Goal: Task Accomplishment & Management: Complete application form

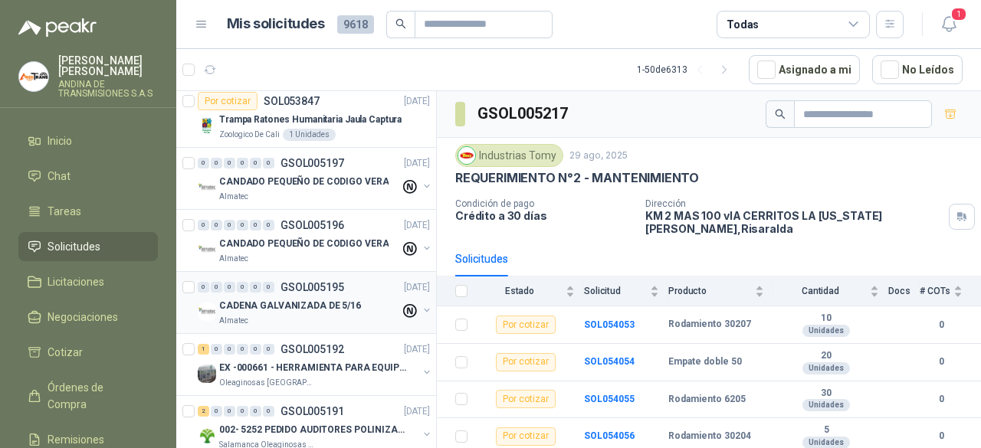
scroll to position [2762, 0]
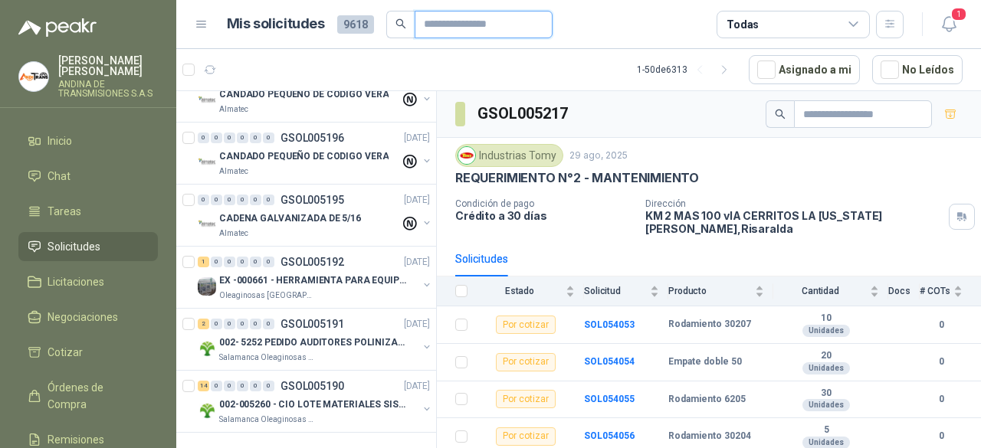
click at [468, 27] on input "text" at bounding box center [477, 24] width 107 height 26
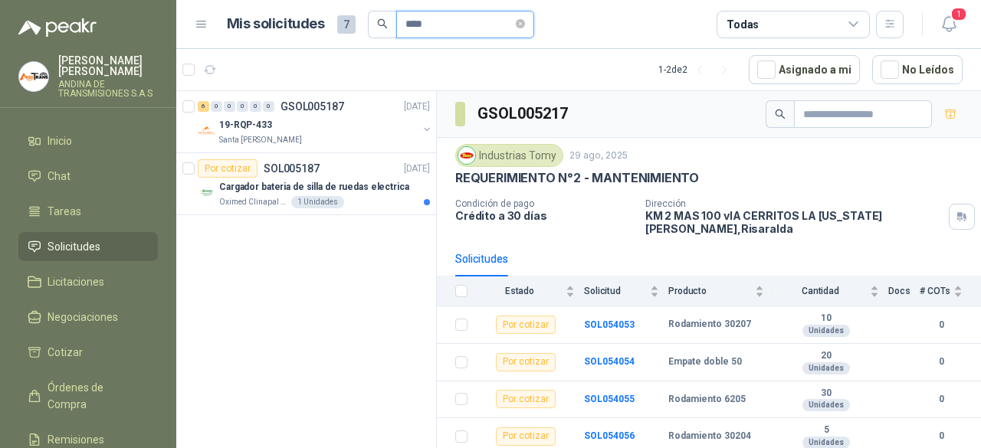
scroll to position [0, 0]
type input "****"
click at [355, 121] on div "19-RQP-433" at bounding box center [318, 125] width 199 height 18
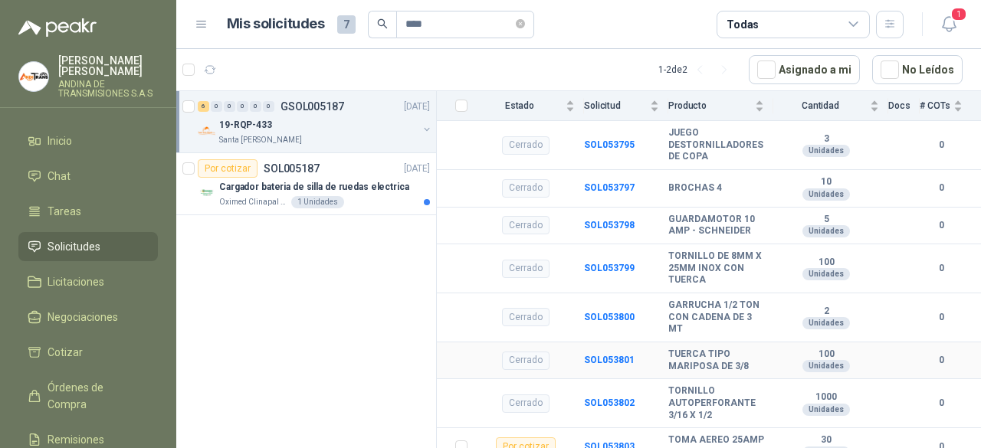
scroll to position [1628, 0]
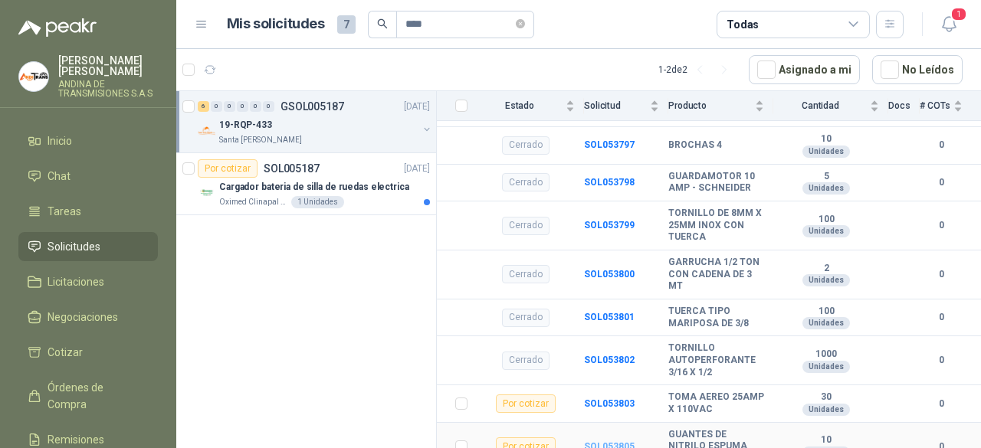
click at [602, 441] on b "SOL053805" at bounding box center [609, 446] width 51 height 11
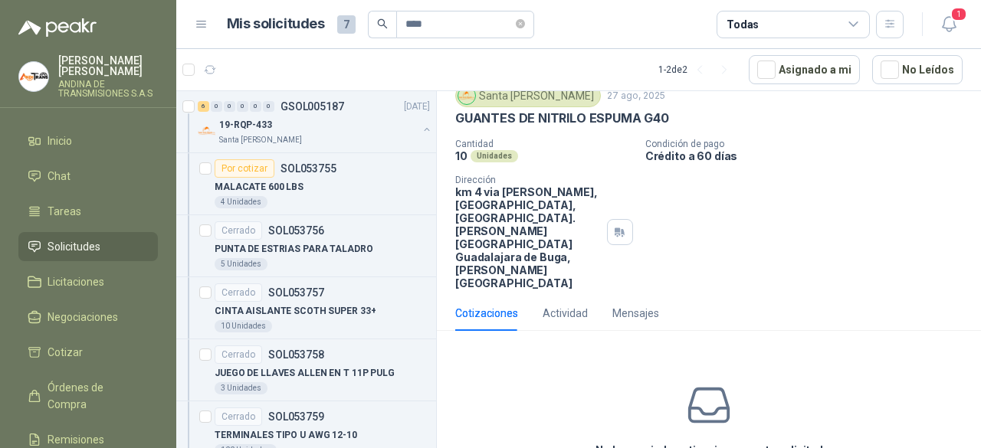
scroll to position [101, 0]
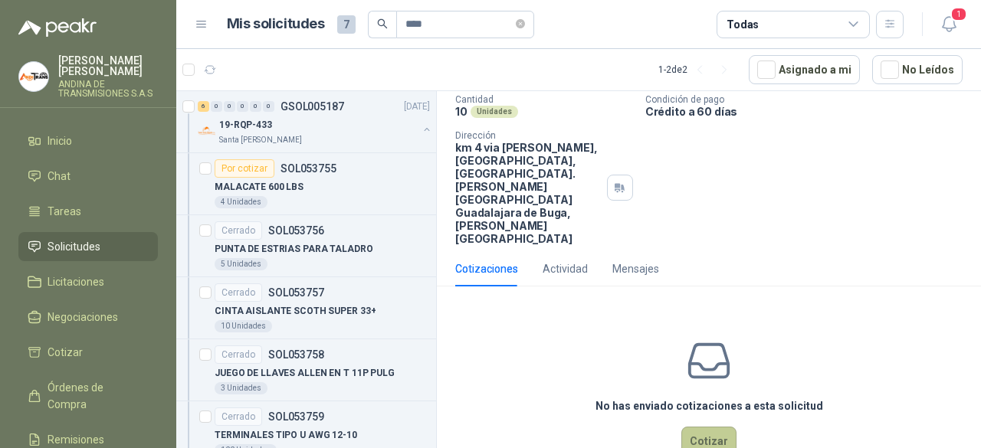
click at [707, 427] on button "Cotizar" at bounding box center [708, 441] width 55 height 29
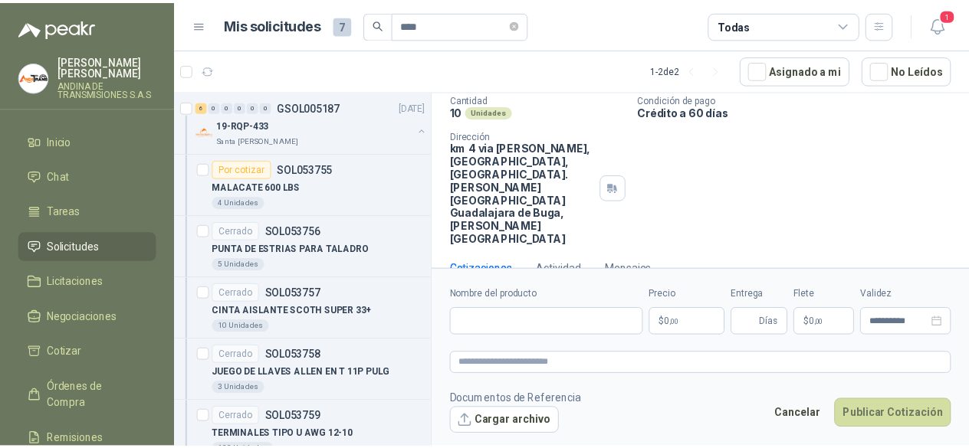
scroll to position [90, 0]
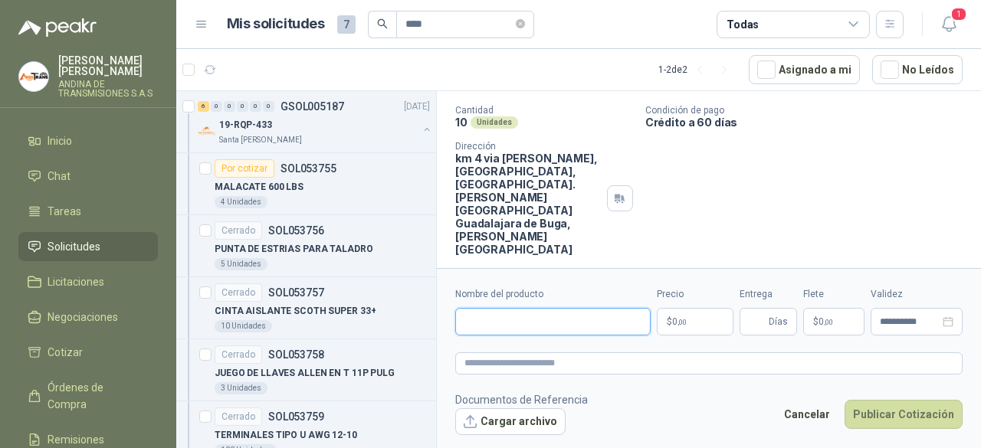
click at [533, 316] on input "Nombre del producto" at bounding box center [552, 322] width 195 height 28
type input "**********"
click at [687, 321] on body "[PERSON_NAME] ANDINA DE TRANSMISIONES S.A.S Inicio Chat Tareas Solicitudes Lici…" at bounding box center [490, 224] width 981 height 448
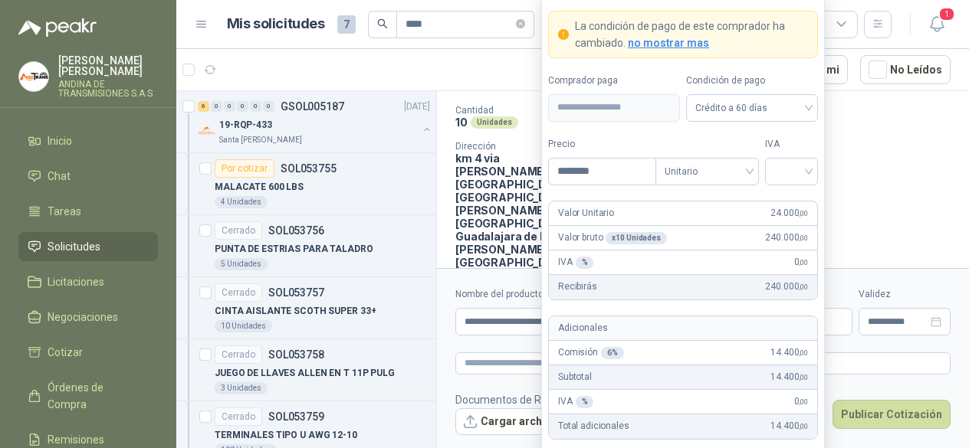
type input "********"
click at [684, 200] on form "**********" at bounding box center [683, 268] width 284 height 546
click at [806, 176] on input "search" at bounding box center [791, 170] width 34 height 23
click at [802, 206] on div "19%" at bounding box center [791, 205] width 28 height 17
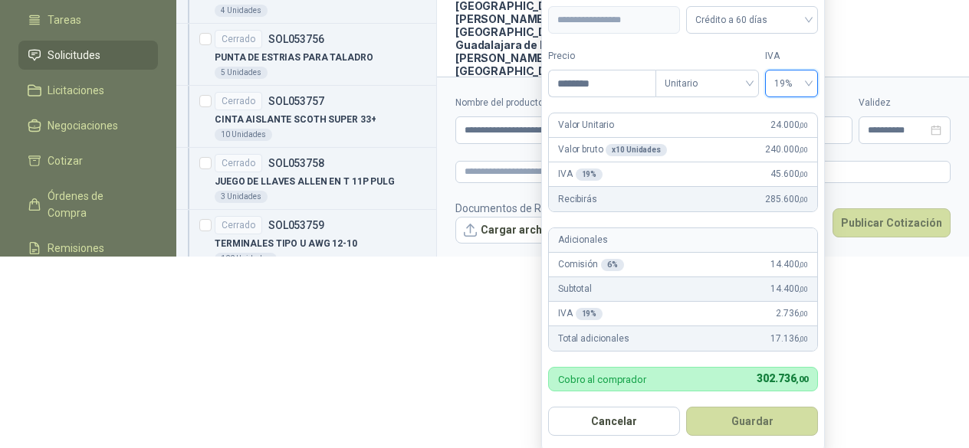
scroll to position [192, 0]
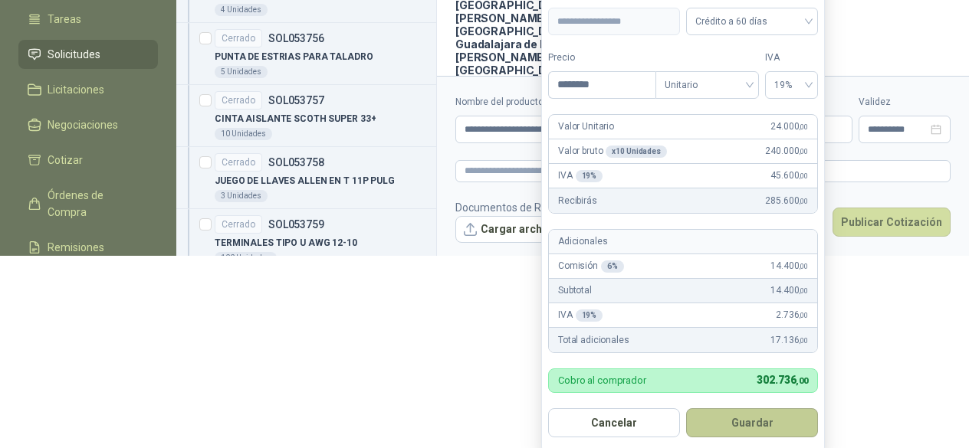
click at [770, 417] on button "Guardar" at bounding box center [752, 423] width 132 height 29
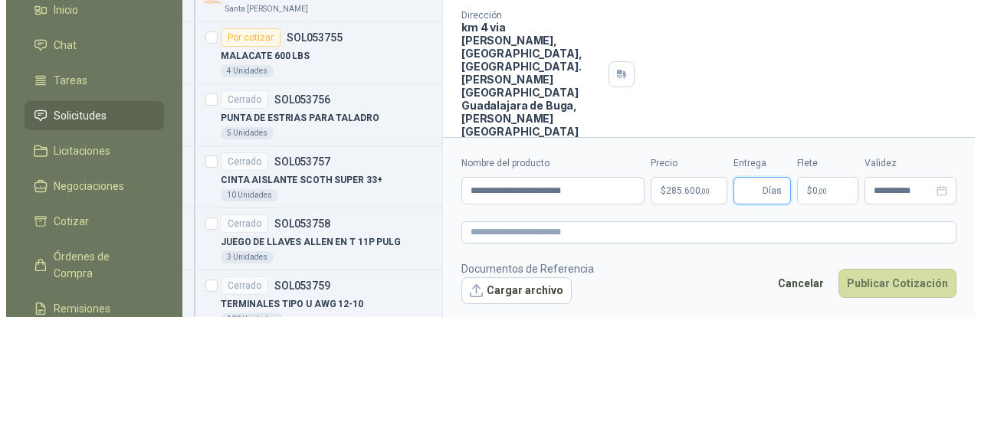
scroll to position [0, 0]
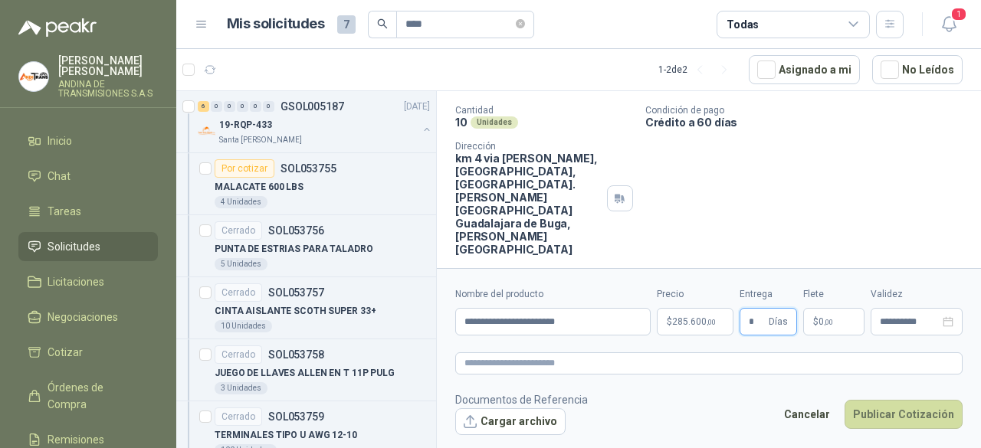
type input "*"
click at [846, 321] on p "$ 0 ,00" at bounding box center [833, 322] width 61 height 28
click at [668, 170] on div "Cantidad 10 Unidades Condición de pago Crédito a 60 días Dirección km 4 via [PE…" at bounding box center [708, 180] width 507 height 151
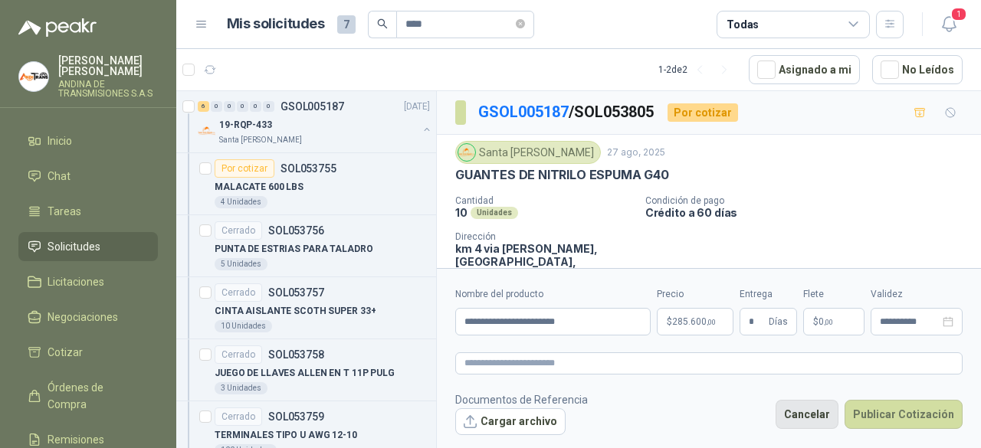
click at [816, 409] on button "Cancelar" at bounding box center [807, 414] width 63 height 29
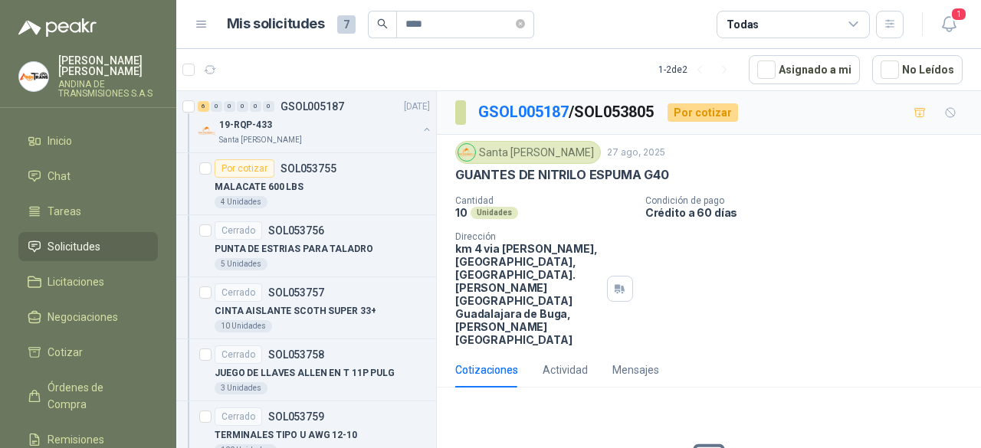
scroll to position [101, 0]
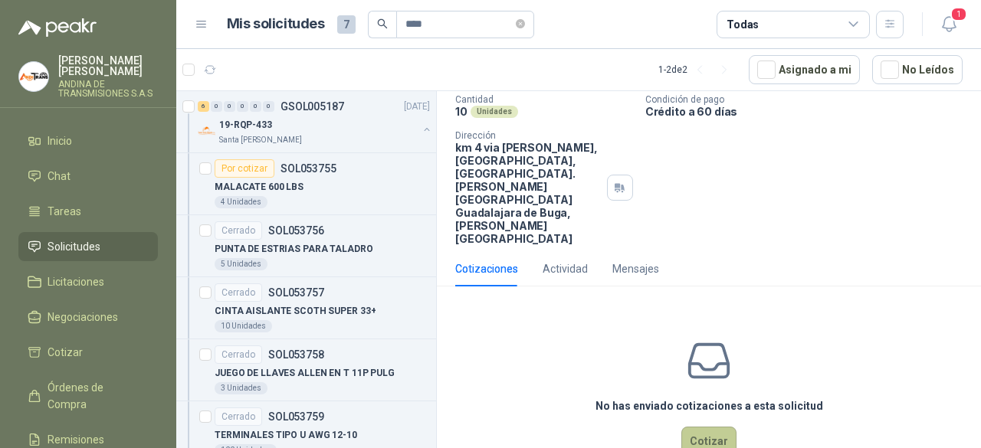
click at [705, 427] on button "Cotizar" at bounding box center [708, 441] width 55 height 29
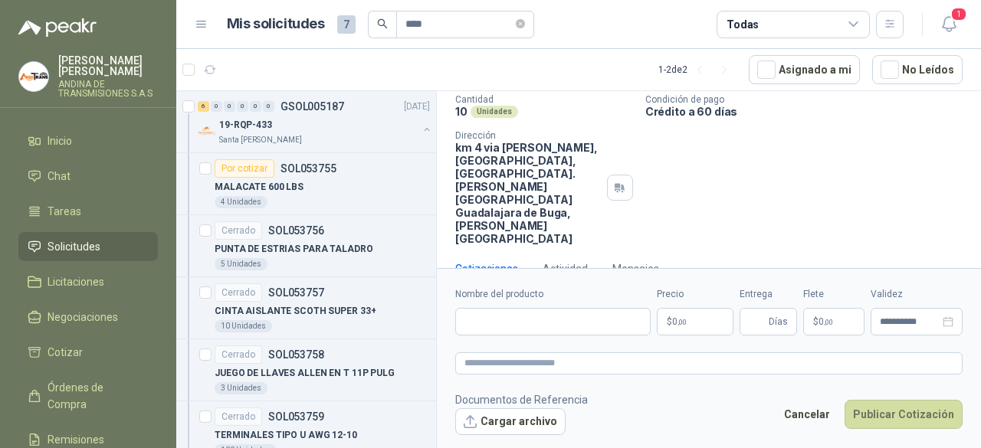
scroll to position [90, 0]
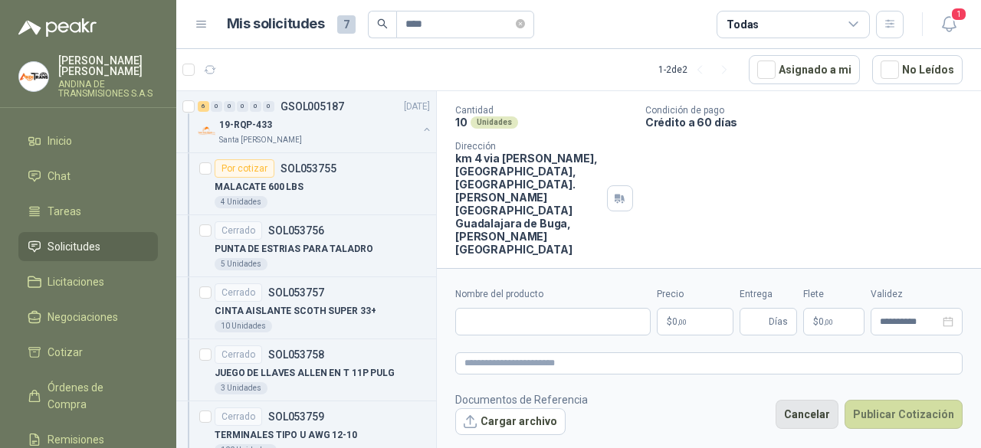
click at [821, 417] on button "Cancelar" at bounding box center [807, 414] width 63 height 29
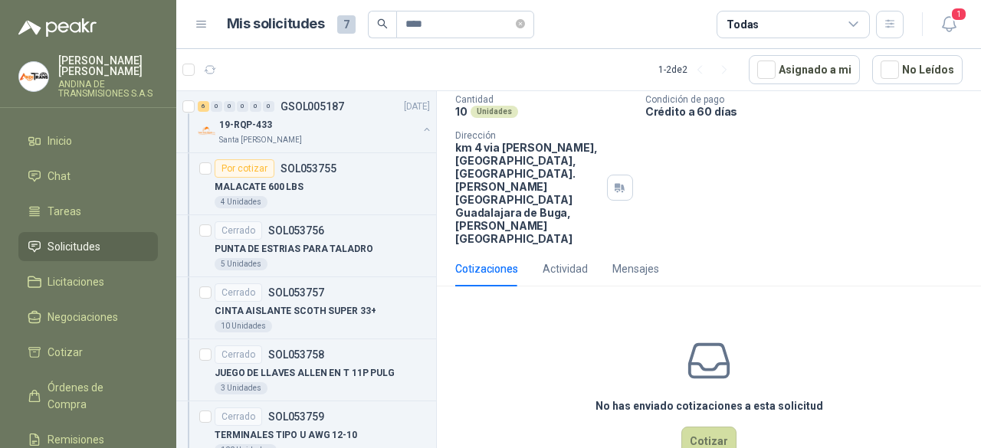
scroll to position [0, 0]
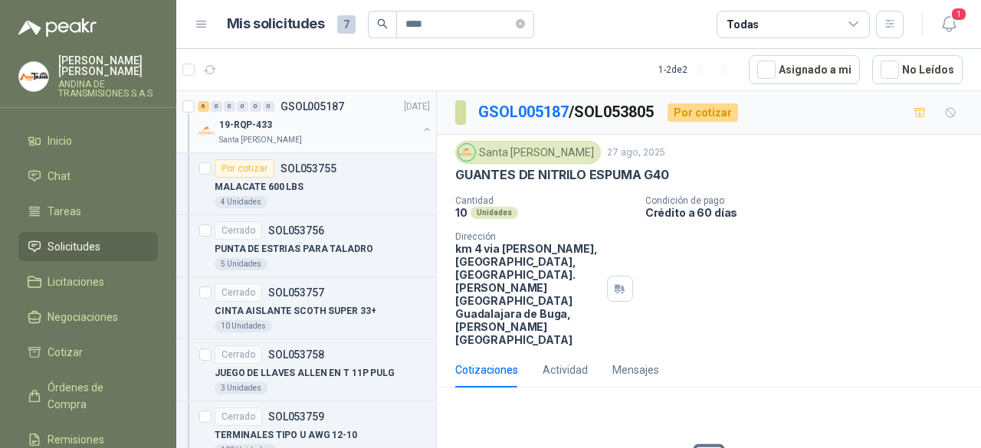
click at [323, 109] on p "GSOL005187" at bounding box center [313, 106] width 64 height 11
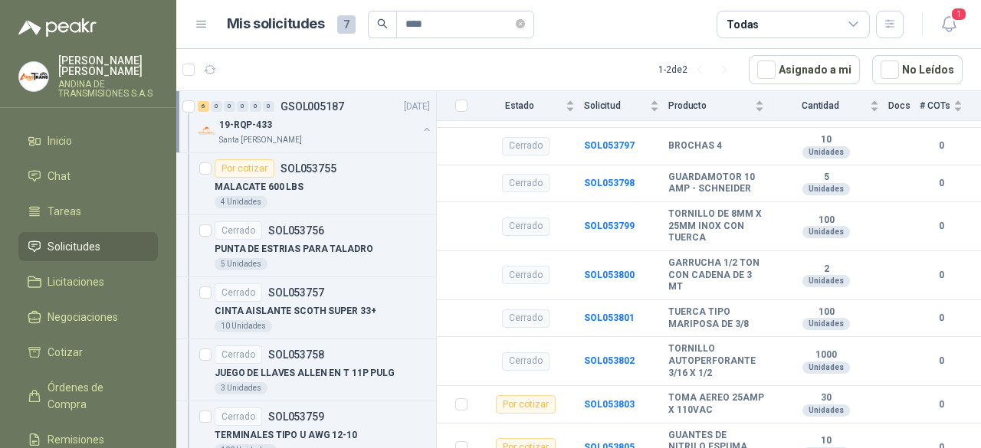
scroll to position [1628, 0]
click at [593, 441] on b "SOL053805" at bounding box center [609, 446] width 51 height 11
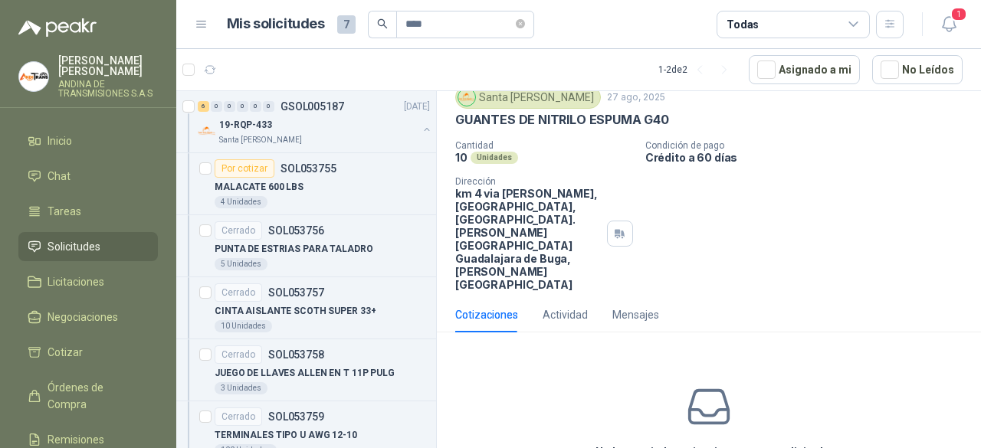
scroll to position [101, 0]
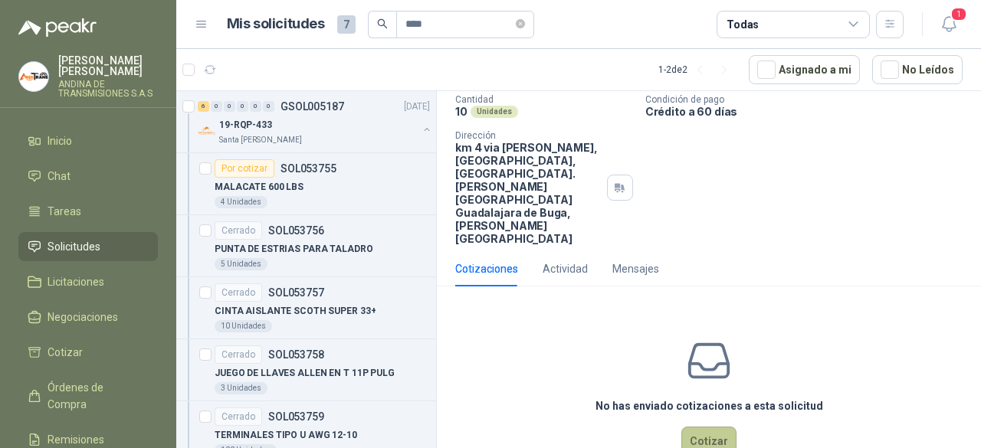
click at [707, 427] on button "Cotizar" at bounding box center [708, 441] width 55 height 29
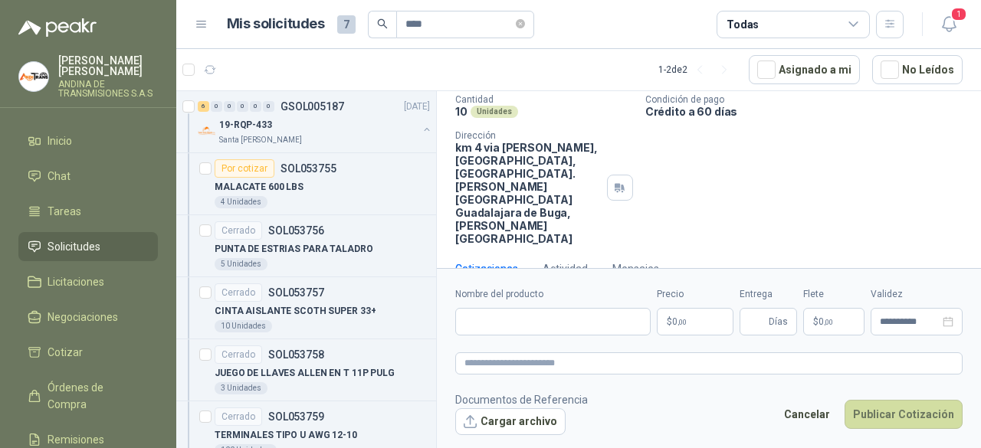
scroll to position [90, 0]
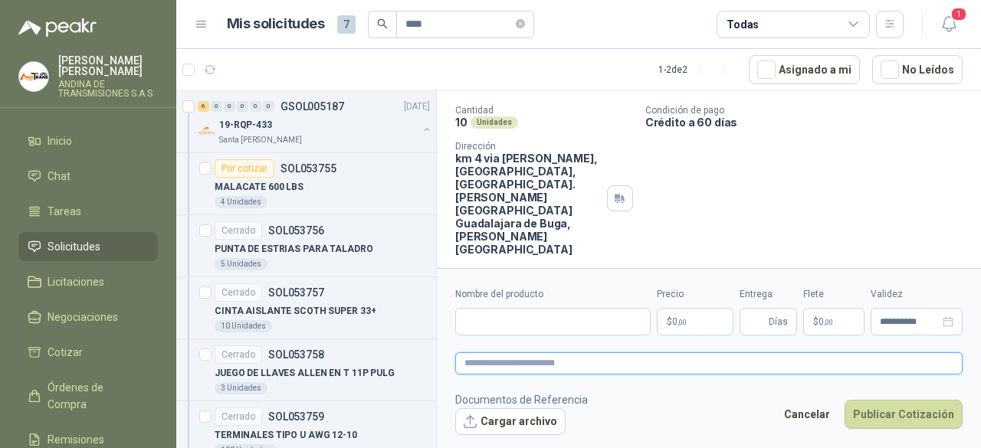
click at [665, 369] on textarea at bounding box center [708, 363] width 507 height 21
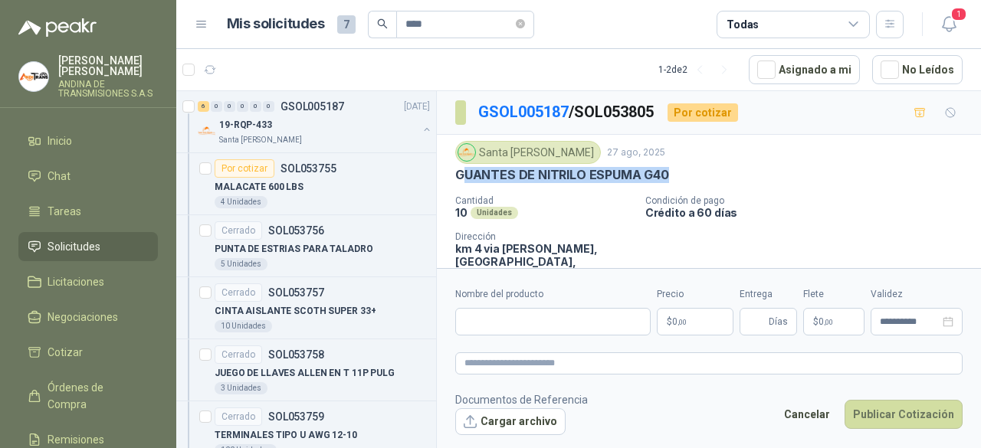
drag, startPoint x: 462, startPoint y: 177, endPoint x: 691, endPoint y: 176, distance: 229.2
click at [691, 176] on div "GUANTES DE NITRILO ESPUMA G40" at bounding box center [708, 175] width 507 height 16
drag, startPoint x: 456, startPoint y: 170, endPoint x: 675, endPoint y: 171, distance: 219.2
click at [675, 171] on div "GUANTES DE NITRILO ESPUMA G40" at bounding box center [708, 175] width 507 height 16
copy p "GUANTES DE NITRILO ESPUMA G40"
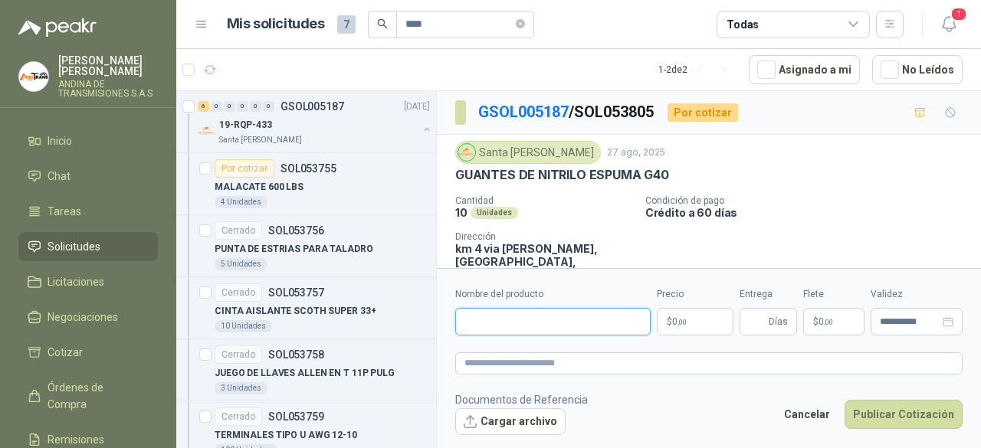
click at [494, 327] on input "Nombre del producto" at bounding box center [552, 322] width 195 height 28
type input "**********"
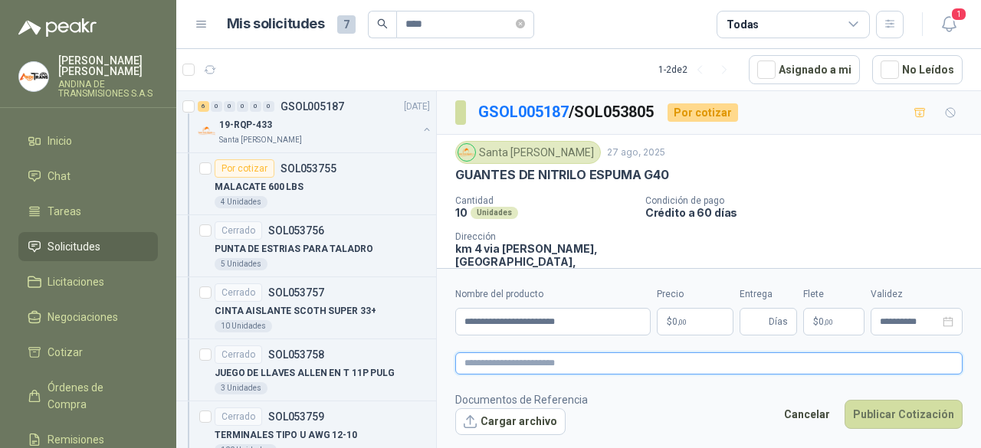
click at [526, 366] on textarea at bounding box center [708, 363] width 507 height 21
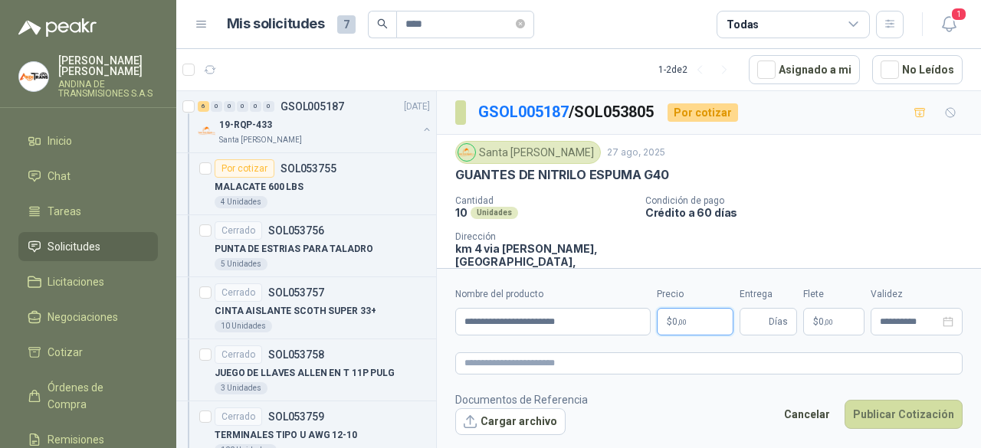
click at [688, 318] on p "$ 0 ,00" at bounding box center [695, 322] width 77 height 28
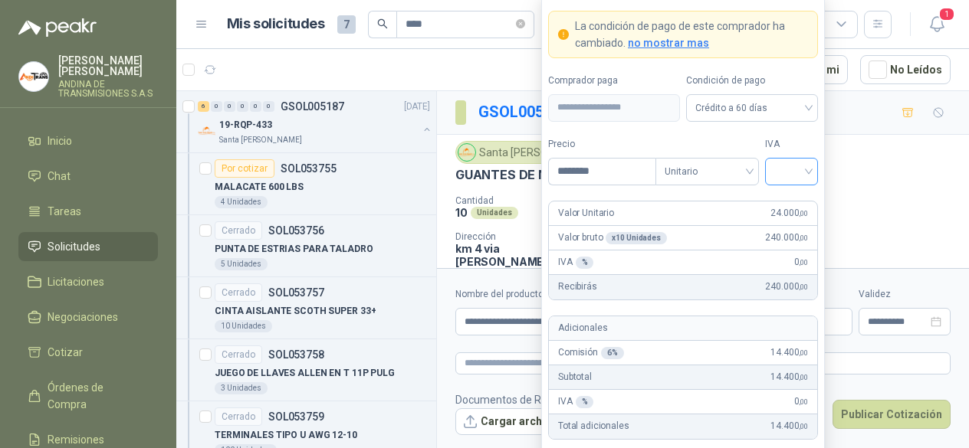
type input "********"
click at [775, 179] on input "search" at bounding box center [791, 170] width 34 height 23
click at [798, 205] on div "19%" at bounding box center [791, 205] width 28 height 17
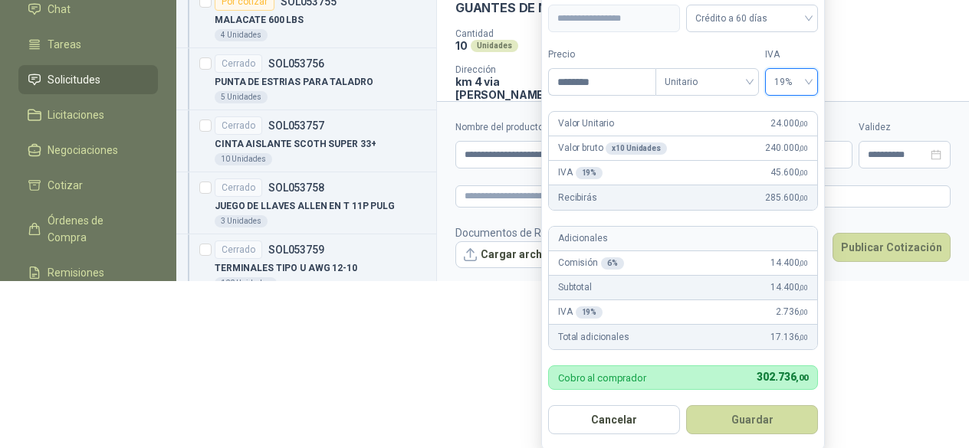
scroll to position [170, 0]
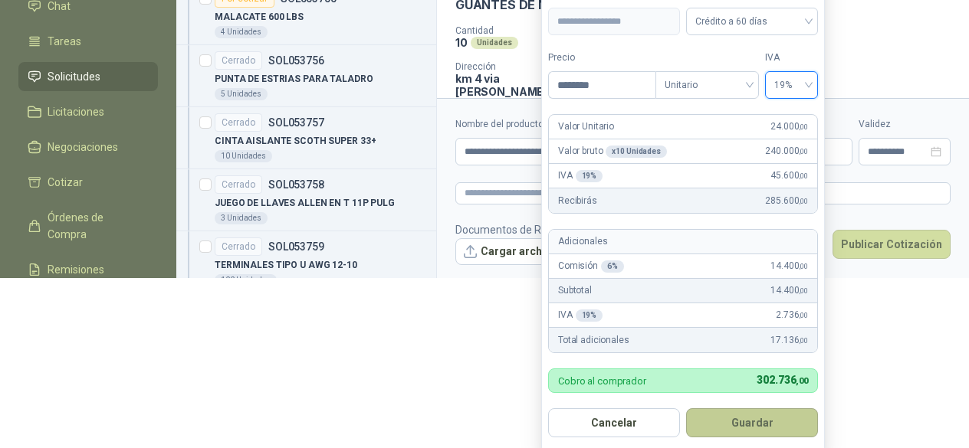
click at [736, 414] on button "Guardar" at bounding box center [752, 423] width 132 height 29
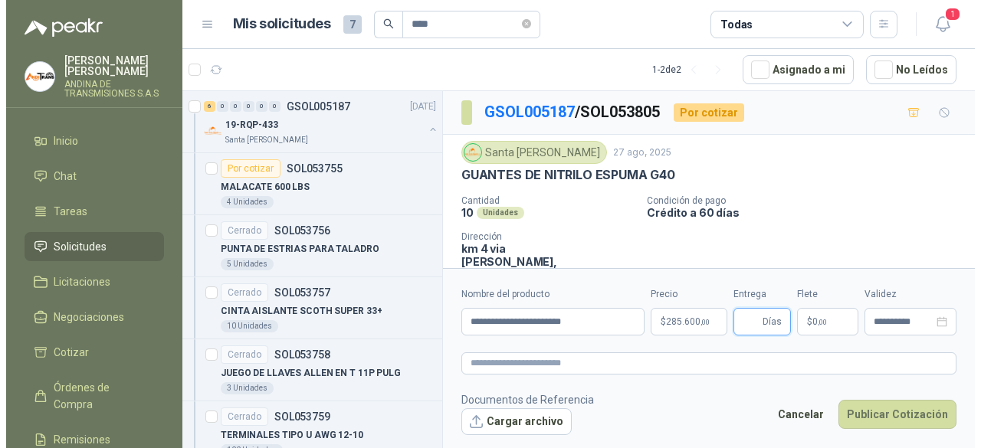
scroll to position [0, 0]
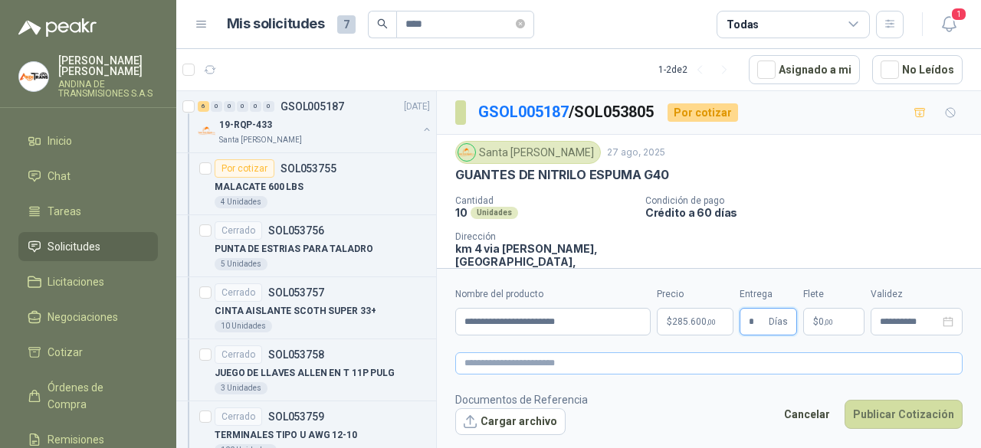
type input "*"
click at [705, 371] on textarea at bounding box center [708, 363] width 507 height 21
type textarea "*"
type textarea "**"
type textarea "***"
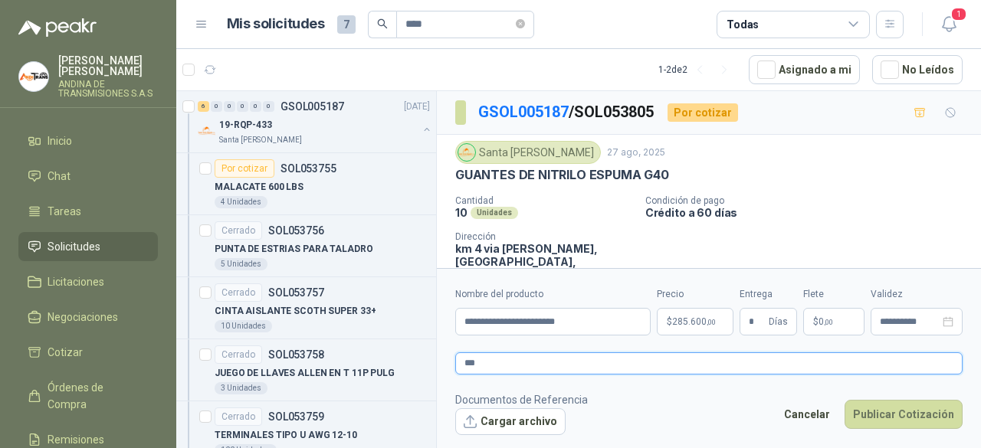
type textarea "****"
type textarea "*****"
type textarea "******"
type textarea "********"
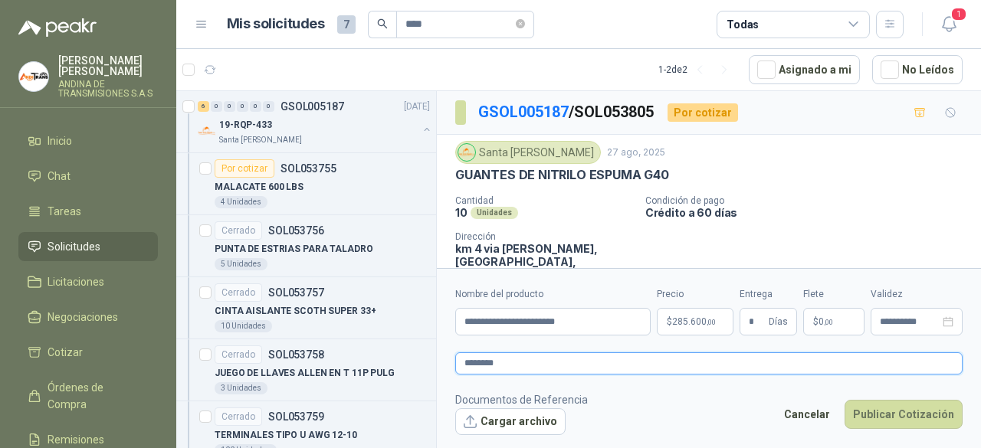
type textarea "*********"
type textarea "**********"
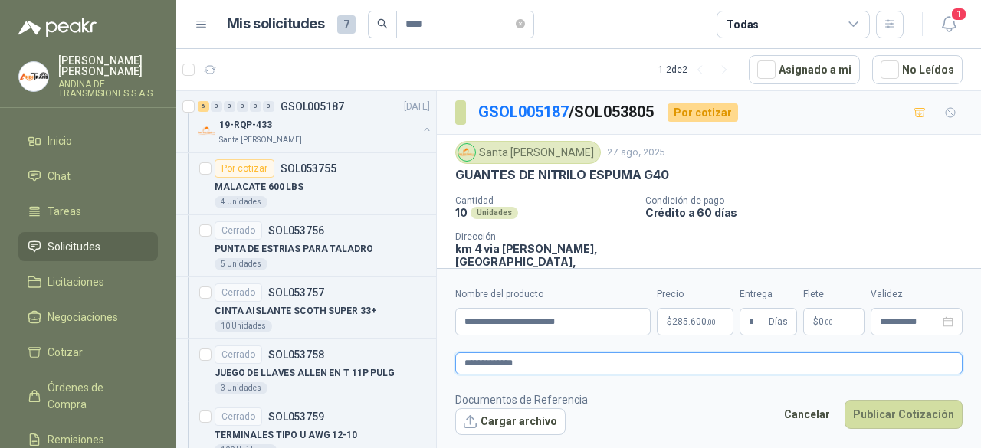
type textarea "**********"
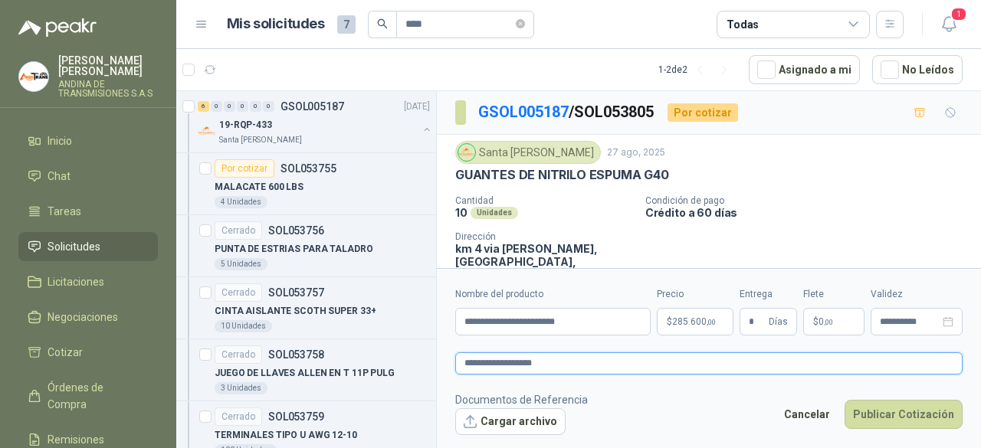
type textarea "**********"
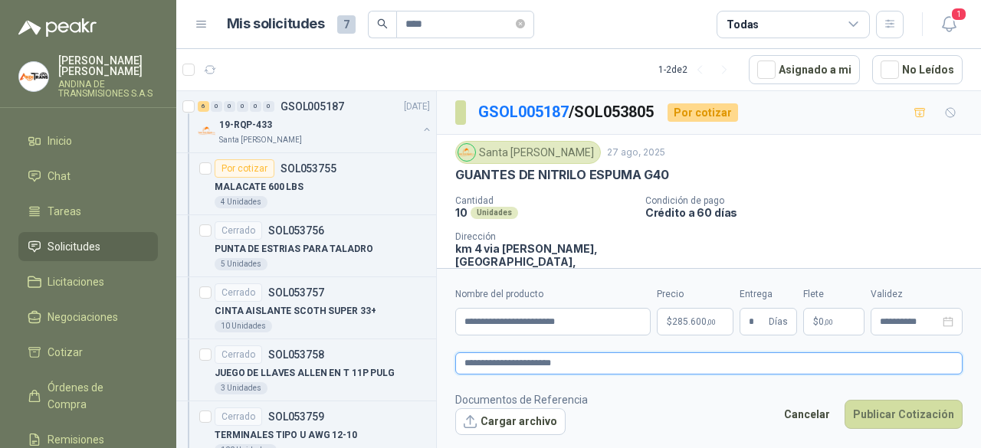
type textarea "**********"
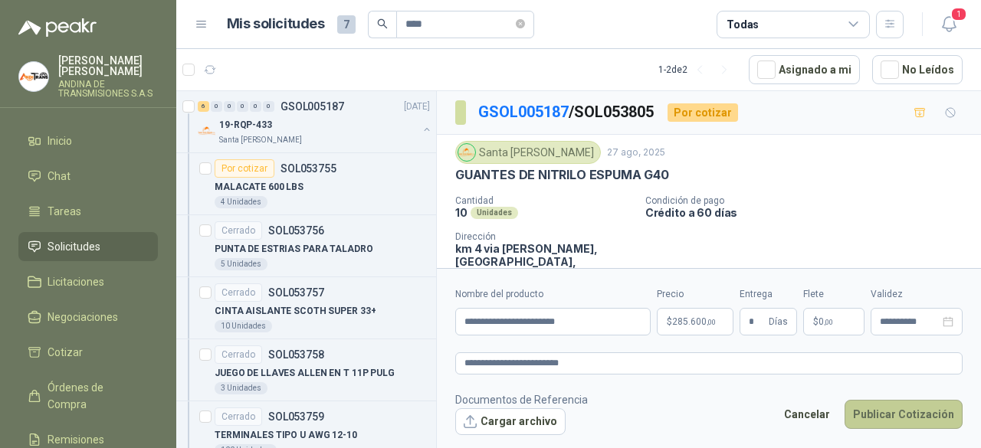
click at [932, 412] on button "Publicar Cotización" at bounding box center [904, 414] width 118 height 29
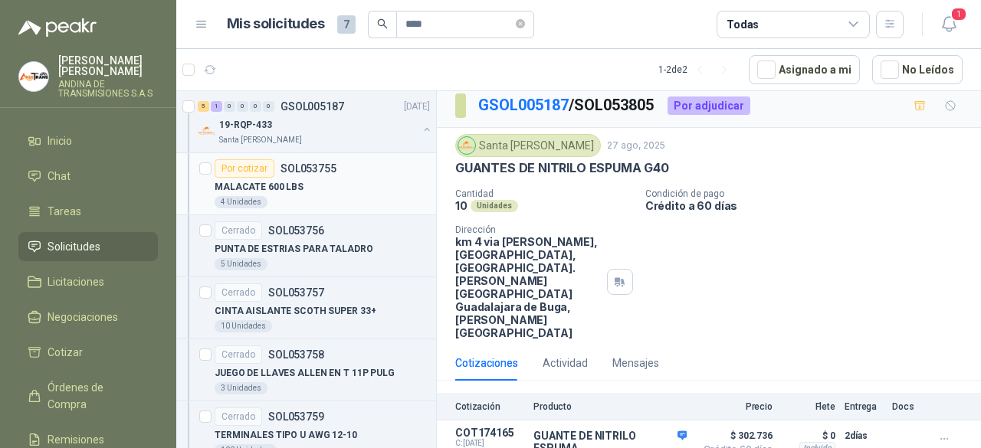
click at [245, 168] on div "Por cotizar" at bounding box center [245, 168] width 60 height 18
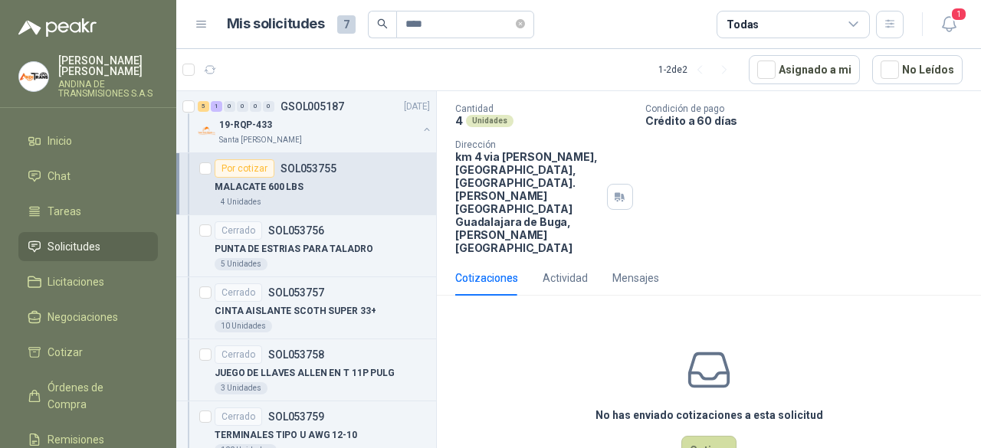
scroll to position [101, 0]
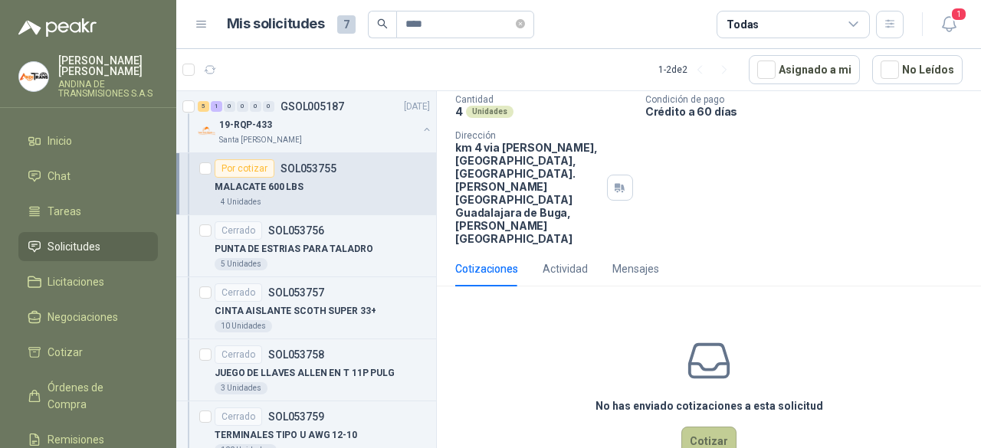
click at [710, 427] on button "Cotizar" at bounding box center [708, 441] width 55 height 29
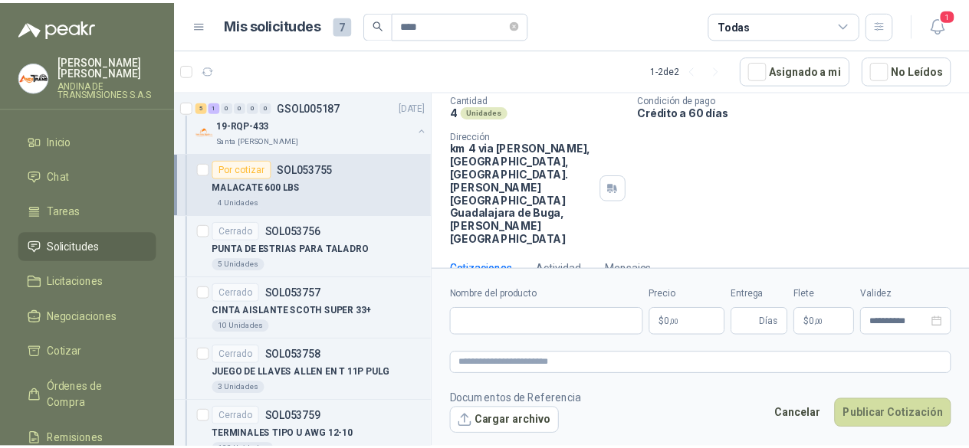
scroll to position [90, 0]
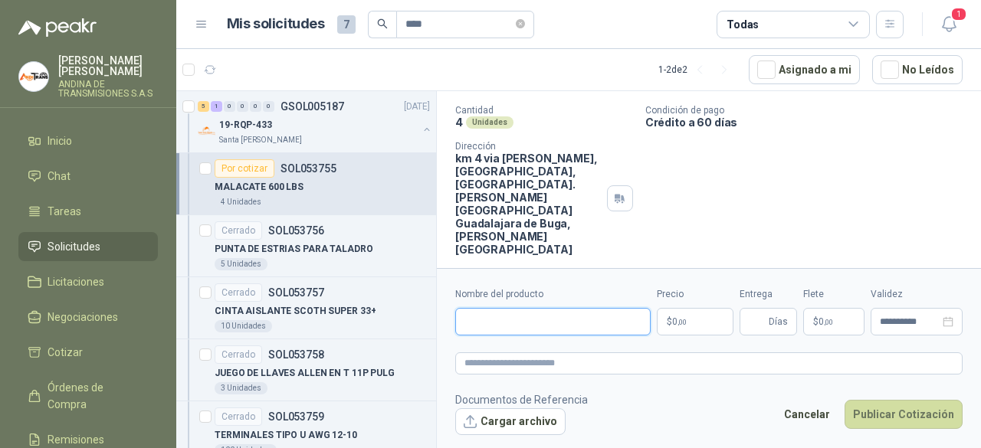
click at [495, 320] on input "Nombre del producto" at bounding box center [552, 322] width 195 height 28
type input "**********"
click at [699, 321] on body "[PERSON_NAME] ANDINA DE TRANSMISIONES S.A.S Inicio Chat Tareas Solicitudes Lici…" at bounding box center [490, 224] width 981 height 448
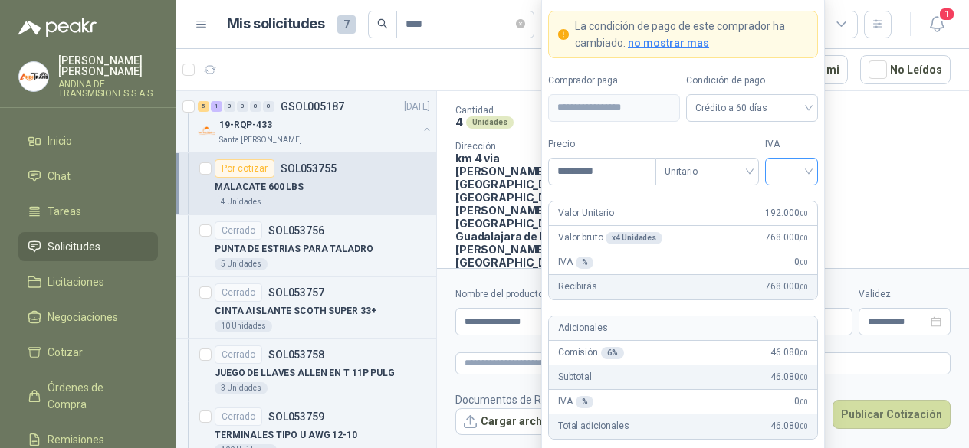
click at [805, 171] on input "search" at bounding box center [791, 170] width 34 height 23
click at [801, 200] on div "19%" at bounding box center [791, 205] width 28 height 17
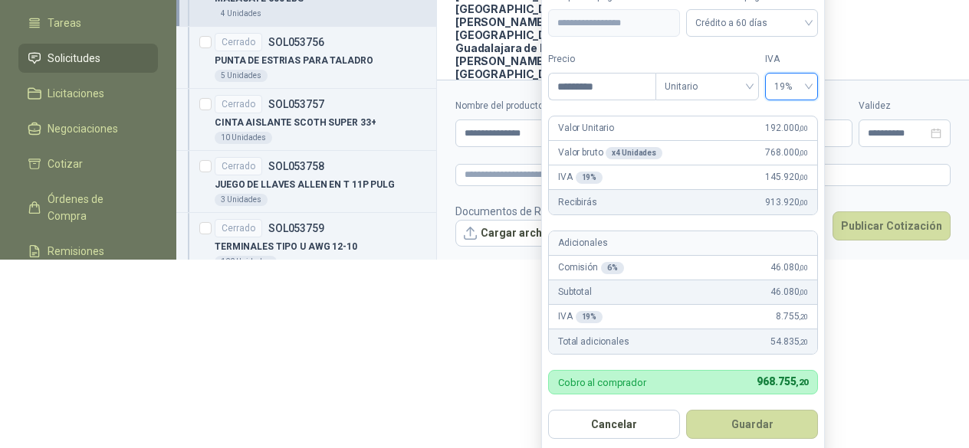
scroll to position [192, 0]
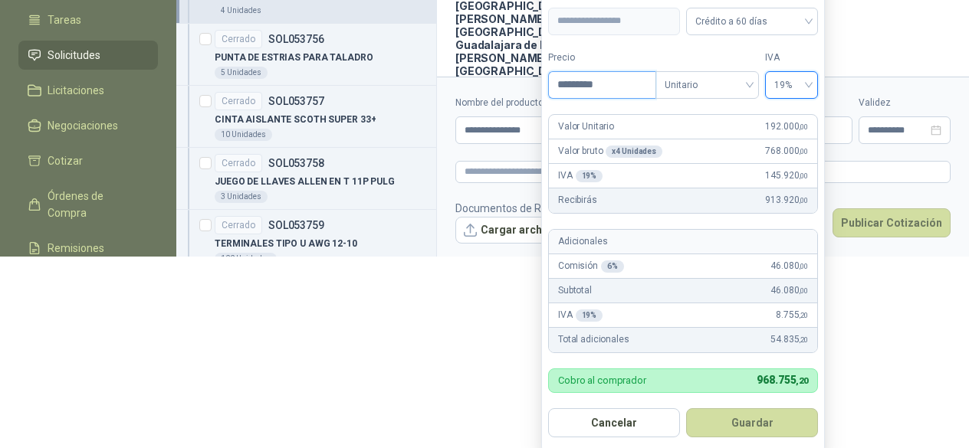
click at [583, 80] on input "*********" at bounding box center [602, 85] width 107 height 26
type input "*********"
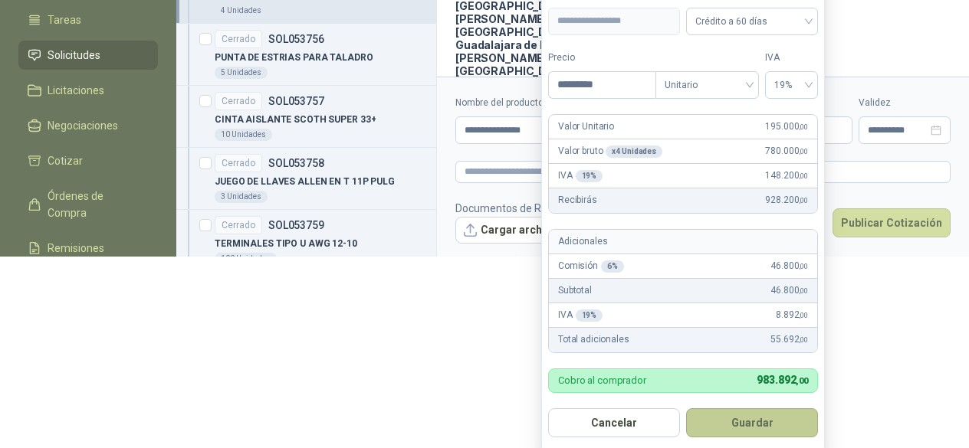
click at [748, 422] on button "Guardar" at bounding box center [752, 423] width 132 height 29
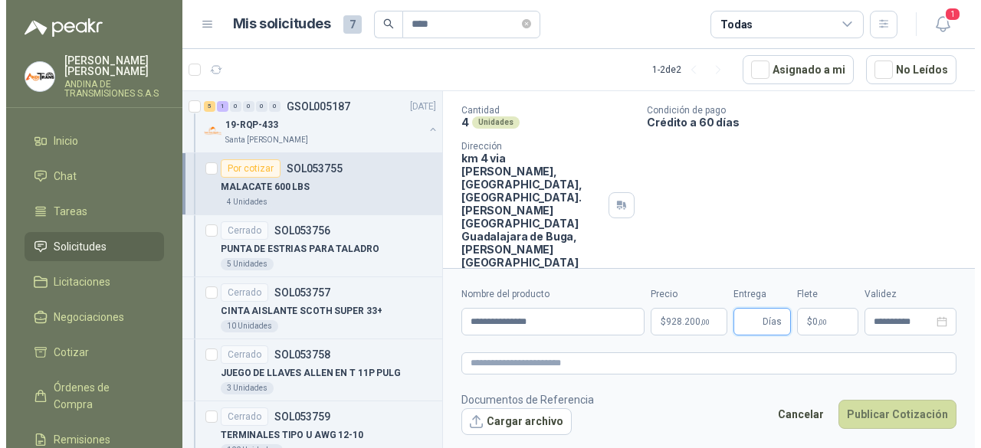
scroll to position [0, 0]
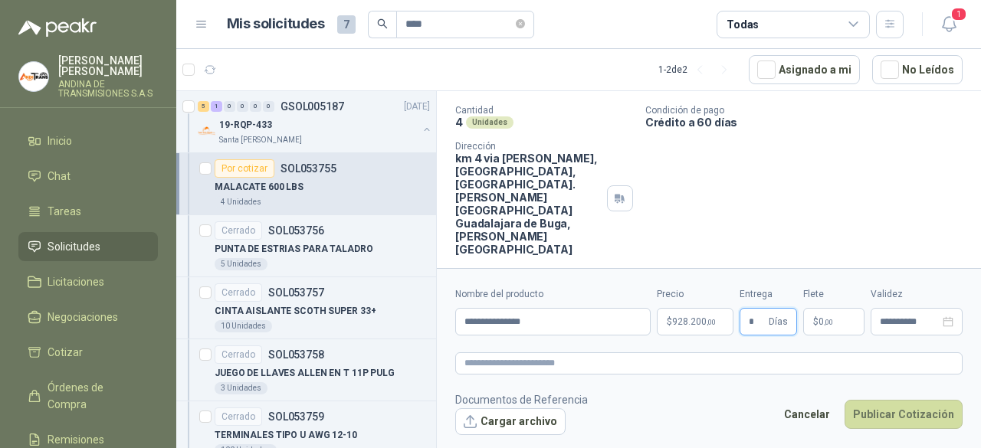
type input "*"
click at [763, 217] on div "Santa [PERSON_NAME] [DATE] MALACATE 600 LBS Cantidad 4 Unidades Condición de pa…" at bounding box center [709, 153] width 544 height 218
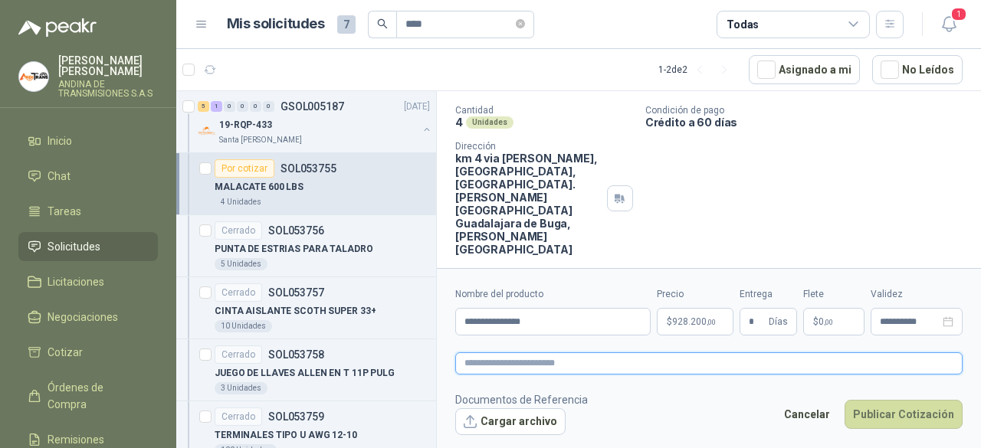
click at [543, 370] on textarea at bounding box center [708, 363] width 507 height 21
type textarea "*"
type textarea "**"
type textarea "***"
type textarea "****"
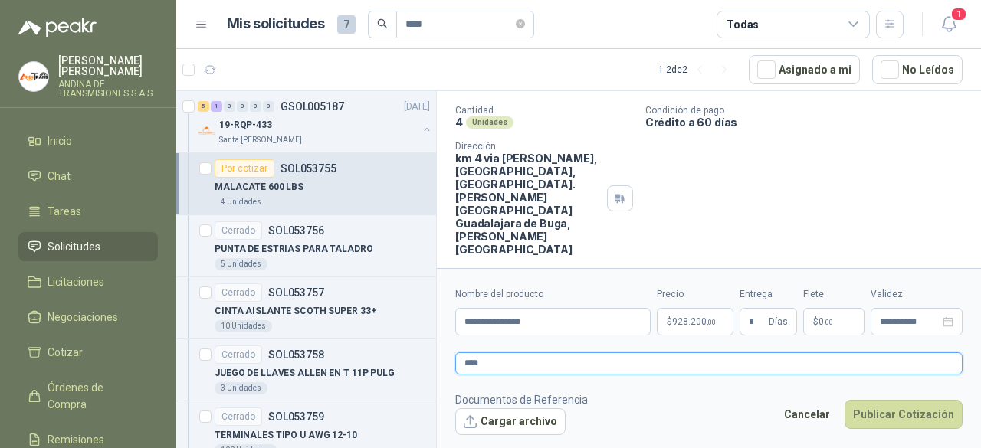
type textarea "*****"
type textarea "******"
type textarea "*******"
type textarea "********"
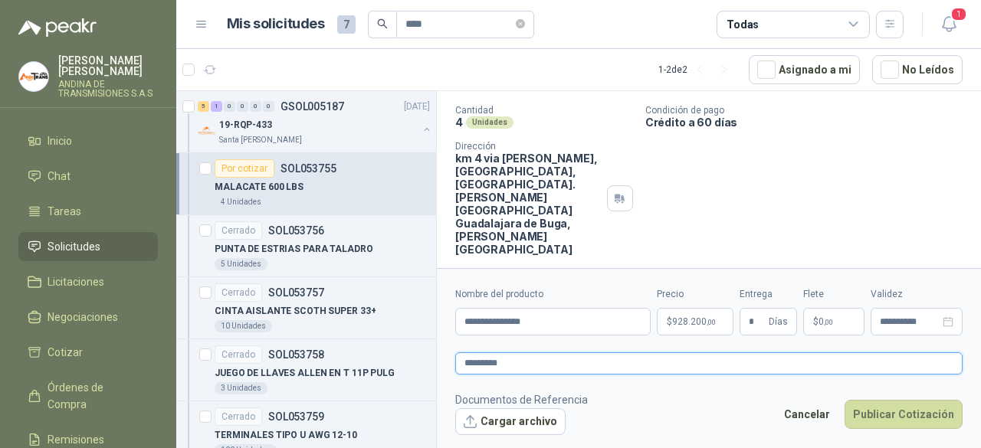
type textarea "**********"
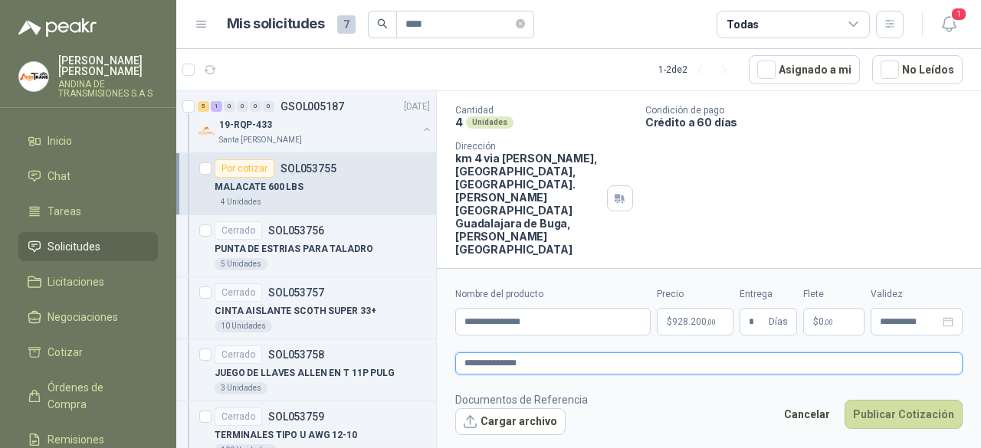
type textarea "**********"
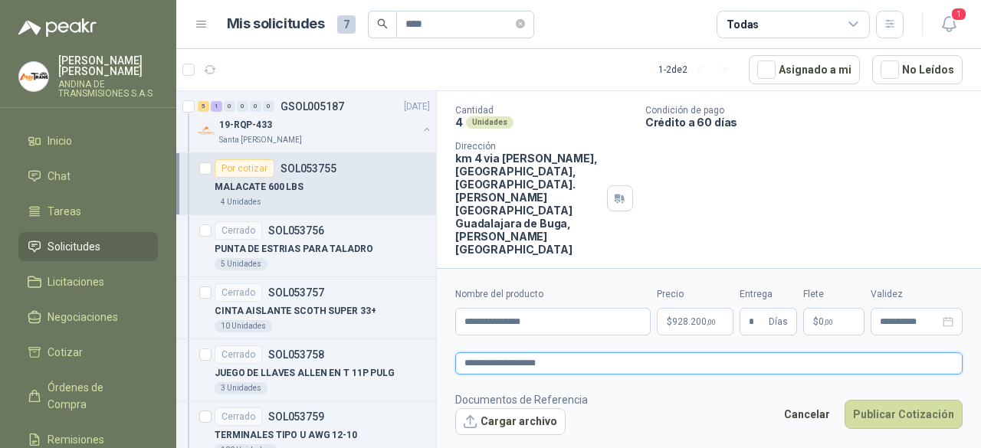
type textarea "**********"
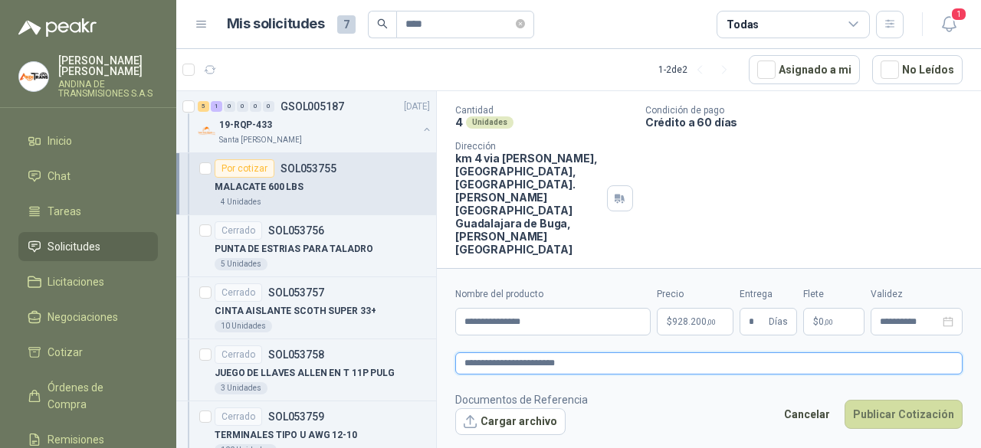
type textarea "**********"
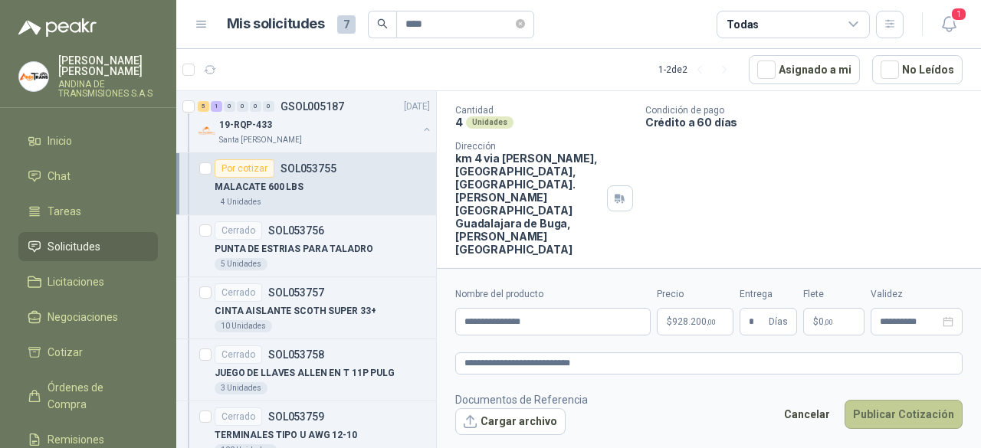
click at [914, 412] on button "Publicar Cotización" at bounding box center [904, 414] width 118 height 29
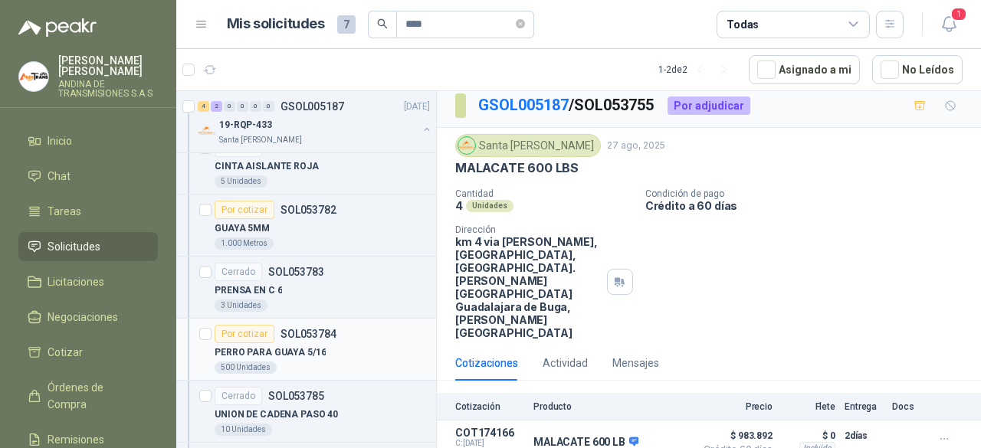
scroll to position [1353, 0]
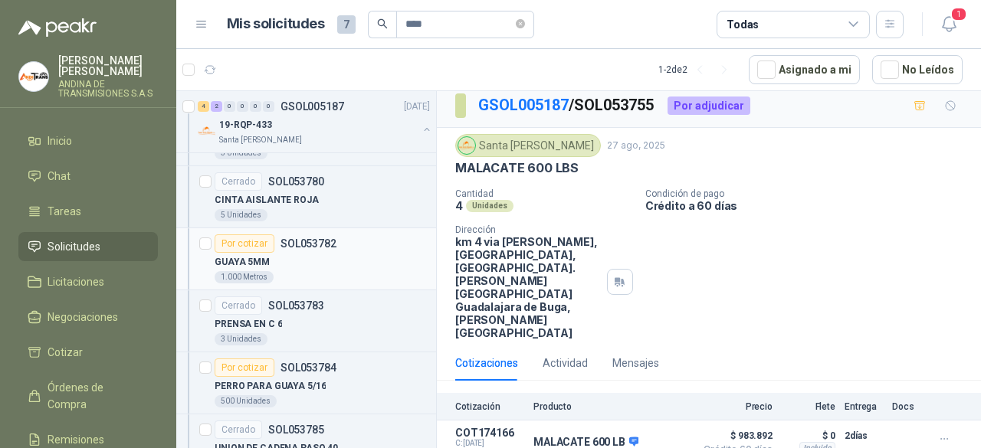
click at [240, 236] on div "Por cotizar" at bounding box center [245, 244] width 60 height 18
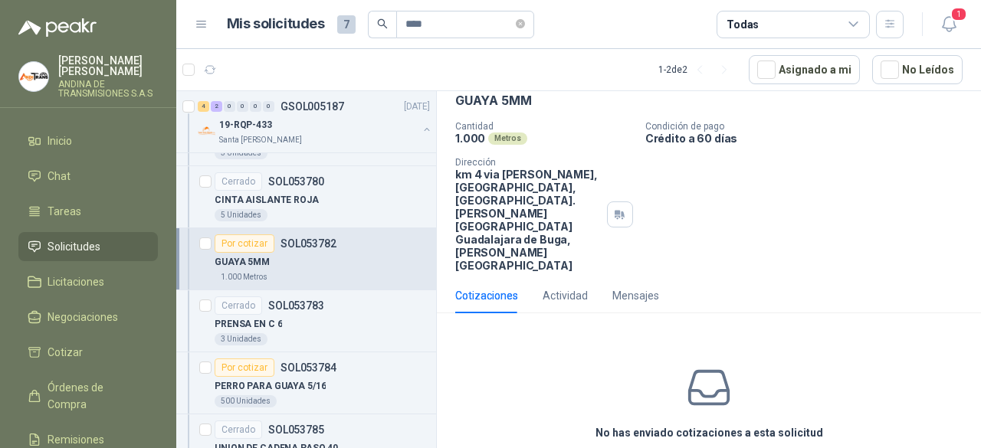
scroll to position [101, 0]
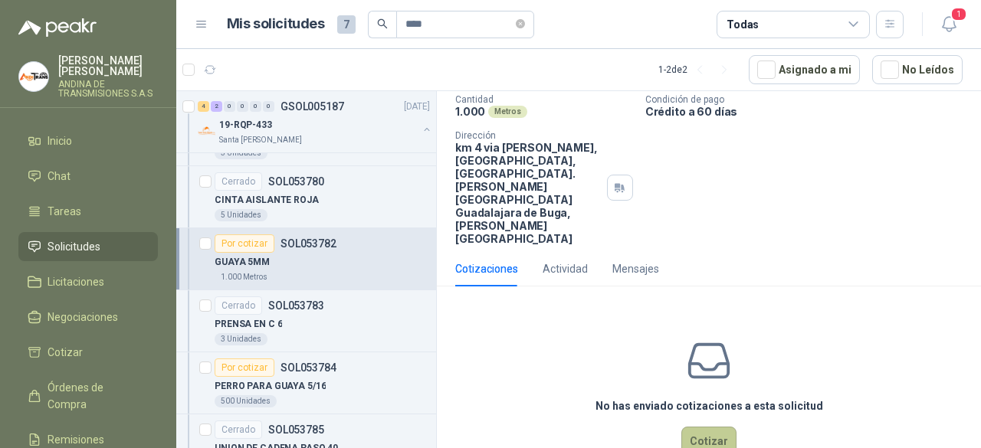
click at [697, 427] on button "Cotizar" at bounding box center [708, 441] width 55 height 29
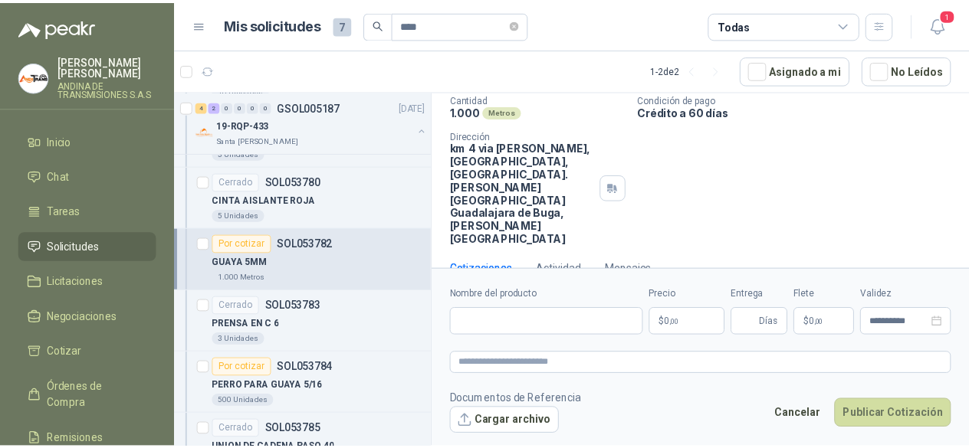
scroll to position [90, 0]
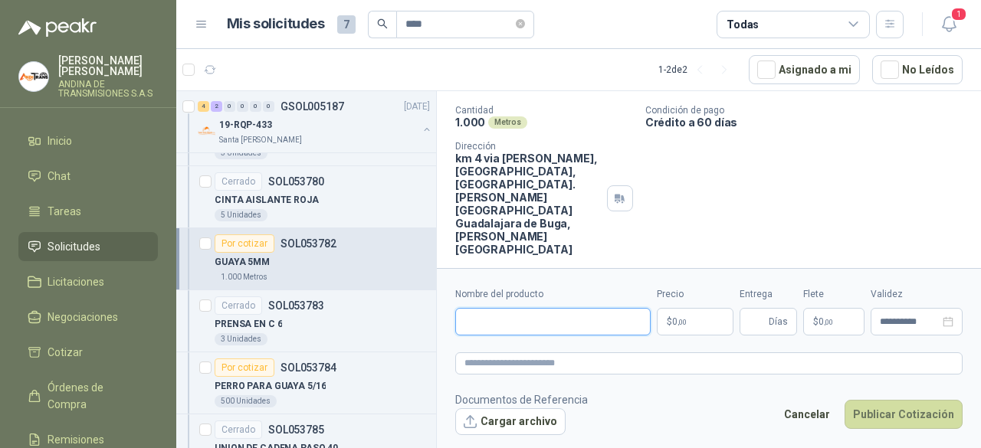
click at [528, 316] on input "Nombre del producto" at bounding box center [552, 322] width 195 height 28
type input "**********"
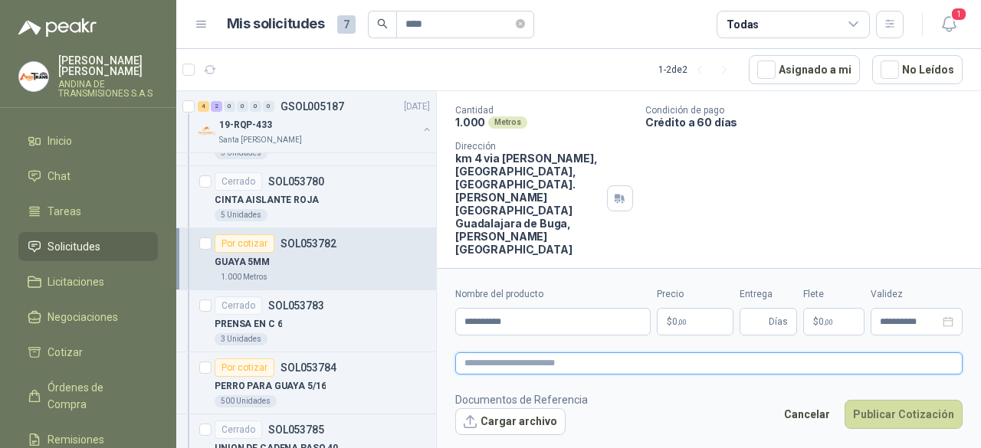
click at [566, 367] on textarea at bounding box center [708, 363] width 507 height 21
type textarea "*"
type textarea "**"
type textarea "***"
type textarea "****"
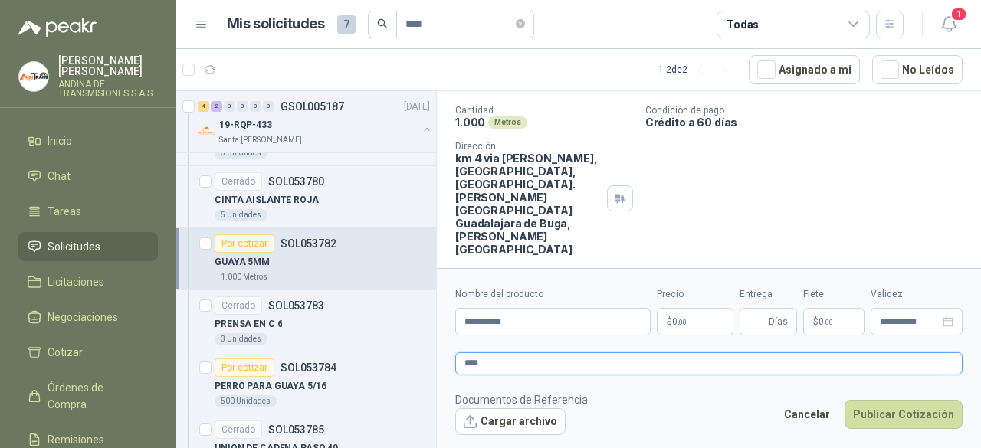
type textarea "*****"
type textarea "*******"
type textarea "********"
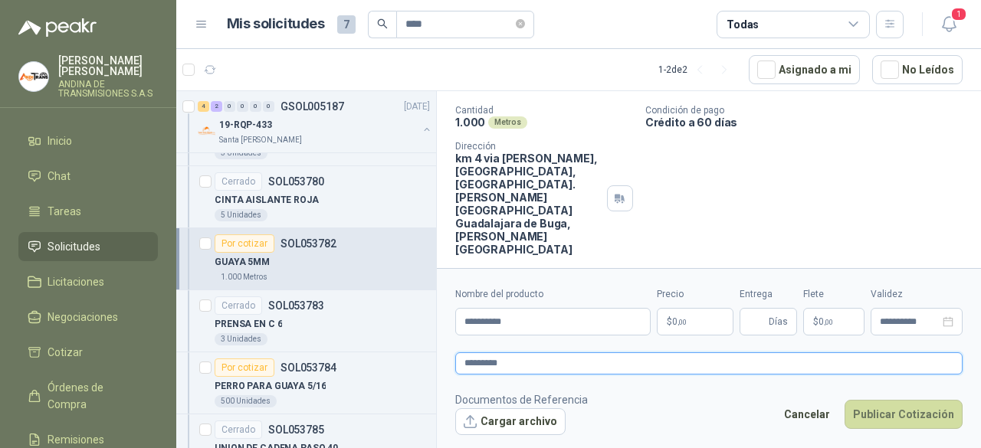
type textarea "**********"
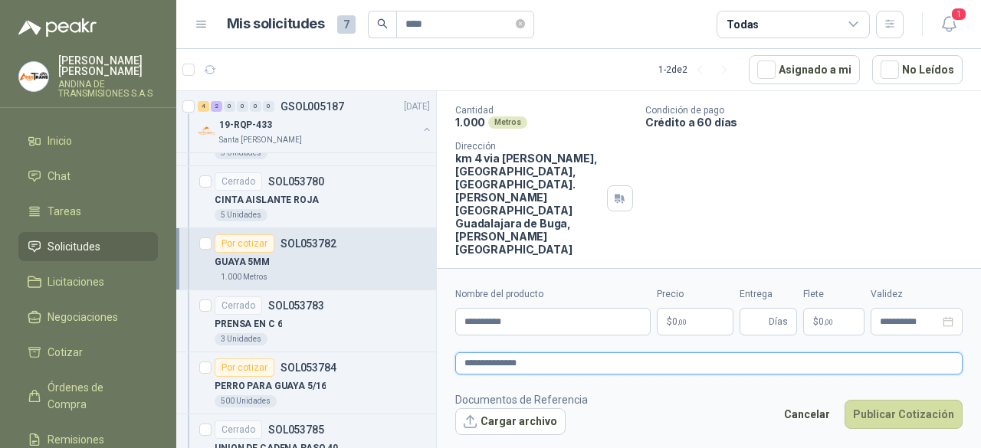
type textarea "**********"
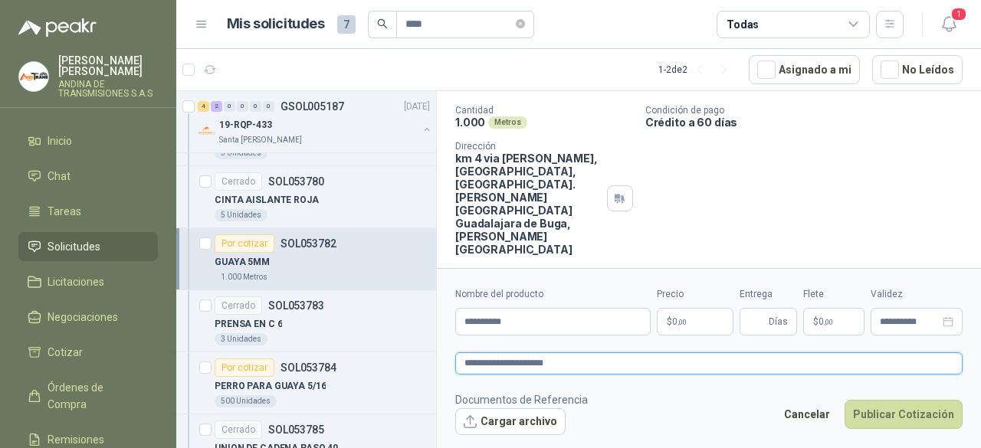
type textarea "**********"
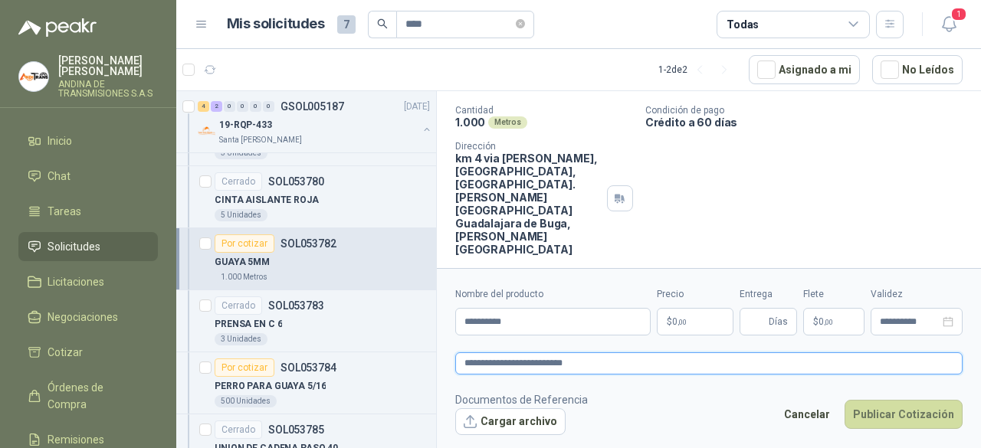
click at [539, 361] on textarea "**********" at bounding box center [708, 363] width 507 height 21
type textarea "**********"
click at [612, 363] on textarea "**********" at bounding box center [708, 363] width 507 height 21
type textarea "**********"
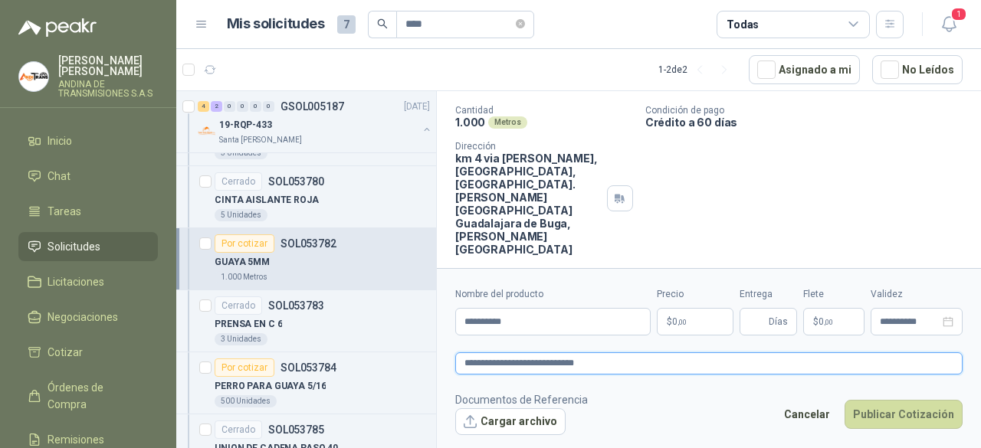
type textarea "**********"
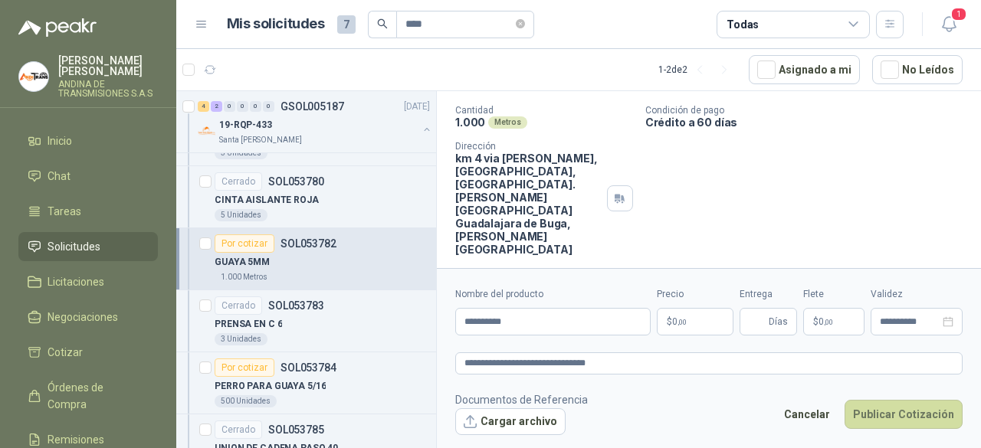
click at [707, 322] on body "[PERSON_NAME] ANDINA DE TRANSMISIONES S.A.S Inicio Chat Tareas Solicitudes Lici…" at bounding box center [490, 224] width 981 height 448
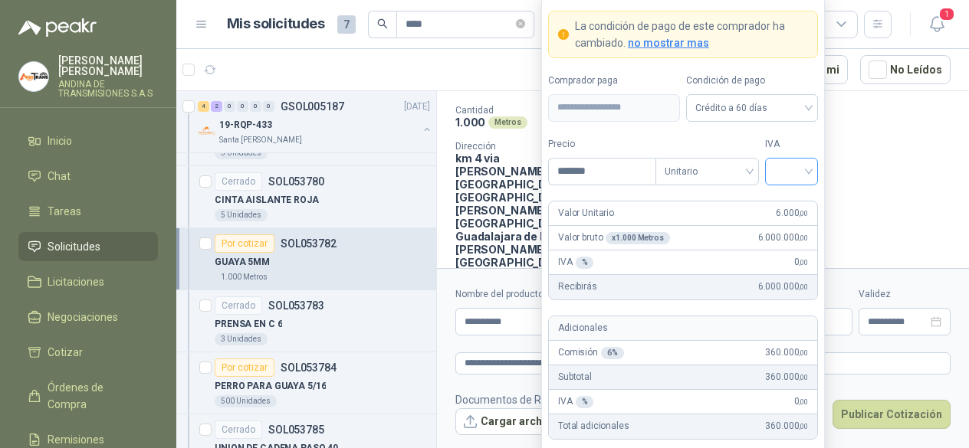
click at [811, 171] on div at bounding box center [791, 172] width 53 height 28
type input "*******"
click at [797, 205] on div "19%" at bounding box center [791, 205] width 28 height 17
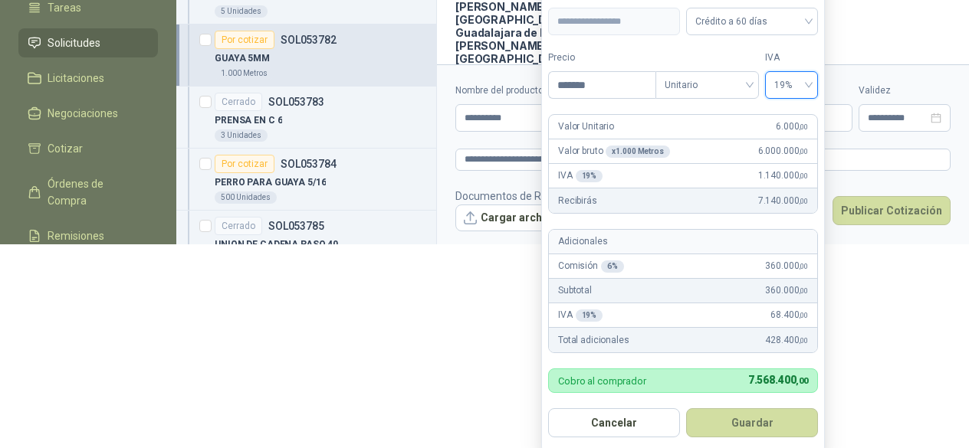
scroll to position [204, 0]
click at [750, 413] on button "Guardar" at bounding box center [752, 423] width 132 height 29
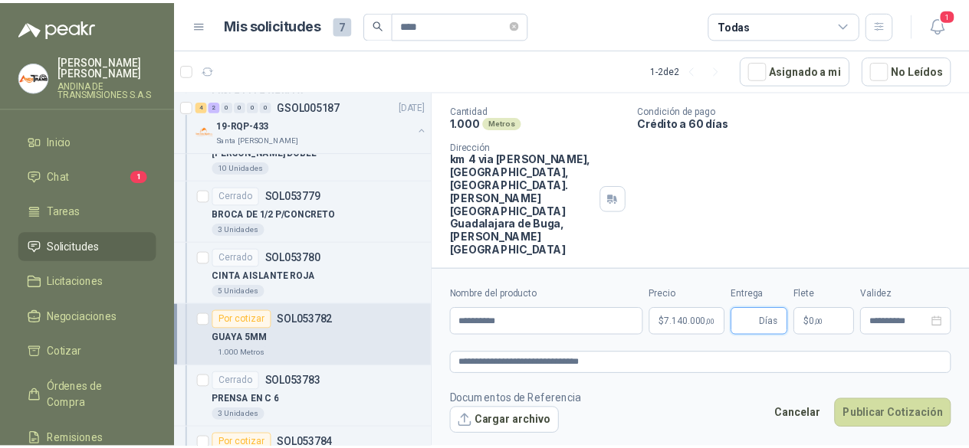
scroll to position [1353, 0]
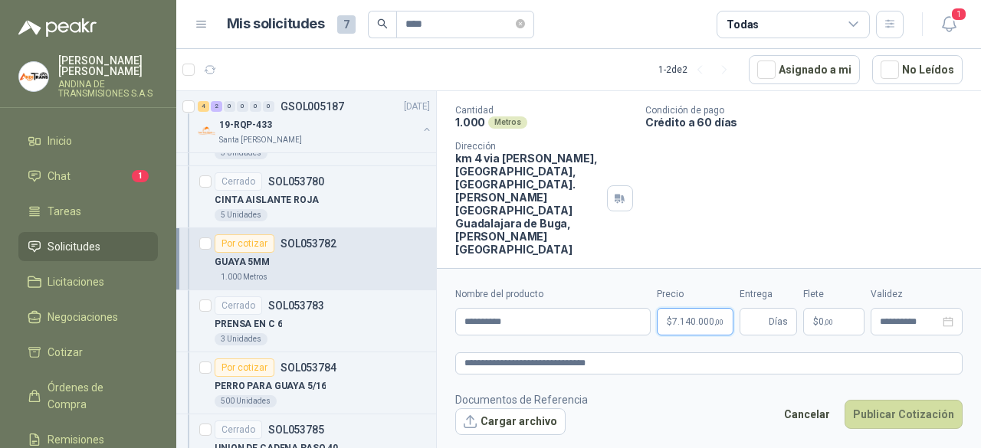
click at [697, 326] on body "[PERSON_NAME] ANDINA DE TRANSMISIONES S.A.S Inicio Chat 1 Tareas Solicitudes Li…" at bounding box center [490, 224] width 981 height 448
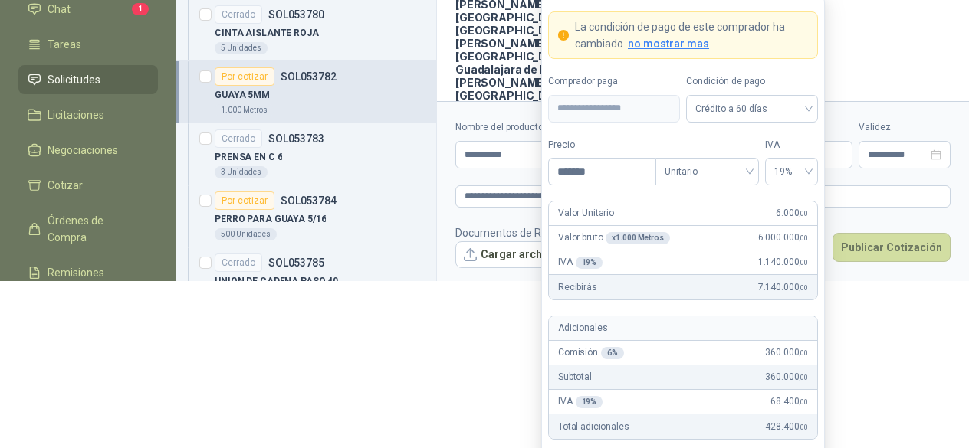
scroll to position [172, 0]
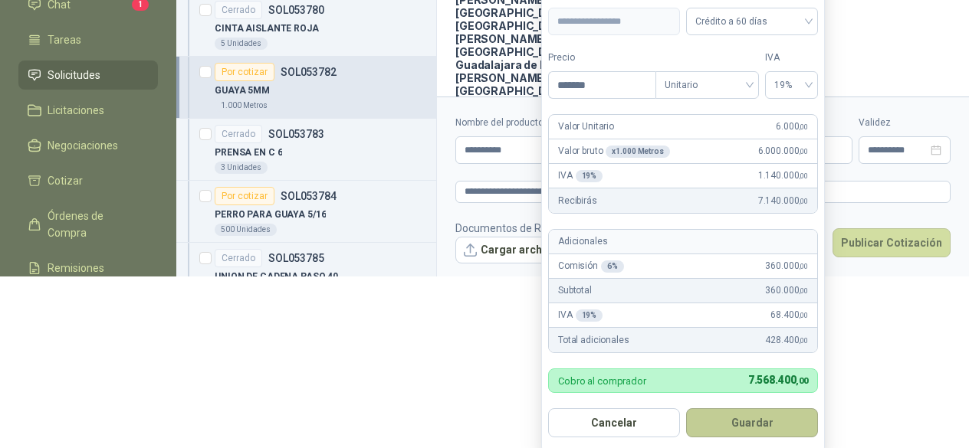
click at [766, 418] on button "Guardar" at bounding box center [752, 423] width 132 height 29
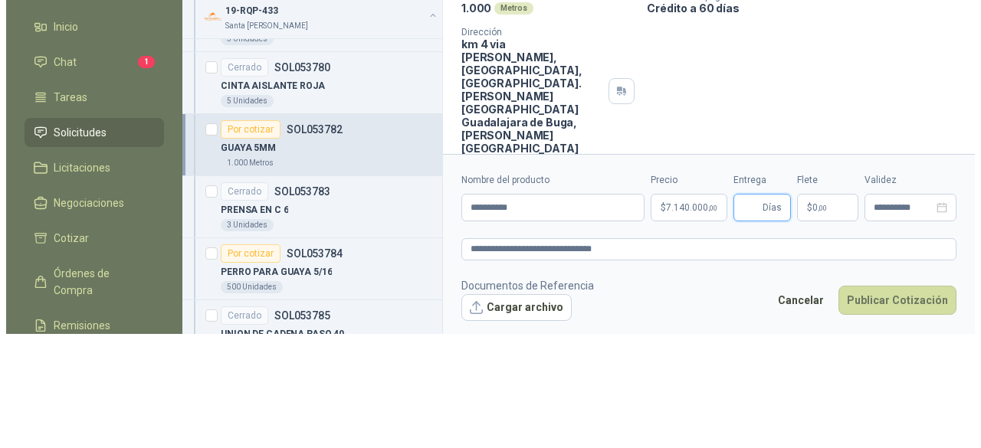
scroll to position [0, 0]
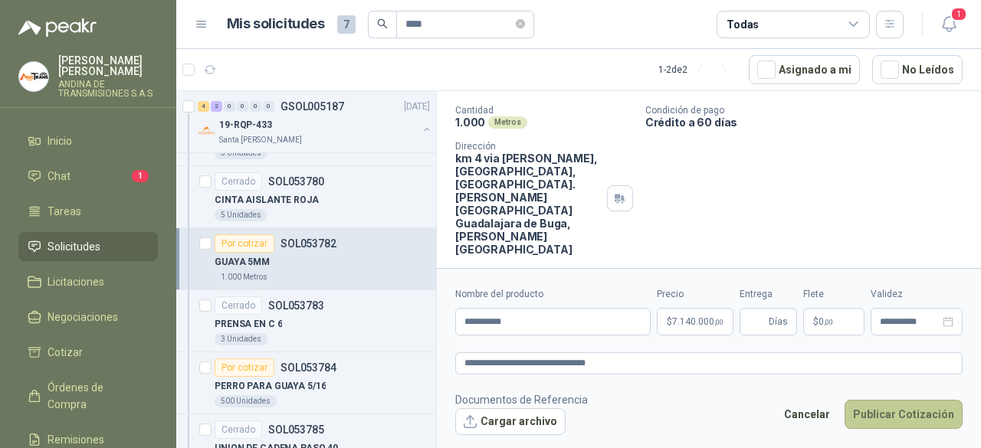
click at [904, 412] on button "Publicar Cotización" at bounding box center [904, 414] width 118 height 29
type input "*"
click at [901, 415] on button "Publicar Cotización" at bounding box center [904, 414] width 118 height 29
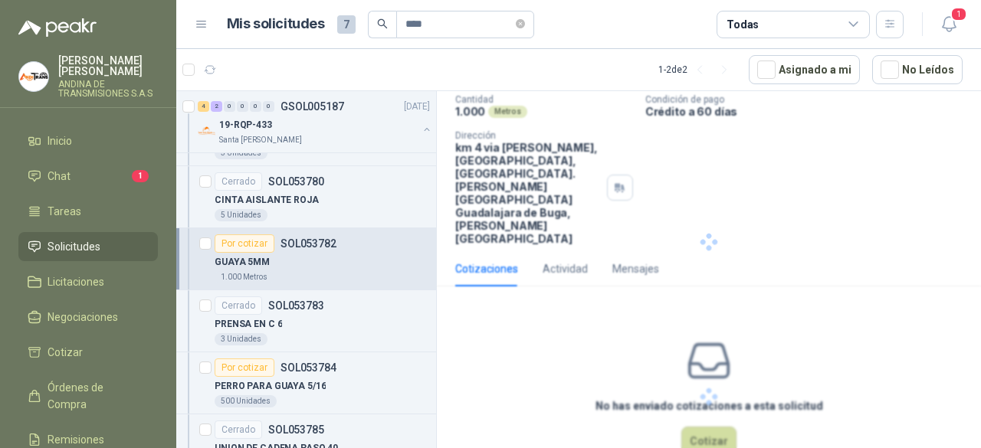
scroll to position [7, 0]
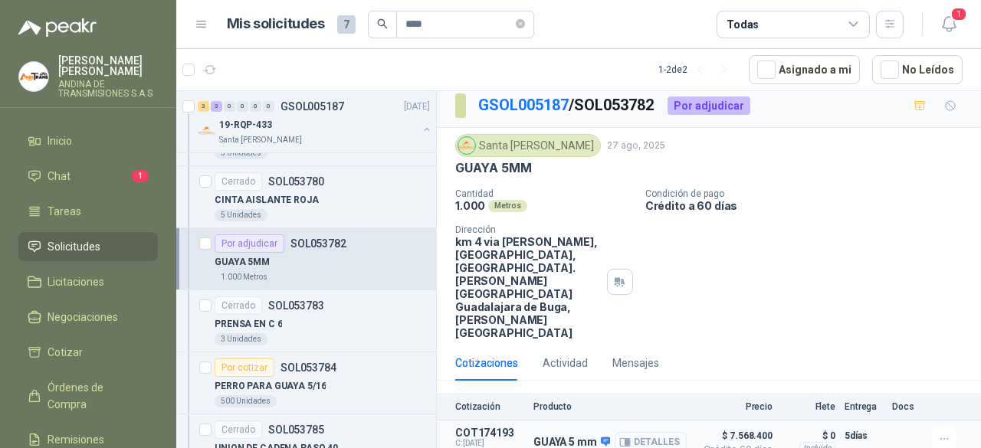
click at [648, 432] on button "Detalles" at bounding box center [651, 442] width 72 height 21
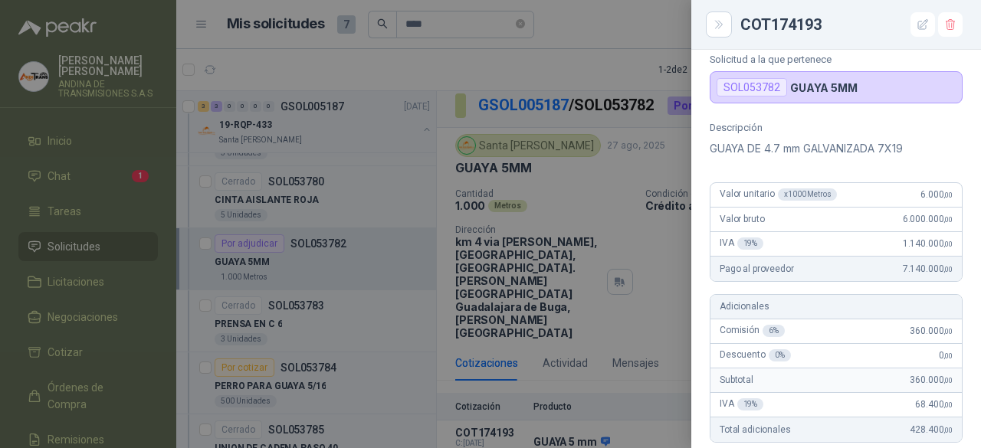
scroll to position [83, 0]
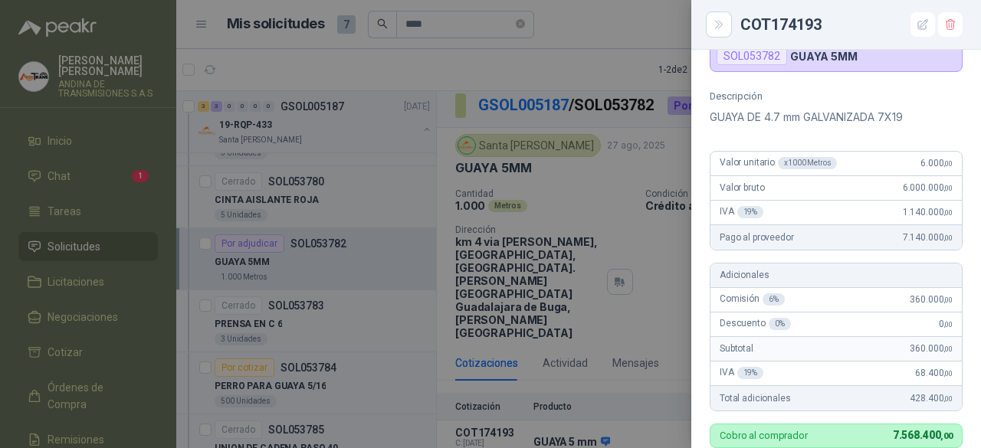
click at [596, 196] on div at bounding box center [490, 224] width 981 height 448
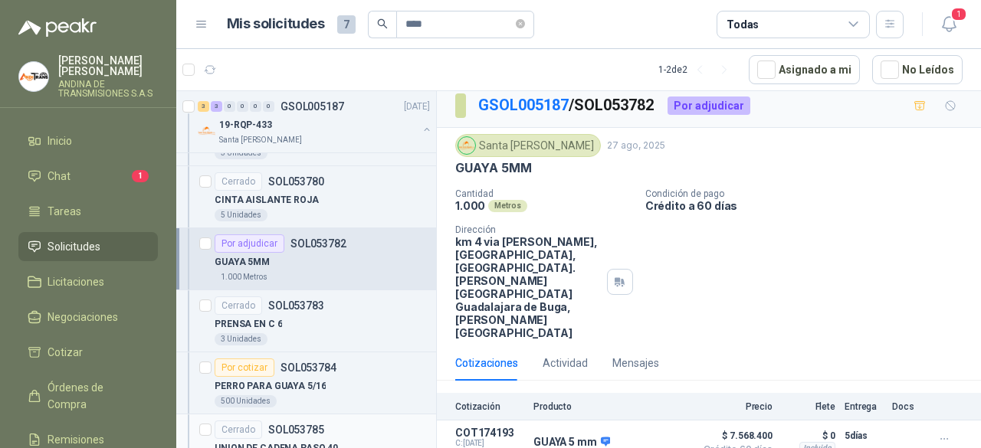
scroll to position [1429, 0]
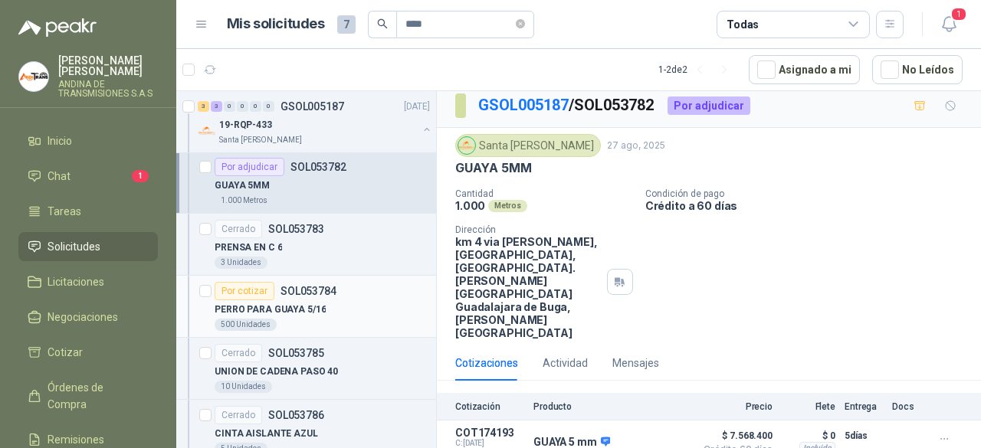
click at [346, 300] on div "PERRO PARA GUAYA 5/16" at bounding box center [322, 309] width 215 height 18
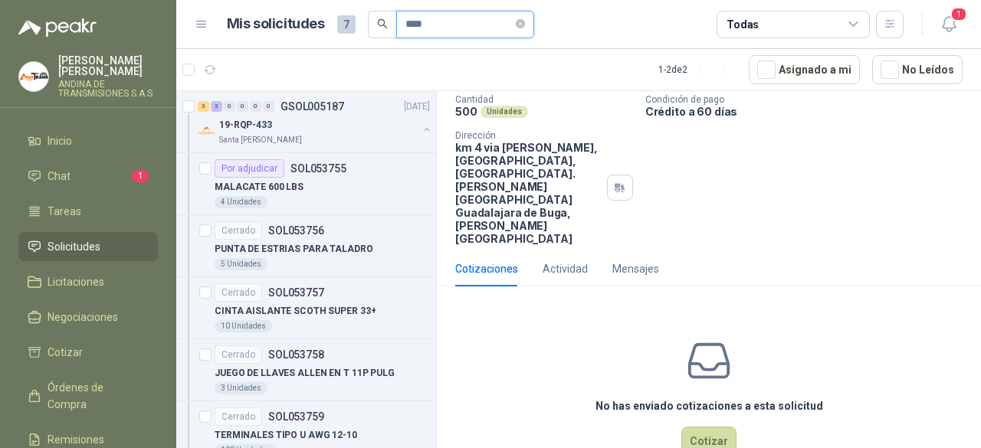
click at [451, 17] on input "****" at bounding box center [458, 24] width 107 height 26
type input "*"
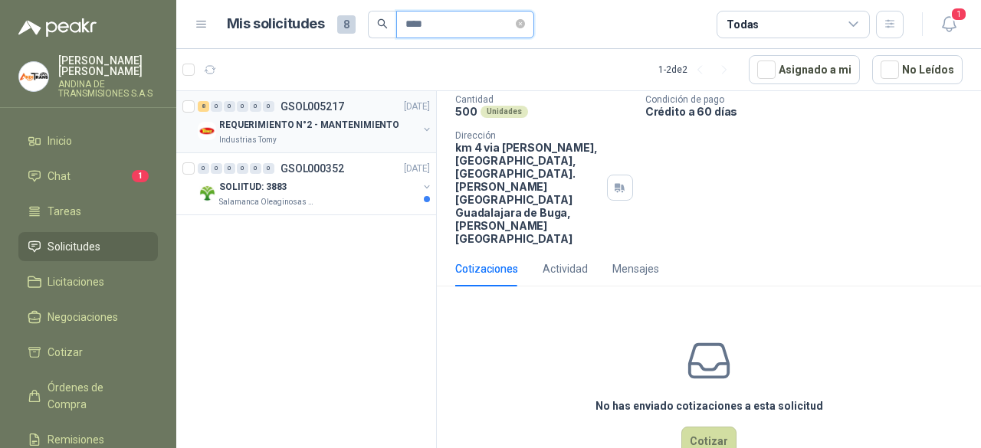
type input "****"
click at [334, 135] on div "Industrias Tomy" at bounding box center [318, 140] width 199 height 12
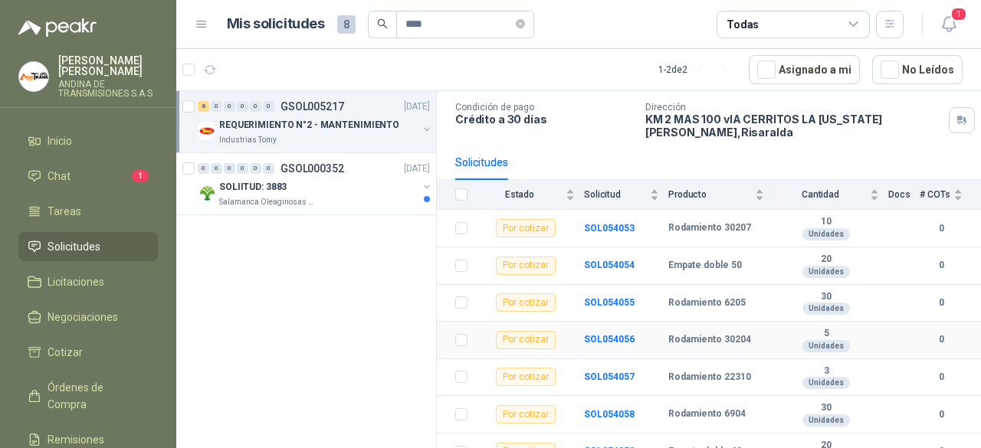
scroll to position [72, 0]
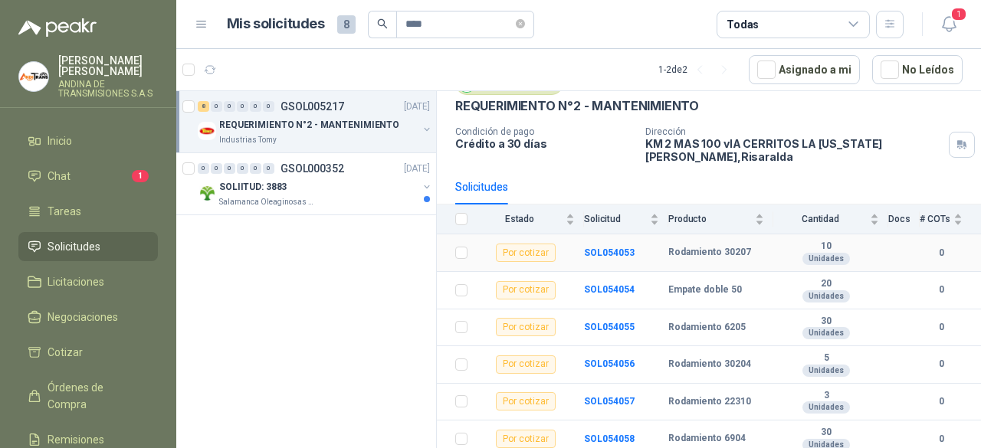
click at [517, 248] on div "Por cotizar" at bounding box center [526, 253] width 60 height 18
click at [612, 249] on b "SOL054053" at bounding box center [609, 253] width 51 height 11
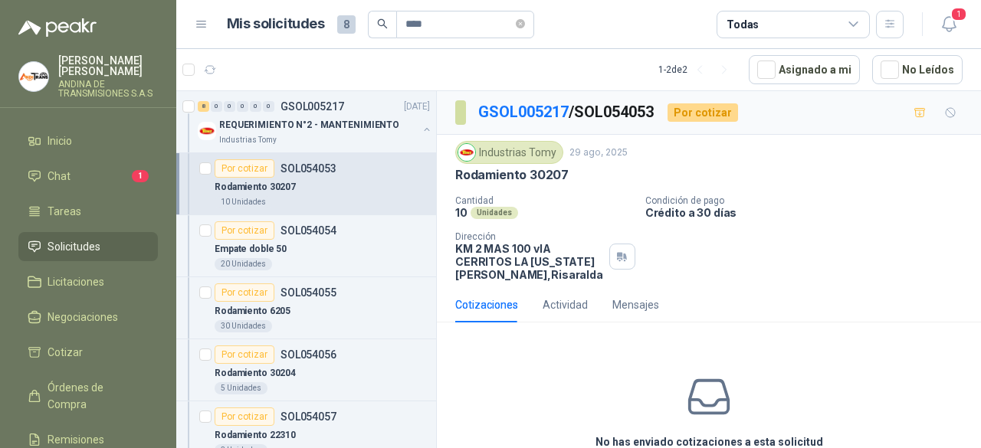
click at [881, 272] on div "Cantidad 10 Unidades Condición de pago Crédito a 30 días Dirección KM 2 MAS 100…" at bounding box center [708, 238] width 507 height 86
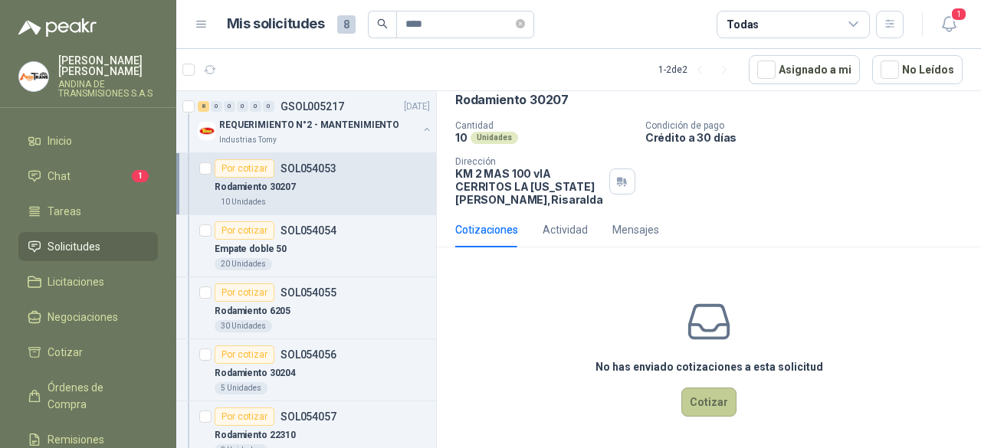
click at [699, 404] on button "Cotizar" at bounding box center [708, 402] width 55 height 29
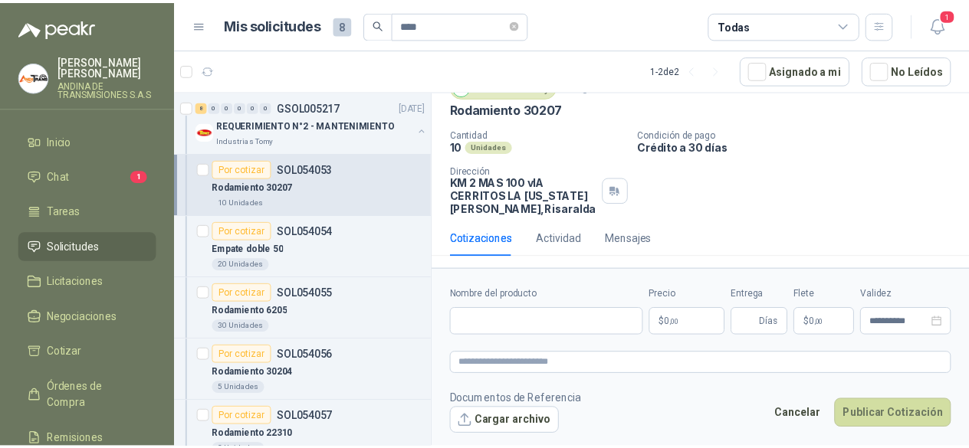
scroll to position [64, 0]
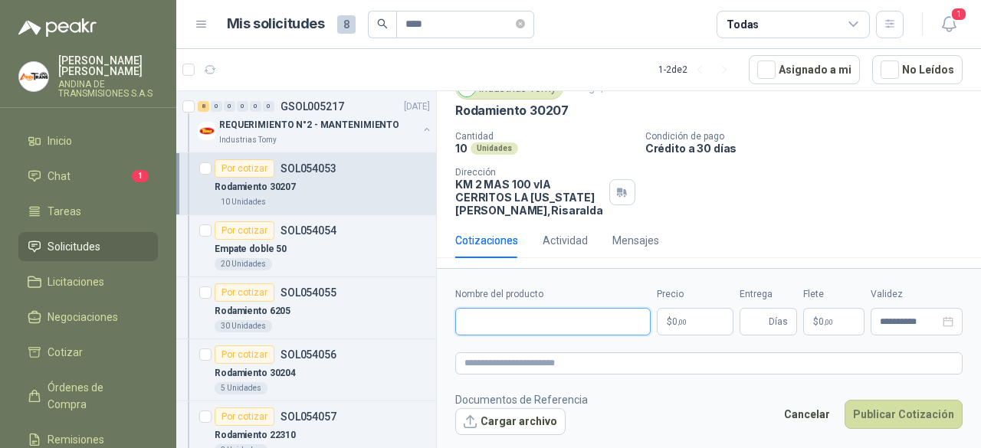
click at [526, 320] on input "Nombre del producto" at bounding box center [552, 322] width 195 height 28
type input "**********"
click at [720, 322] on body "[PERSON_NAME] ANDINA DE TRANSMISIONES S.A.S Inicio Chat 1 Tareas Solicitudes Li…" at bounding box center [490, 224] width 981 height 448
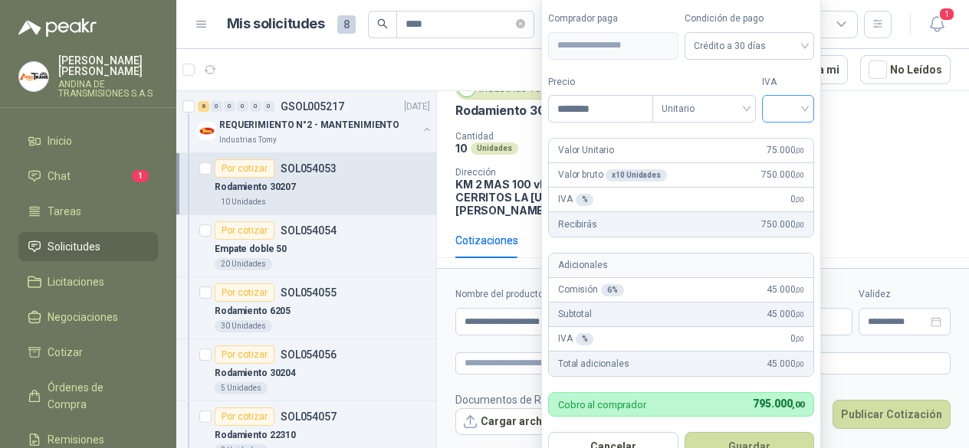
click at [805, 107] on input "search" at bounding box center [788, 107] width 34 height 23
click at [804, 143] on div "19%" at bounding box center [791, 142] width 28 height 17
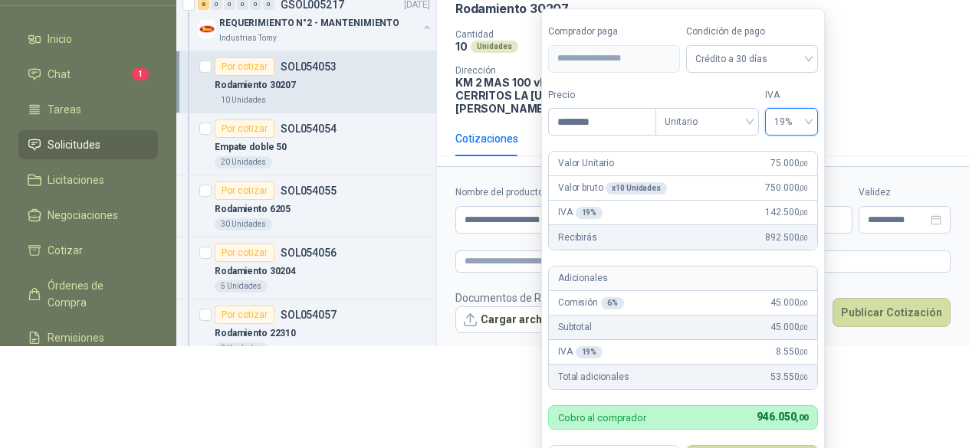
scroll to position [117, 0]
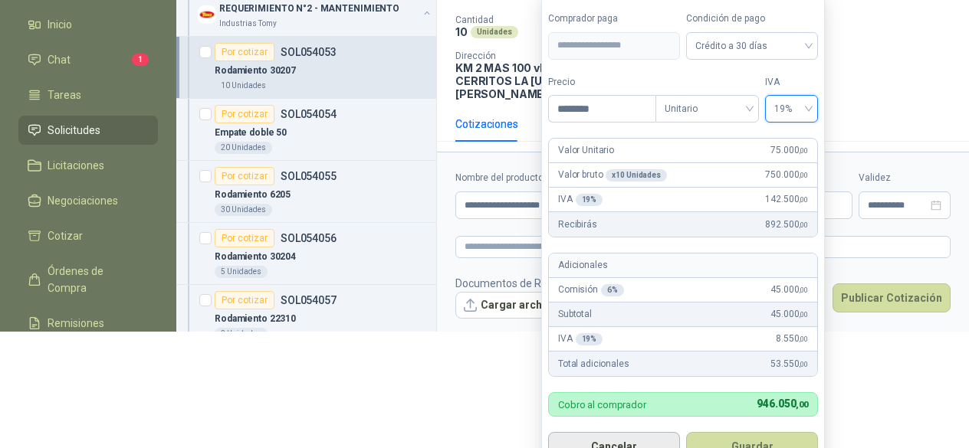
click at [585, 437] on button "Cancelar" at bounding box center [614, 446] width 132 height 29
type input "***"
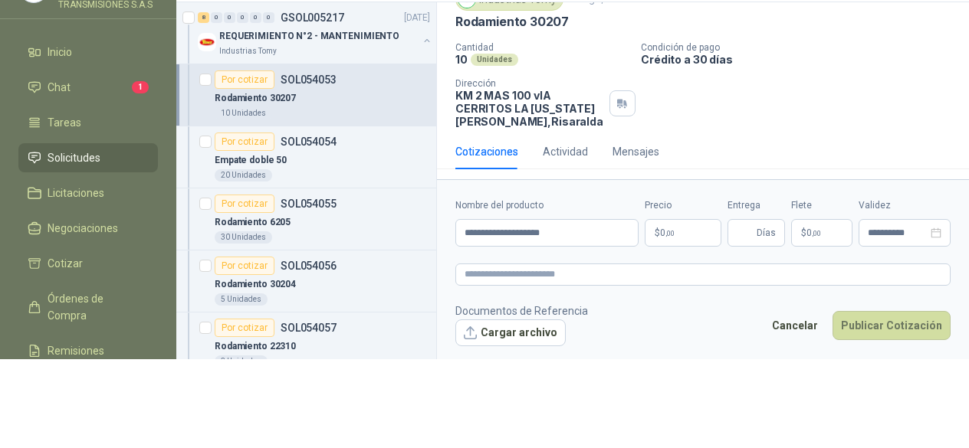
scroll to position [0, 0]
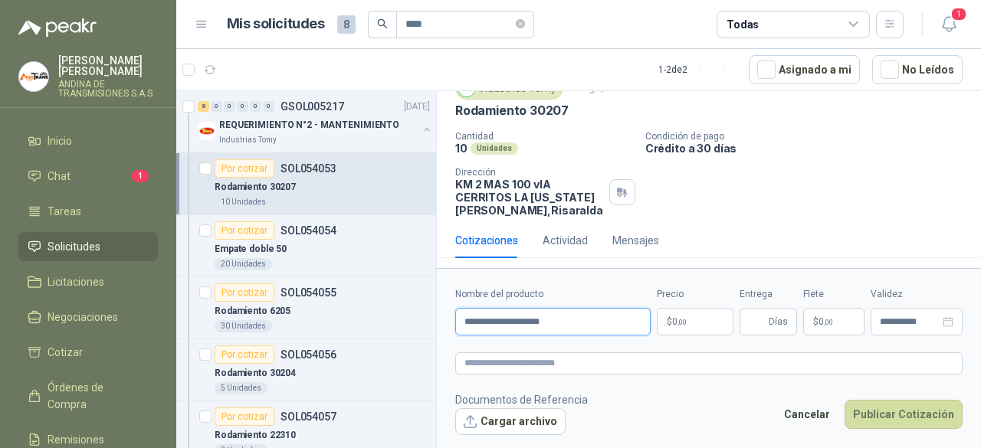
click at [596, 322] on input "**********" at bounding box center [552, 322] width 195 height 28
drag, startPoint x: 464, startPoint y: 319, endPoint x: 564, endPoint y: 321, distance: 100.4
click at [564, 321] on input "**********" at bounding box center [552, 322] width 195 height 28
type input "**********"
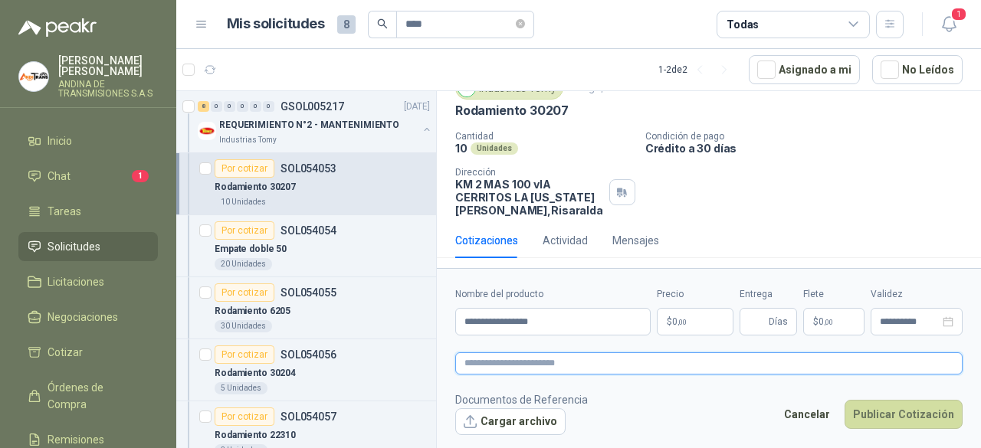
click at [570, 366] on textarea at bounding box center [708, 363] width 507 height 21
paste textarea "**********"
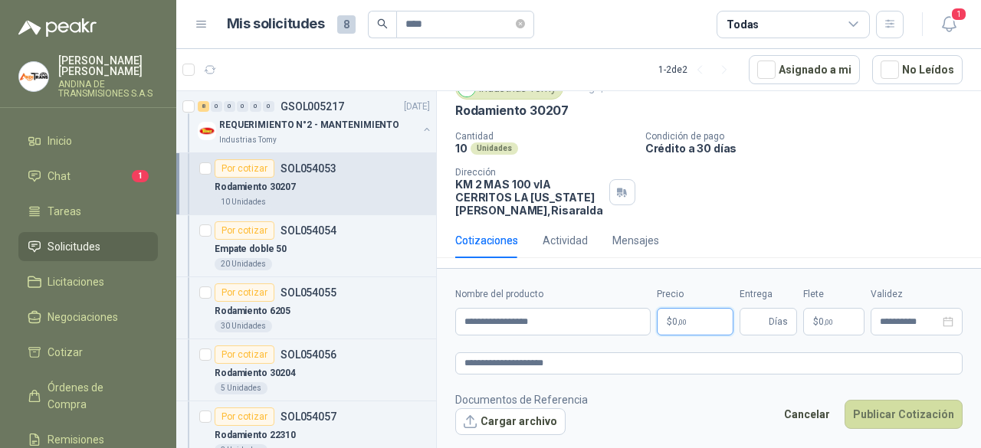
click at [684, 318] on body "[PERSON_NAME] ANDINA DE TRANSMISIONES S.A.S Inicio Chat 1 Tareas Solicitudes Li…" at bounding box center [490, 224] width 981 height 448
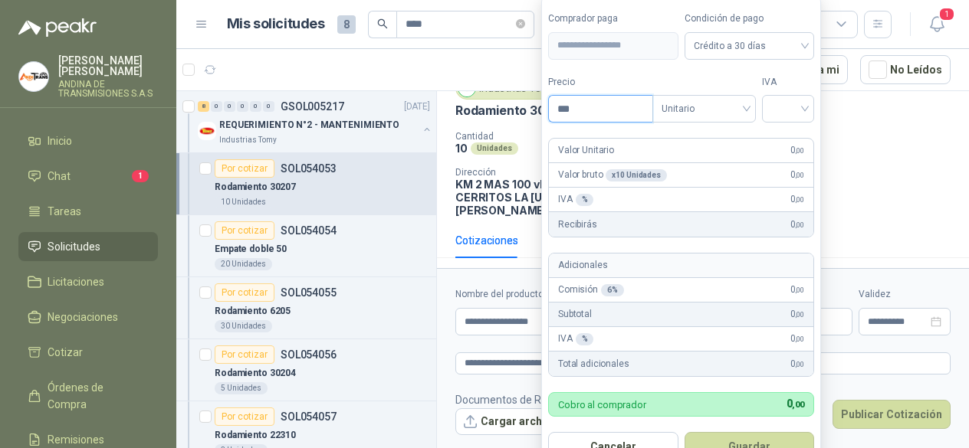
click at [601, 101] on input "***" at bounding box center [600, 109] width 103 height 26
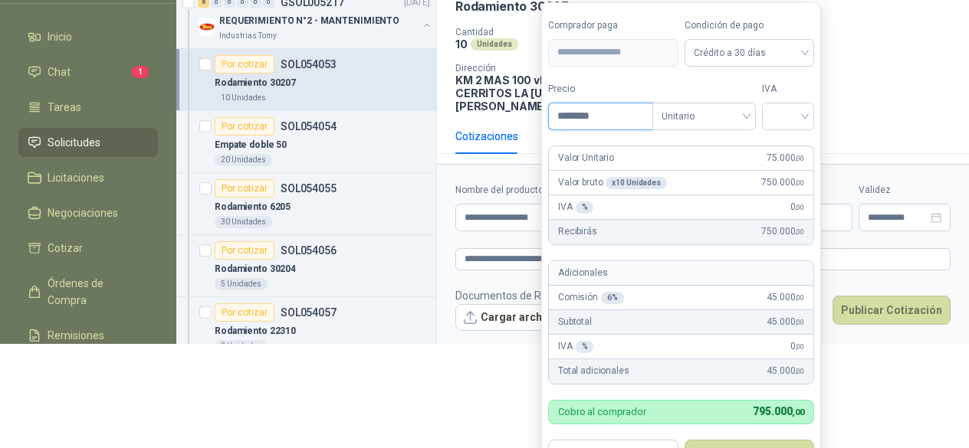
scroll to position [115, 0]
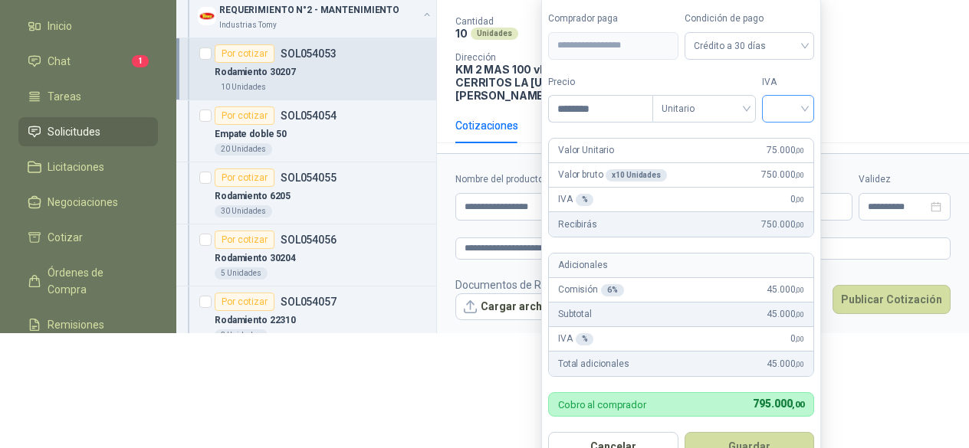
click at [805, 105] on input "search" at bounding box center [788, 107] width 34 height 23
click at [795, 142] on div "19%" at bounding box center [791, 142] width 28 height 17
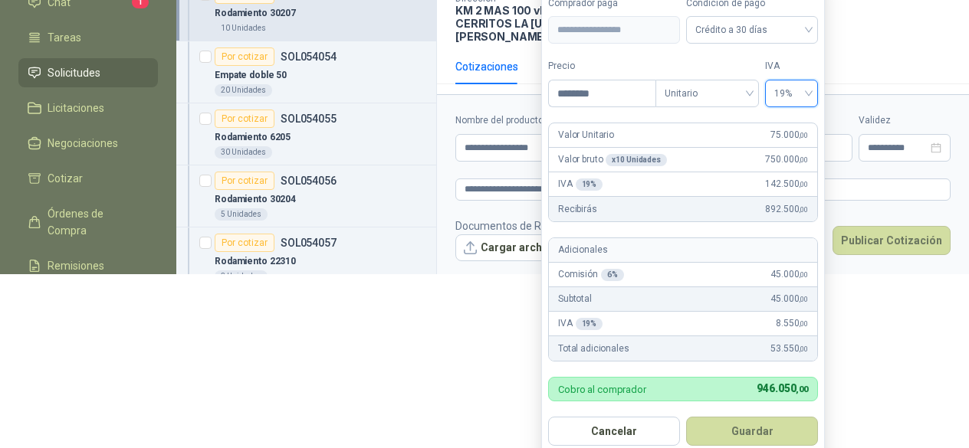
scroll to position [184, 0]
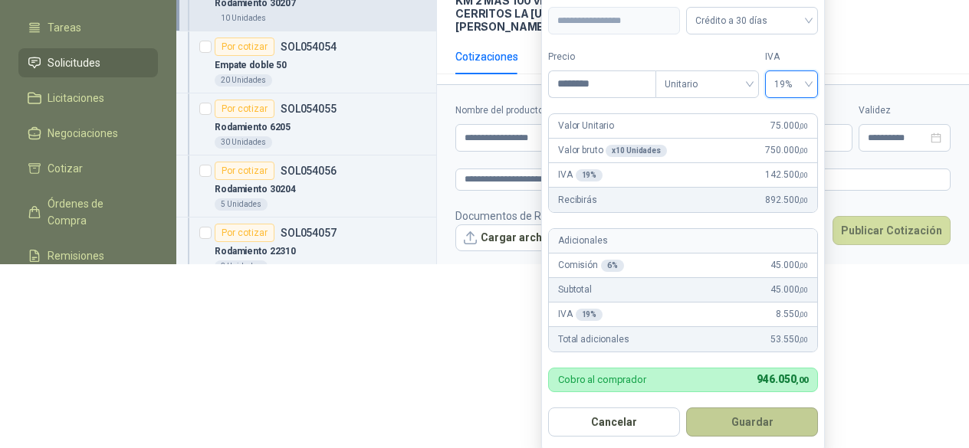
click at [737, 417] on button "Guardar" at bounding box center [752, 422] width 132 height 29
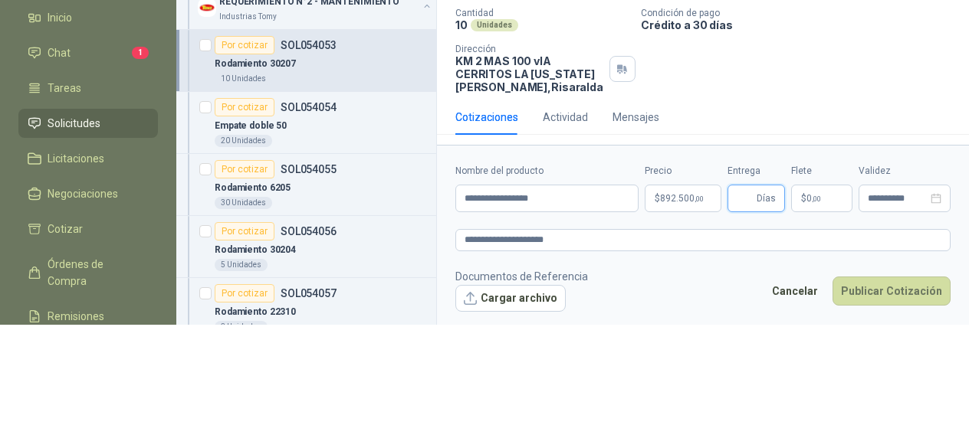
scroll to position [0, 0]
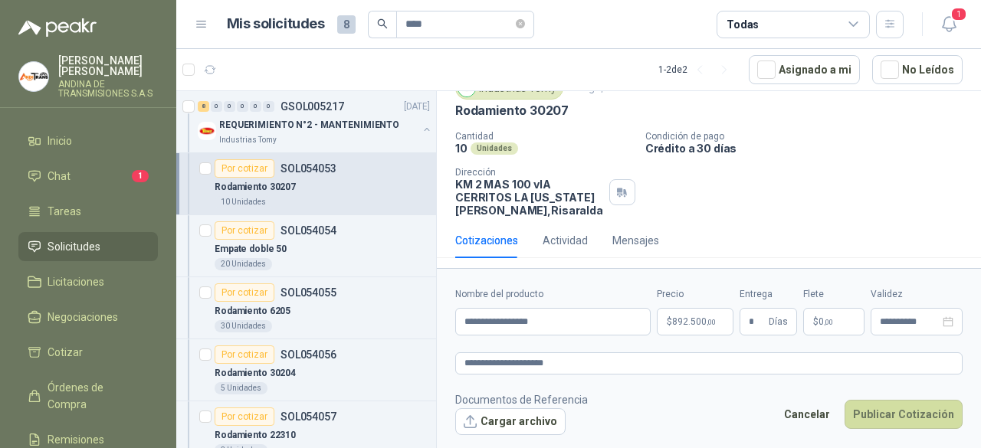
click at [678, 415] on footer "Documentos de Referencia Cargar archivo Cancelar Publicar Cotización" at bounding box center [708, 414] width 507 height 44
click at [701, 317] on span "892.500 ,00" at bounding box center [694, 321] width 44 height 9
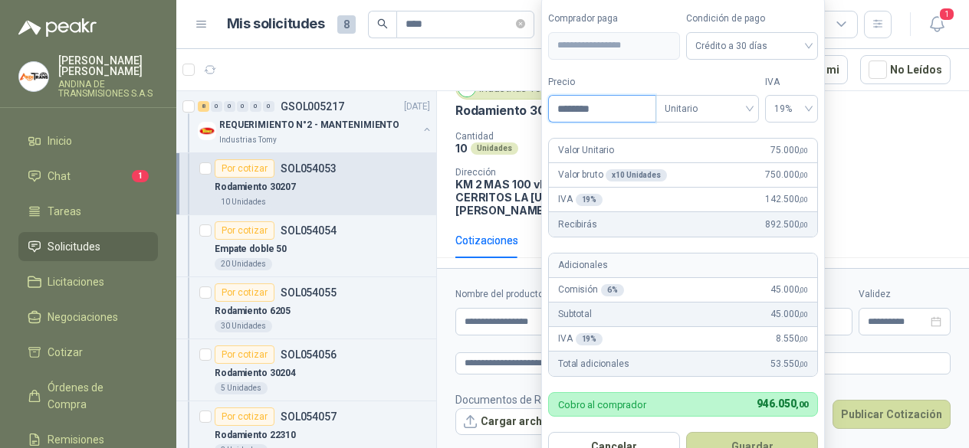
click at [607, 103] on input "********" at bounding box center [602, 109] width 107 height 26
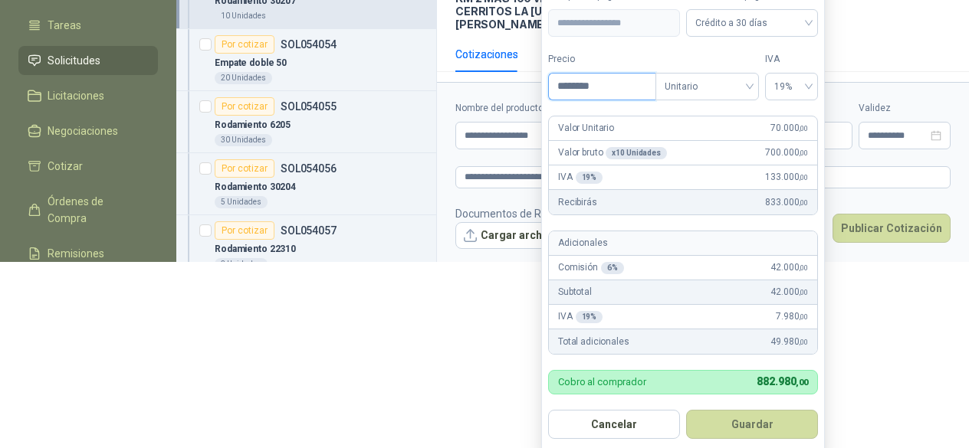
scroll to position [192, 0]
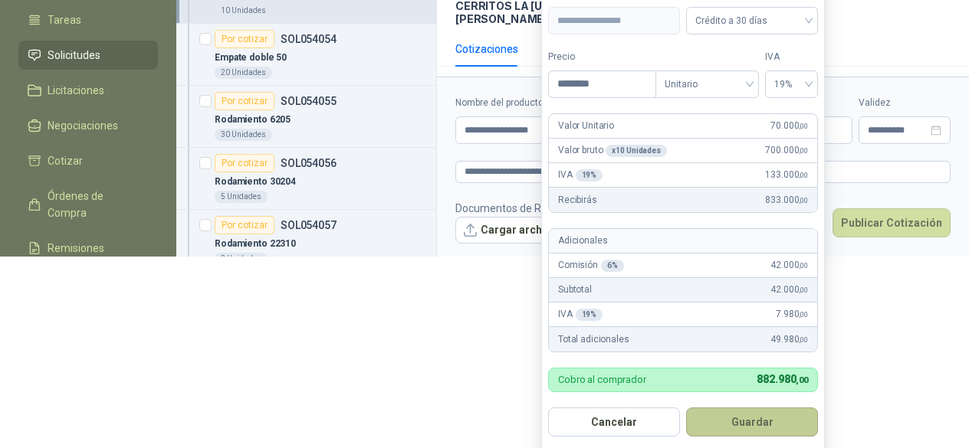
click at [768, 419] on button "Guardar" at bounding box center [752, 422] width 132 height 29
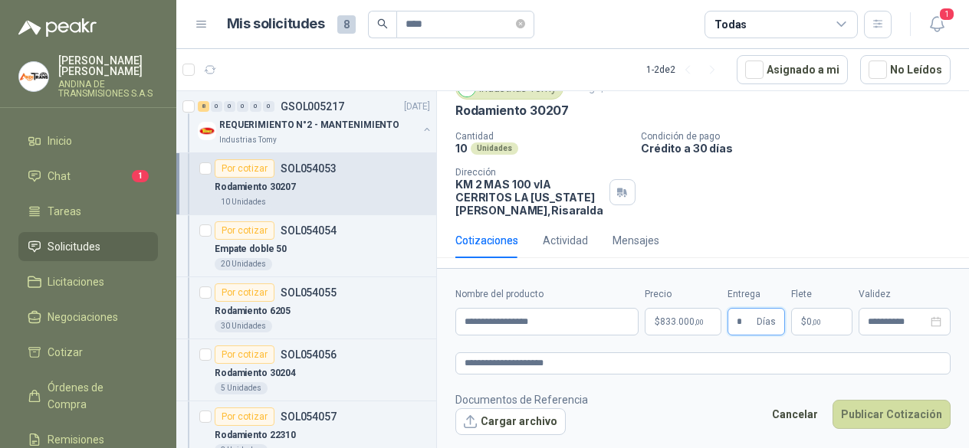
scroll to position [0, 0]
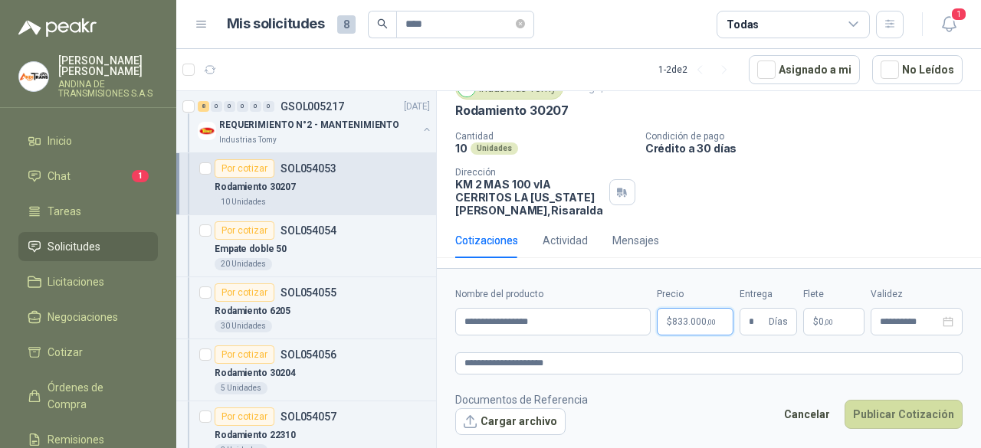
click at [693, 321] on span "833.000 ,00" at bounding box center [694, 321] width 44 height 9
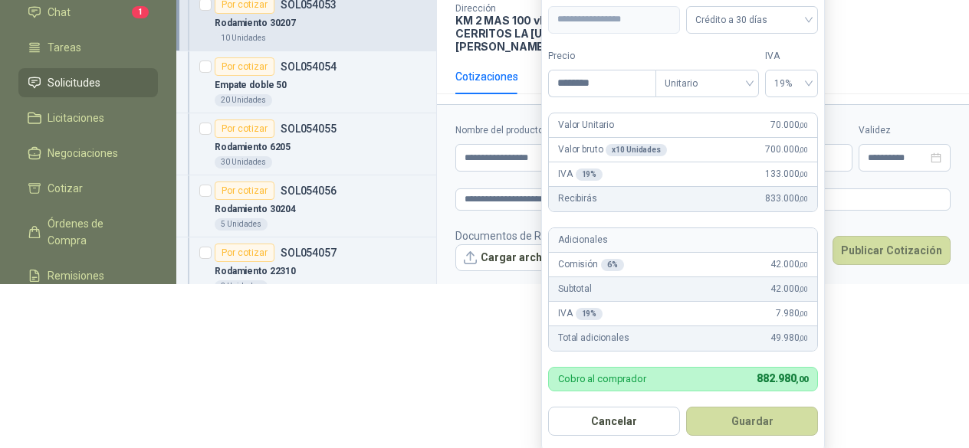
scroll to position [162, 0]
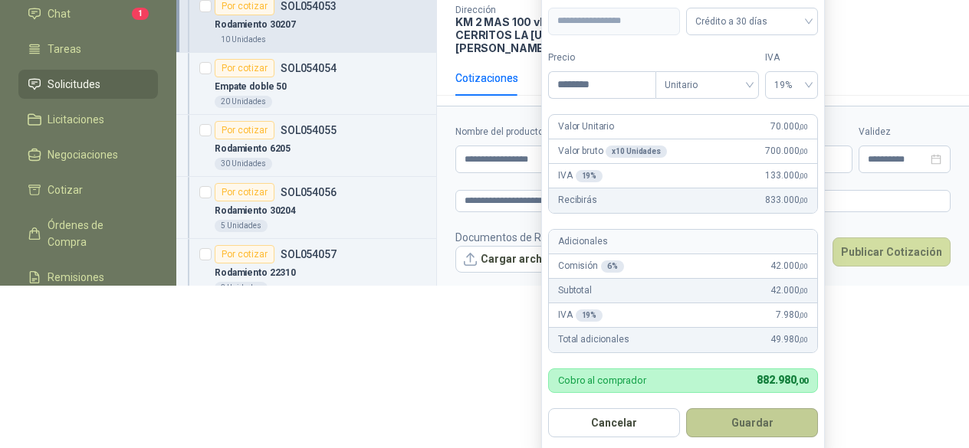
click at [753, 418] on button "Guardar" at bounding box center [752, 423] width 132 height 29
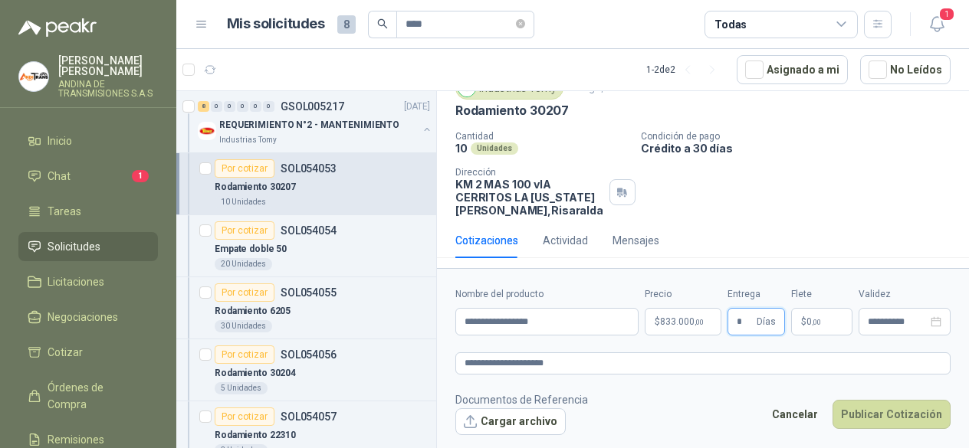
scroll to position [0, 0]
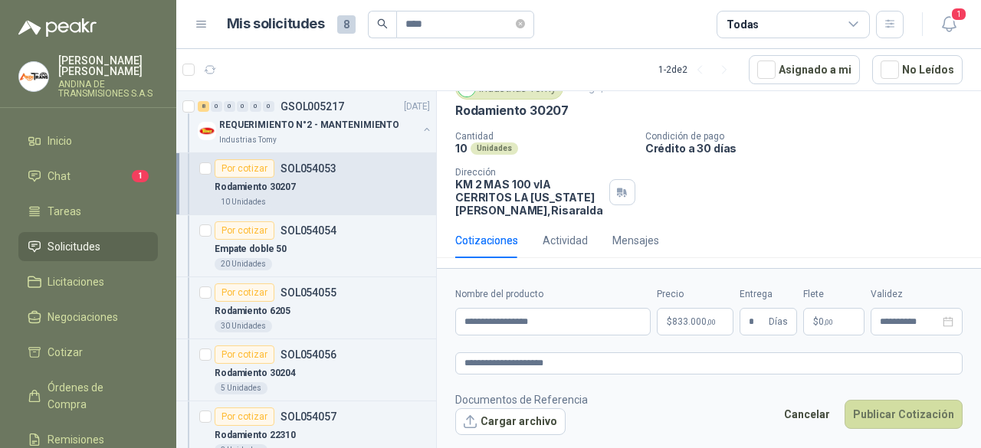
click at [821, 234] on div "Cotizaciones Actividad Mensajes" at bounding box center [708, 240] width 507 height 35
click at [681, 316] on body "[PERSON_NAME] ANDINA DE TRANSMISIONES S.A.S Inicio Chat 1 Tareas Solicitudes Li…" at bounding box center [490, 224] width 981 height 448
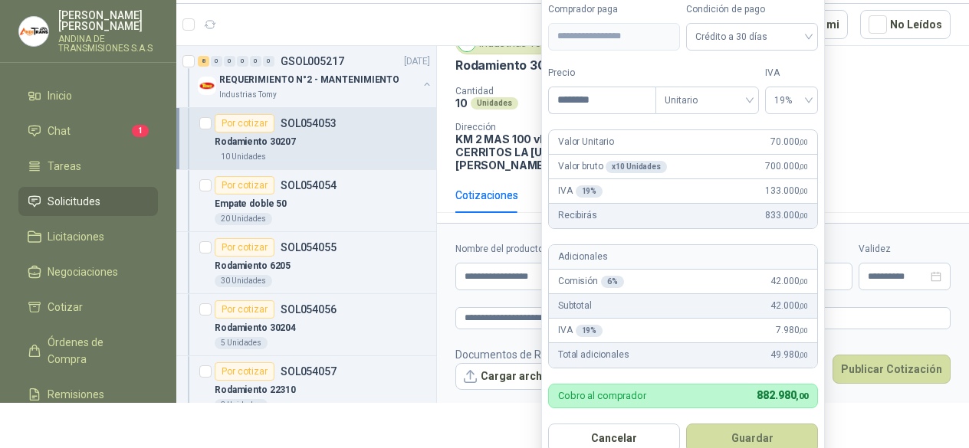
scroll to position [60, 0]
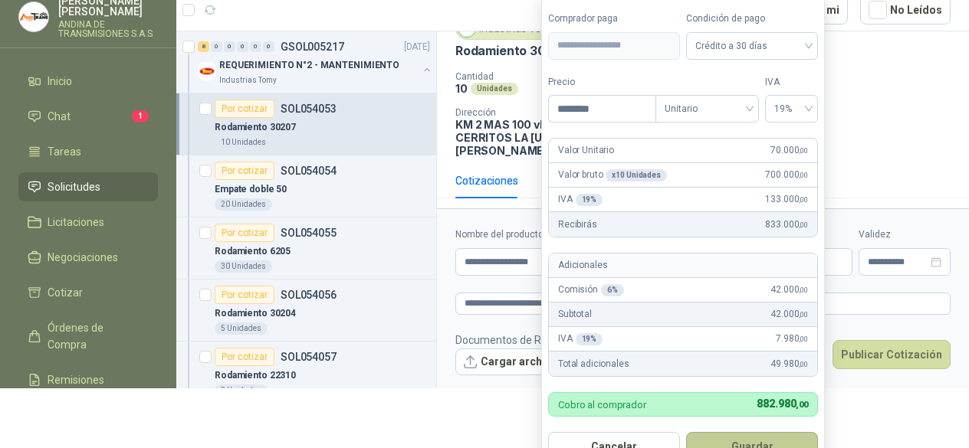
click at [748, 439] on button "Guardar" at bounding box center [752, 446] width 132 height 29
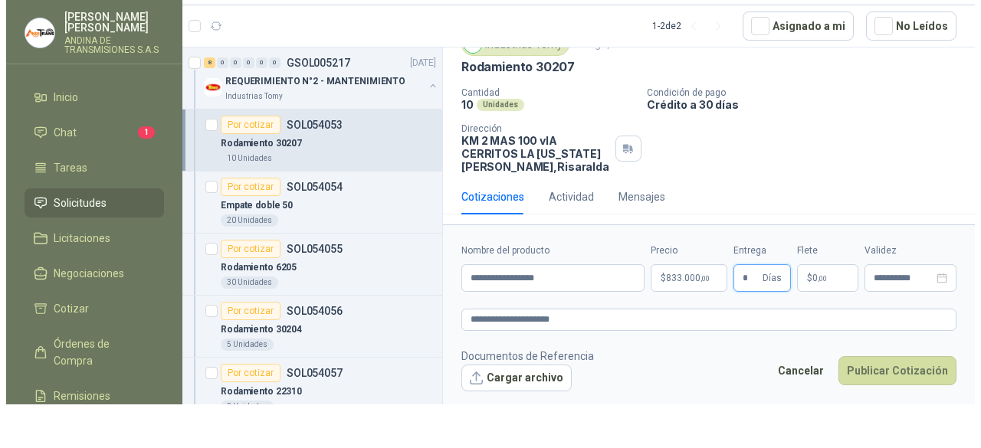
scroll to position [0, 0]
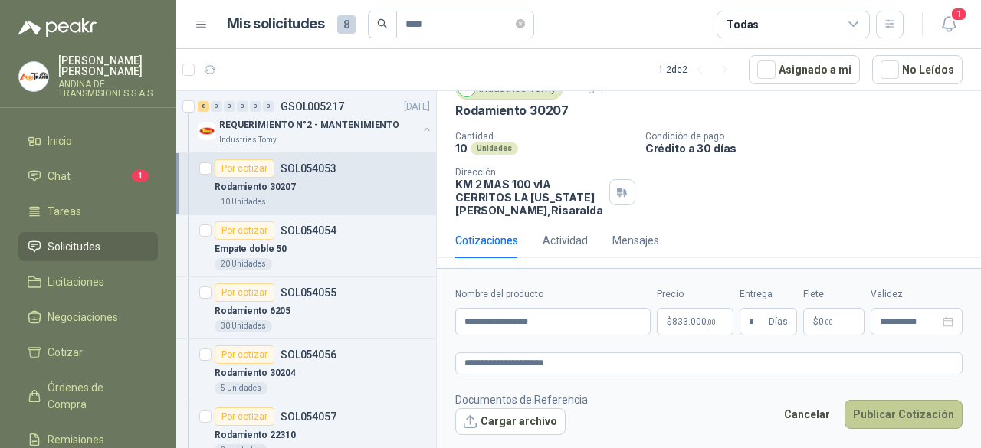
click at [878, 415] on button "Publicar Cotización" at bounding box center [904, 414] width 118 height 29
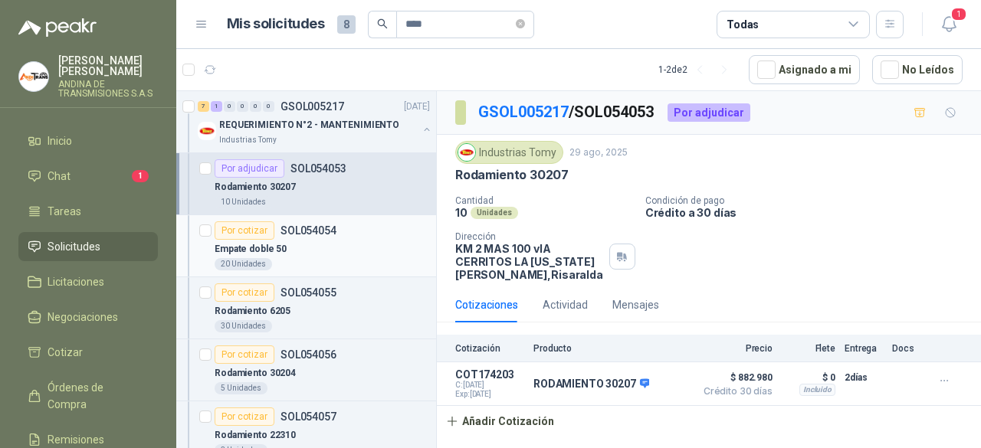
click at [321, 243] on div "Empate doble 50" at bounding box center [322, 249] width 215 height 18
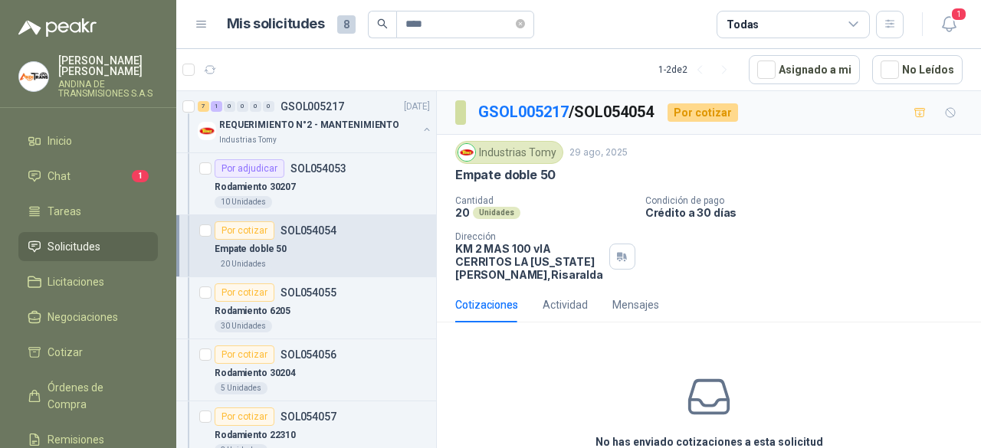
scroll to position [75, 0]
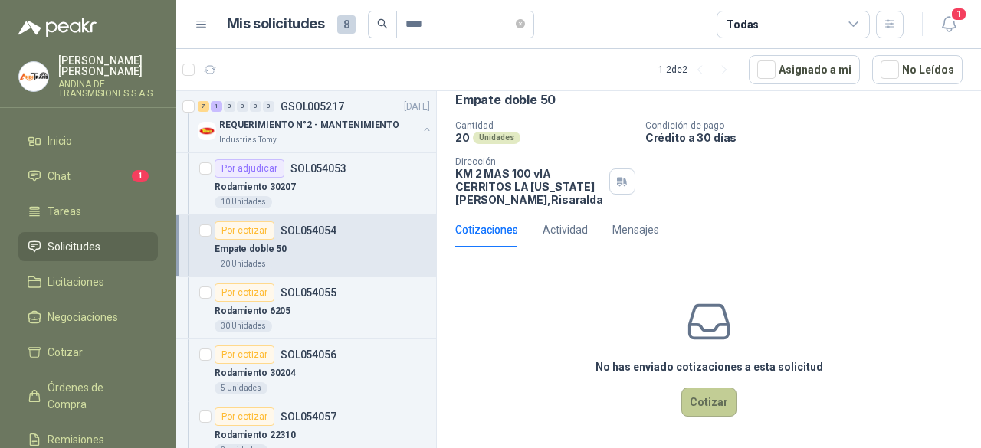
click at [704, 402] on button "Cotizar" at bounding box center [708, 402] width 55 height 29
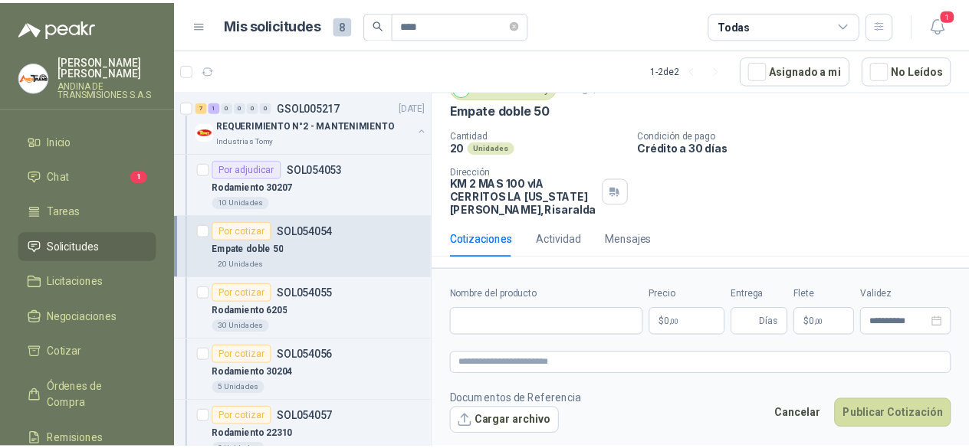
scroll to position [64, 0]
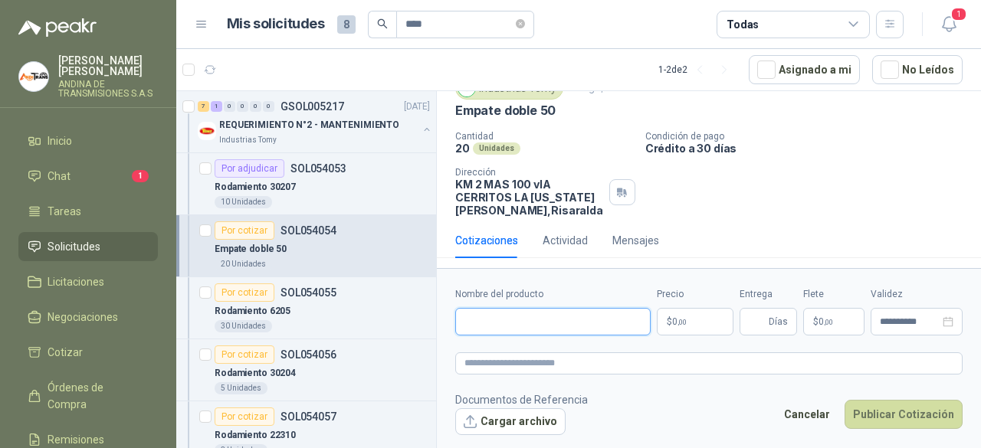
click at [521, 319] on input "Nombre del producto" at bounding box center [552, 322] width 195 height 28
click at [697, 324] on body "[PERSON_NAME] ANDINA DE TRANSMISIONES S.A.S Inicio Chat 1 Tareas Solicitudes Li…" at bounding box center [490, 224] width 981 height 448
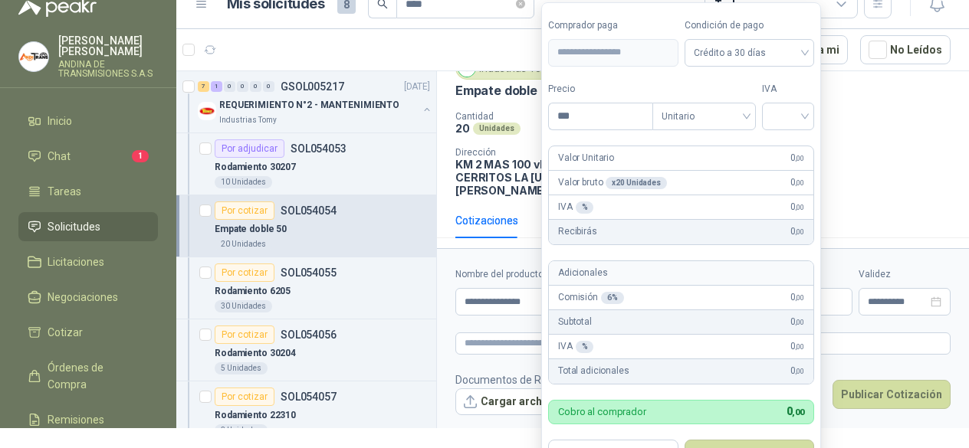
scroll to position [29, 0]
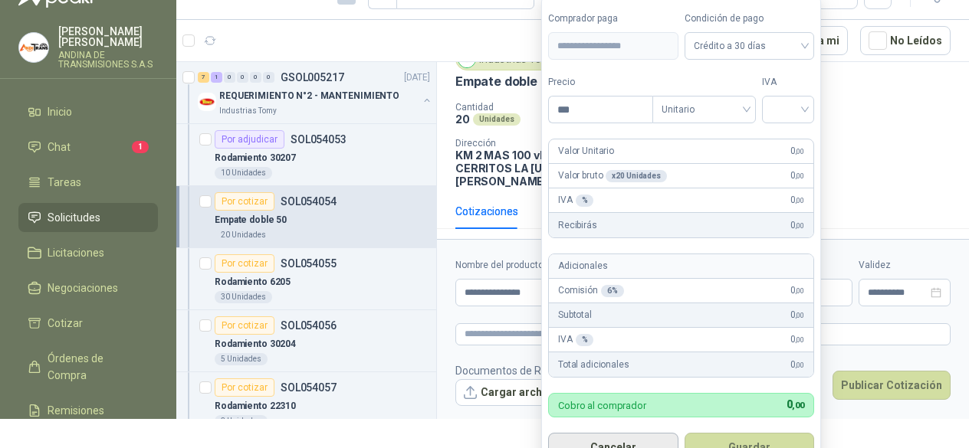
click at [607, 441] on button "Cancelar" at bounding box center [613, 447] width 130 height 29
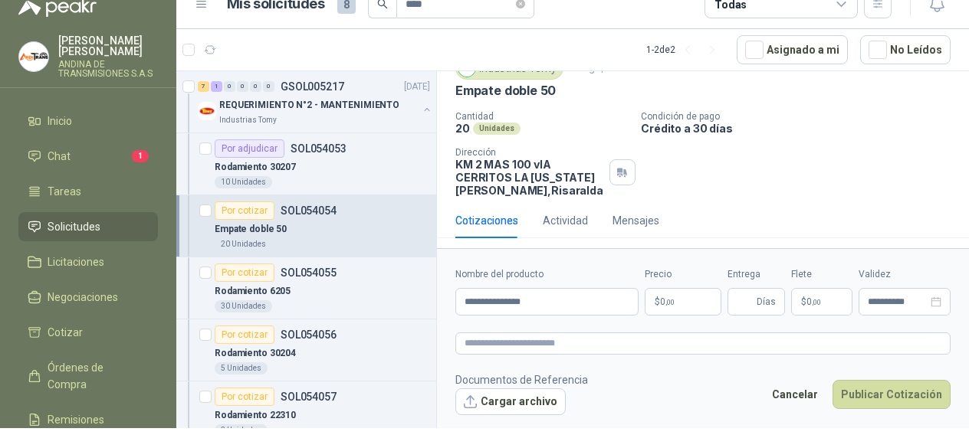
scroll to position [0, 0]
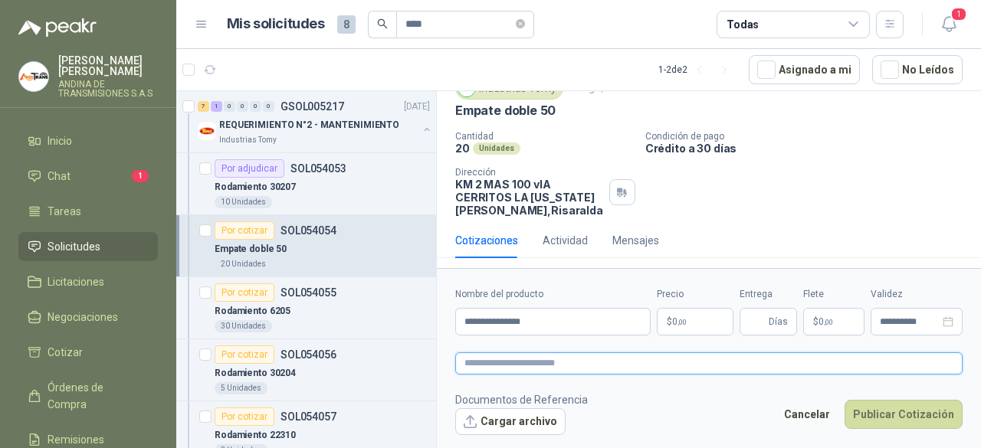
click at [556, 369] on textarea at bounding box center [708, 363] width 507 height 21
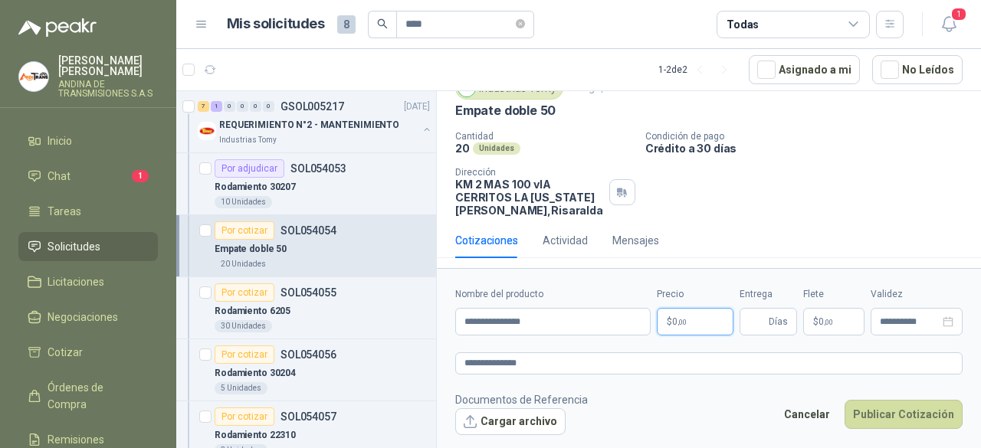
click at [688, 326] on body "[PERSON_NAME] ANDINA DE TRANSMISIONES S.A.S Inicio Chat 1 Tareas Solicitudes Li…" at bounding box center [490, 224] width 981 height 448
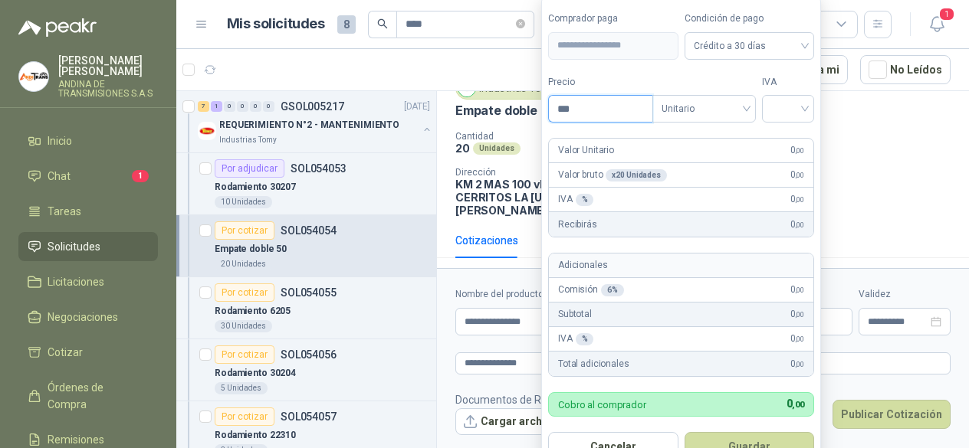
click at [612, 112] on input "***" at bounding box center [600, 109] width 103 height 26
click at [811, 110] on div at bounding box center [788, 109] width 52 height 28
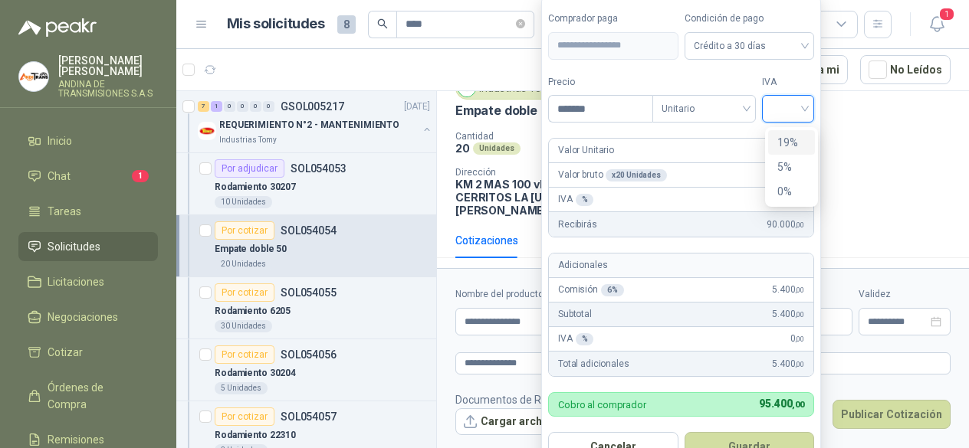
click at [794, 145] on div "19%" at bounding box center [791, 142] width 28 height 17
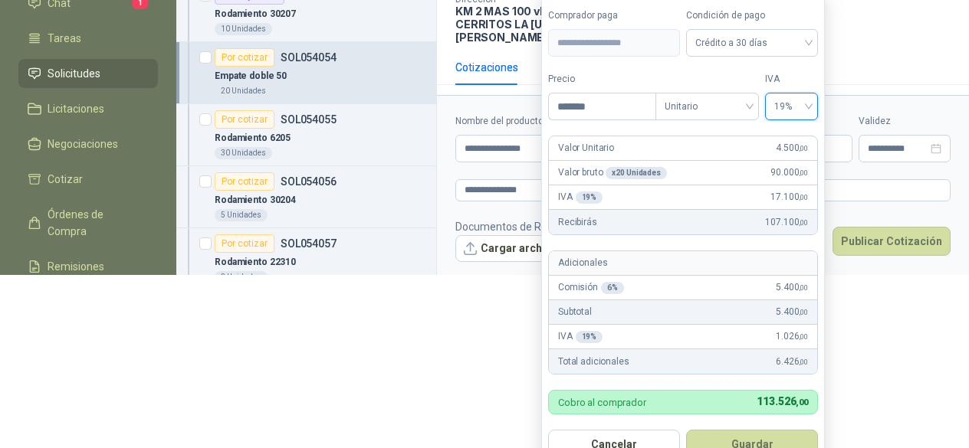
scroll to position [174, 0]
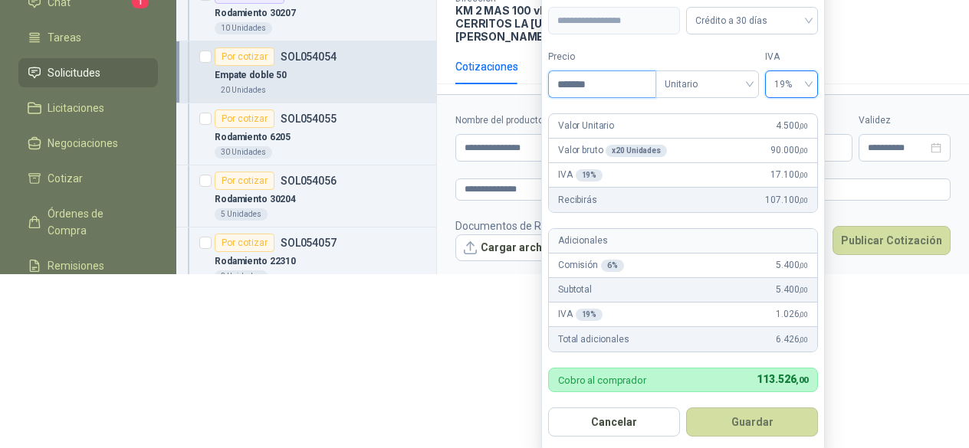
click at [591, 83] on input "*******" at bounding box center [602, 84] width 107 height 26
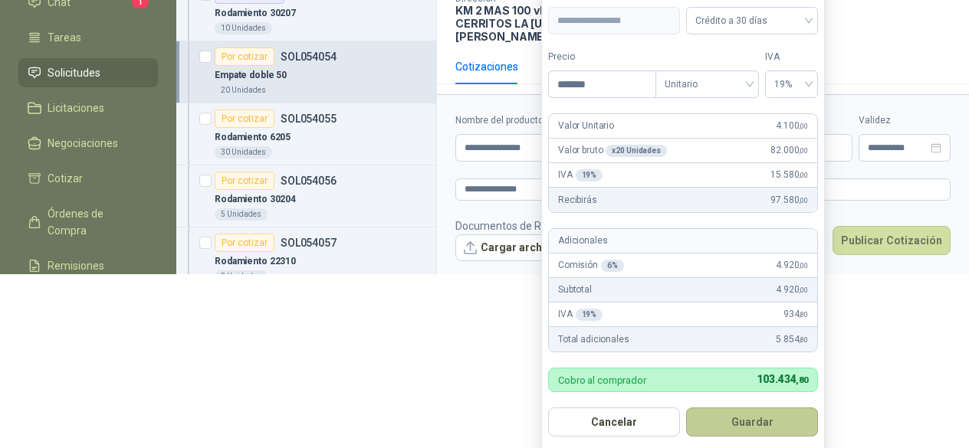
click at [755, 420] on button "Guardar" at bounding box center [752, 422] width 132 height 29
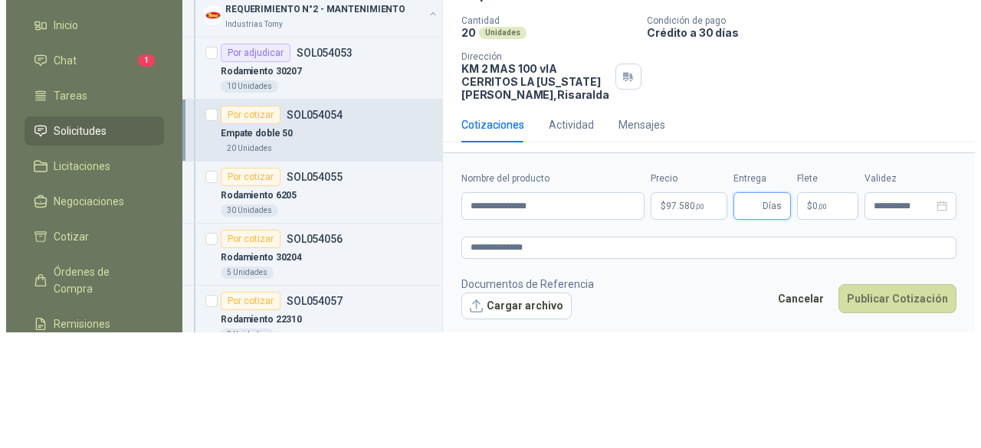
scroll to position [0, 0]
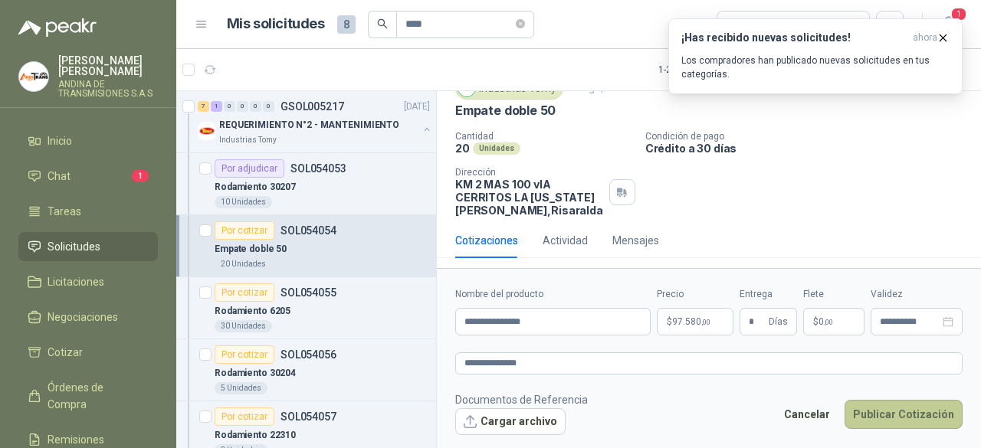
click at [908, 411] on button "Publicar Cotización" at bounding box center [904, 414] width 118 height 29
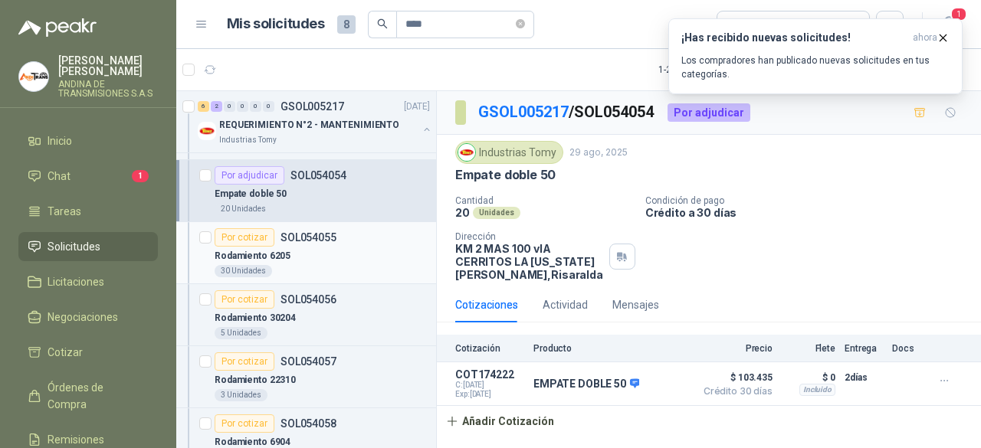
scroll to position [77, 0]
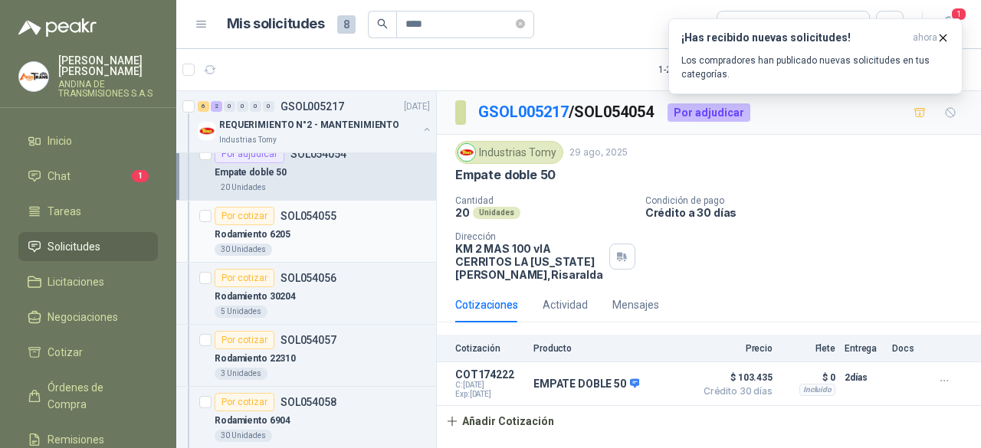
click at [241, 212] on div "Por cotizar" at bounding box center [245, 216] width 60 height 18
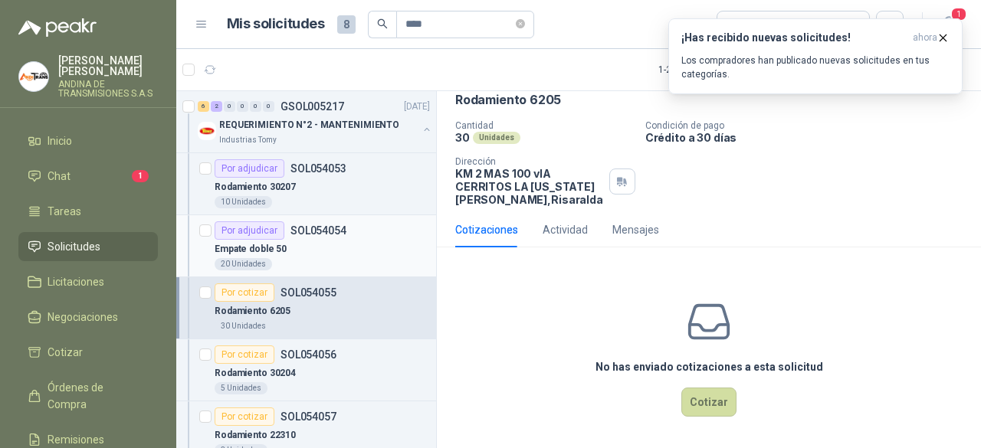
click at [314, 232] on p "SOL054054" at bounding box center [318, 230] width 56 height 11
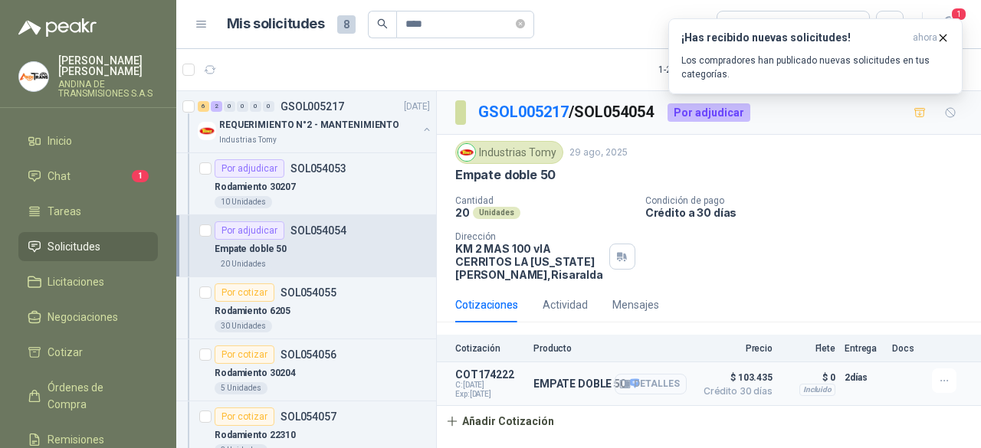
click at [648, 379] on button "Detalles" at bounding box center [651, 384] width 72 height 21
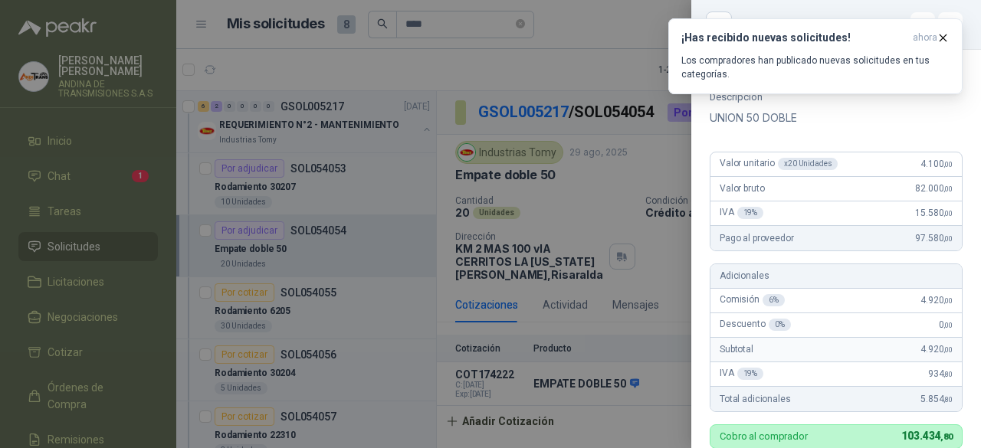
scroll to position [75, 0]
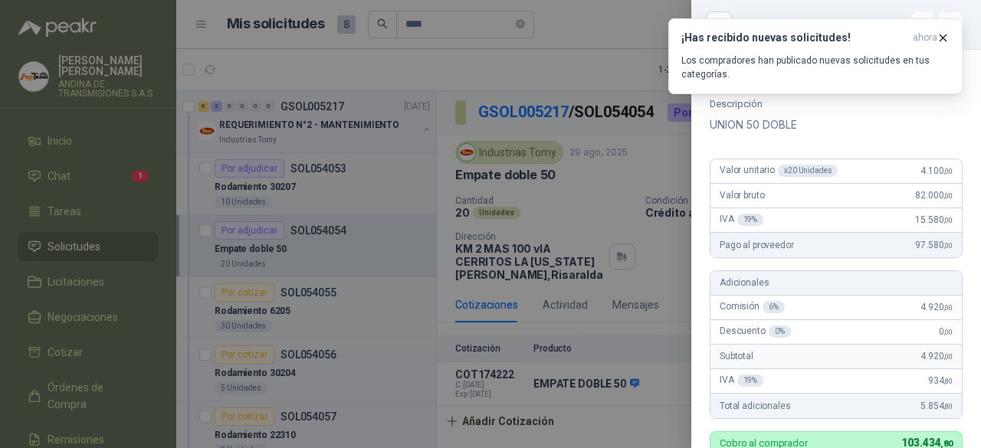
click at [609, 78] on div at bounding box center [490, 224] width 981 height 448
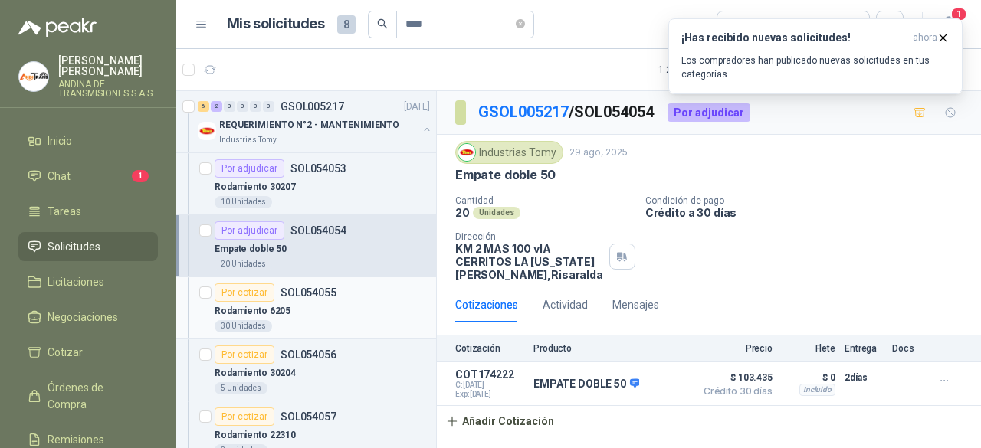
click at [247, 290] on div "Por cotizar" at bounding box center [245, 293] width 60 height 18
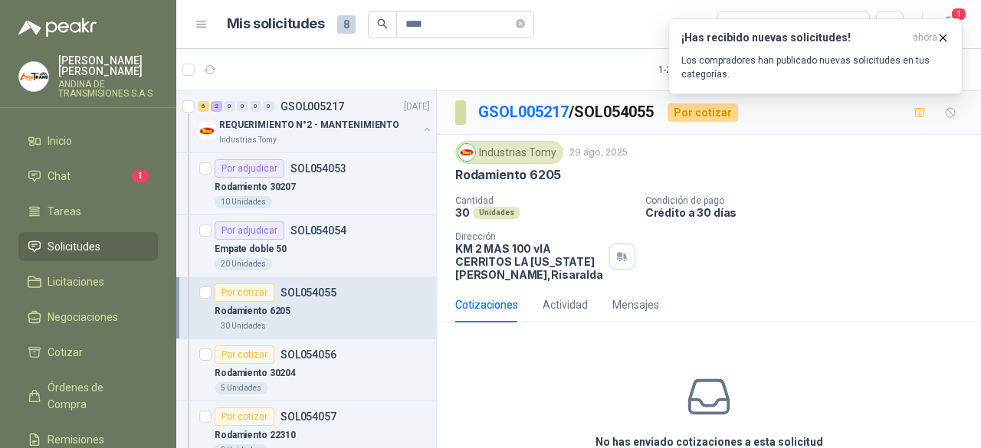
scroll to position [75, 0]
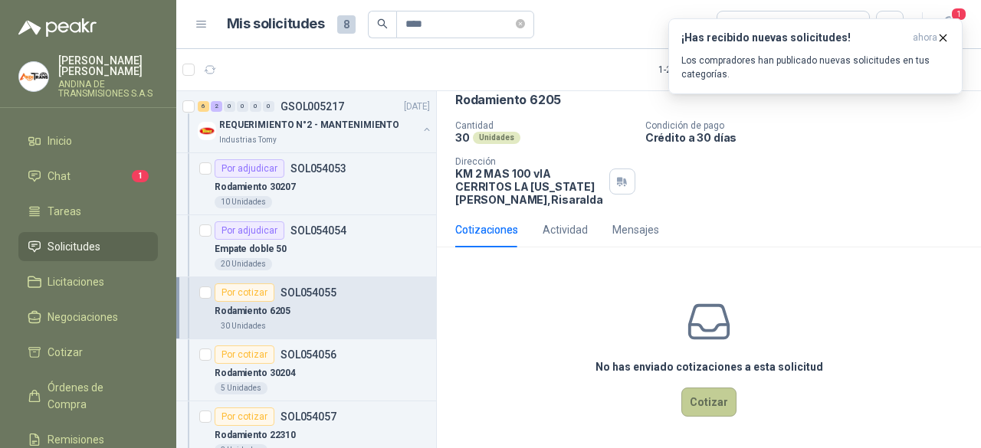
click at [711, 401] on button "Cotizar" at bounding box center [708, 402] width 55 height 29
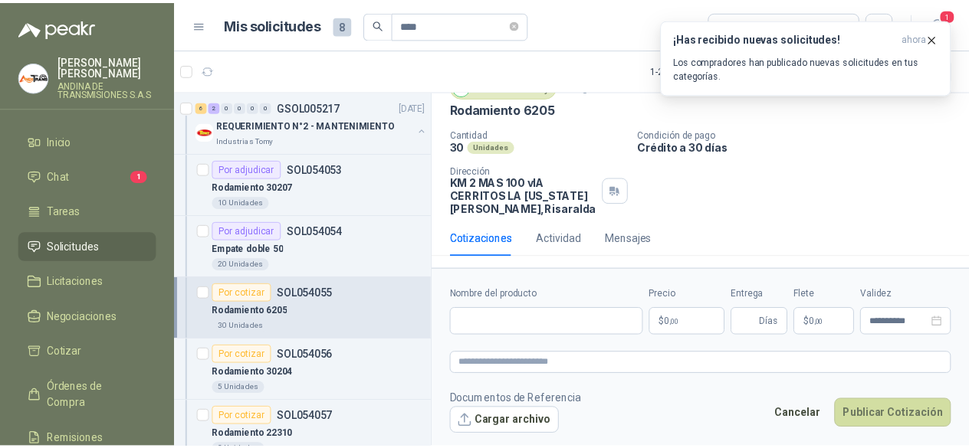
scroll to position [64, 0]
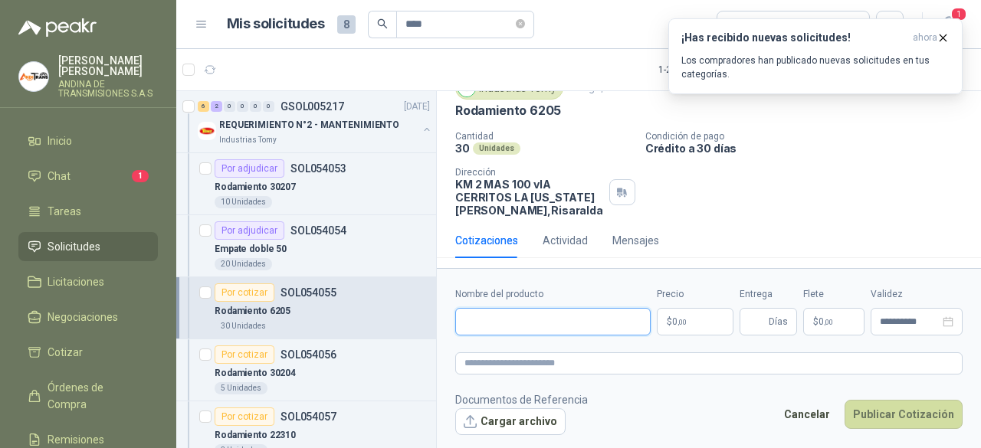
click at [518, 321] on input "Nombre del producto" at bounding box center [552, 322] width 195 height 28
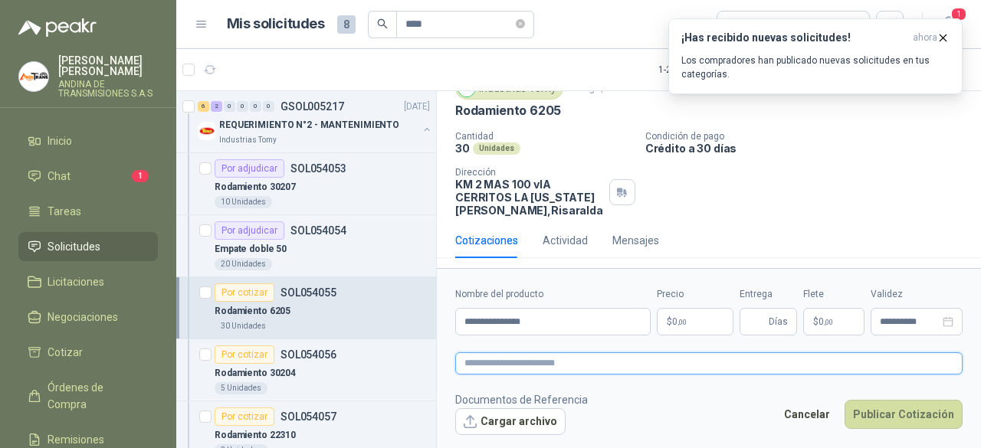
click at [505, 363] on textarea at bounding box center [708, 363] width 507 height 21
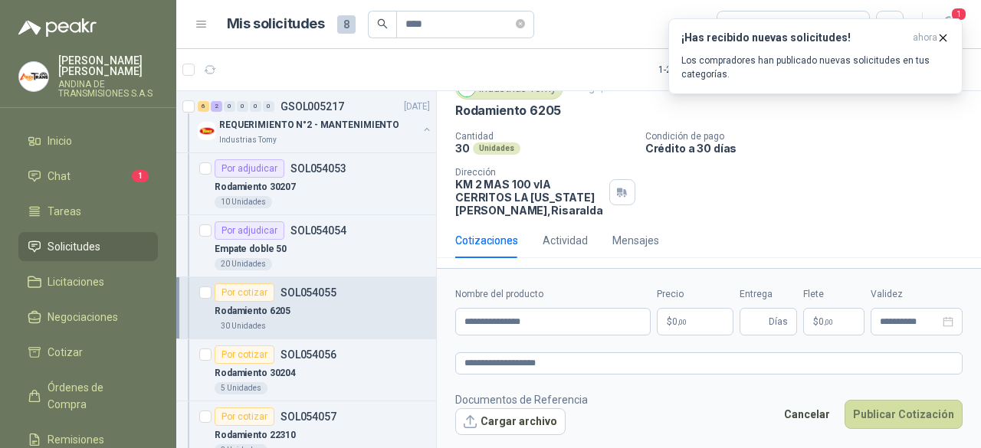
click at [681, 319] on span ",00" at bounding box center [682, 322] width 9 height 8
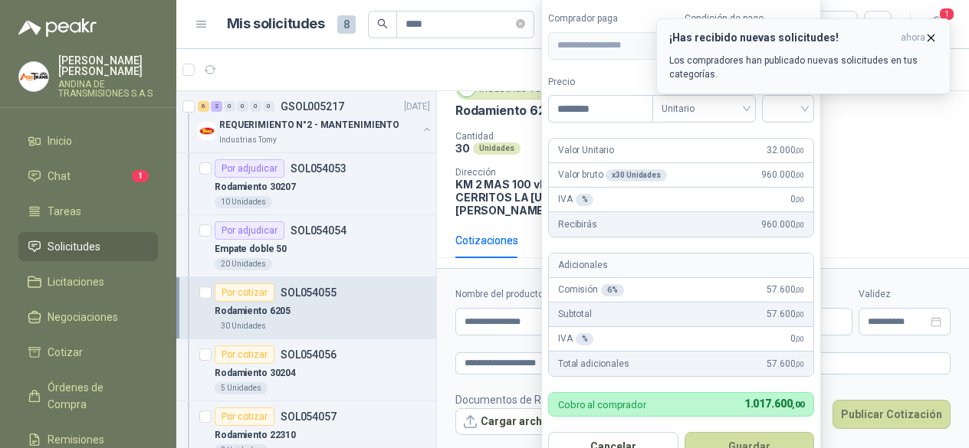
click at [931, 38] on icon "button" at bounding box center [931, 37] width 6 height 6
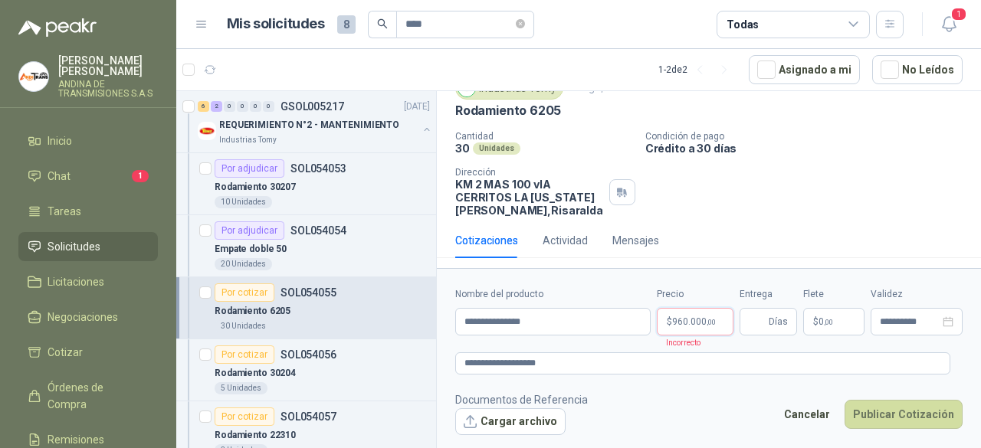
click at [697, 326] on body "[PERSON_NAME] ANDINA DE TRANSMISIONES S.A.S Inicio Chat 1 Tareas Solicitudes Li…" at bounding box center [490, 224] width 981 height 448
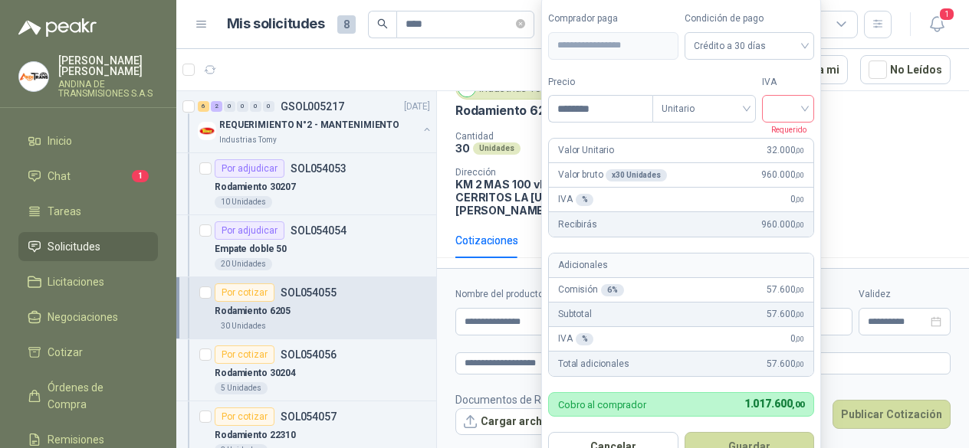
click at [813, 111] on div at bounding box center [788, 109] width 52 height 28
click at [793, 146] on div "19%" at bounding box center [791, 142] width 28 height 17
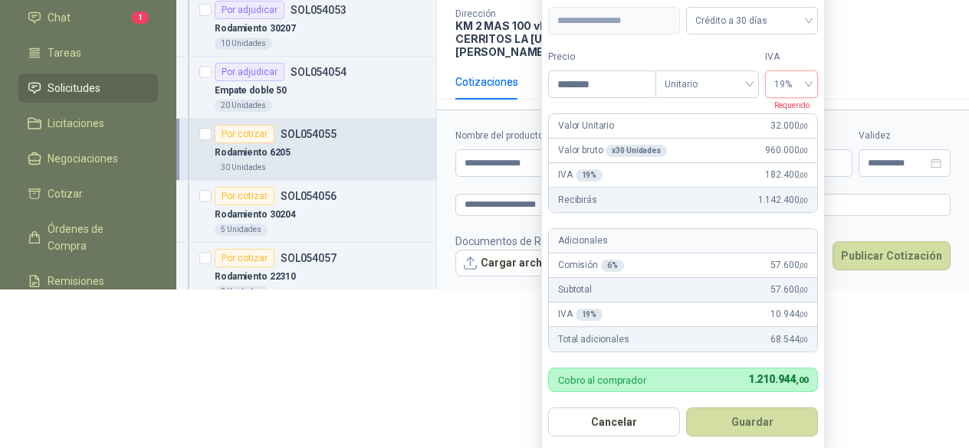
scroll to position [159, 0]
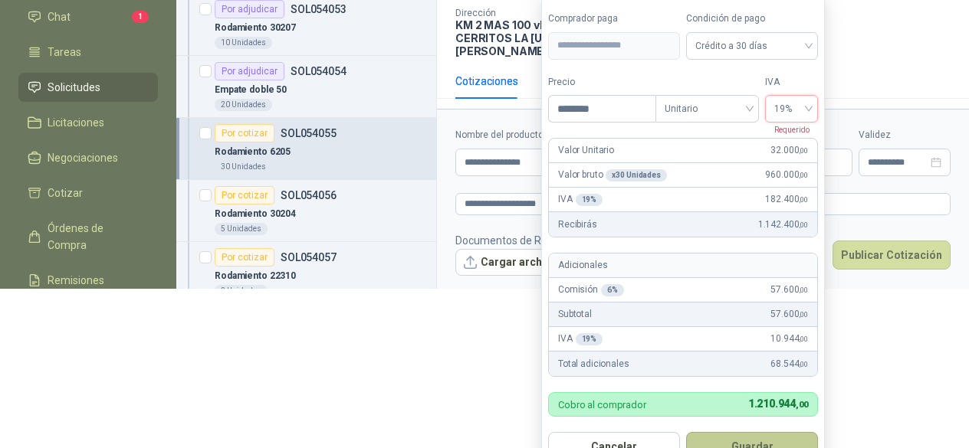
click at [750, 444] on button "Guardar" at bounding box center [752, 446] width 132 height 29
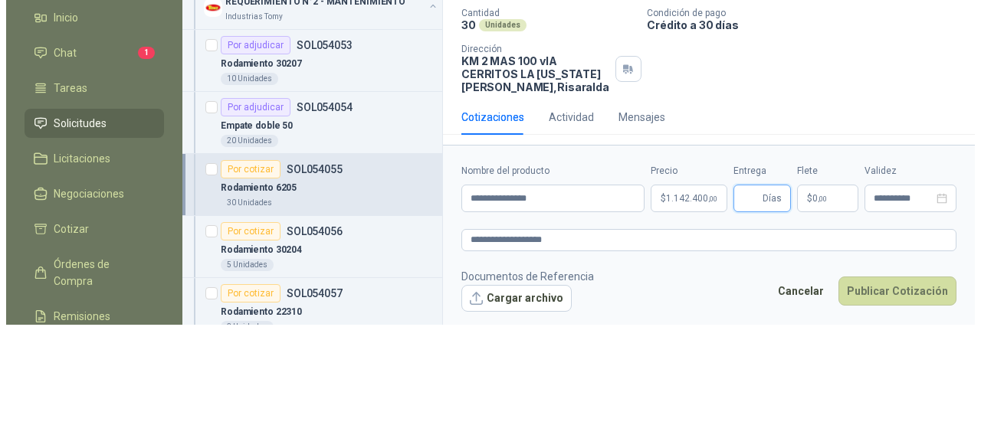
scroll to position [0, 0]
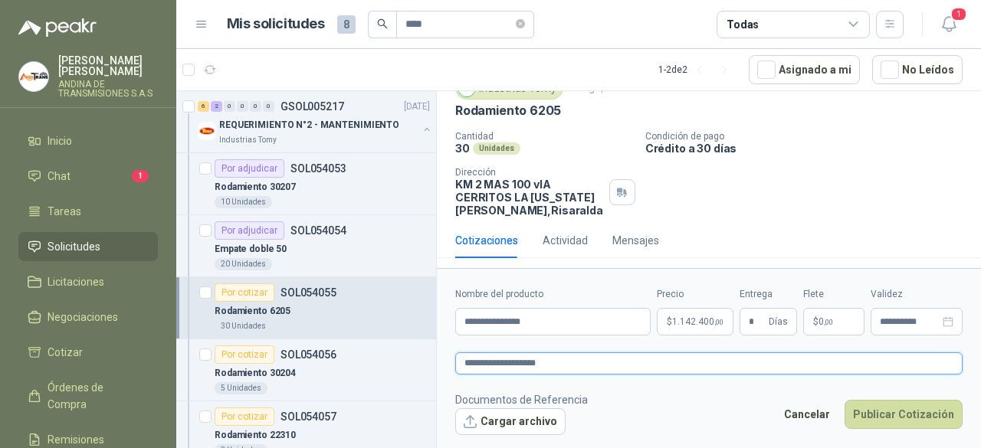
click at [585, 364] on textarea "**********" at bounding box center [708, 363] width 507 height 21
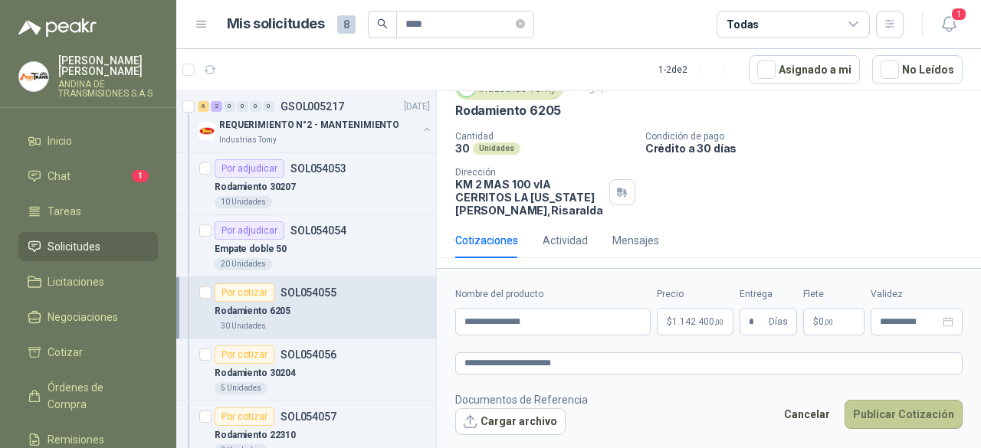
click at [901, 411] on button "Publicar Cotización" at bounding box center [904, 414] width 118 height 29
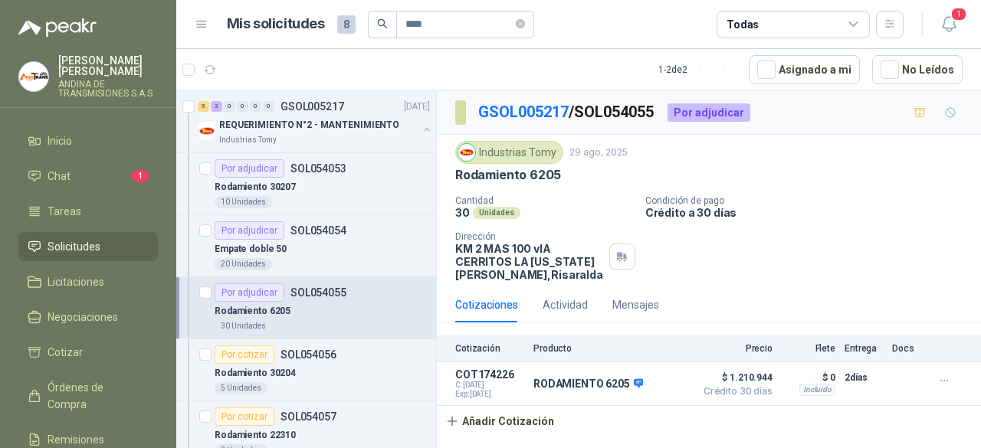
scroll to position [77, 0]
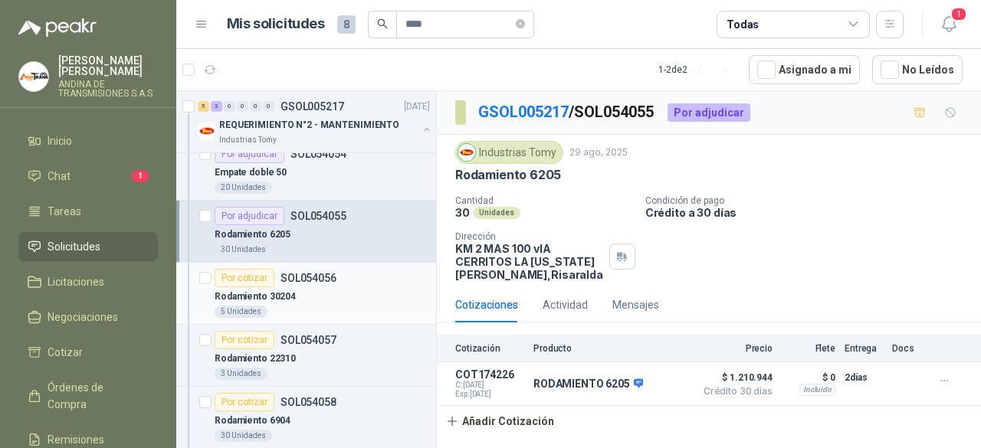
click at [256, 275] on div "Por cotizar" at bounding box center [245, 278] width 60 height 18
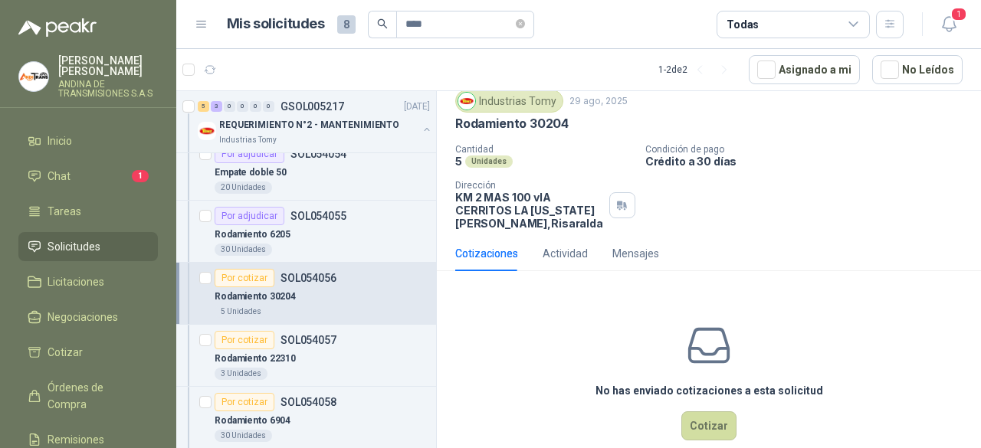
scroll to position [75, 0]
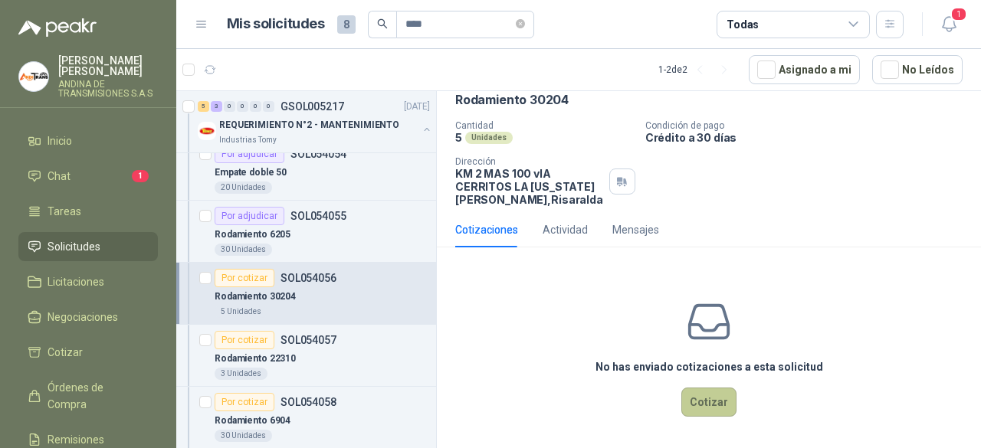
click at [693, 397] on button "Cotizar" at bounding box center [708, 402] width 55 height 29
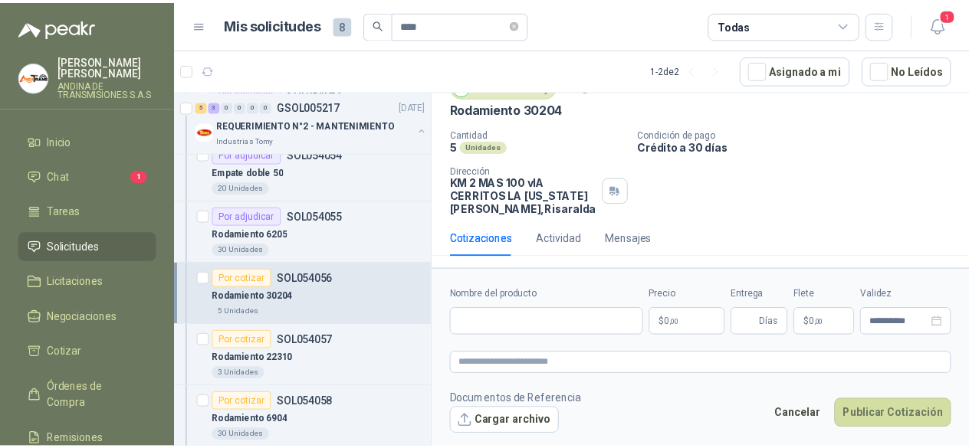
scroll to position [64, 0]
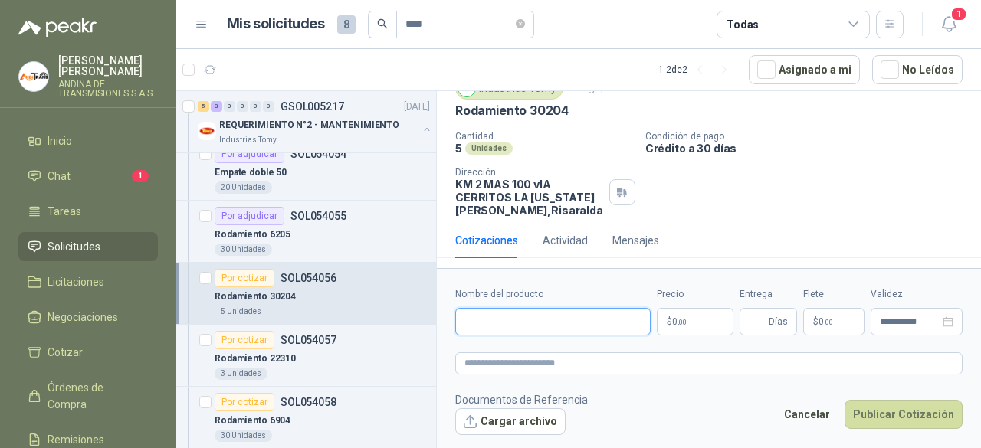
click at [526, 316] on input "Nombre del producto" at bounding box center [552, 322] width 195 height 28
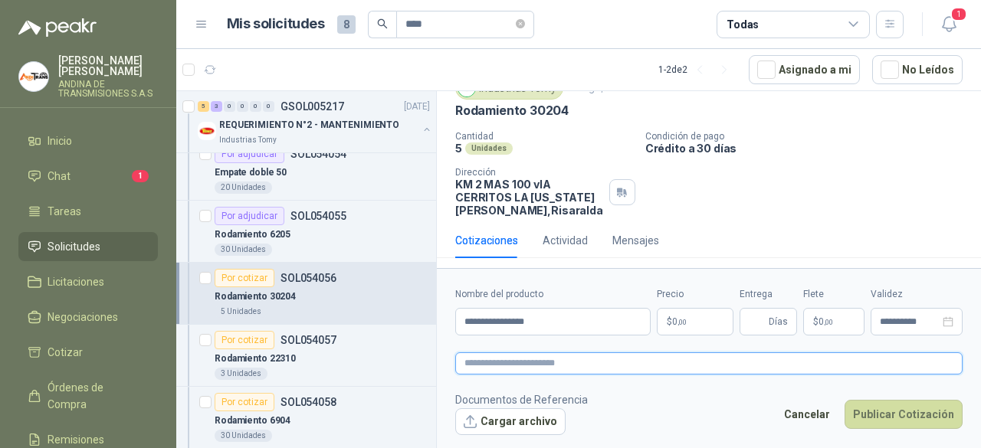
click at [582, 361] on textarea at bounding box center [708, 363] width 507 height 21
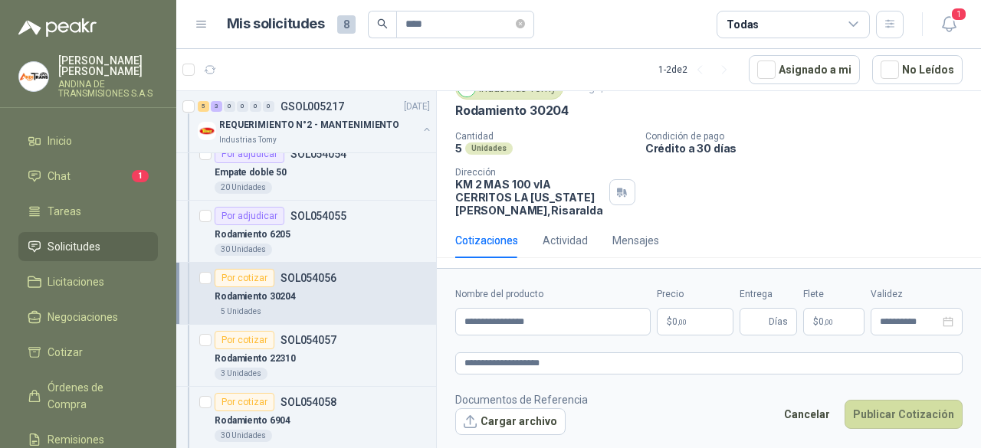
click at [693, 321] on p "$ 0 ,00" at bounding box center [695, 322] width 77 height 28
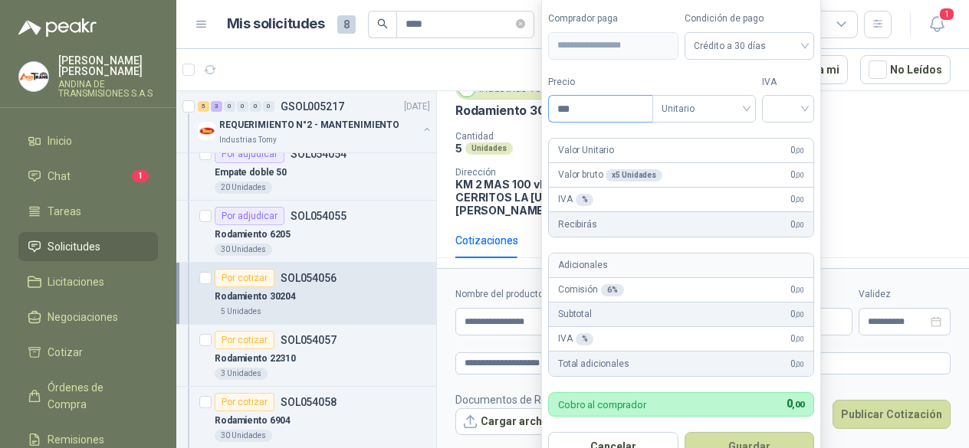
click at [606, 111] on input "***" at bounding box center [600, 109] width 103 height 26
click at [811, 105] on div at bounding box center [788, 109] width 52 height 28
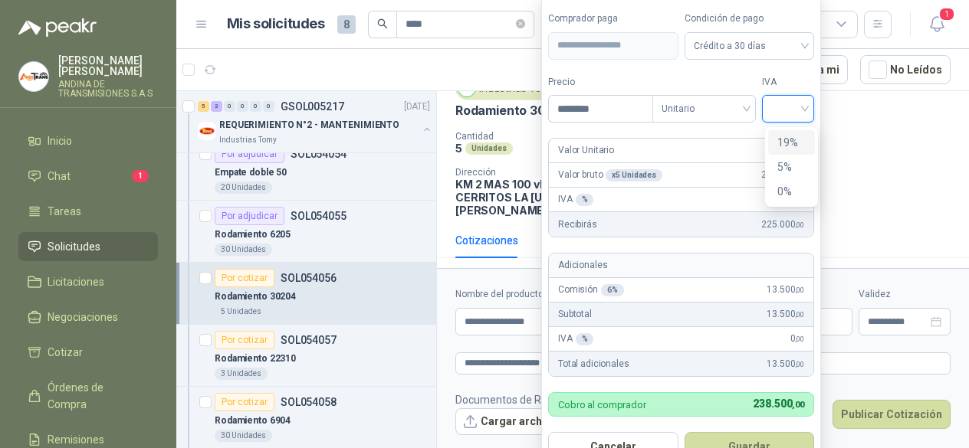
click at [788, 146] on div "19%" at bounding box center [791, 142] width 28 height 17
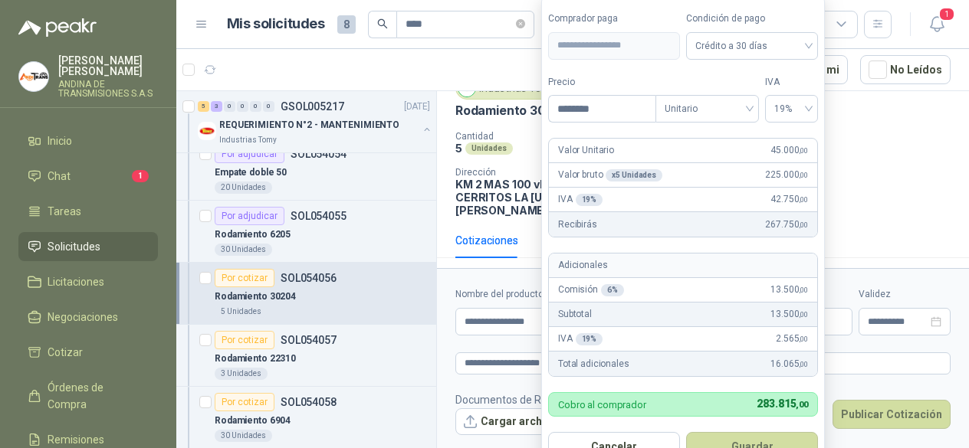
click at [697, 131] on form "**********" at bounding box center [683, 236] width 284 height 483
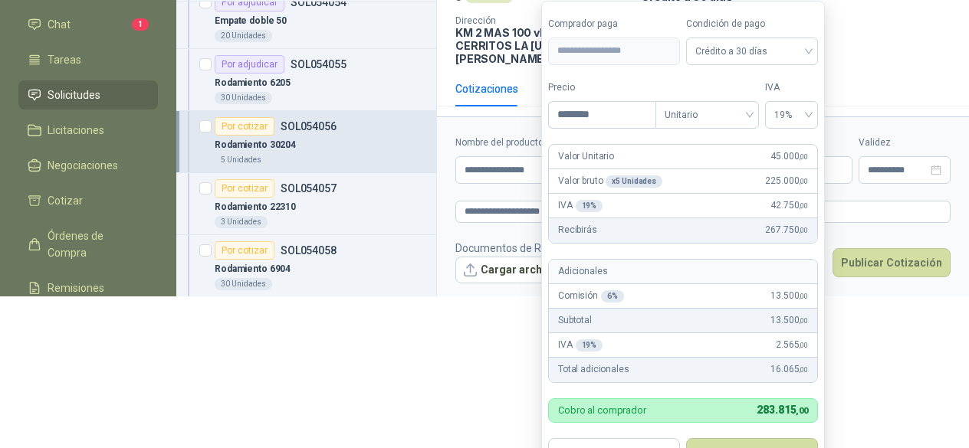
scroll to position [159, 0]
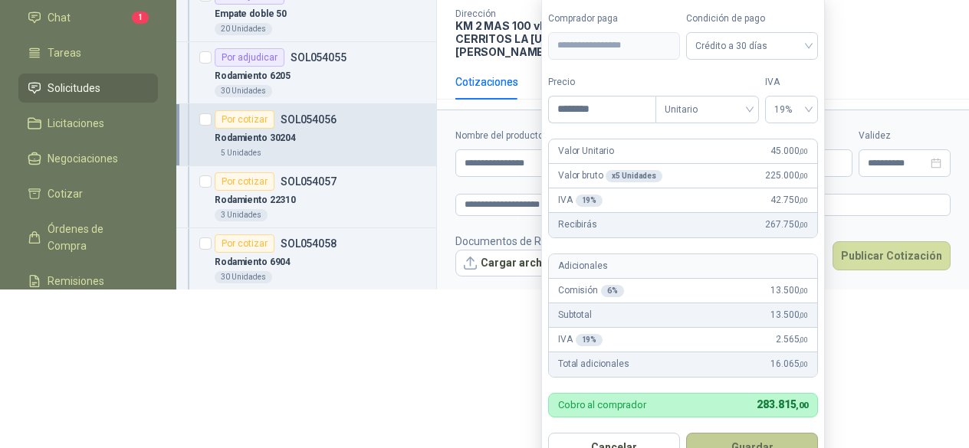
click at [757, 443] on button "Guardar" at bounding box center [752, 447] width 132 height 29
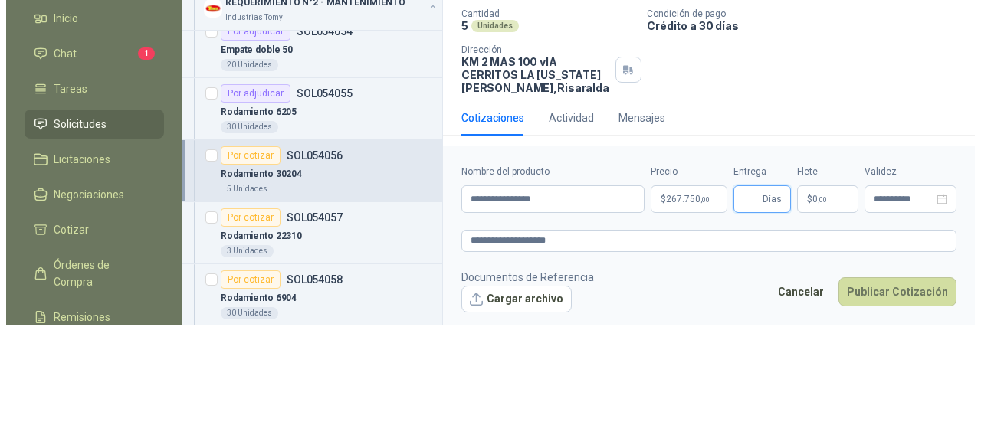
scroll to position [0, 0]
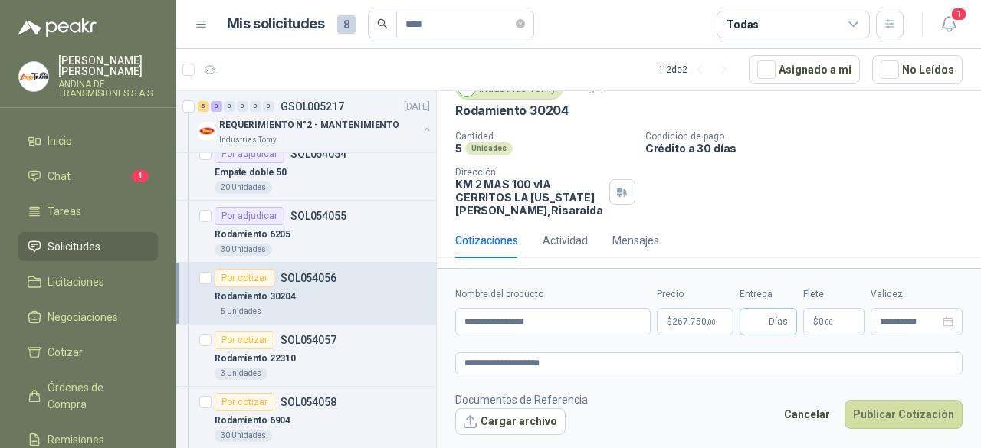
click at [785, 320] on span "Días" at bounding box center [778, 322] width 19 height 26
click at [727, 399] on footer "Documentos de Referencia Cargar archivo Cancelar Publicar Cotización" at bounding box center [708, 414] width 507 height 44
click at [903, 413] on button "Publicar Cotización" at bounding box center [904, 414] width 118 height 29
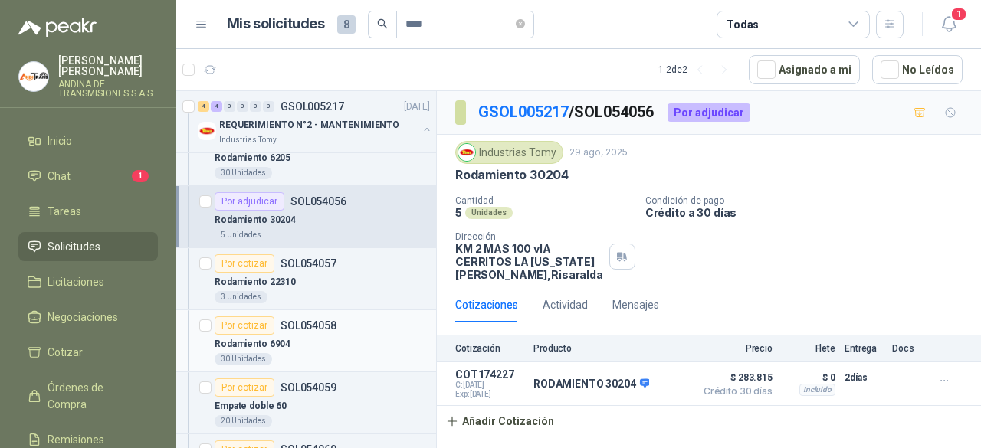
scroll to position [230, 0]
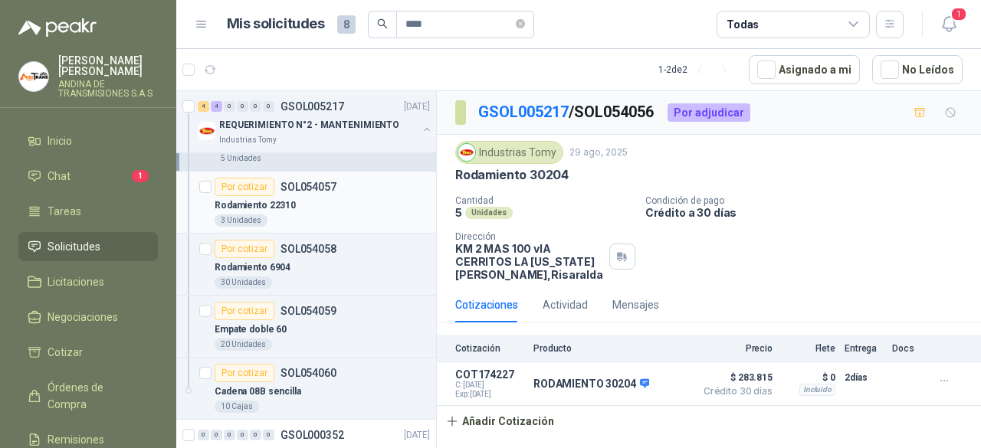
click at [245, 187] on div "Por cotizar" at bounding box center [245, 187] width 60 height 18
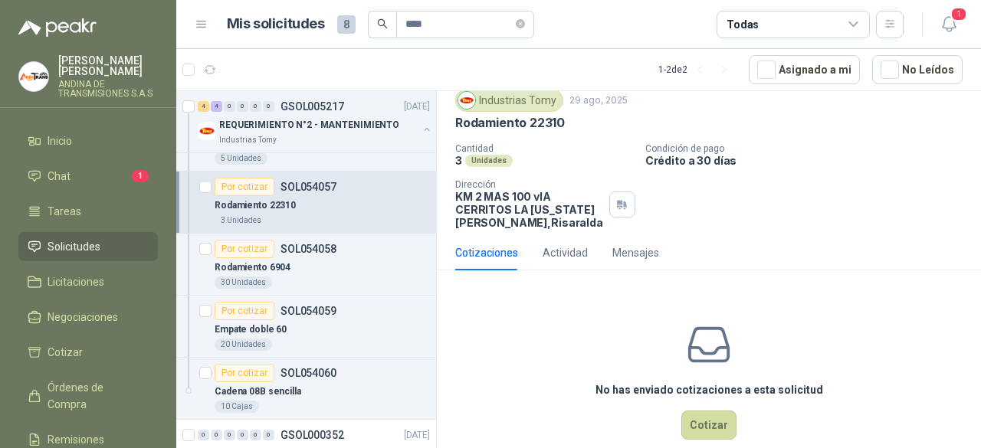
scroll to position [75, 0]
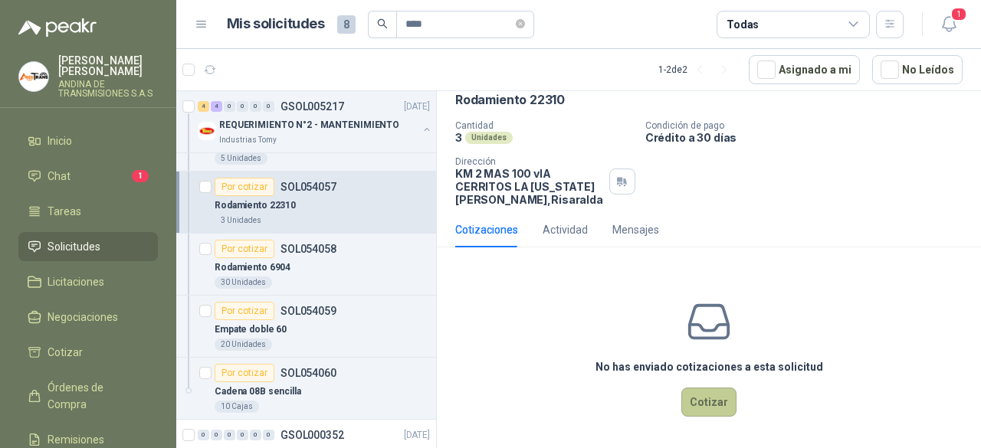
click at [706, 396] on button "Cotizar" at bounding box center [708, 402] width 55 height 29
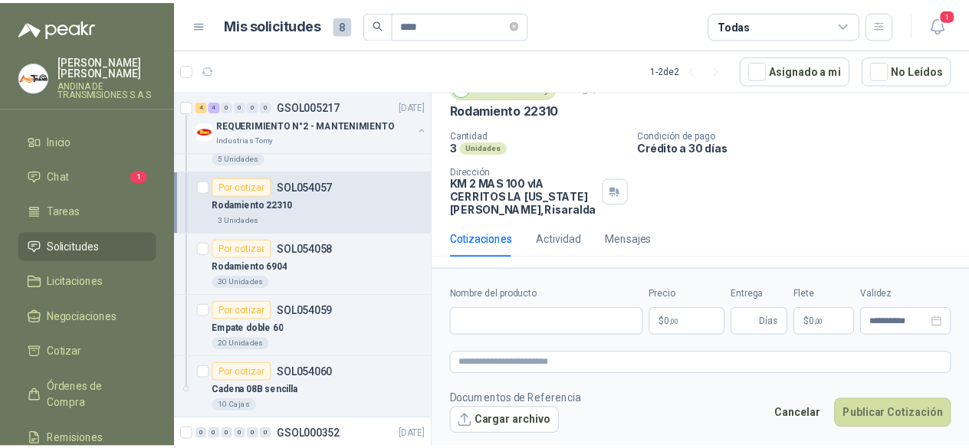
scroll to position [64, 0]
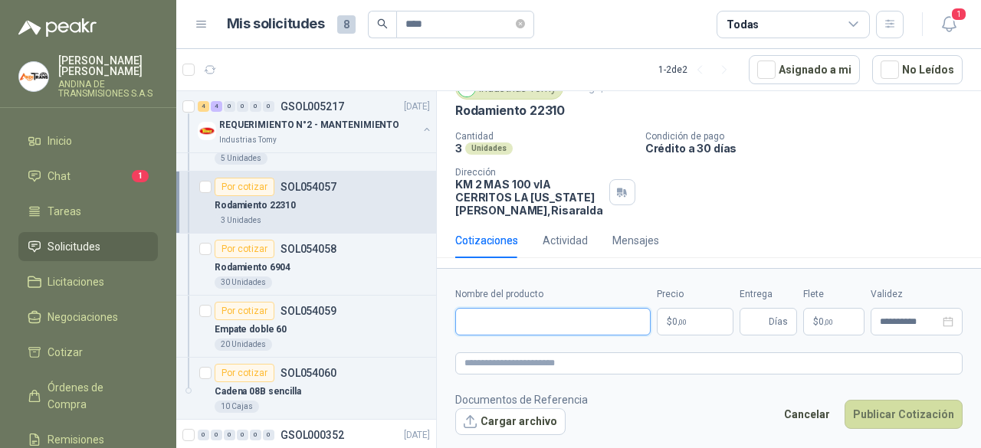
click at [548, 320] on input "Nombre del producto" at bounding box center [552, 322] width 195 height 28
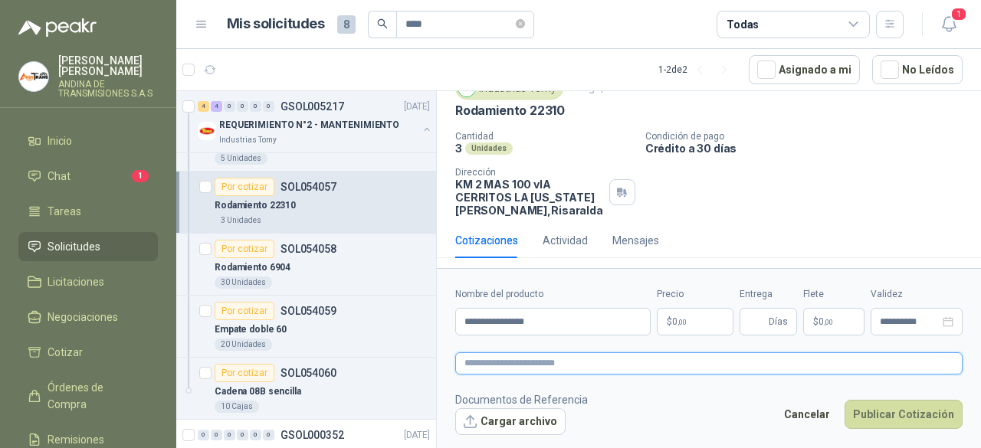
click at [550, 363] on textarea at bounding box center [708, 363] width 507 height 21
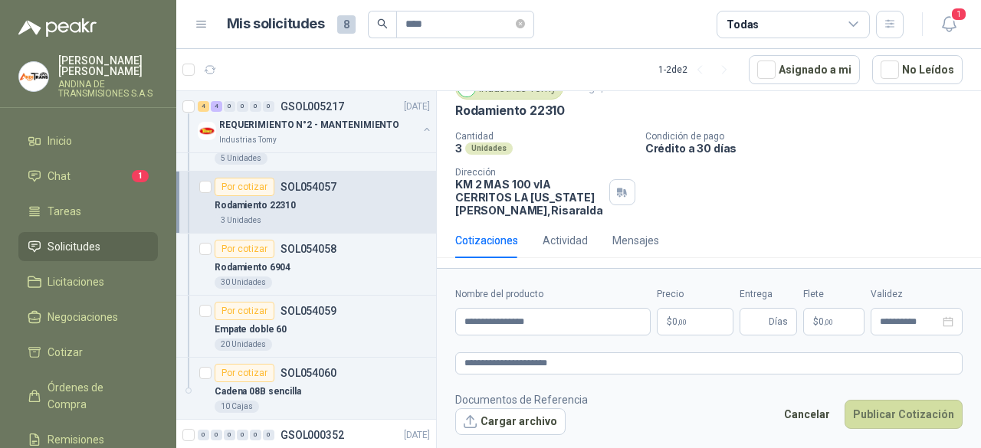
click at [698, 317] on p "$ 0 ,00" at bounding box center [695, 322] width 77 height 28
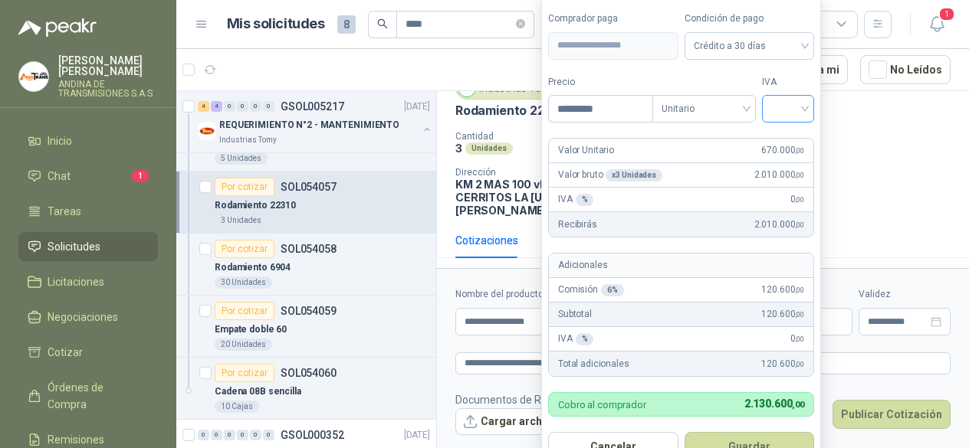
click at [805, 109] on input "search" at bounding box center [788, 107] width 34 height 23
click at [793, 143] on div "19%" at bounding box center [791, 142] width 28 height 17
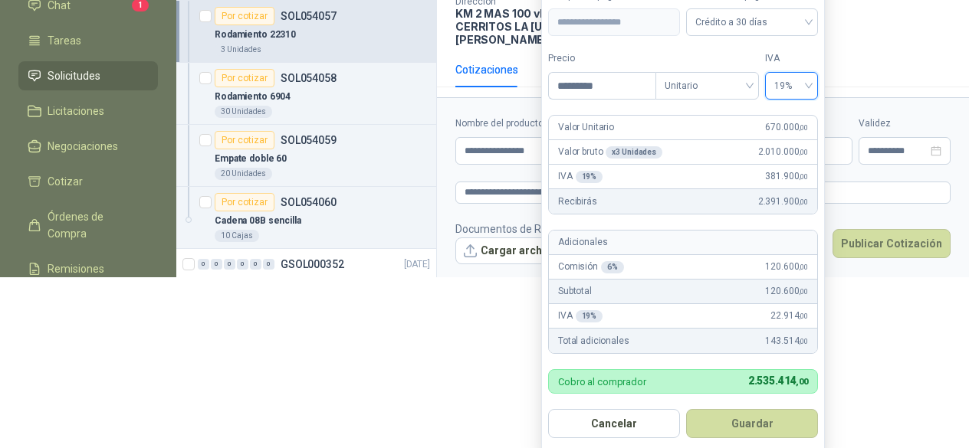
scroll to position [172, 0]
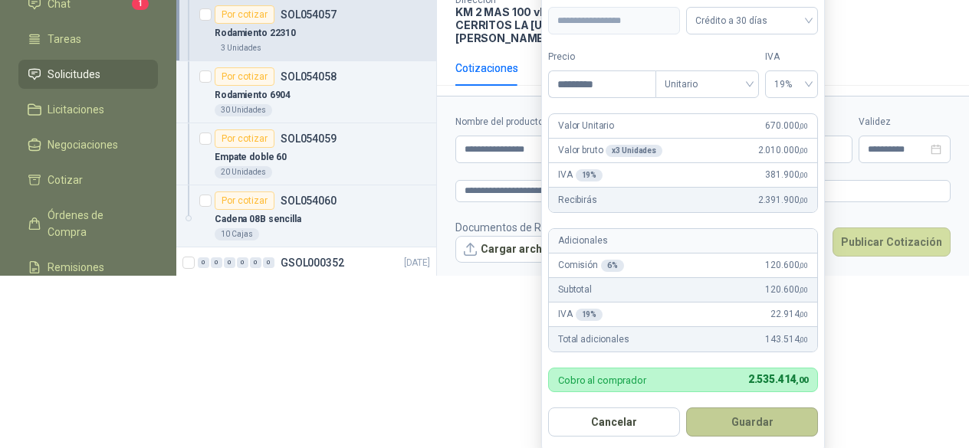
click at [743, 419] on button "Guardar" at bounding box center [752, 422] width 132 height 29
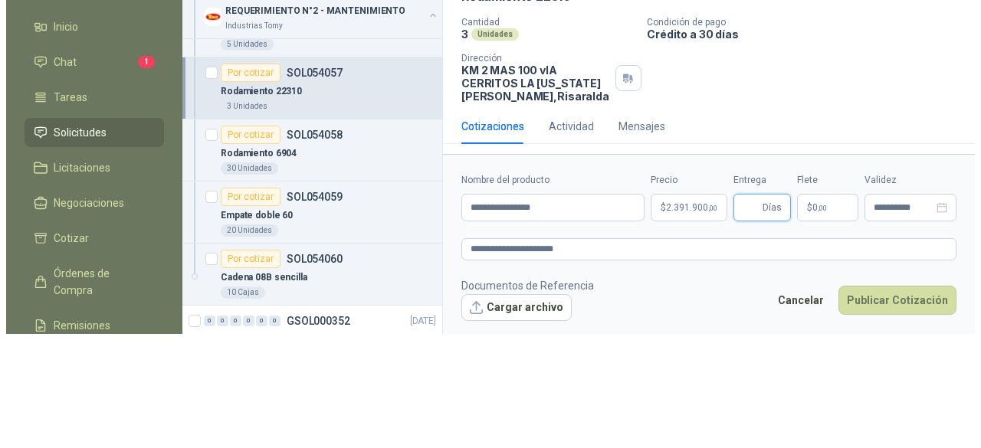
scroll to position [0, 0]
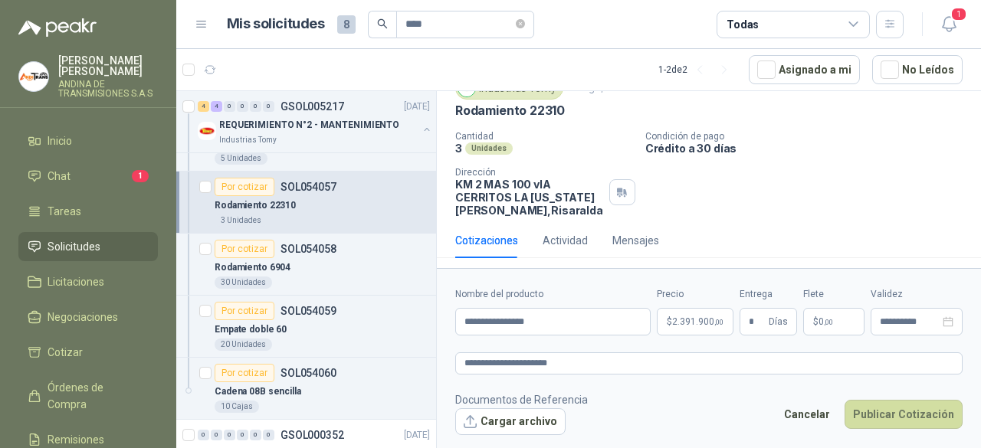
click at [793, 394] on footer "Documentos de Referencia Cargar archivo Cancelar Publicar Cotización" at bounding box center [708, 414] width 507 height 44
click at [907, 410] on button "Publicar Cotización" at bounding box center [904, 414] width 118 height 29
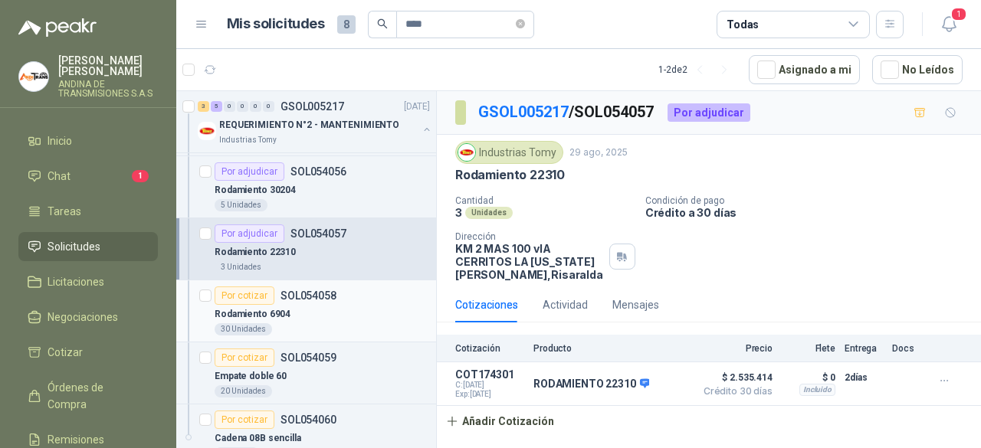
scroll to position [230, 0]
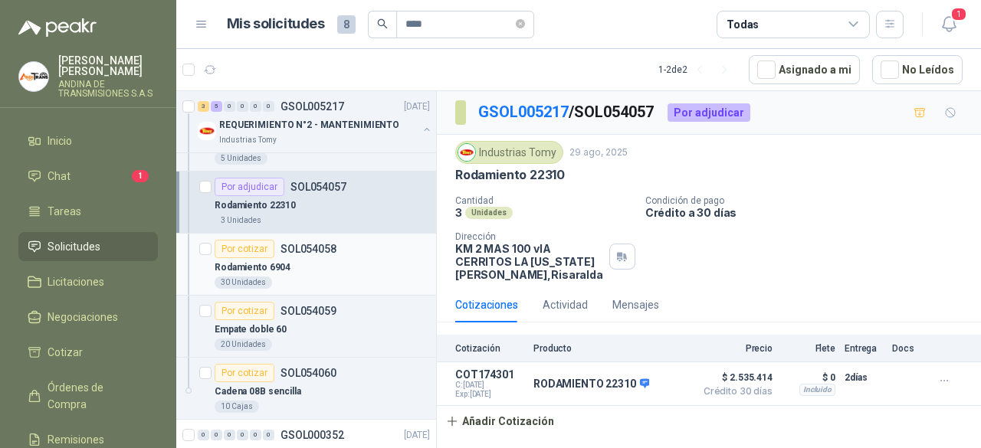
click at [238, 248] on div "Por cotizar" at bounding box center [245, 249] width 60 height 18
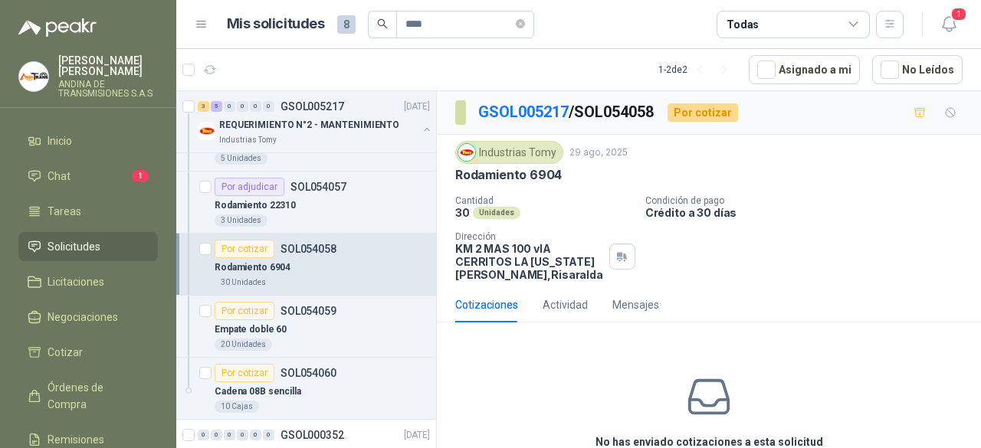
scroll to position [75, 0]
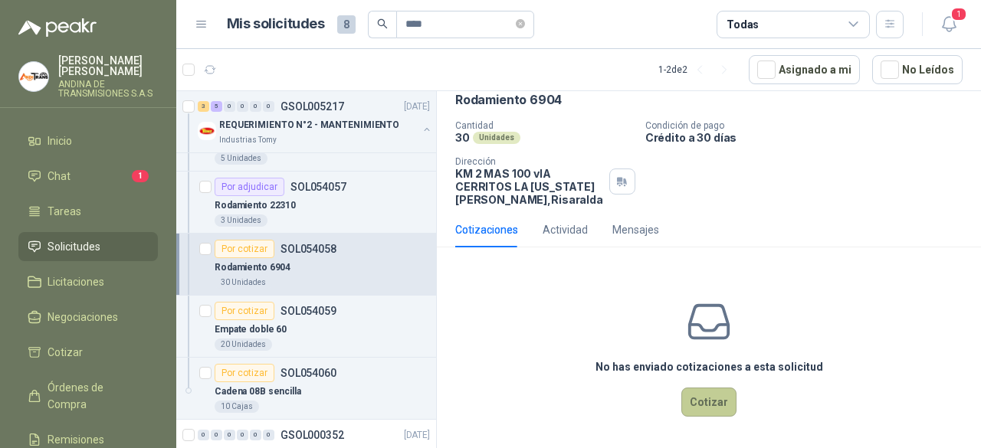
click at [697, 396] on button "Cotizar" at bounding box center [708, 402] width 55 height 29
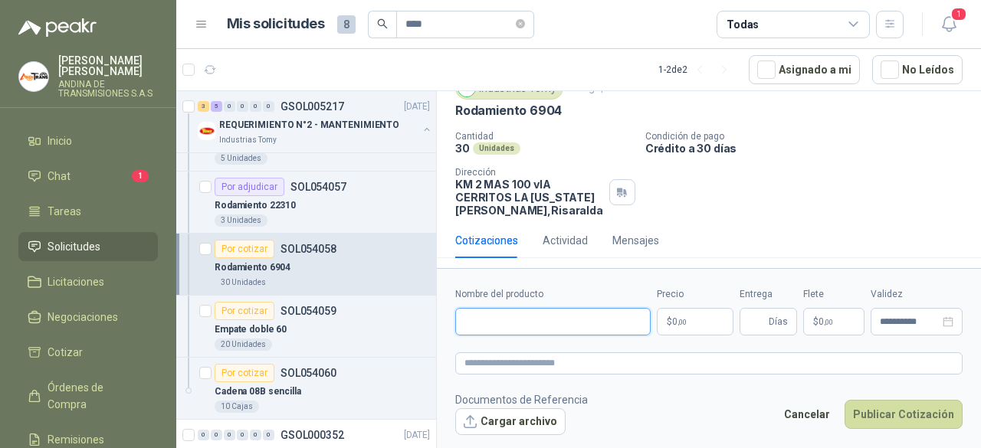
drag, startPoint x: 539, startPoint y: 324, endPoint x: 555, endPoint y: 322, distance: 16.3
click at [539, 324] on input "Nombre del producto" at bounding box center [552, 322] width 195 height 28
click at [511, 322] on input "**********" at bounding box center [552, 322] width 195 height 28
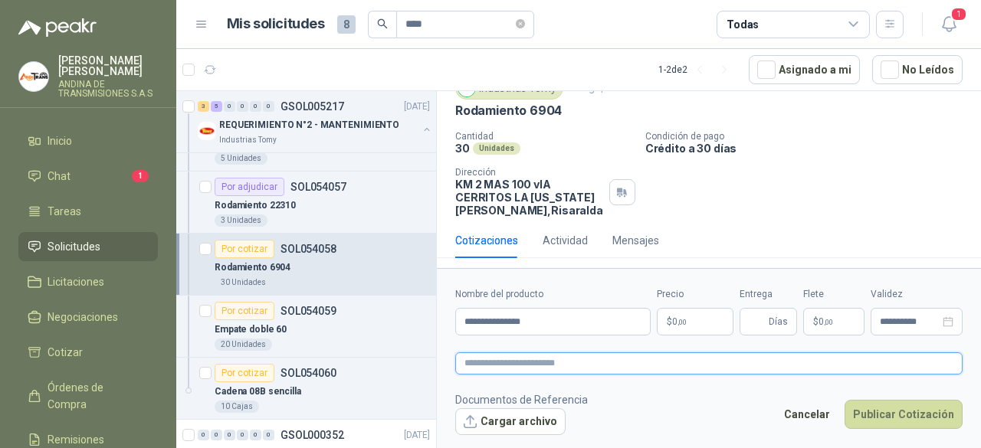
click at [547, 362] on textarea at bounding box center [708, 363] width 507 height 21
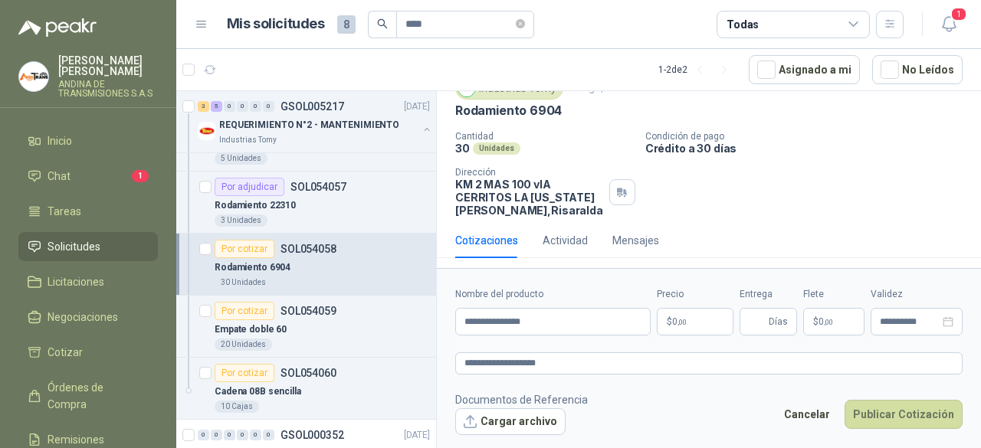
click at [711, 320] on p "$ 0 ,00" at bounding box center [695, 322] width 77 height 28
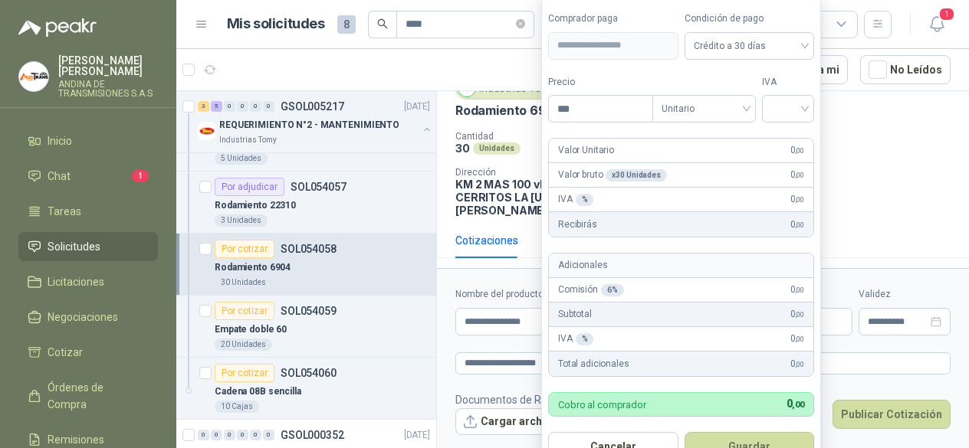
click at [473, 52] on article "1 - 2 de 2 Asignado a mi No Leídos" at bounding box center [572, 69] width 793 height 41
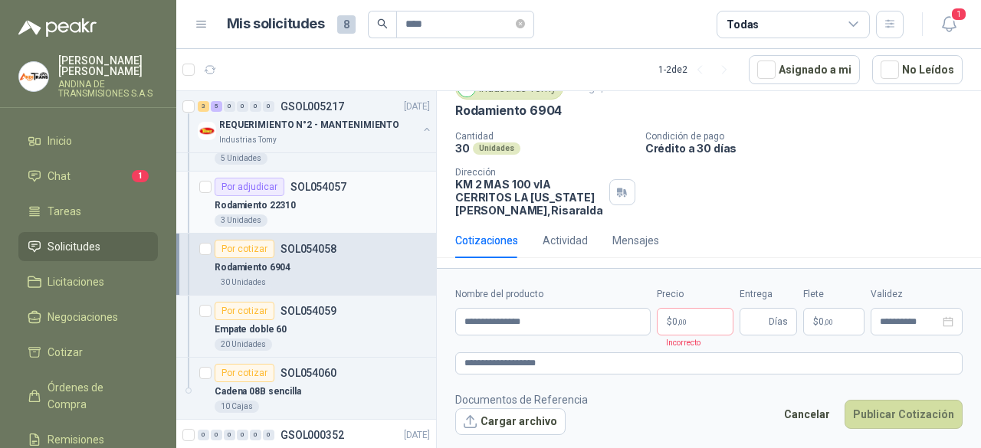
click at [319, 209] on div "Rodamiento 22310" at bounding box center [322, 205] width 215 height 18
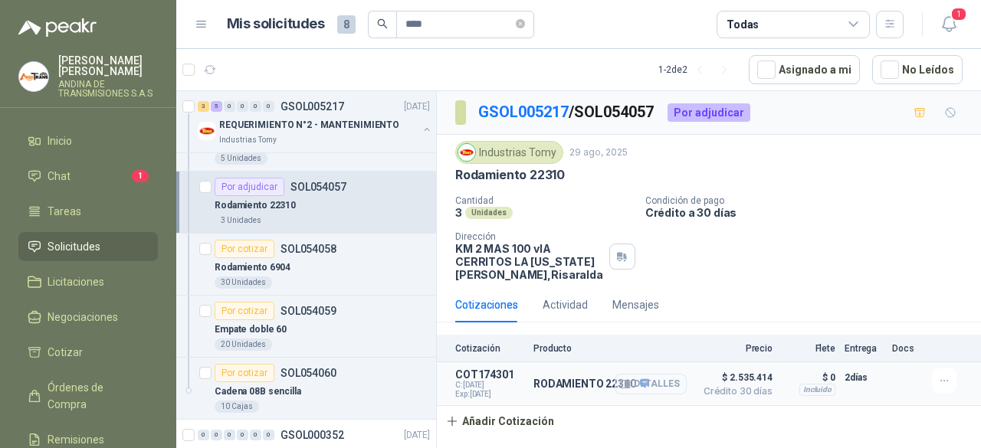
click at [653, 381] on button "Detalles" at bounding box center [651, 384] width 72 height 21
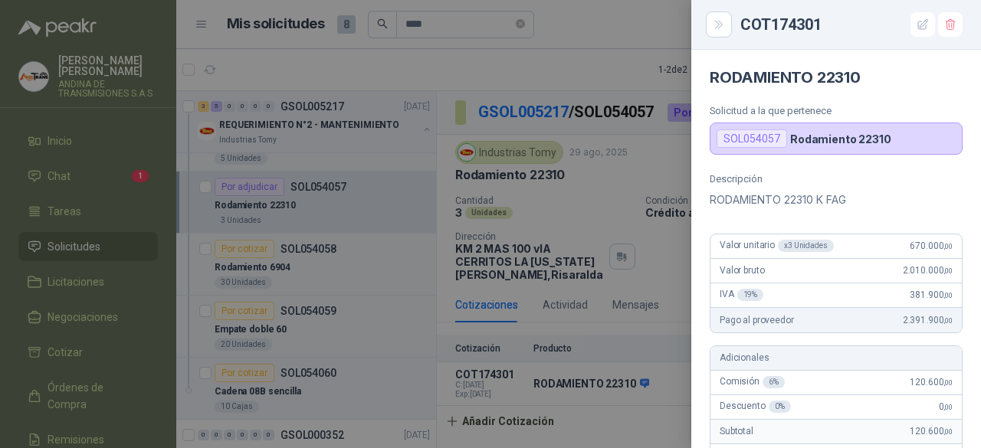
click at [578, 61] on div at bounding box center [490, 224] width 981 height 448
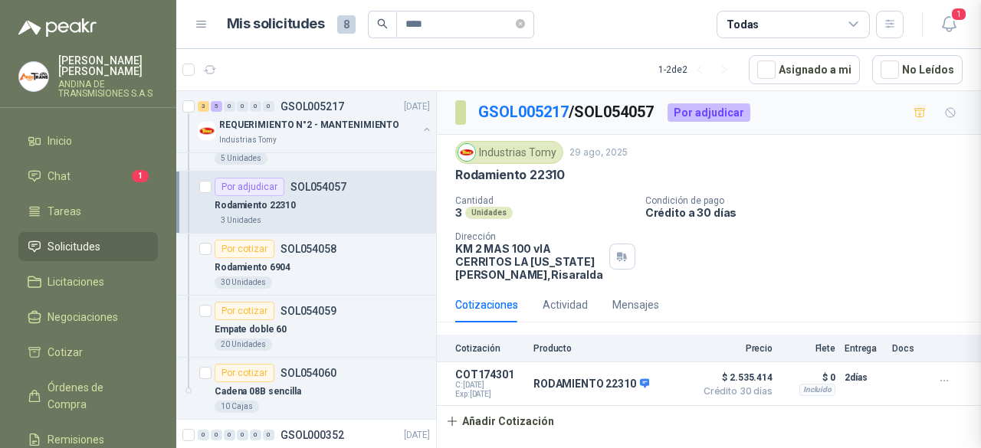
scroll to position [543, 0]
click at [245, 249] on div "Por cotizar" at bounding box center [245, 249] width 60 height 18
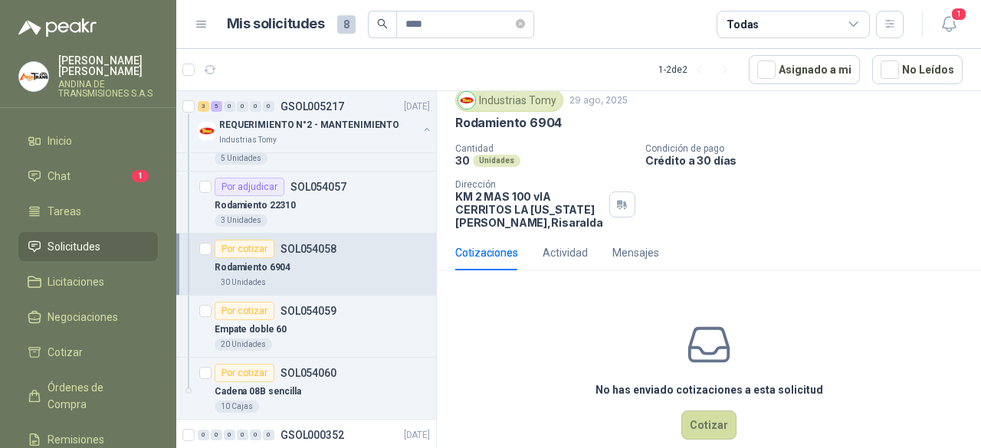
scroll to position [75, 0]
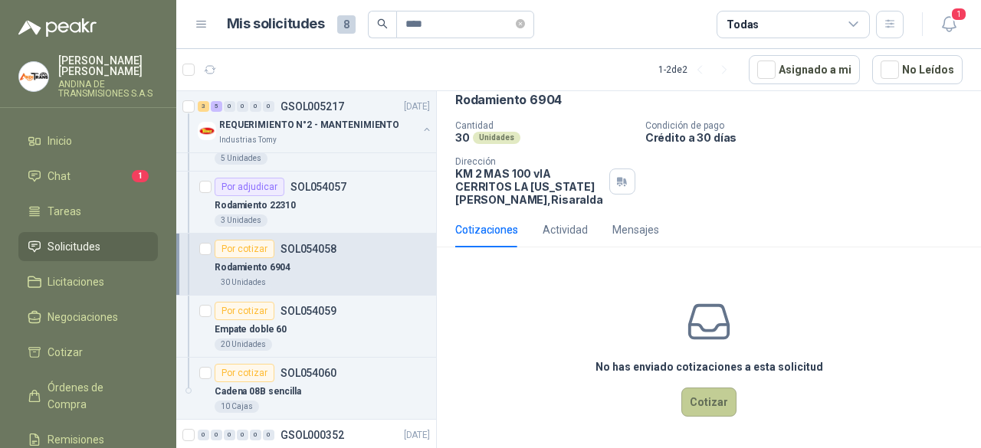
click at [695, 405] on button "Cotizar" at bounding box center [708, 402] width 55 height 29
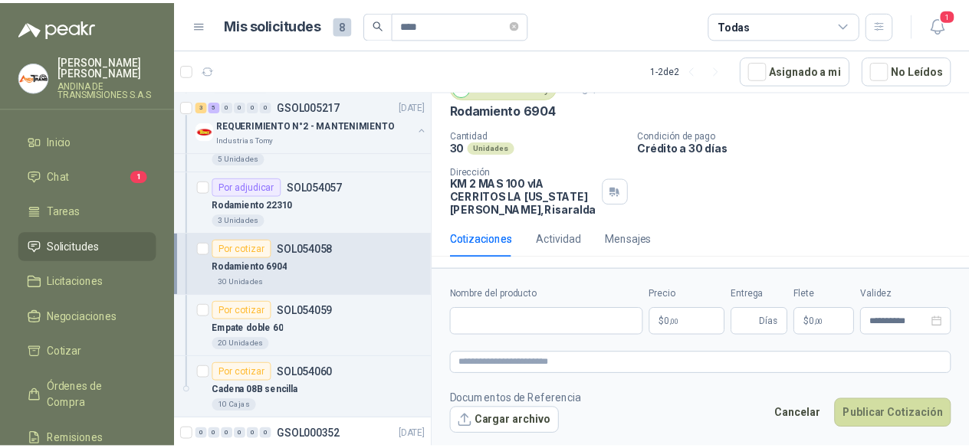
scroll to position [64, 0]
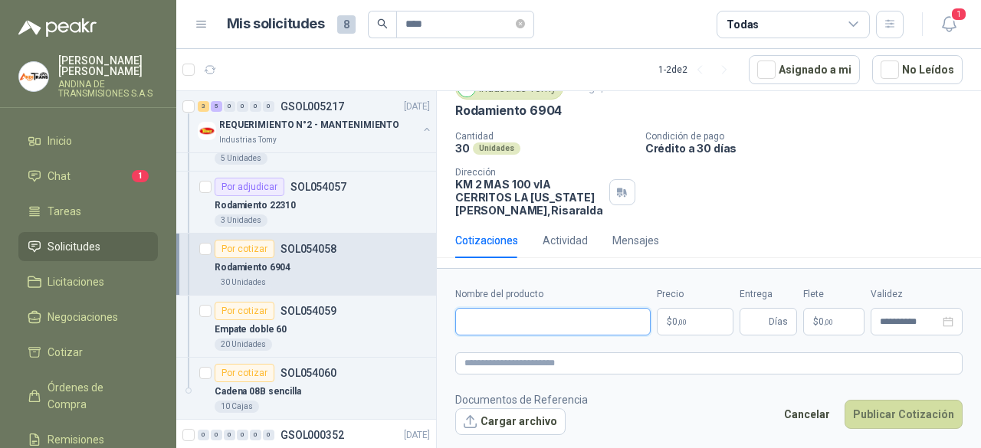
click at [509, 321] on input "Nombre del producto" at bounding box center [552, 322] width 195 height 28
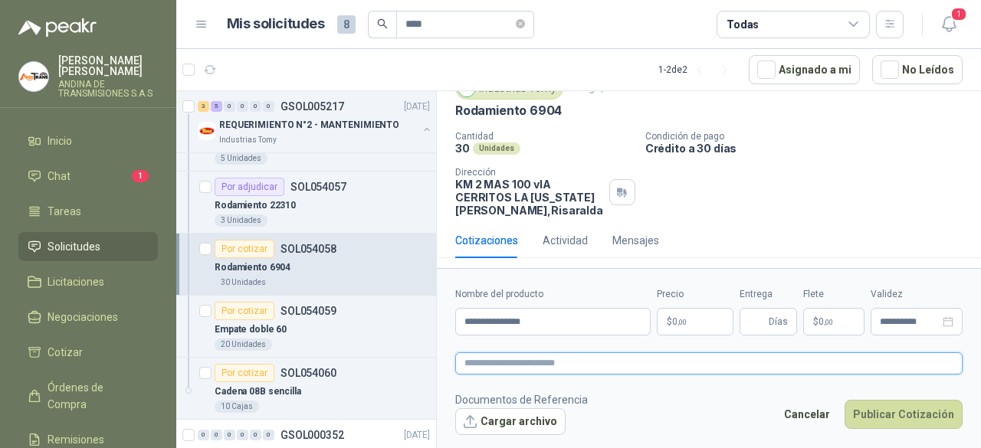
click at [547, 369] on textarea at bounding box center [708, 363] width 507 height 21
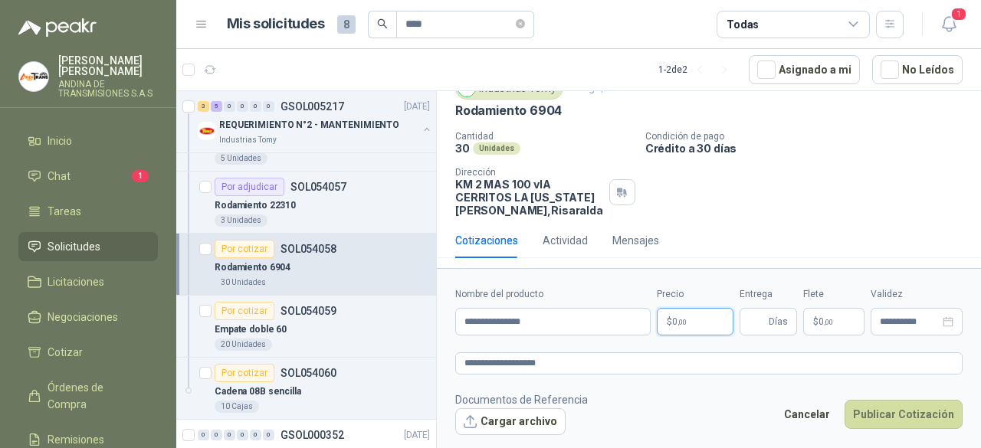
click at [699, 323] on p "$ 0 ,00" at bounding box center [695, 322] width 77 height 28
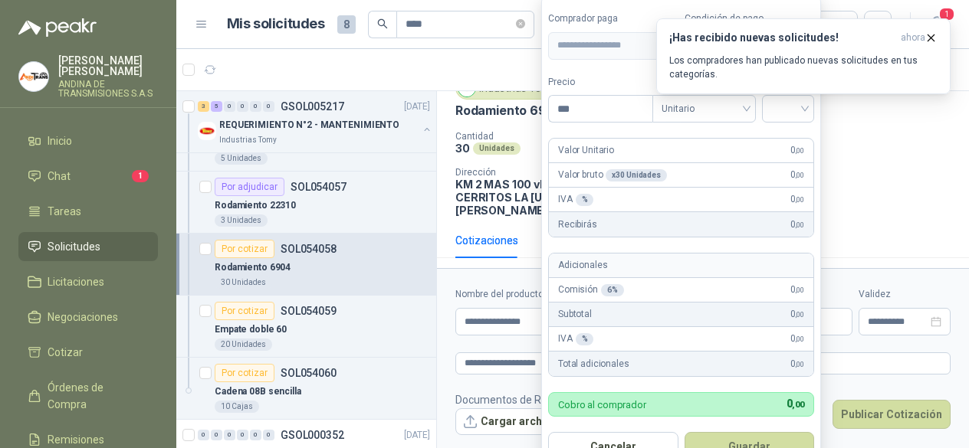
click at [871, 134] on p "Condición de pago" at bounding box center [802, 136] width 322 height 11
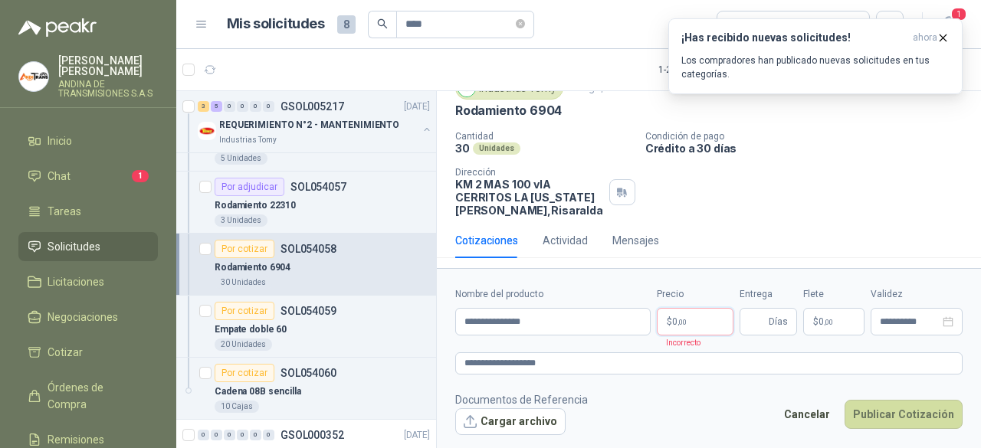
click at [702, 320] on p "$ 0 ,00" at bounding box center [695, 322] width 77 height 28
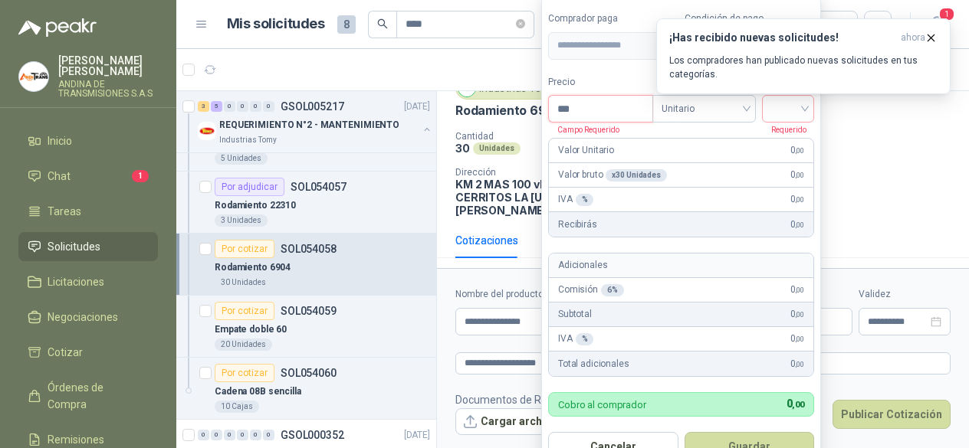
click at [587, 110] on input "***" at bounding box center [600, 109] width 103 height 26
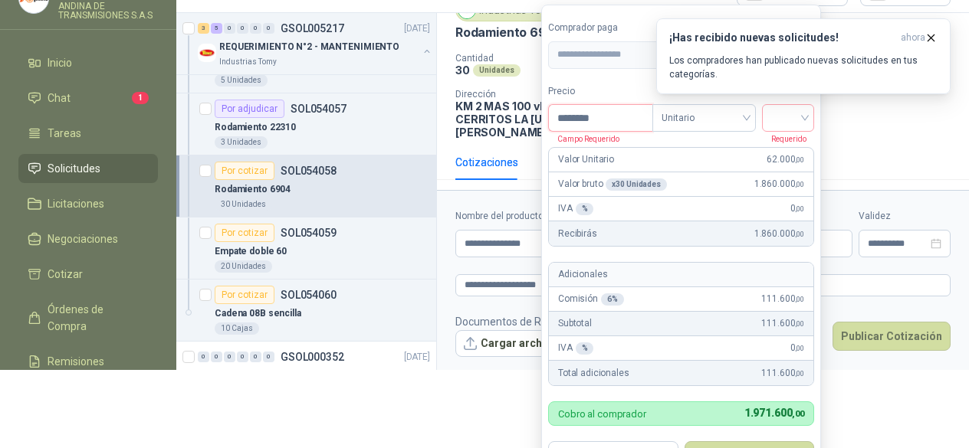
scroll to position [89, 0]
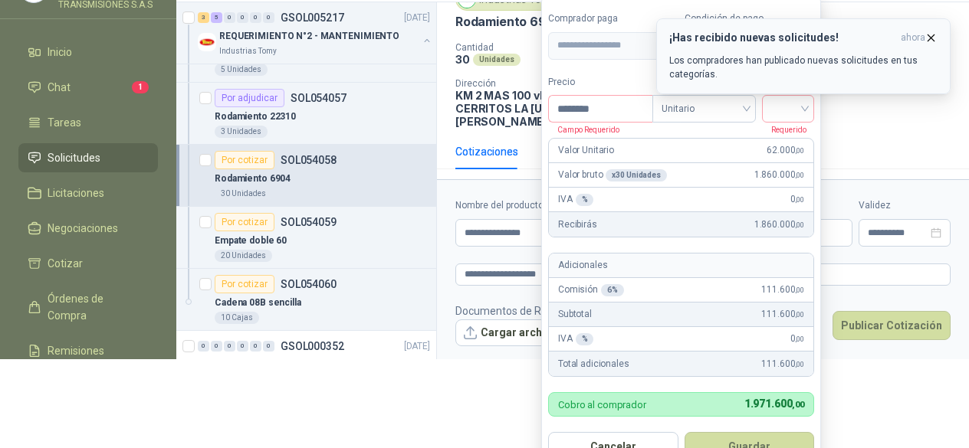
click at [930, 36] on icon "button" at bounding box center [931, 37] width 6 height 6
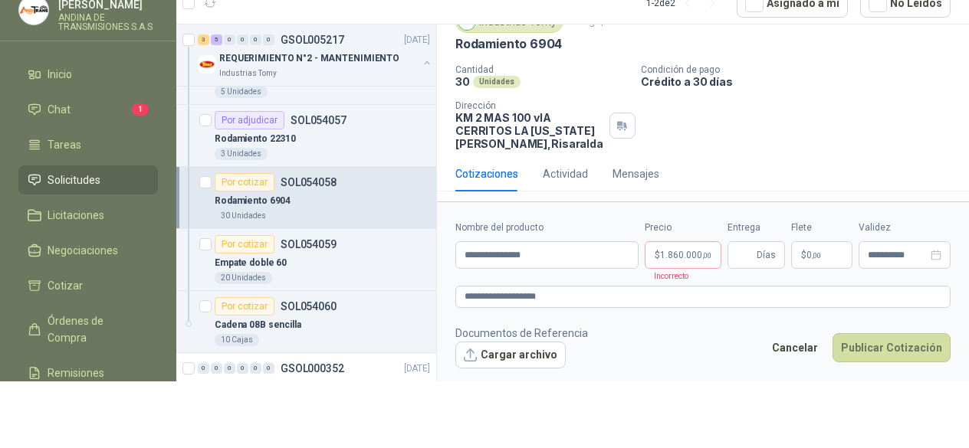
scroll to position [0, 0]
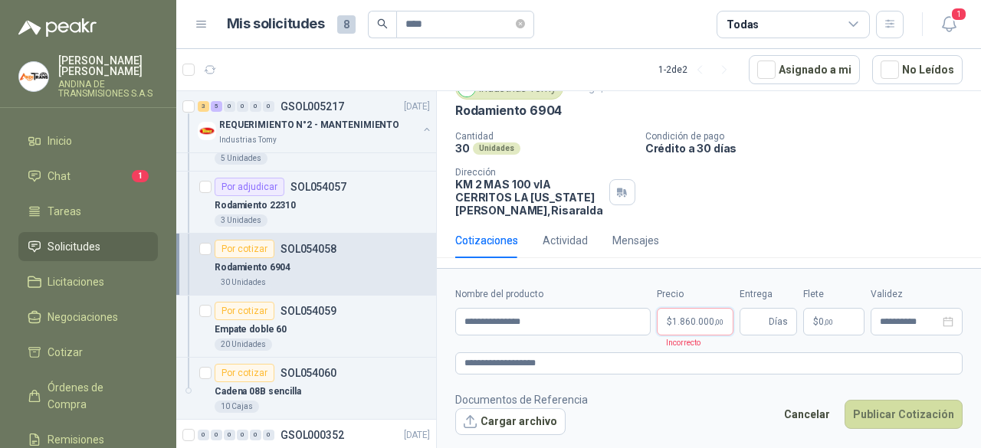
click at [682, 323] on span "1.860.000 ,00" at bounding box center [697, 321] width 51 height 9
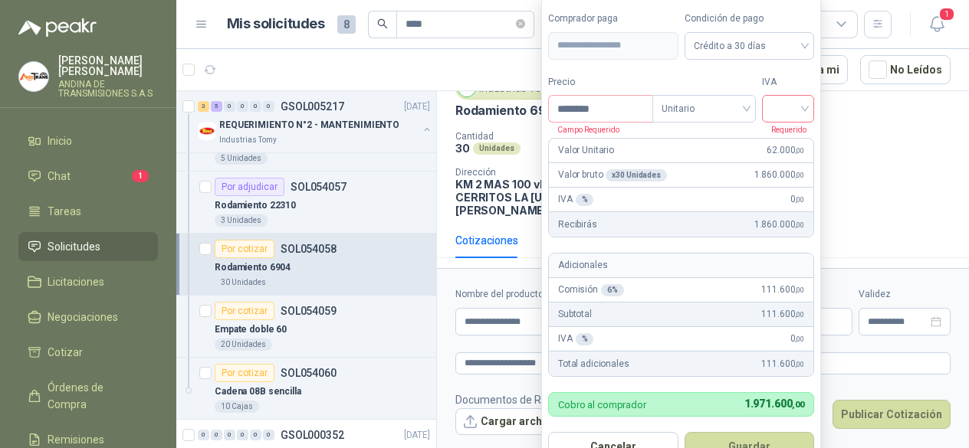
click at [805, 103] on input "search" at bounding box center [788, 107] width 34 height 23
click at [785, 136] on div "19%" at bounding box center [791, 142] width 28 height 17
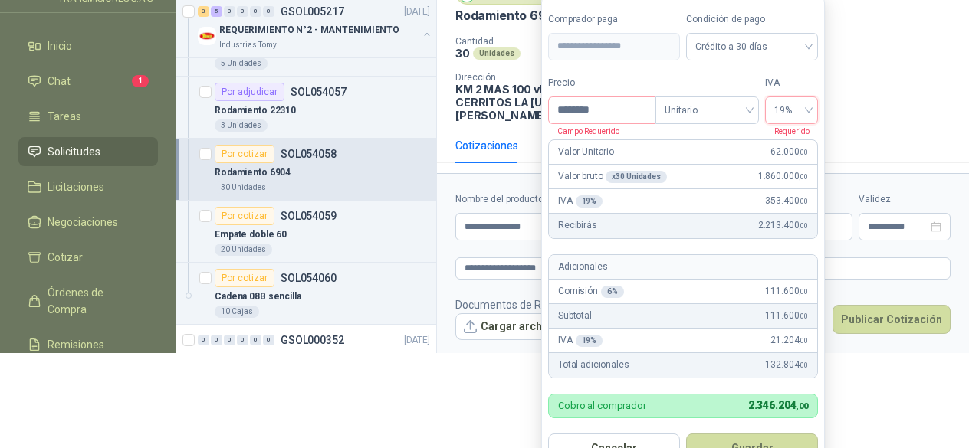
scroll to position [96, 0]
click at [743, 442] on button "Guardar" at bounding box center [752, 447] width 132 height 29
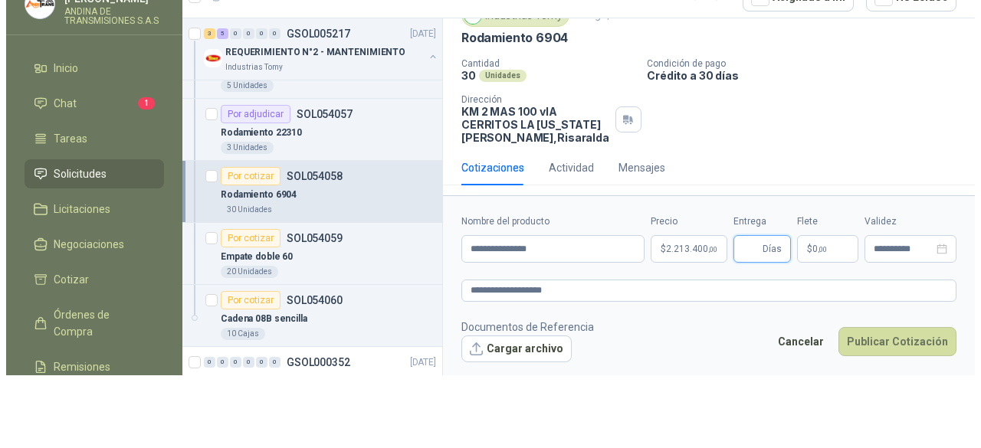
scroll to position [0, 0]
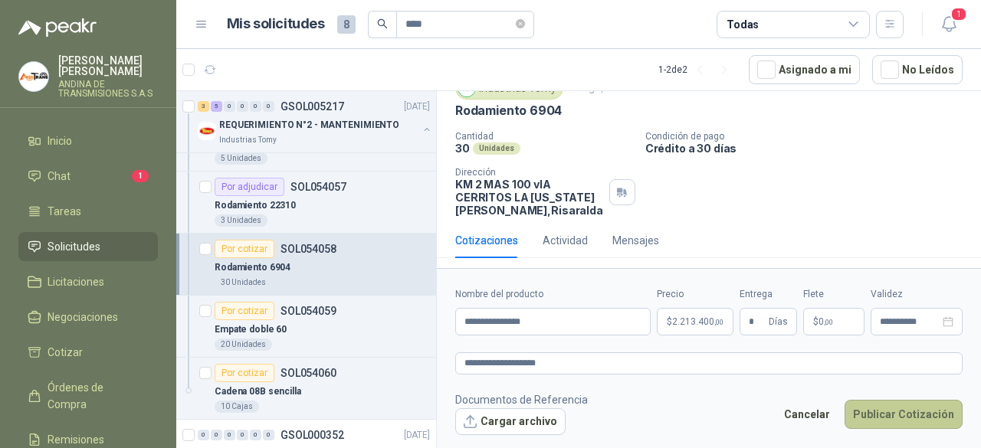
click at [894, 409] on button "Publicar Cotización" at bounding box center [904, 414] width 118 height 29
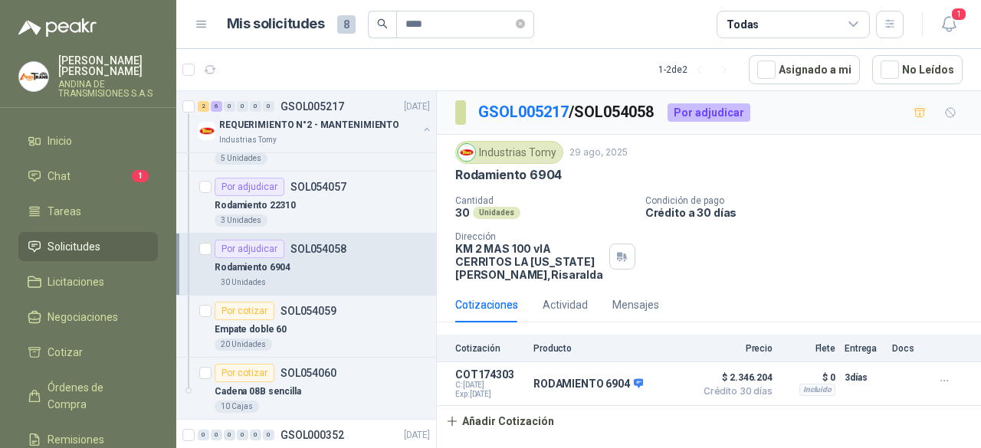
scroll to position [277, 0]
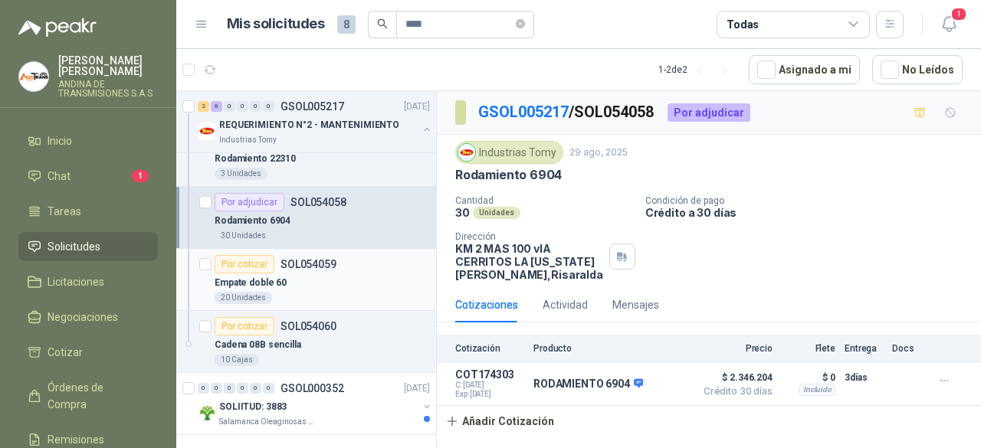
click at [245, 261] on div "Por cotizar" at bounding box center [245, 264] width 60 height 18
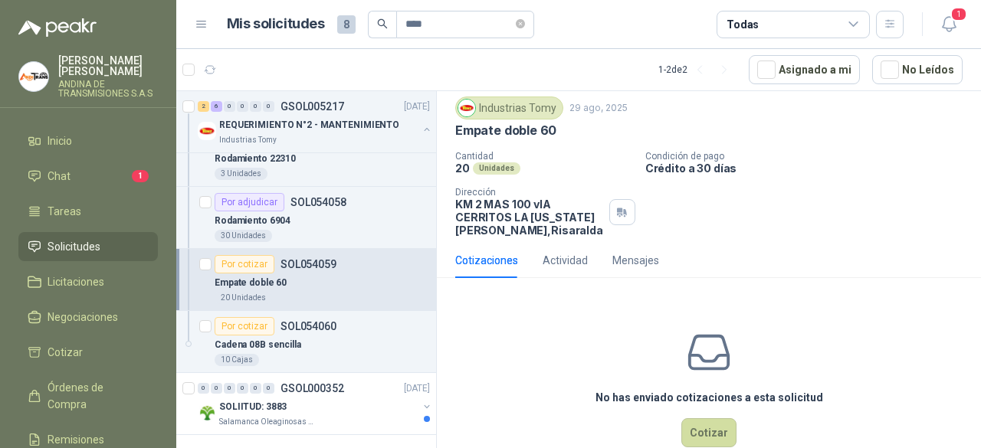
scroll to position [75, 0]
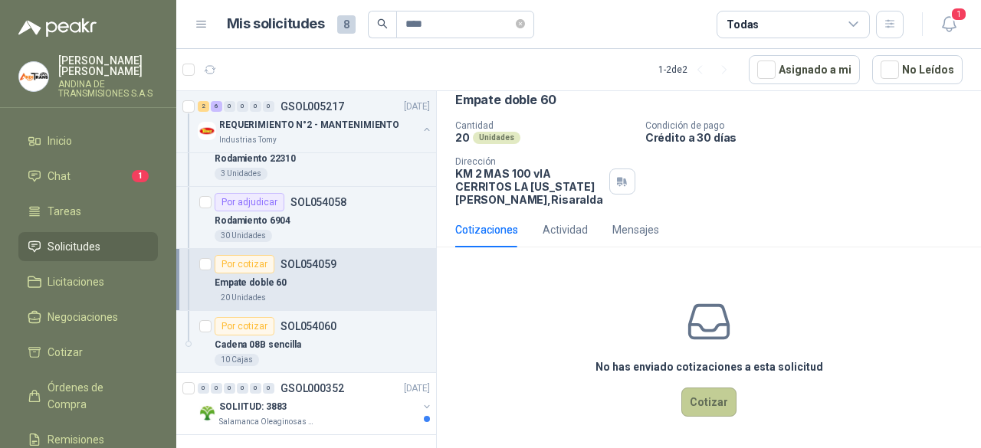
click at [698, 395] on button "Cotizar" at bounding box center [708, 402] width 55 height 29
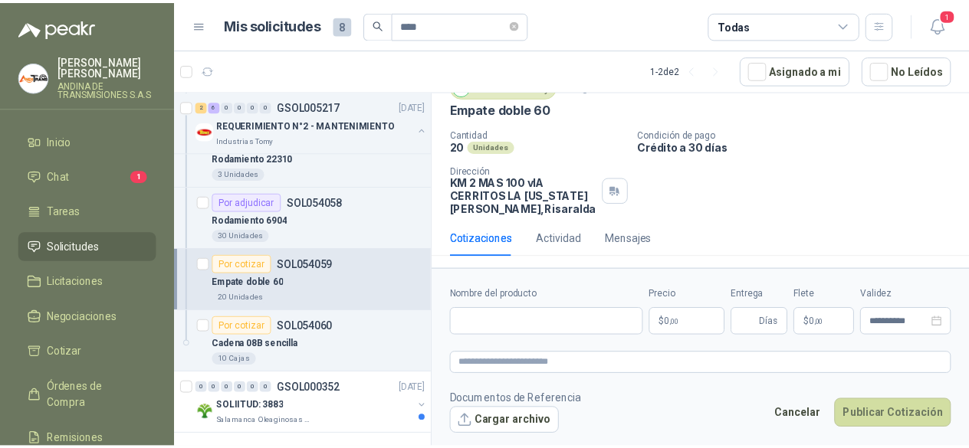
scroll to position [64, 0]
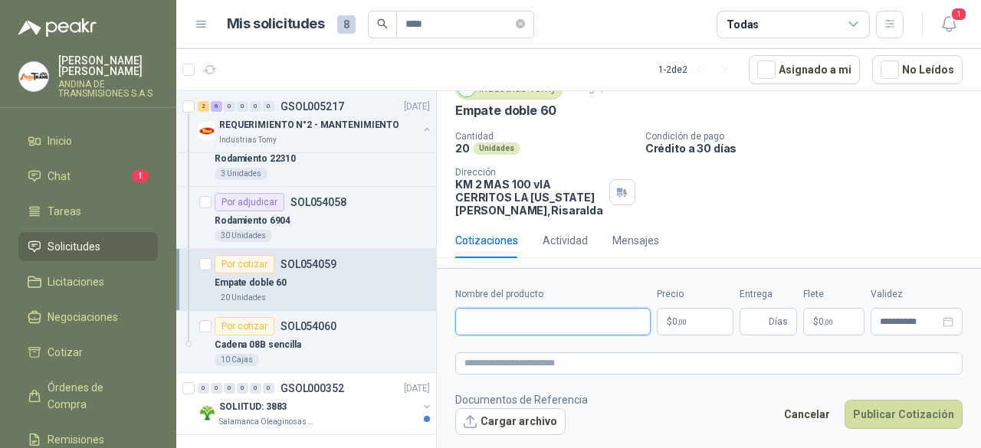
click at [524, 316] on input "Nombre del producto" at bounding box center [552, 322] width 195 height 28
click at [494, 318] on input "**********" at bounding box center [552, 322] width 195 height 28
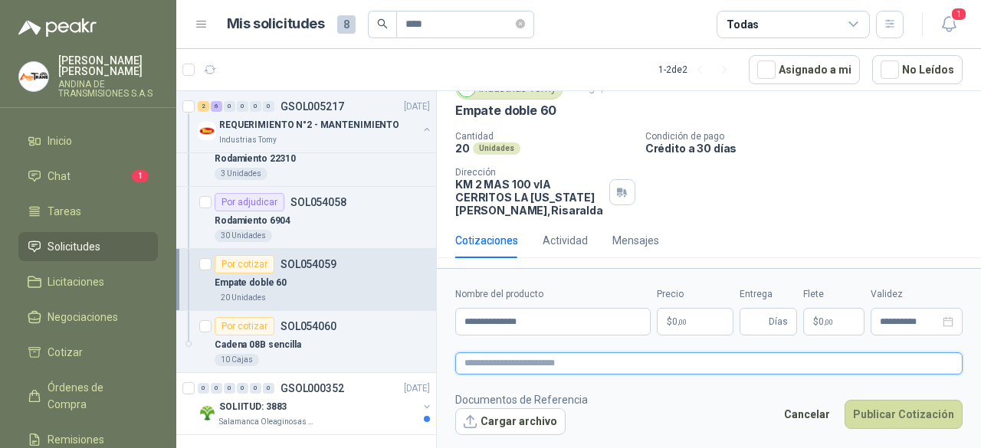
click at [583, 363] on textarea at bounding box center [708, 363] width 507 height 21
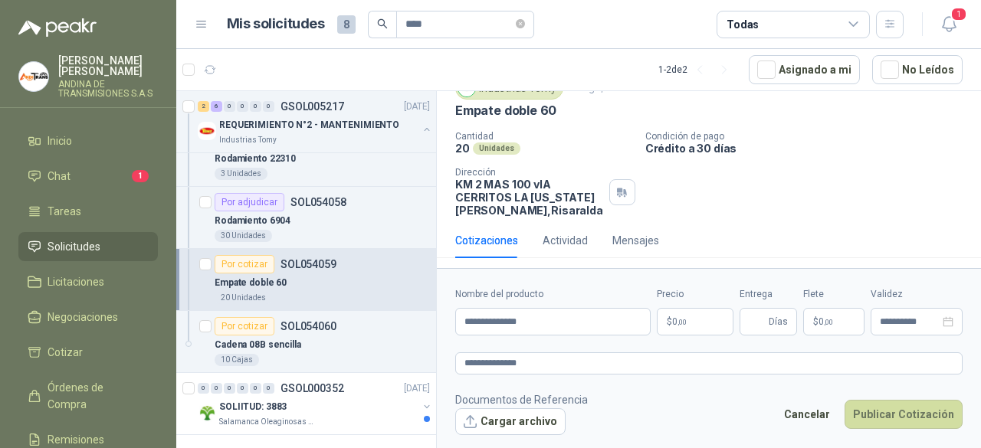
click at [693, 313] on body "[PERSON_NAME] ANDINA DE TRANSMISIONES S.A.S Inicio Chat 1 Tareas Solicitudes Li…" at bounding box center [490, 224] width 981 height 448
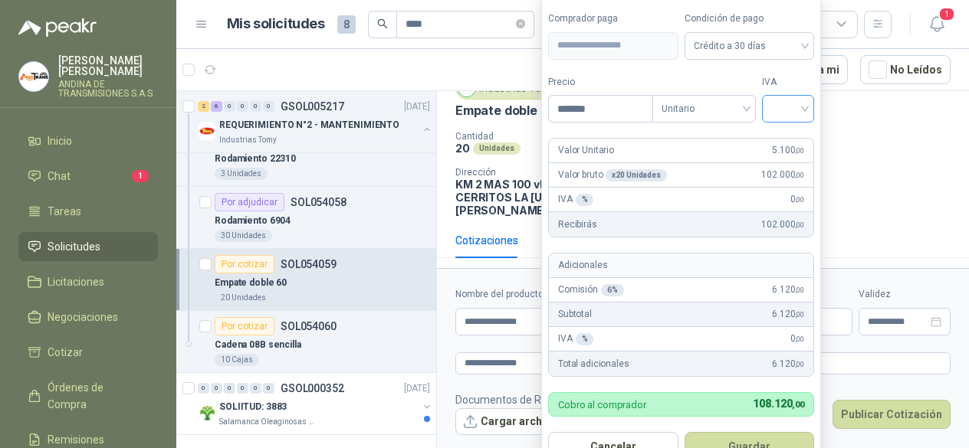
click at [801, 108] on input "search" at bounding box center [788, 107] width 34 height 23
click at [799, 140] on div "19%" at bounding box center [791, 142] width 28 height 17
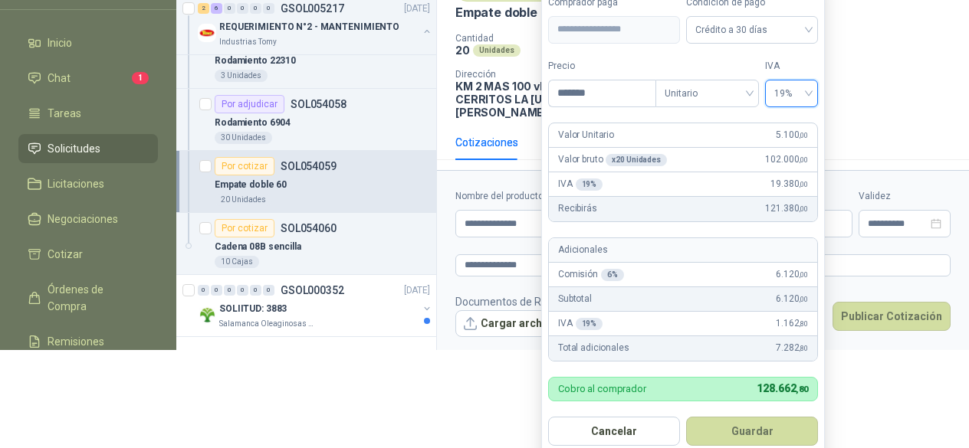
scroll to position [112, 0]
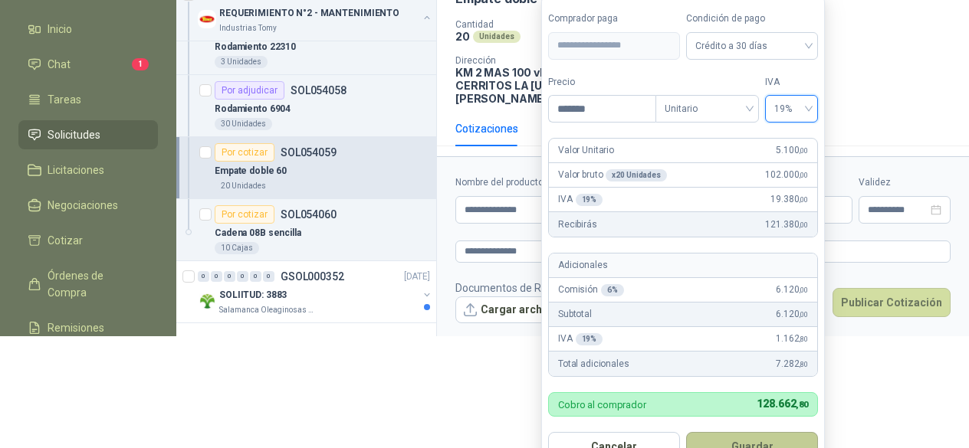
click at [739, 442] on button "Guardar" at bounding box center [752, 446] width 132 height 29
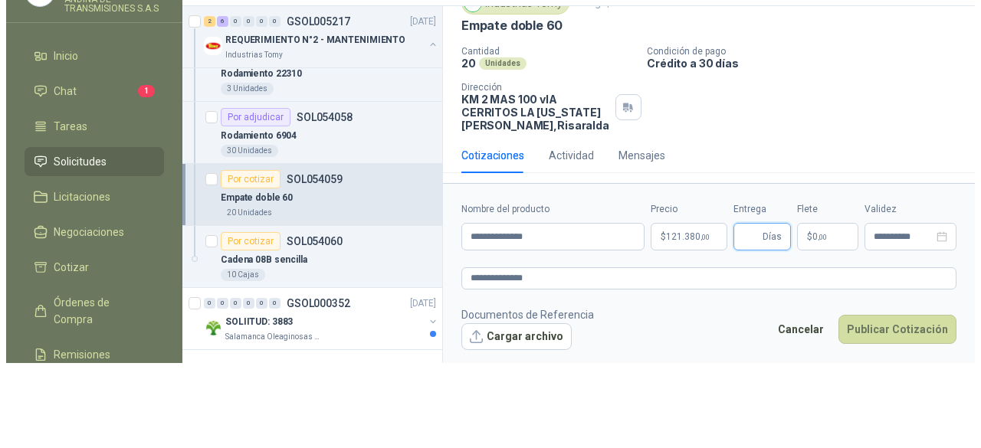
scroll to position [0, 0]
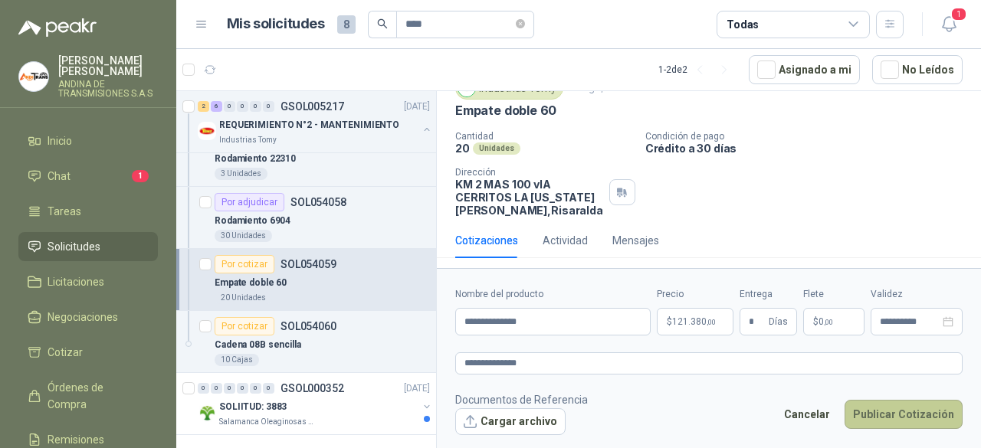
click at [916, 405] on button "Publicar Cotización" at bounding box center [904, 414] width 118 height 29
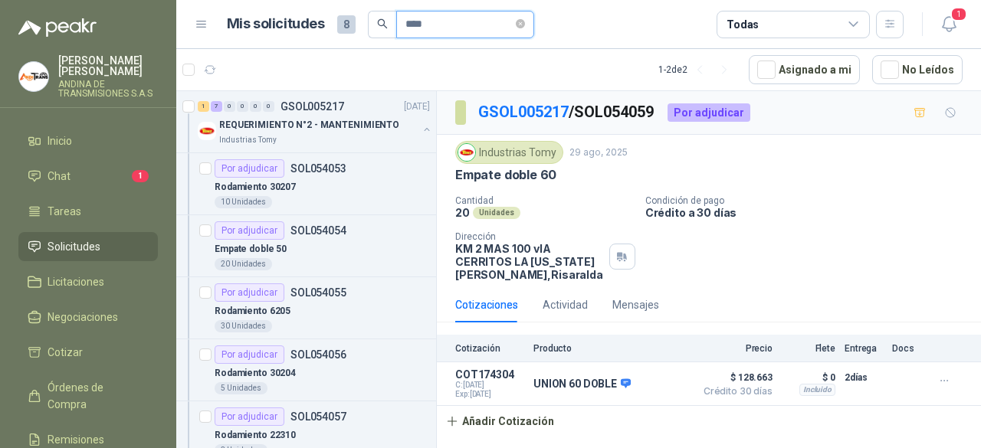
click at [448, 21] on input "****" at bounding box center [458, 24] width 107 height 26
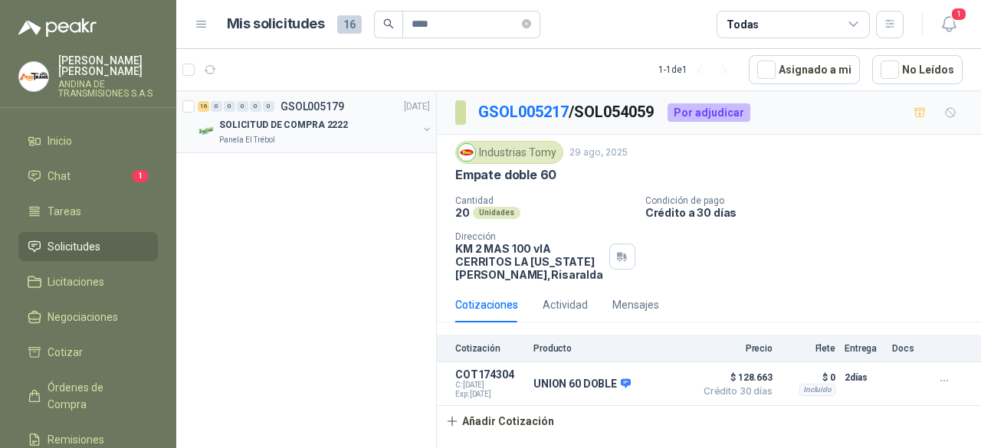
click at [304, 131] on div "SOLICITUD DE COMPRA 2222" at bounding box center [318, 125] width 199 height 18
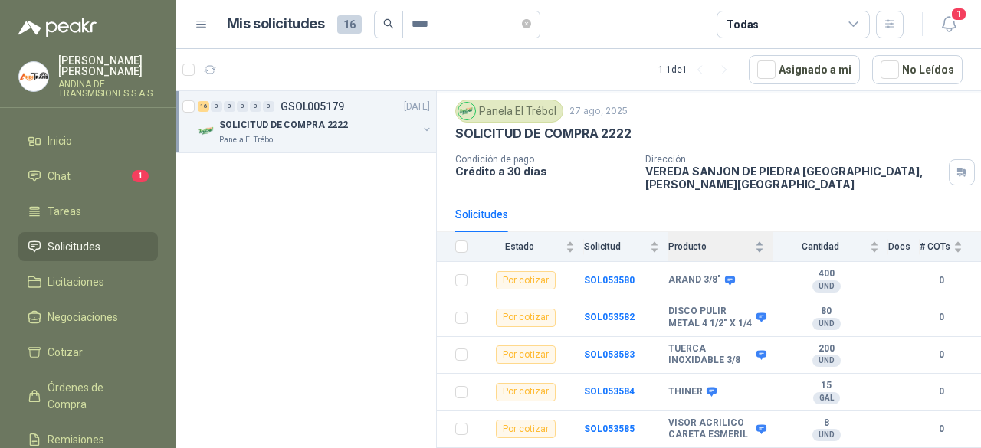
scroll to position [77, 0]
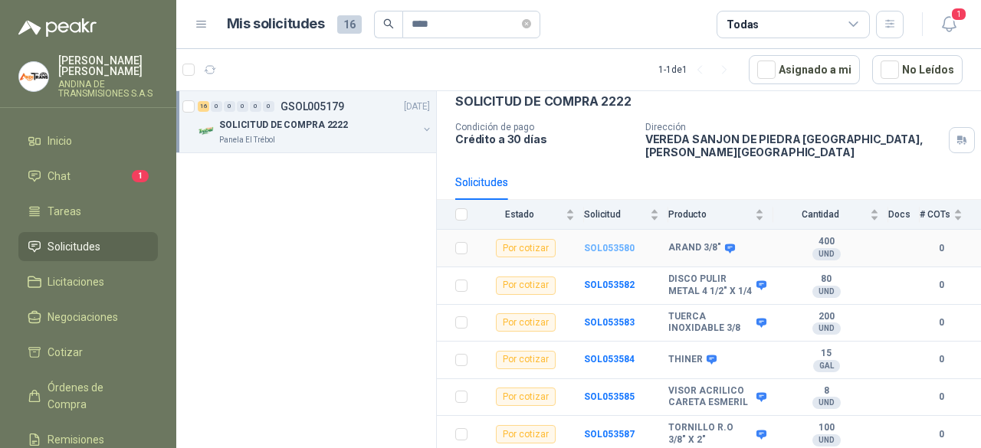
click at [603, 243] on b "SOL053580" at bounding box center [609, 248] width 51 height 11
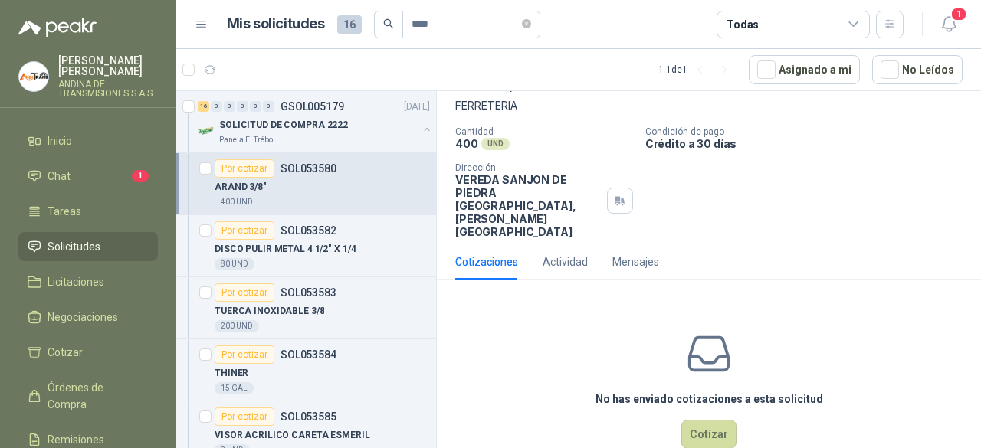
scroll to position [95, 0]
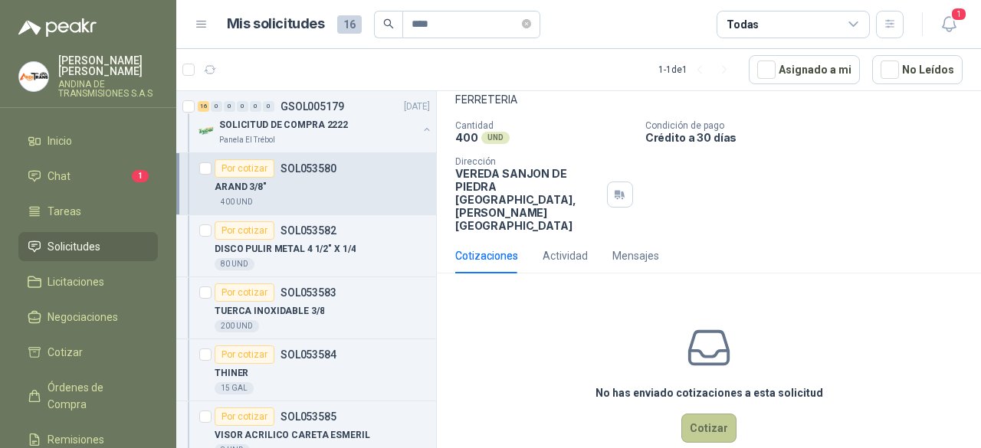
click at [694, 414] on button "Cotizar" at bounding box center [708, 428] width 55 height 29
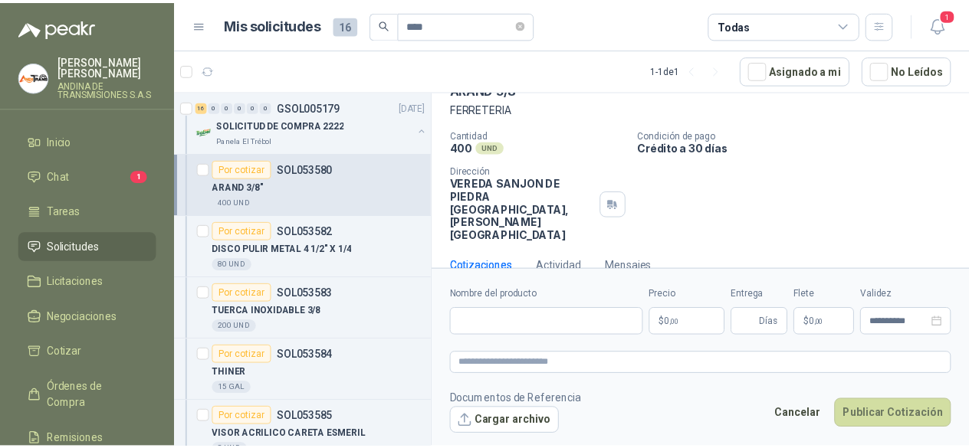
scroll to position [84, 0]
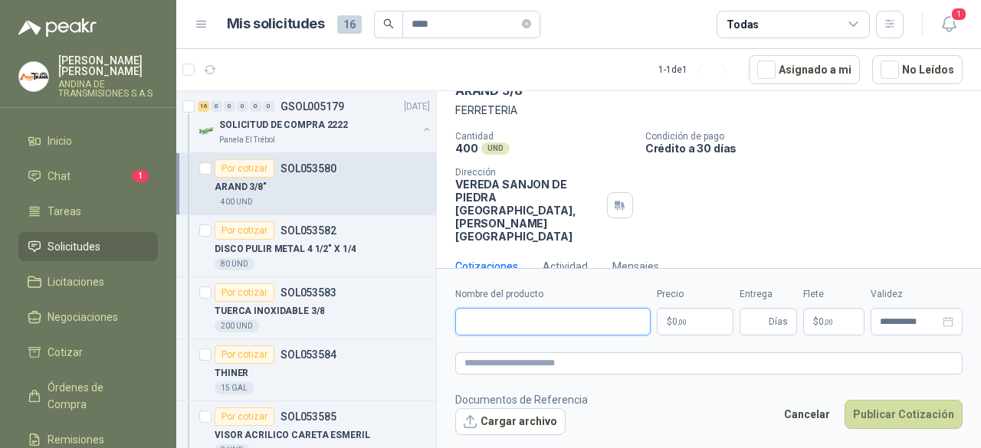
click at [511, 320] on input "Nombre del producto" at bounding box center [552, 322] width 195 height 28
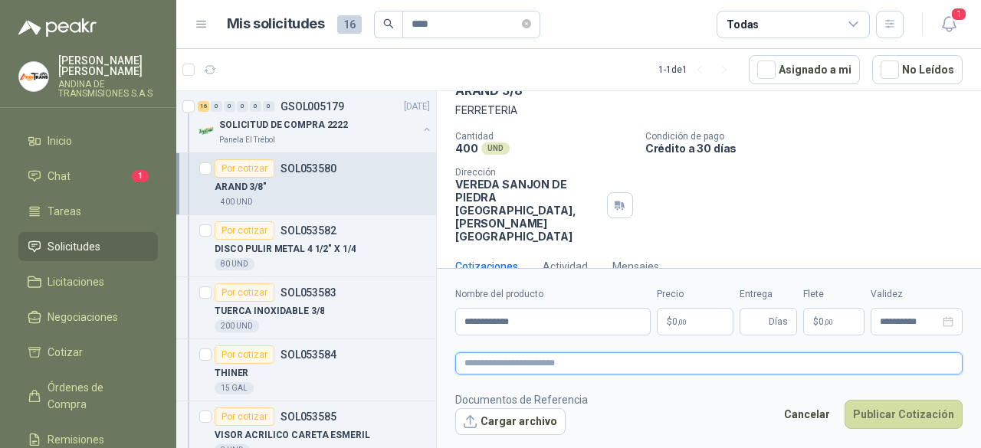
click at [523, 364] on textarea at bounding box center [708, 363] width 507 height 21
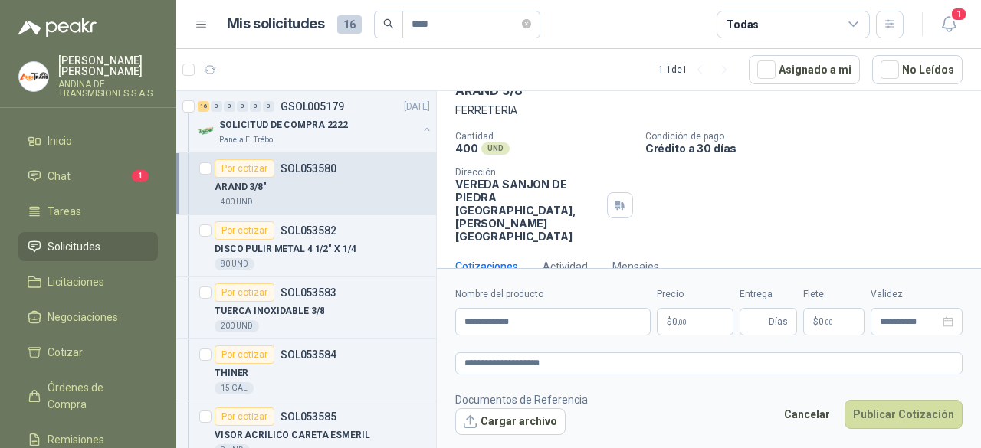
click at [697, 317] on p "$ 0 ,00" at bounding box center [695, 322] width 77 height 28
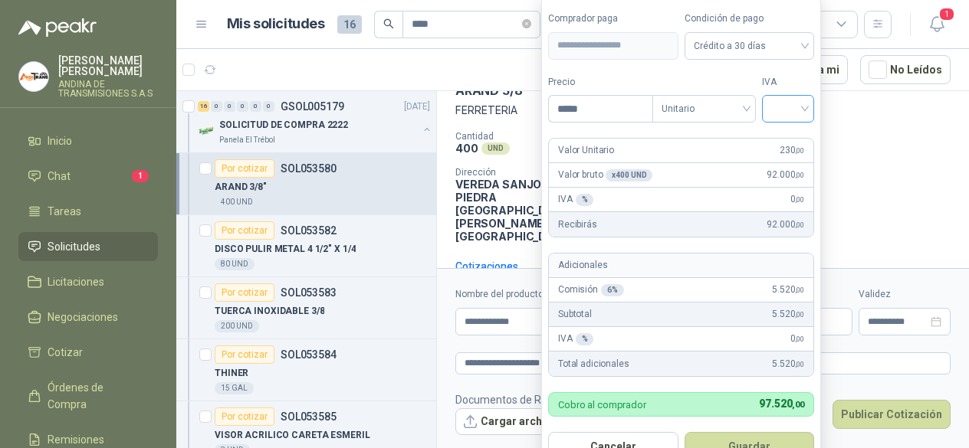
click at [814, 109] on div at bounding box center [788, 109] width 52 height 28
click at [792, 140] on div "19%" at bounding box center [791, 142] width 28 height 17
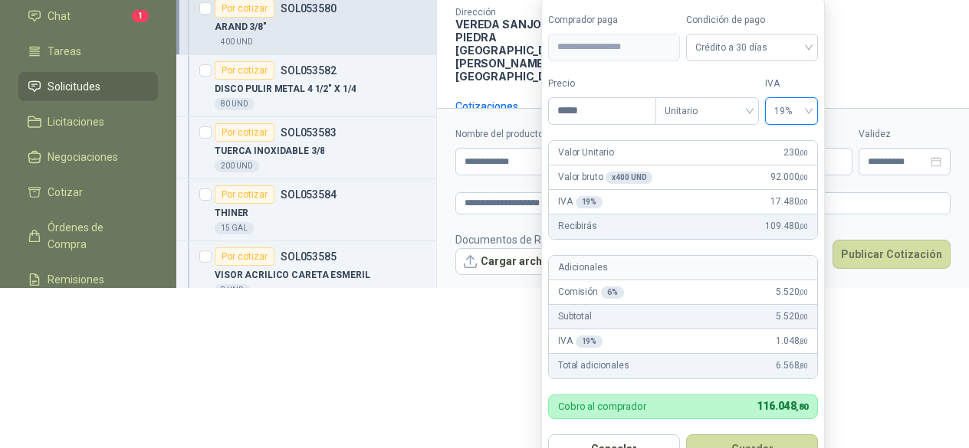
scroll to position [156, 0]
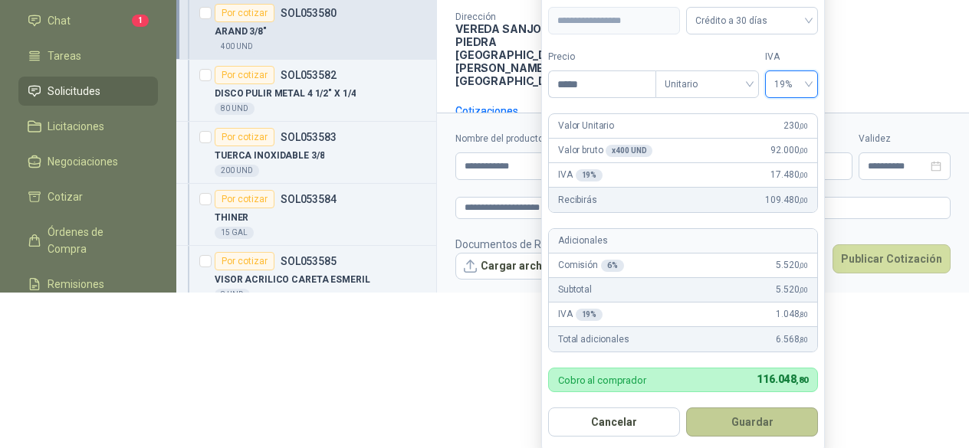
click at [723, 420] on button "Guardar" at bounding box center [752, 422] width 132 height 29
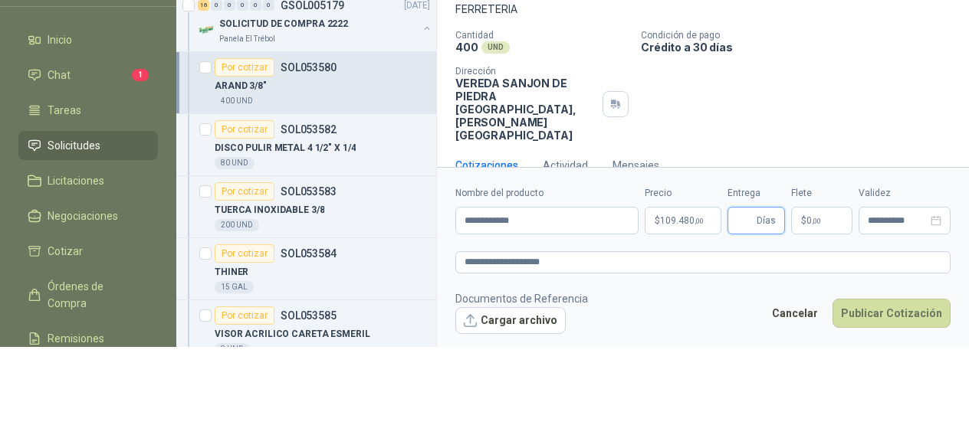
scroll to position [0, 0]
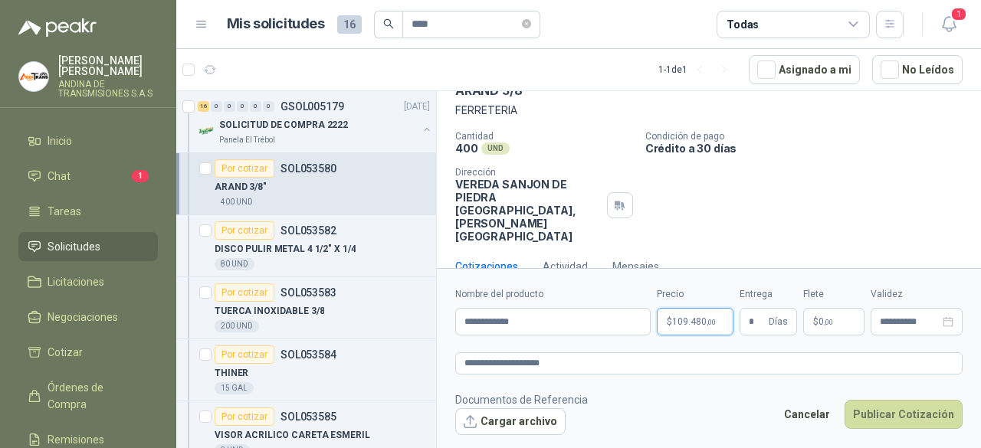
click at [687, 325] on body "[PERSON_NAME] ANDINA DE TRANSMISIONES S.A.S Inicio Chat 1 Tareas Solicitudes Li…" at bounding box center [490, 224] width 981 height 448
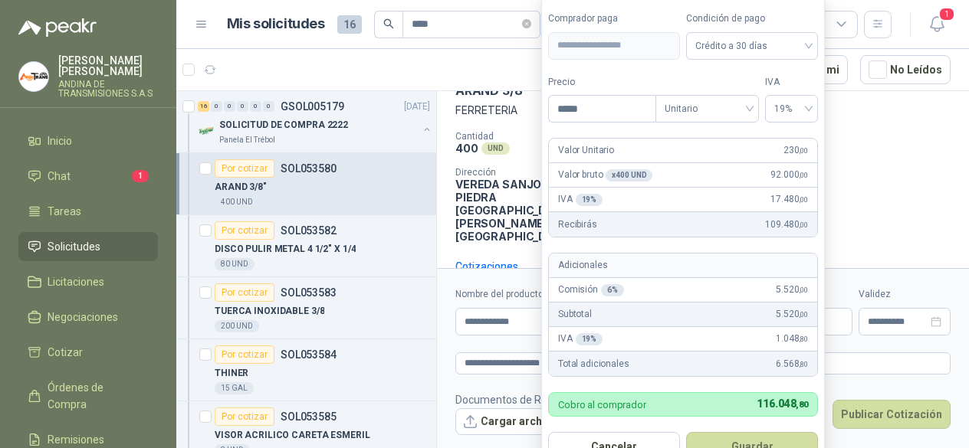
click at [910, 197] on div "Cantidad 400 UND  Condición de pago Crédito a 30 días Dirección VEREDA SANJON …" at bounding box center [702, 187] width 495 height 112
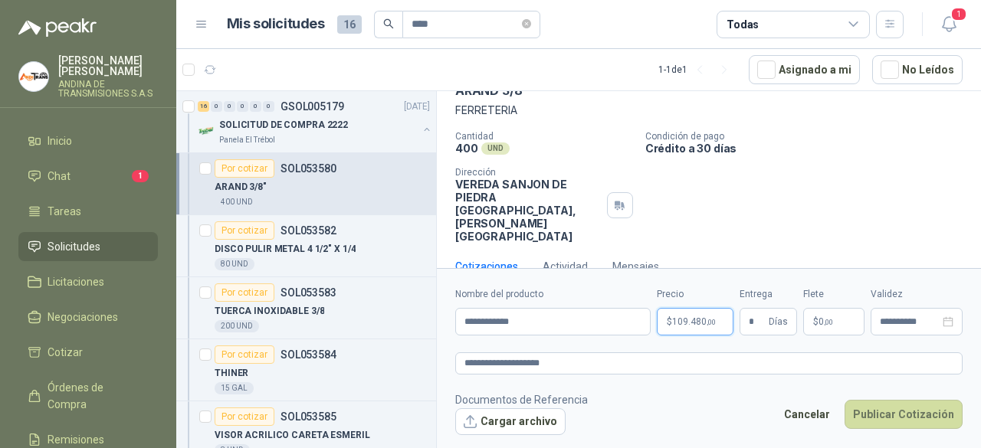
click at [698, 315] on p "$ 109.480 ,00" at bounding box center [695, 322] width 77 height 28
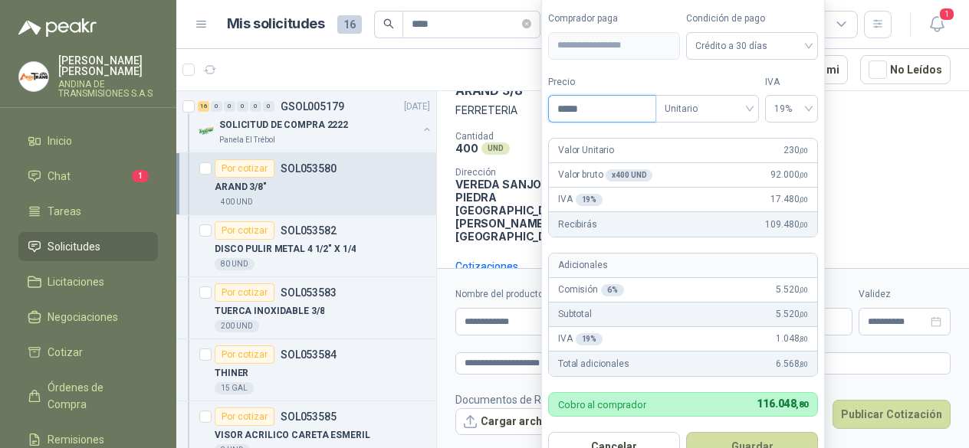
click at [599, 110] on input "*****" at bounding box center [602, 109] width 107 height 26
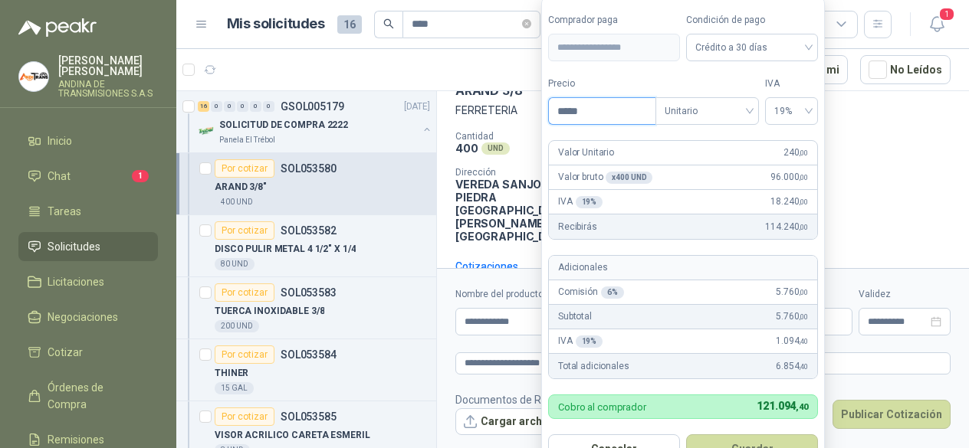
scroll to position [29, 0]
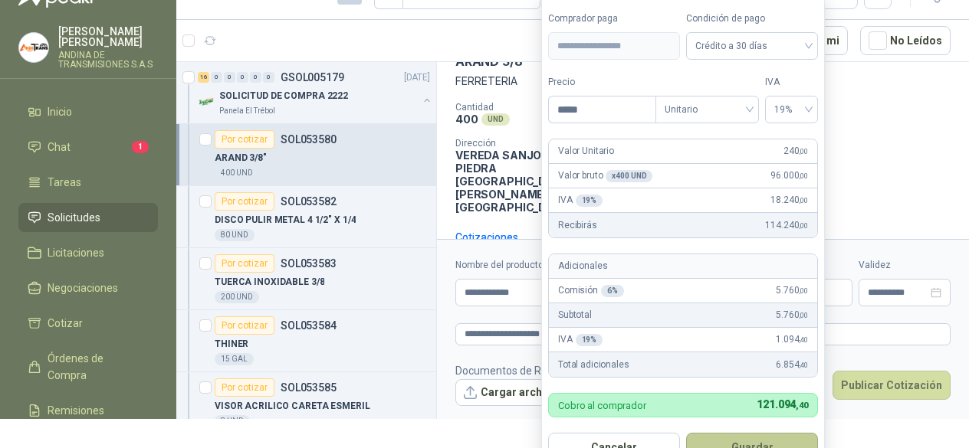
click at [740, 439] on button "Guardar" at bounding box center [752, 447] width 132 height 29
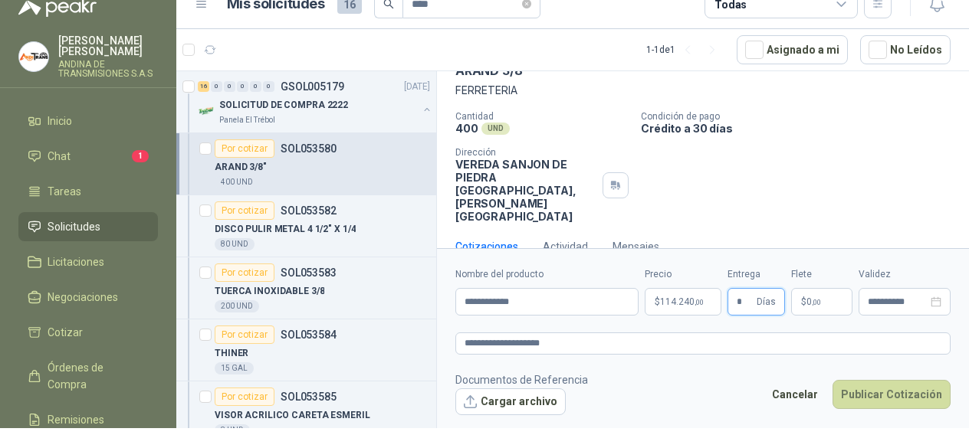
scroll to position [0, 0]
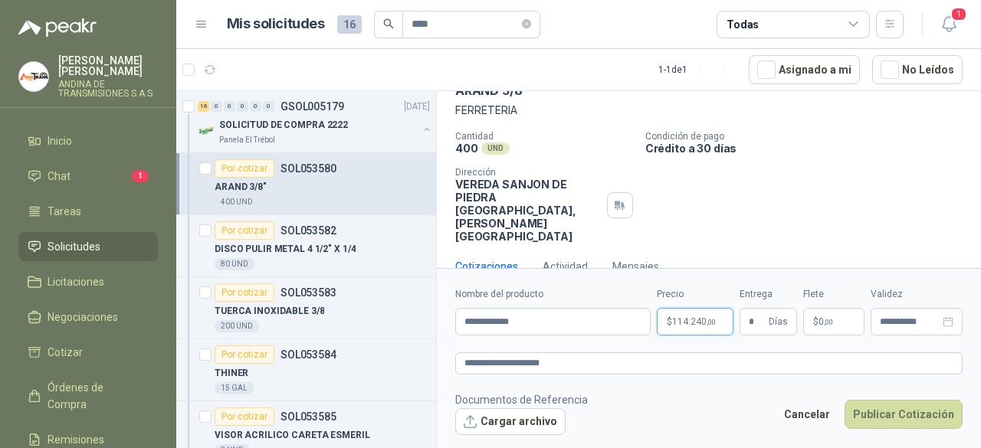
click at [681, 321] on body "[PERSON_NAME] ANDINA DE TRANSMISIONES S.A.S Inicio Chat 1 Tareas Solicitudes Li…" at bounding box center [490, 224] width 981 height 448
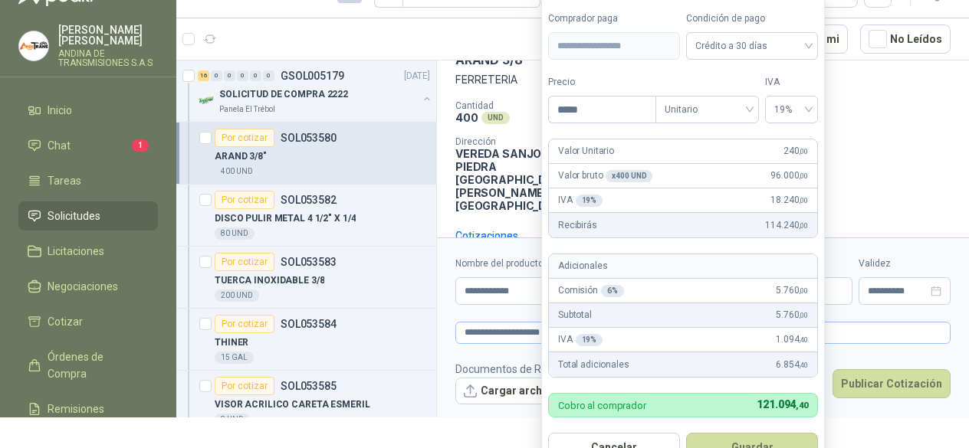
scroll to position [31, 0]
click at [761, 444] on button "Guardar" at bounding box center [752, 447] width 132 height 29
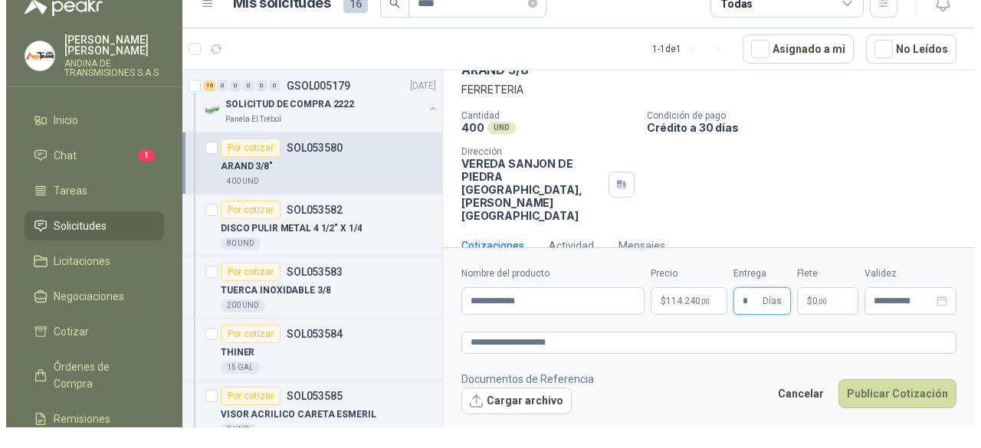
scroll to position [0, 0]
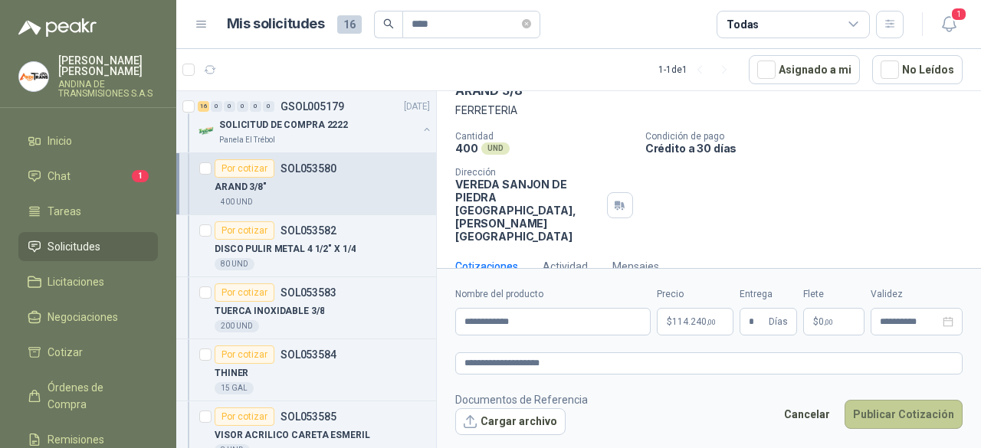
click at [904, 410] on button "Publicar Cotización" at bounding box center [904, 414] width 118 height 29
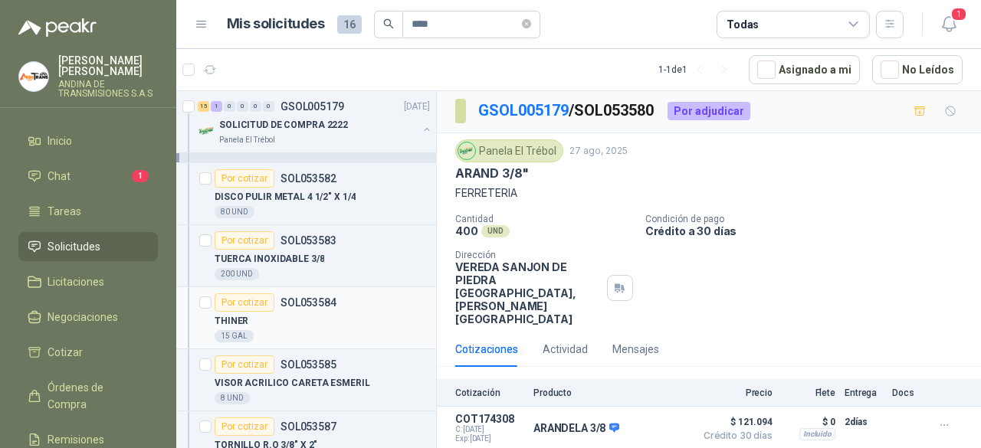
scroll to position [77, 0]
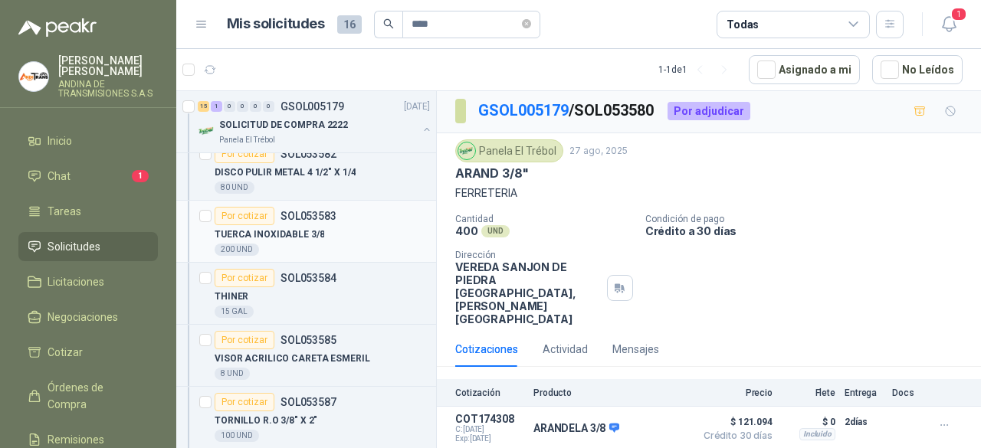
click at [248, 212] on div "Por cotizar" at bounding box center [245, 216] width 60 height 18
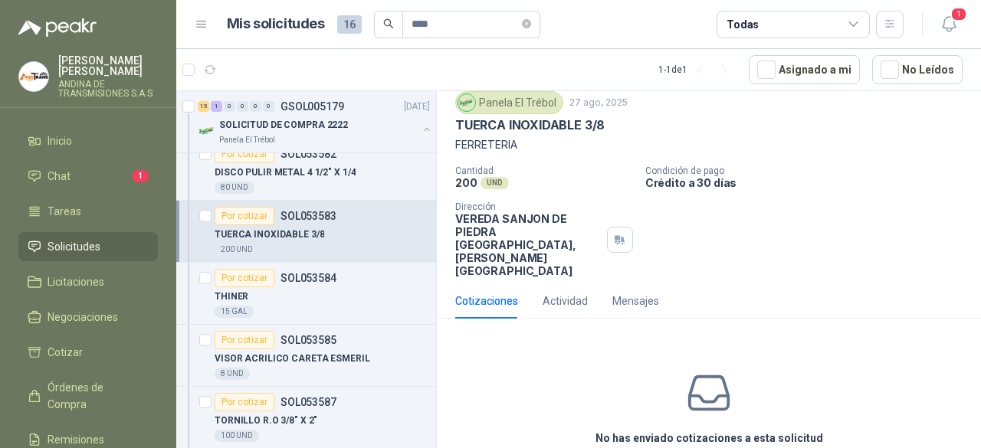
scroll to position [95, 0]
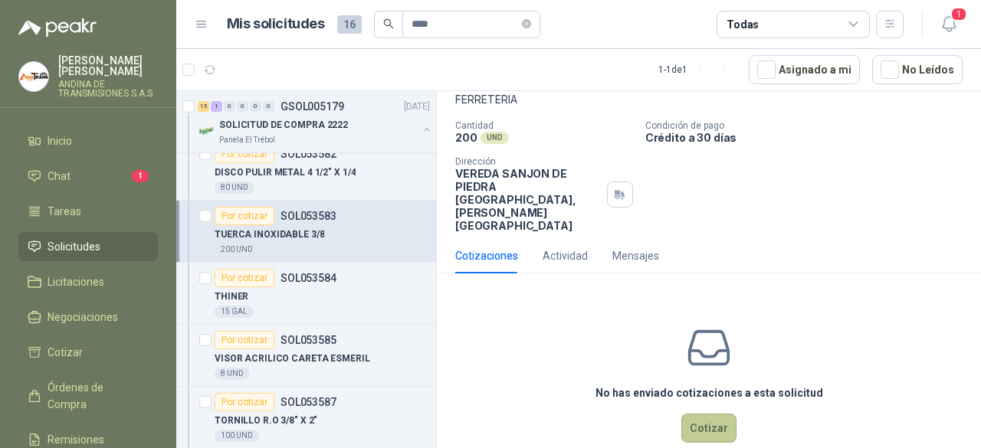
click at [699, 414] on button "Cotizar" at bounding box center [708, 428] width 55 height 29
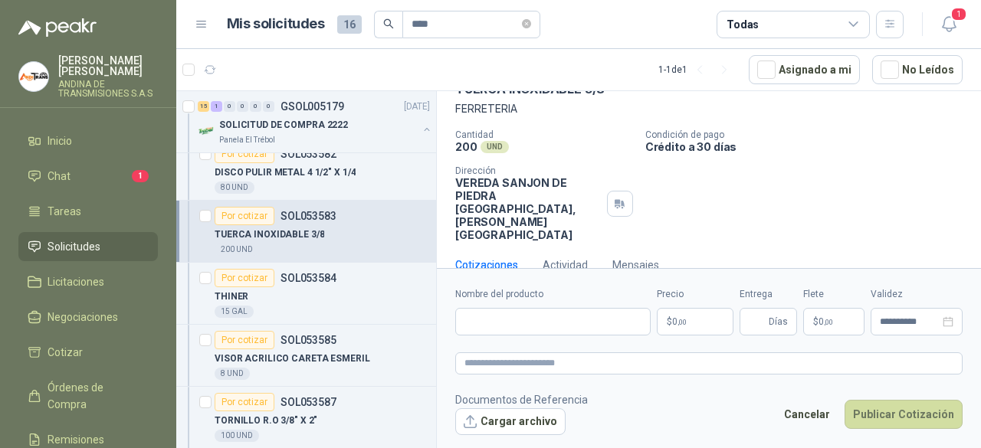
scroll to position [84, 0]
click at [323, 184] on div "80 UND" at bounding box center [322, 188] width 215 height 12
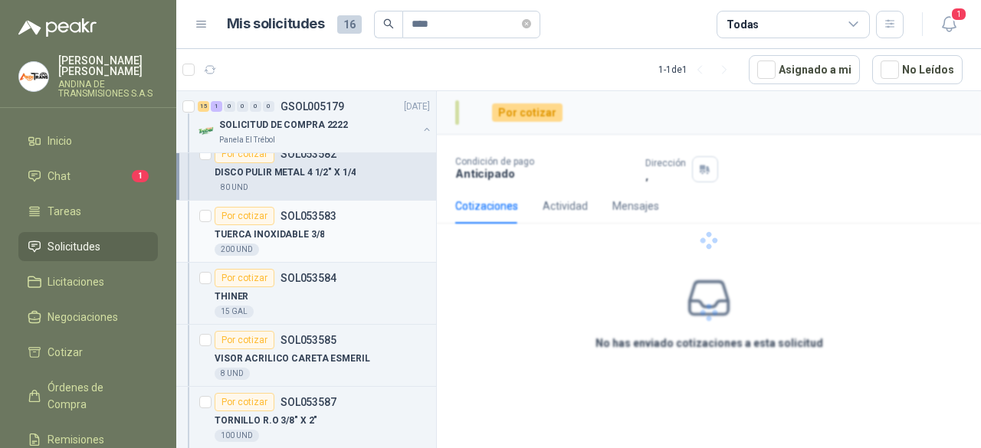
click at [313, 233] on p "TUERCA INOXIDABLE 3/8" at bounding box center [270, 235] width 110 height 15
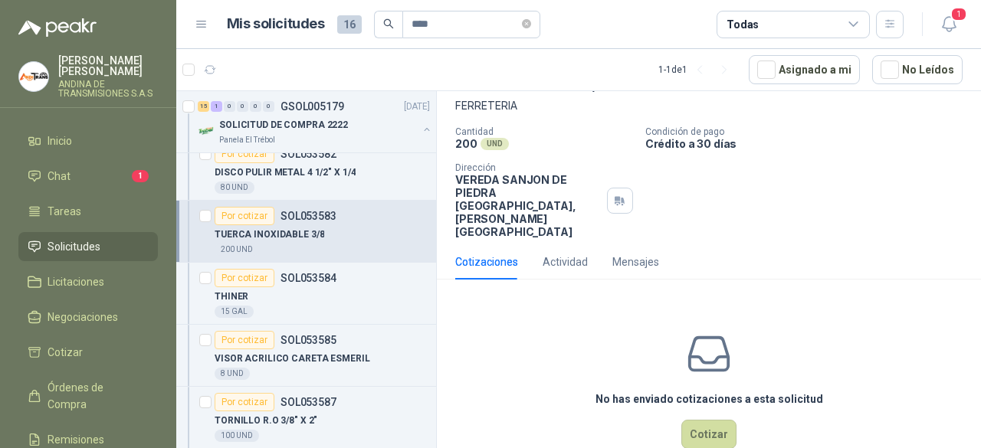
scroll to position [95, 0]
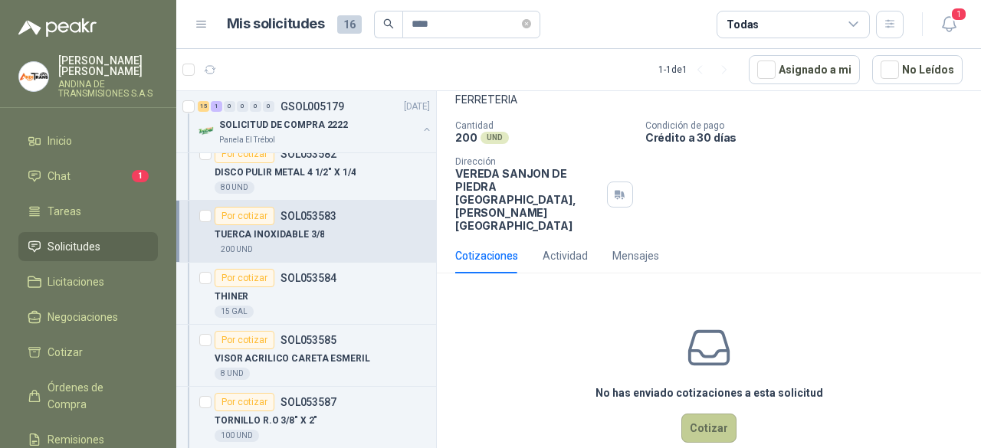
click at [699, 414] on button "Cotizar" at bounding box center [708, 428] width 55 height 29
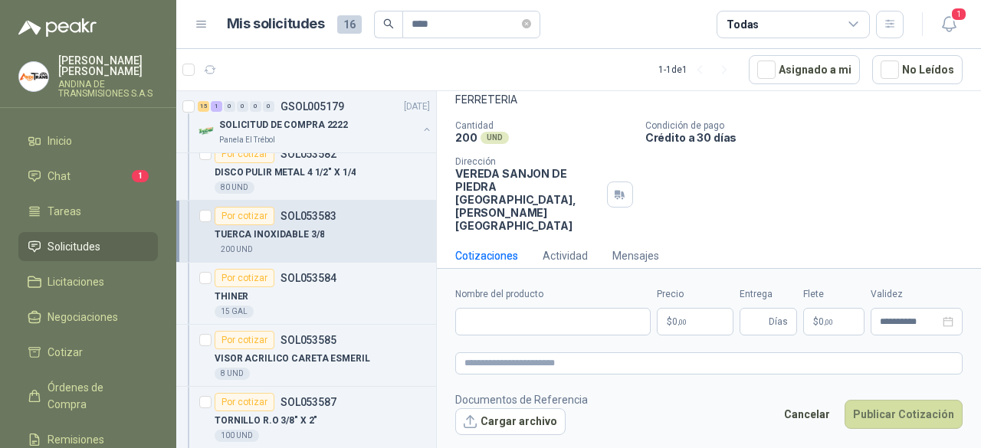
scroll to position [84, 0]
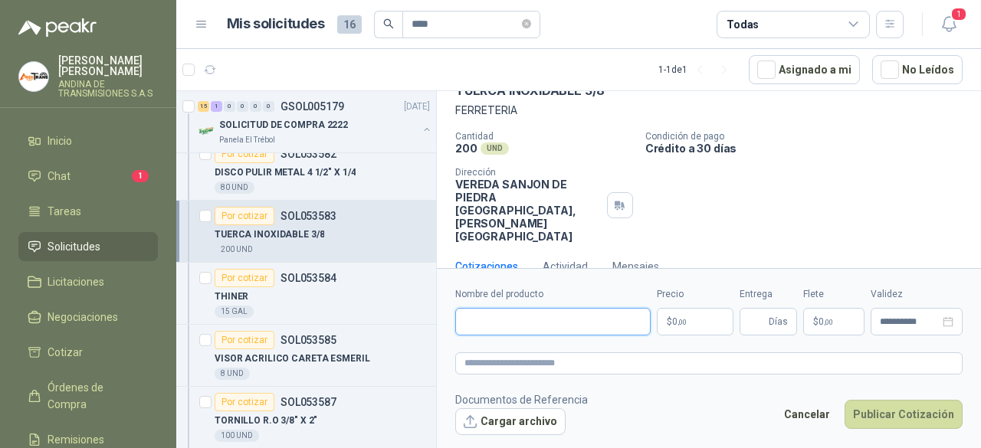
click at [538, 323] on input "Nombre del producto" at bounding box center [552, 322] width 195 height 28
click at [547, 321] on input "Nombre del producto" at bounding box center [552, 322] width 195 height 28
click at [764, 191] on div "Cantidad 200 UND  Condición de pago Crédito a 30 días Dirección VEREDA SANJON …" at bounding box center [708, 187] width 507 height 112
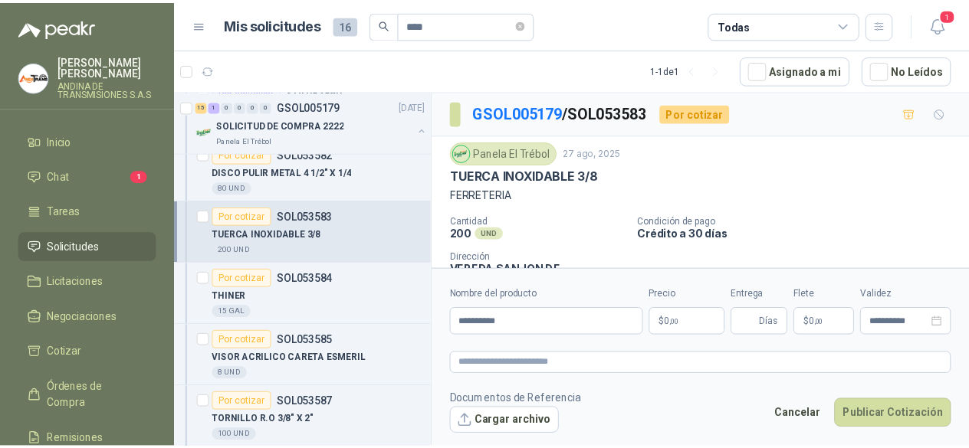
scroll to position [77, 0]
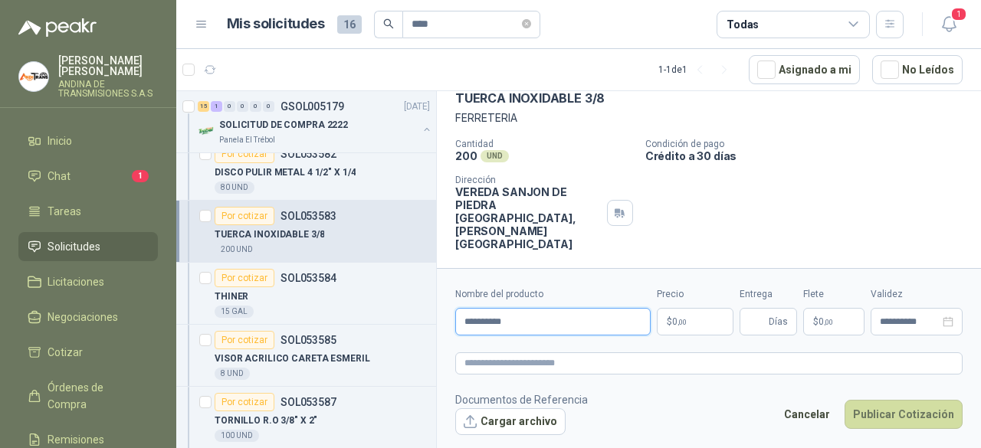
click at [517, 323] on input "**********" at bounding box center [552, 322] width 195 height 28
click at [686, 320] on body "[PERSON_NAME] ANDINA DE TRANSMISIONES S.A.S Inicio Chat 1 Tareas Solicitudes Li…" at bounding box center [490, 224] width 981 height 448
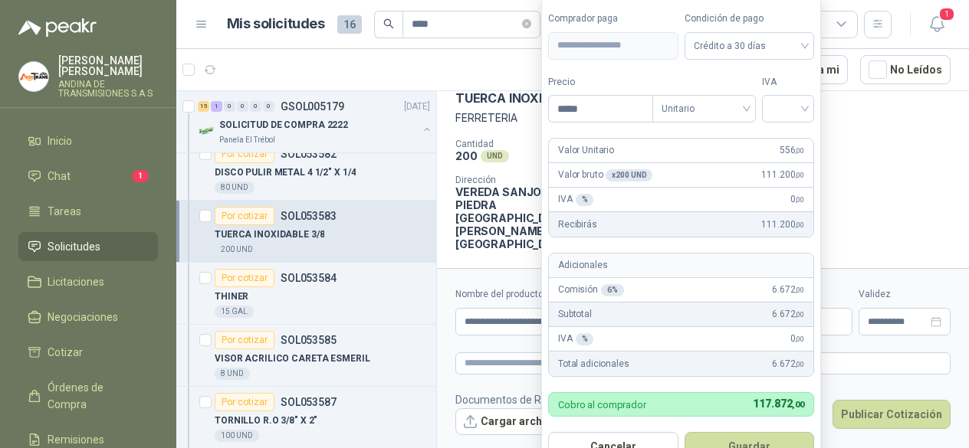
click at [719, 136] on form "**********" at bounding box center [681, 236] width 280 height 483
click at [805, 113] on input "search" at bounding box center [788, 107] width 34 height 23
click at [792, 147] on div "19%" at bounding box center [791, 142] width 28 height 17
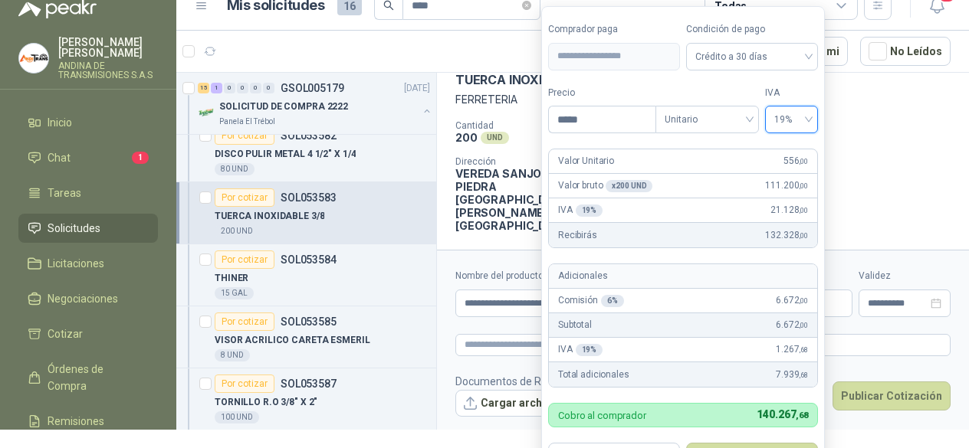
scroll to position [29, 0]
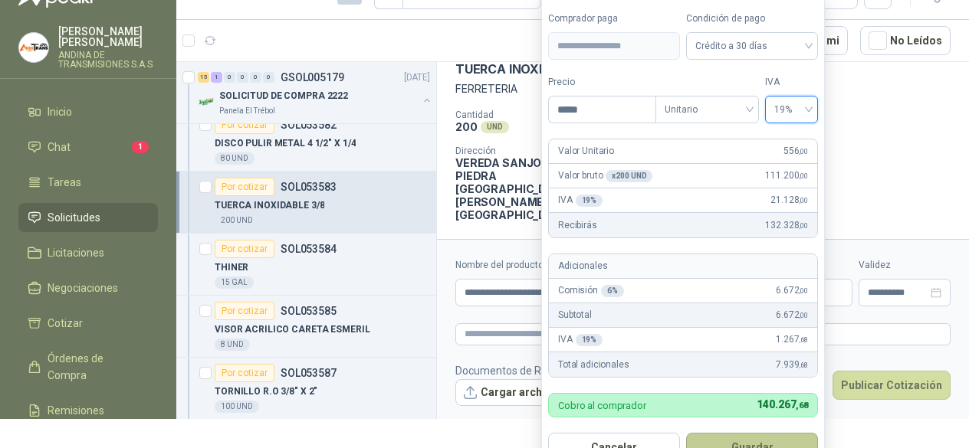
click at [742, 436] on button "Guardar" at bounding box center [752, 447] width 132 height 29
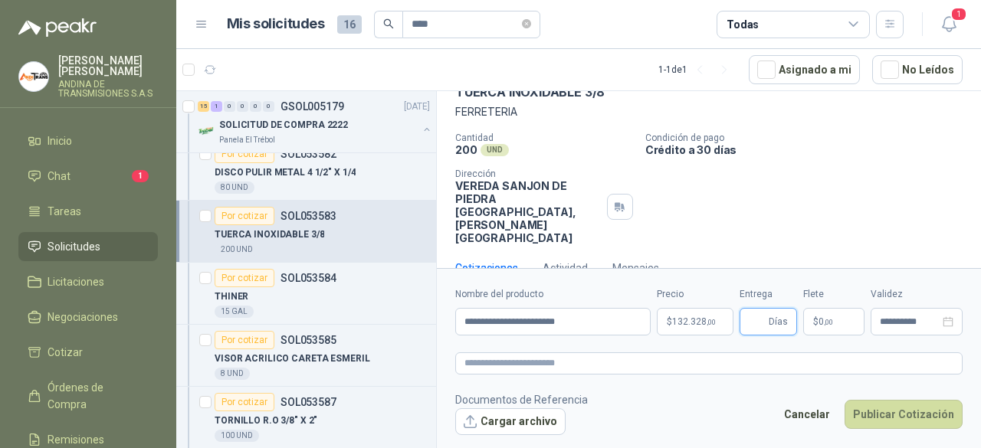
scroll to position [84, 0]
click at [724, 249] on div "Cotizaciones Actividad Mensajes" at bounding box center [708, 266] width 507 height 35
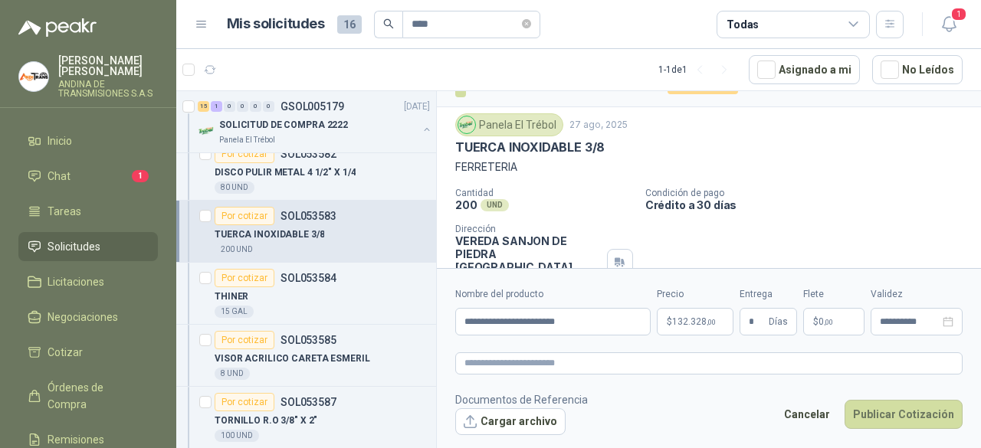
scroll to position [8, 0]
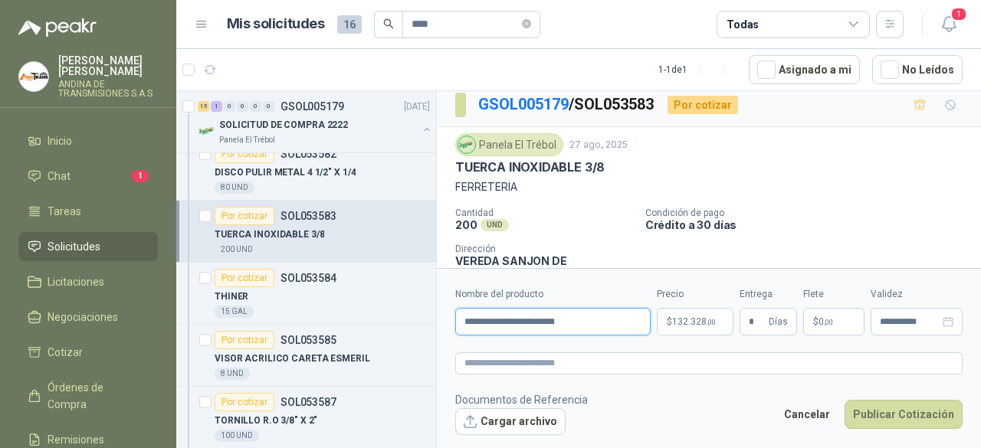
click at [552, 320] on input "**********" at bounding box center [552, 322] width 195 height 28
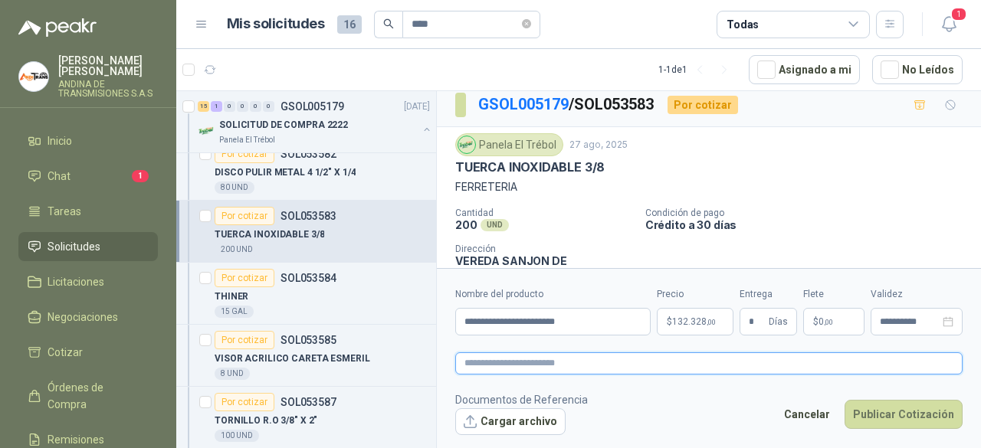
click at [568, 363] on textarea at bounding box center [708, 363] width 507 height 21
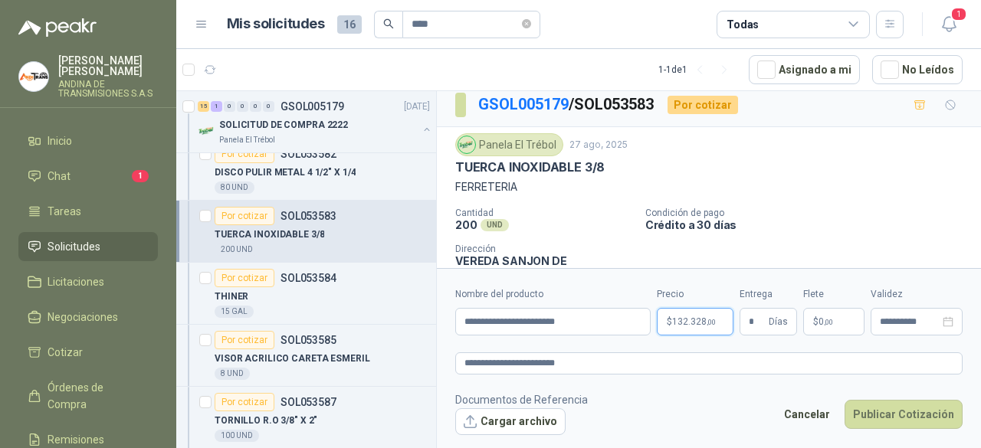
click at [693, 317] on body "[PERSON_NAME] ANDINA DE TRANSMISIONES S.A.S Inicio Chat 1 Tareas Solicitudes Li…" at bounding box center [490, 224] width 981 height 448
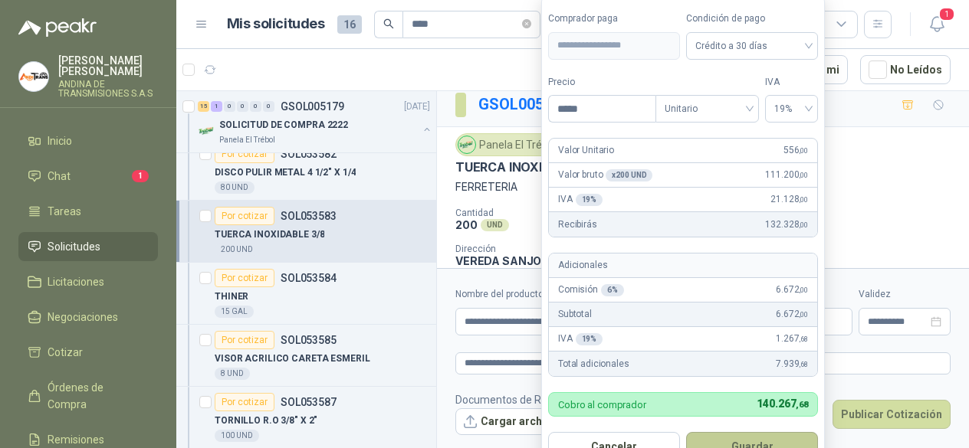
click at [758, 440] on button "Guardar" at bounding box center [752, 446] width 132 height 29
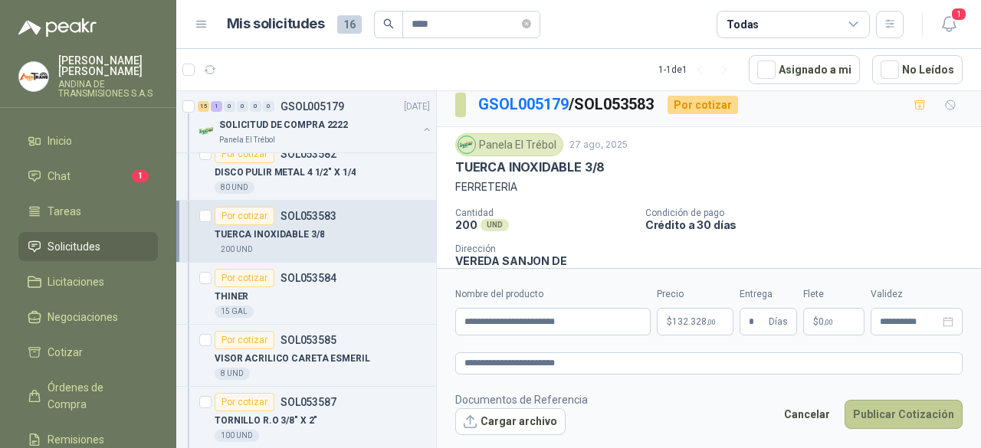
click at [898, 411] on button "Publicar Cotización" at bounding box center [904, 414] width 118 height 29
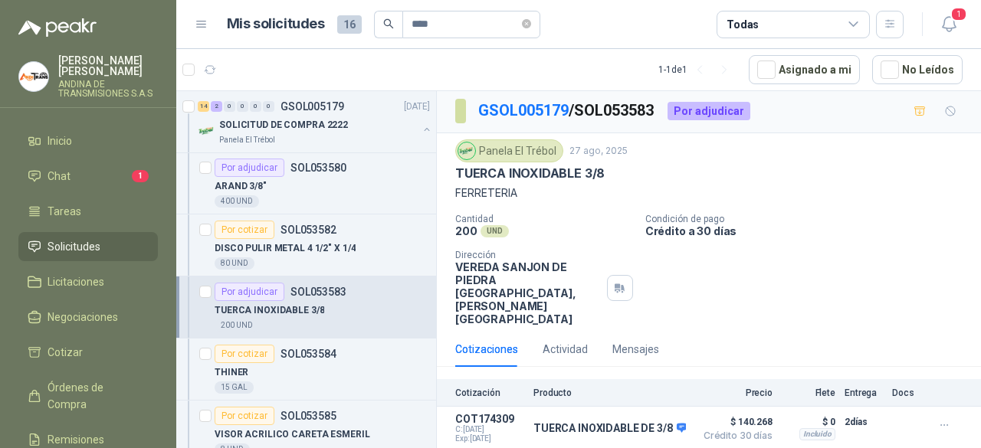
scroll to position [0, 0]
click at [312, 130] on p "SOLICITUD DE COMPRA 2222" at bounding box center [283, 125] width 129 height 15
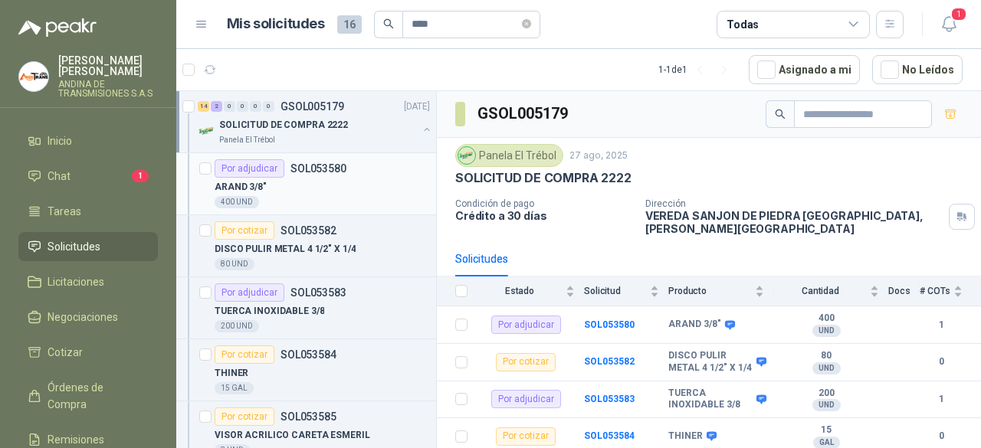
click at [304, 188] on div "ARAND 3/8"" at bounding box center [322, 187] width 215 height 18
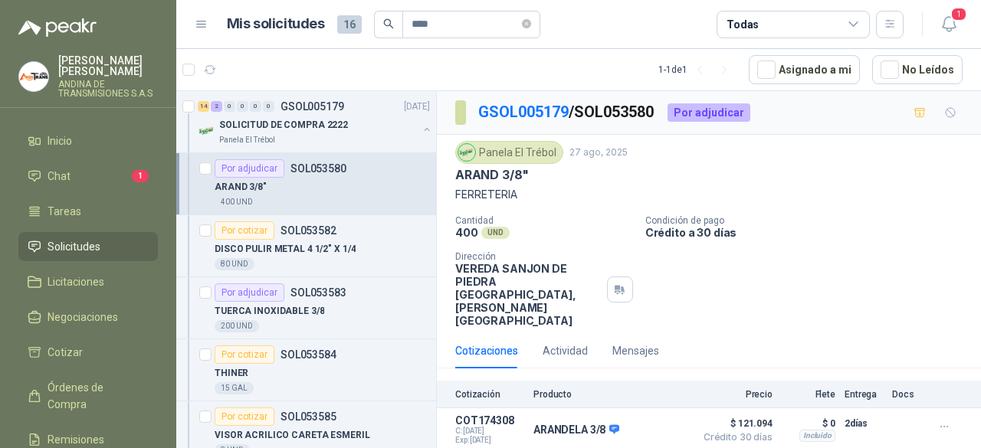
scroll to position [2, 0]
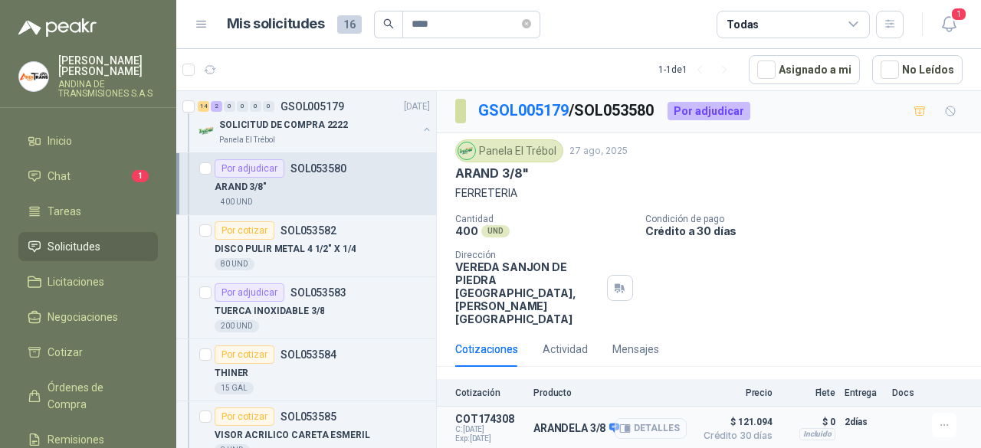
click at [627, 418] on button "Detalles" at bounding box center [651, 428] width 72 height 21
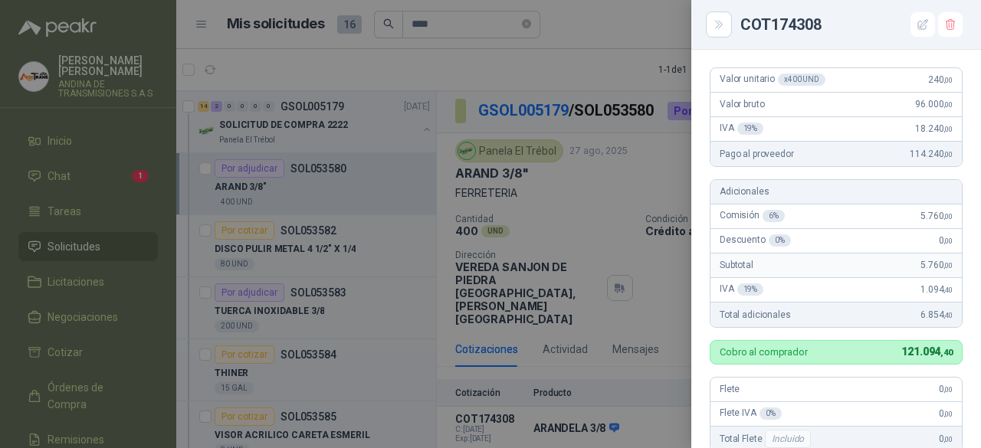
scroll to position [6, 0]
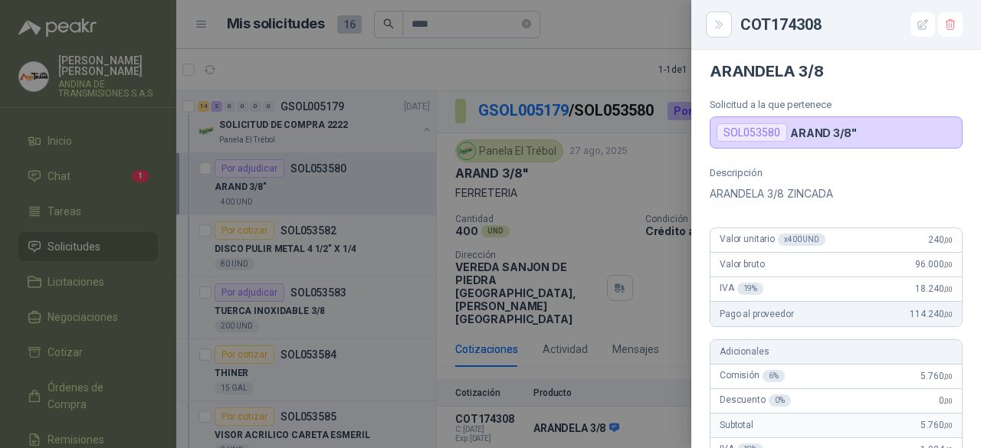
click at [606, 73] on div at bounding box center [490, 224] width 981 height 448
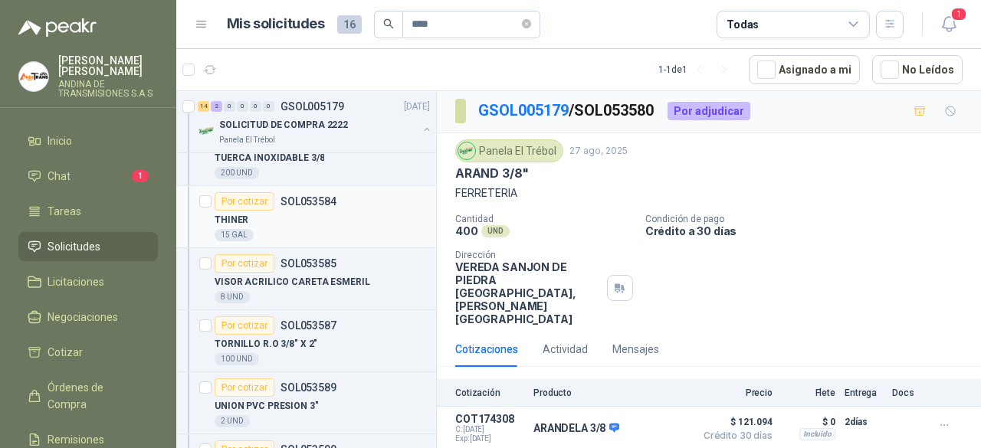
scroll to position [230, 0]
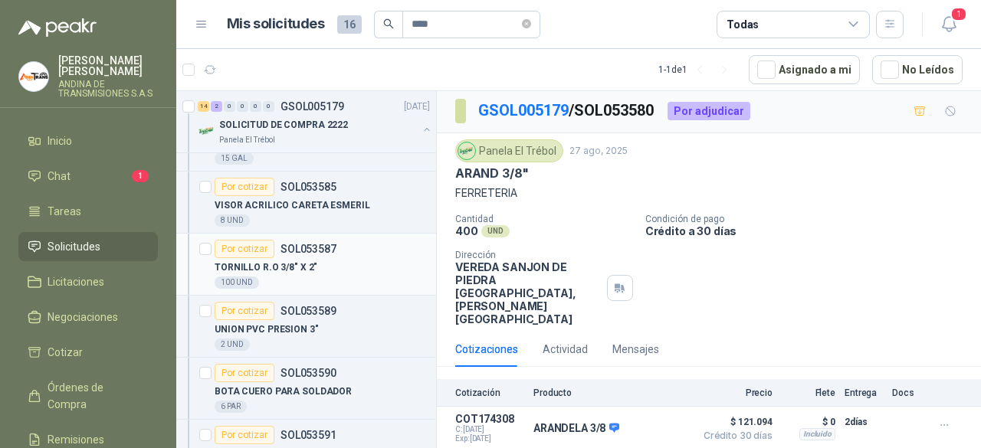
click at [250, 245] on div "Por cotizar" at bounding box center [245, 249] width 60 height 18
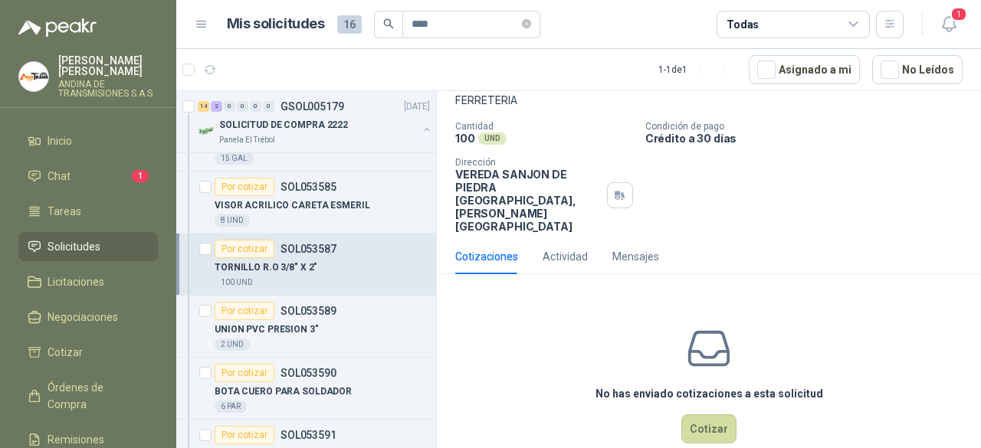
scroll to position [95, 0]
click at [708, 414] on button "Cotizar" at bounding box center [708, 428] width 55 height 29
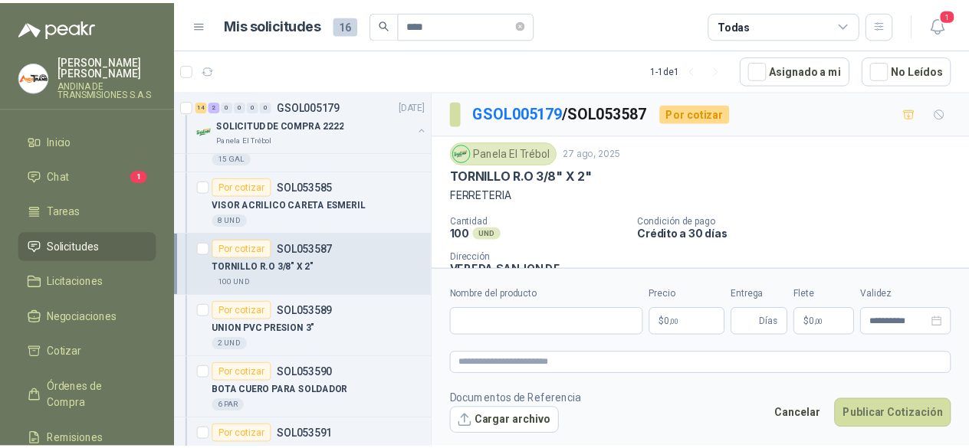
scroll to position [77, 0]
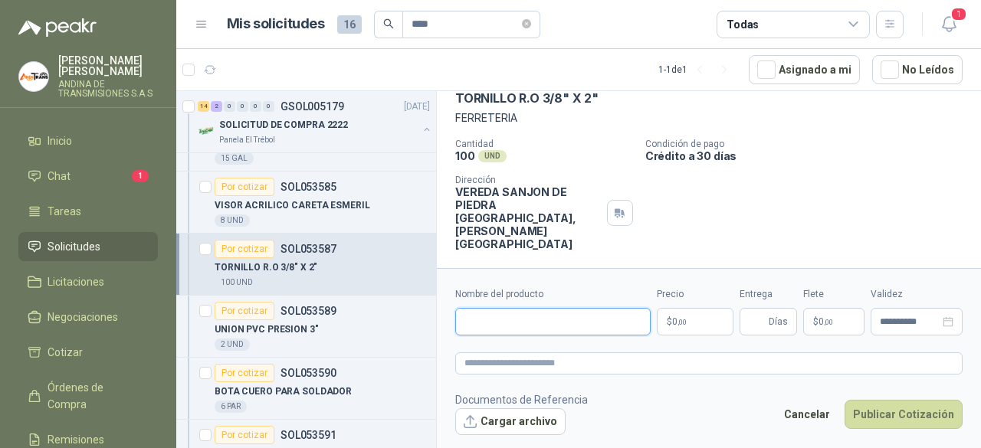
click at [517, 317] on input "Nombre del producto" at bounding box center [552, 322] width 195 height 28
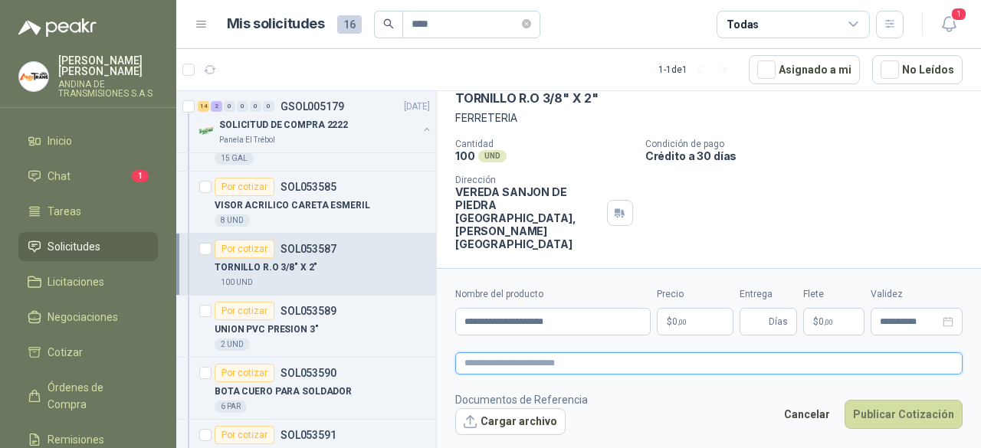
click at [536, 370] on textarea at bounding box center [708, 363] width 507 height 21
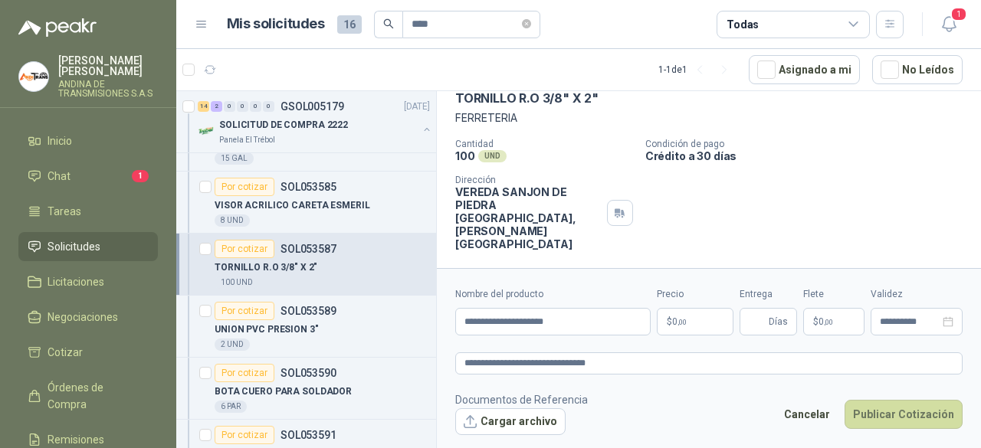
click at [691, 321] on body "[PERSON_NAME] ANDINA DE TRANSMISIONES S.A.S Inicio Chat 1 Tareas Solicitudes Li…" at bounding box center [490, 224] width 981 height 448
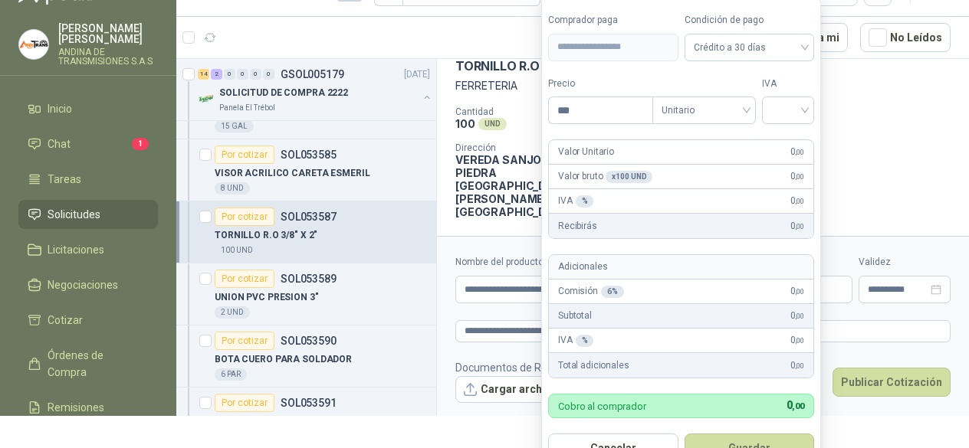
scroll to position [34, 0]
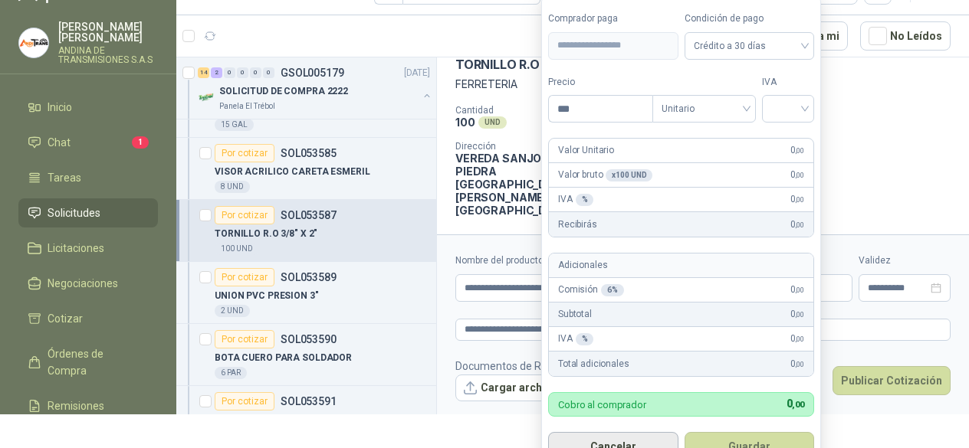
click at [594, 445] on button "Cancelar" at bounding box center [613, 446] width 130 height 29
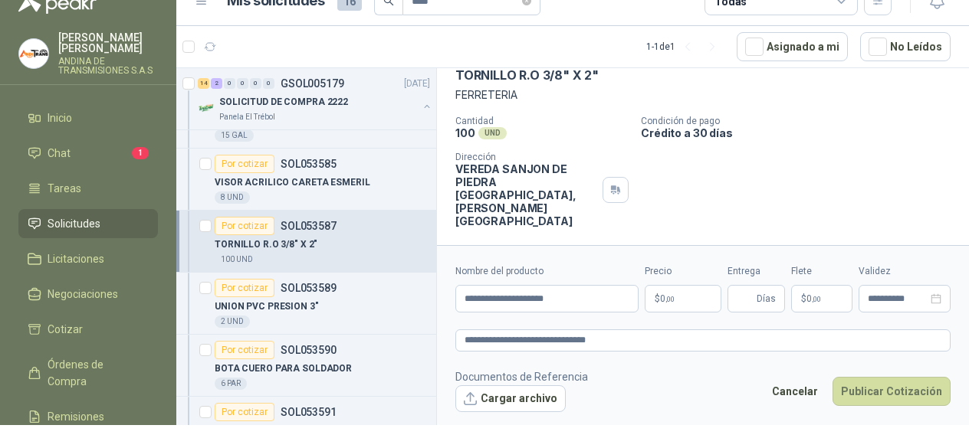
scroll to position [0, 0]
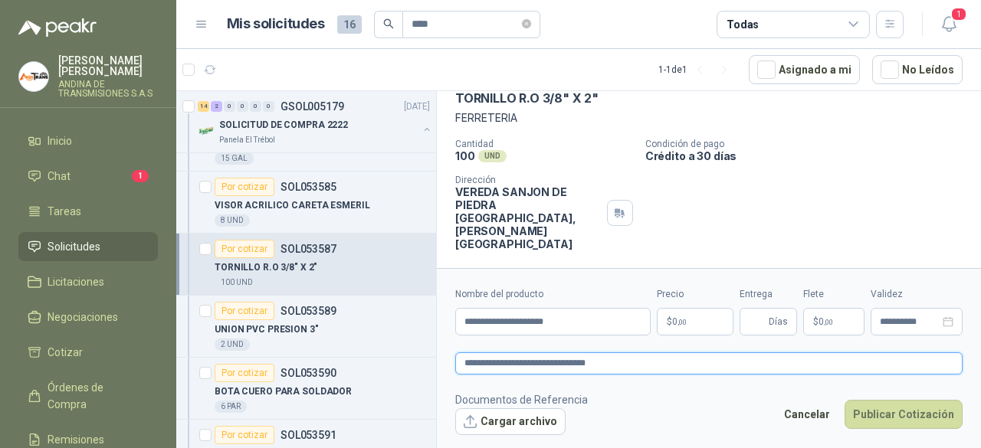
click at [643, 357] on textarea "**********" at bounding box center [708, 363] width 507 height 21
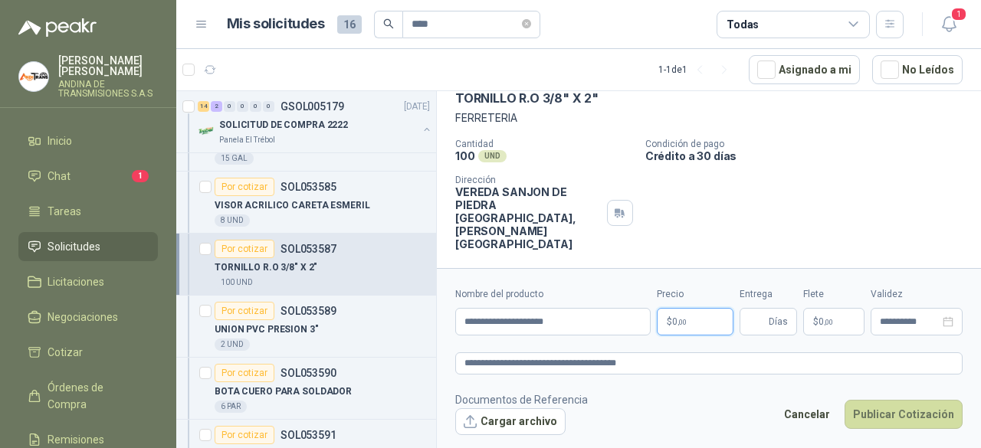
click at [691, 321] on body "[PERSON_NAME] ANDINA DE TRANSMISIONES S.A.S Inicio Chat 1 Tareas Solicitudes Li…" at bounding box center [490, 224] width 981 height 448
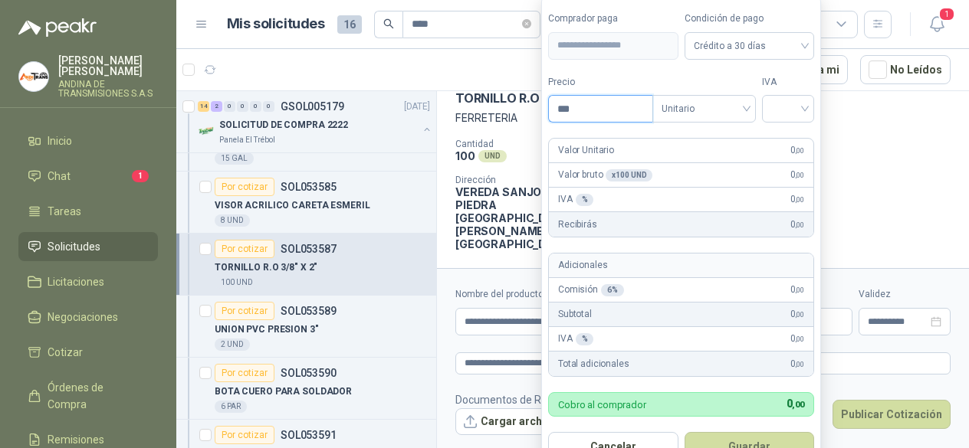
click at [602, 108] on input "***" at bounding box center [600, 109] width 103 height 26
click at [799, 113] on input "search" at bounding box center [788, 107] width 34 height 23
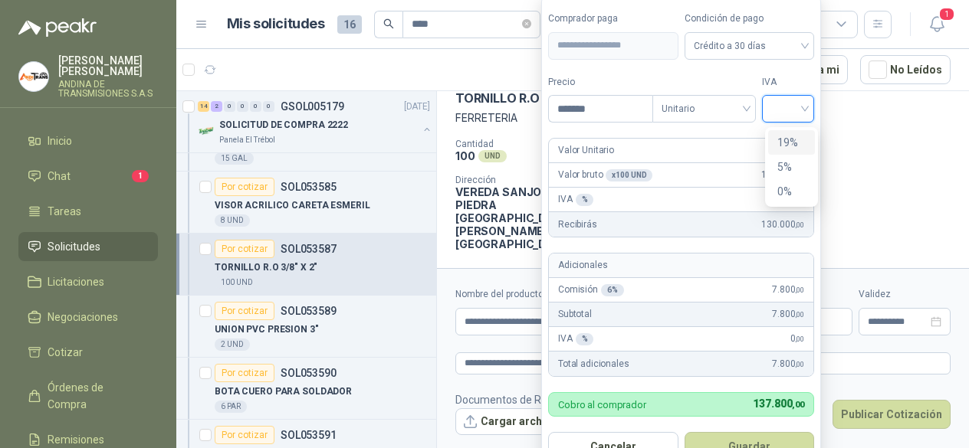
click at [797, 143] on div "19%" at bounding box center [791, 142] width 28 height 17
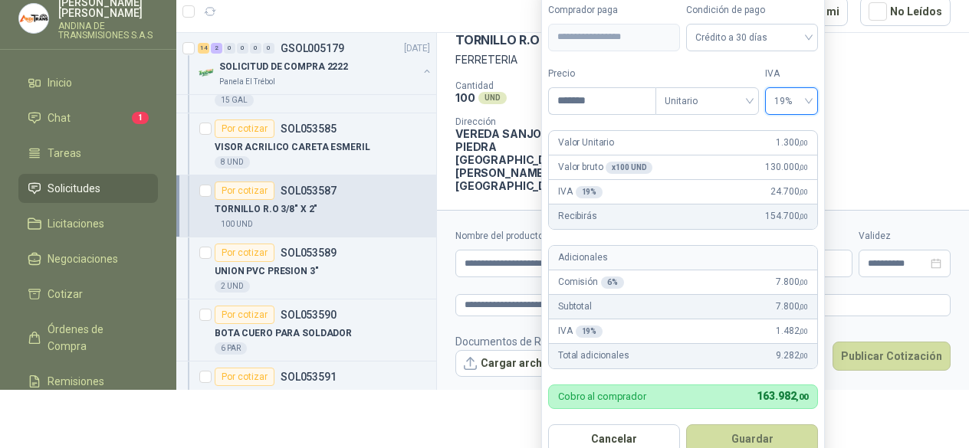
scroll to position [59, 0]
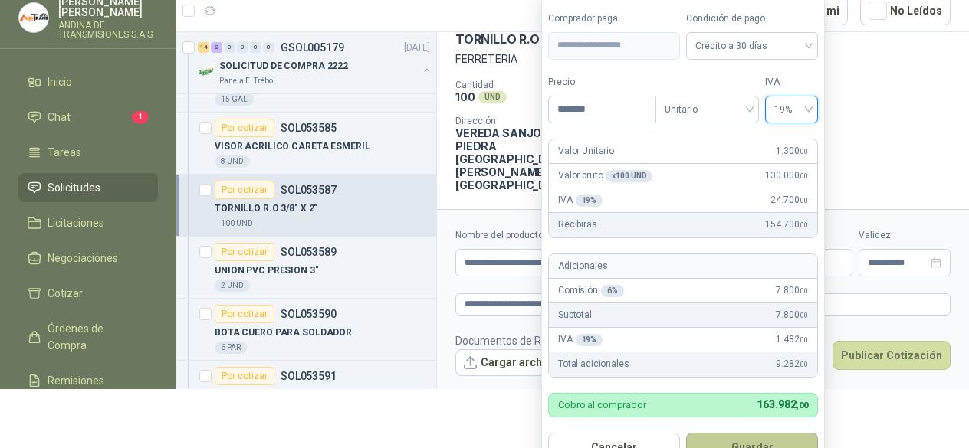
click at [757, 441] on button "Guardar" at bounding box center [752, 447] width 132 height 29
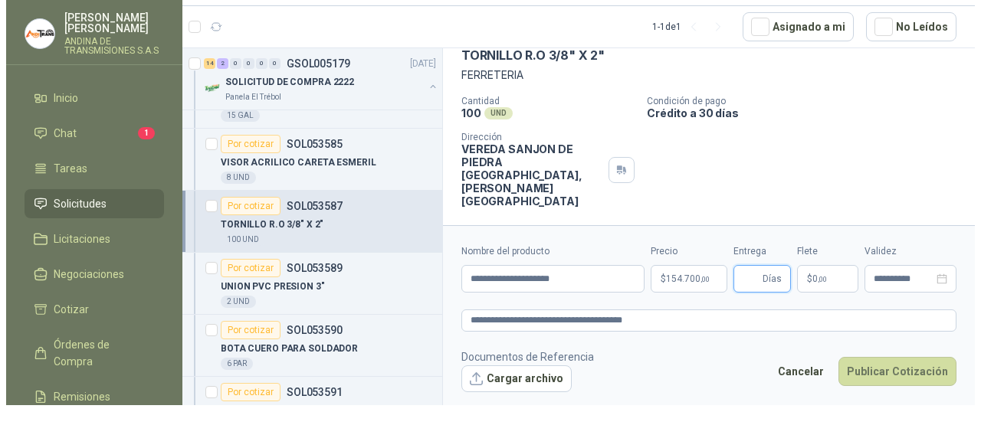
scroll to position [0, 0]
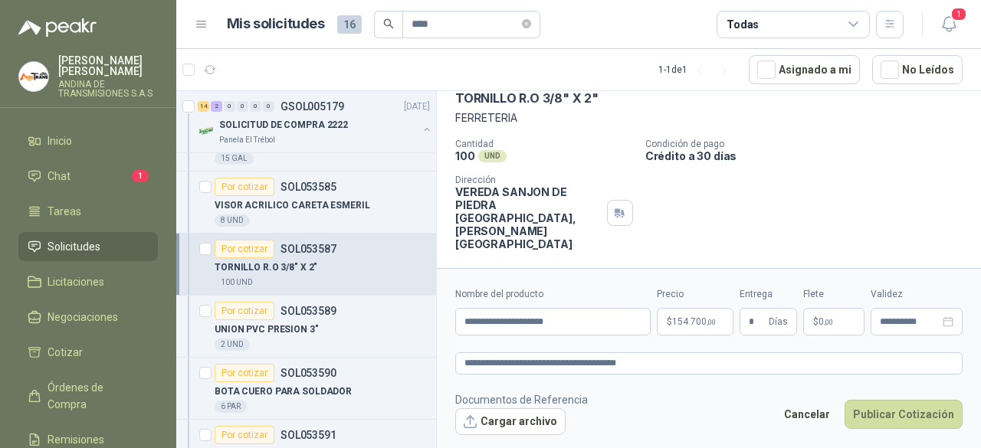
click at [789, 220] on div "Cantidad 100 UND  Condición de pago Crédito a 30 días Dirección VEREDA SANJON …" at bounding box center [708, 195] width 507 height 112
click at [889, 412] on button "Publicar Cotización" at bounding box center [904, 414] width 118 height 29
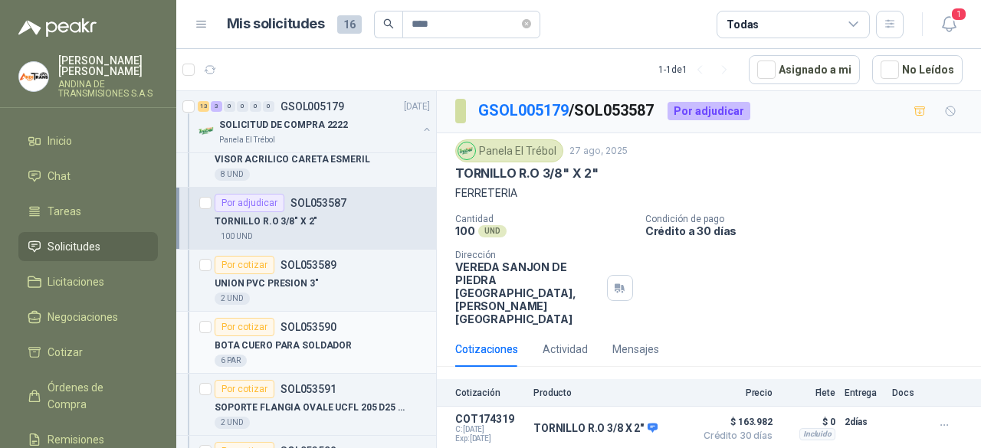
scroll to position [307, 0]
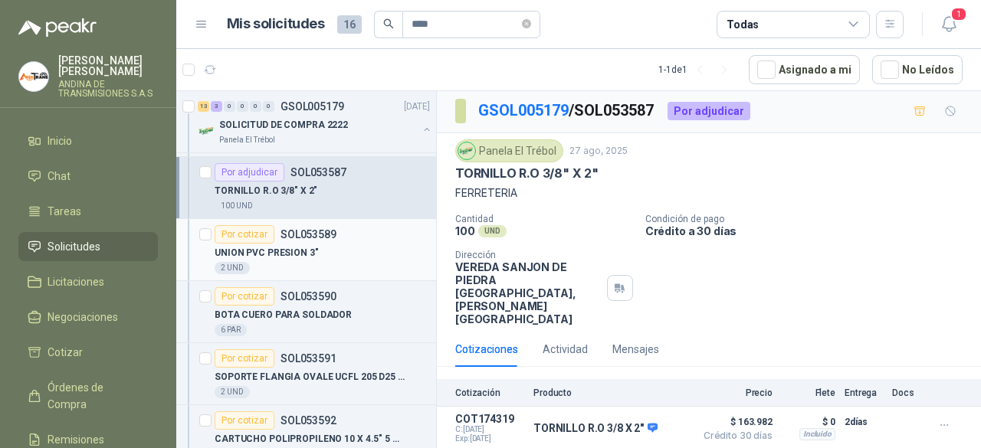
click at [255, 231] on div "Por cotizar" at bounding box center [245, 234] width 60 height 18
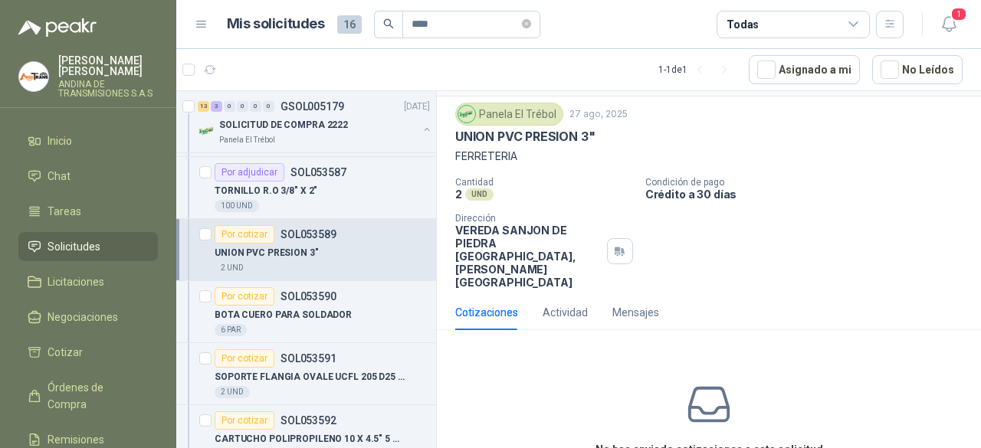
scroll to position [95, 0]
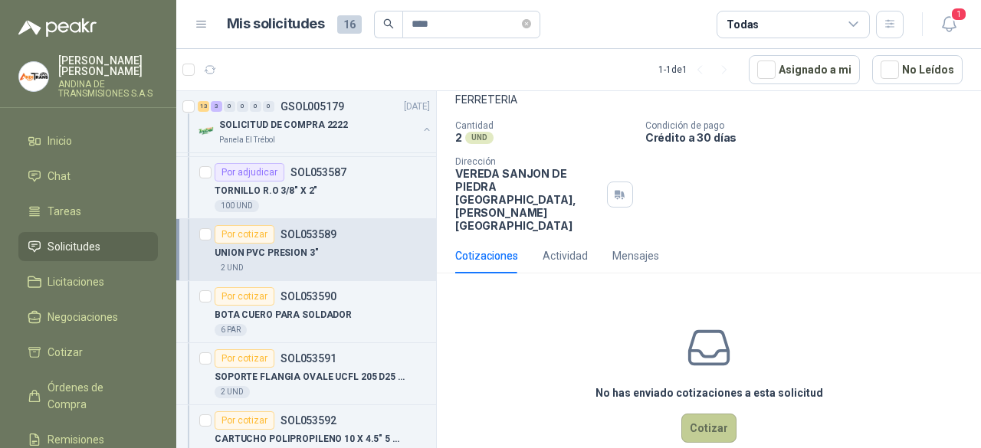
click at [718, 414] on button "Cotizar" at bounding box center [708, 428] width 55 height 29
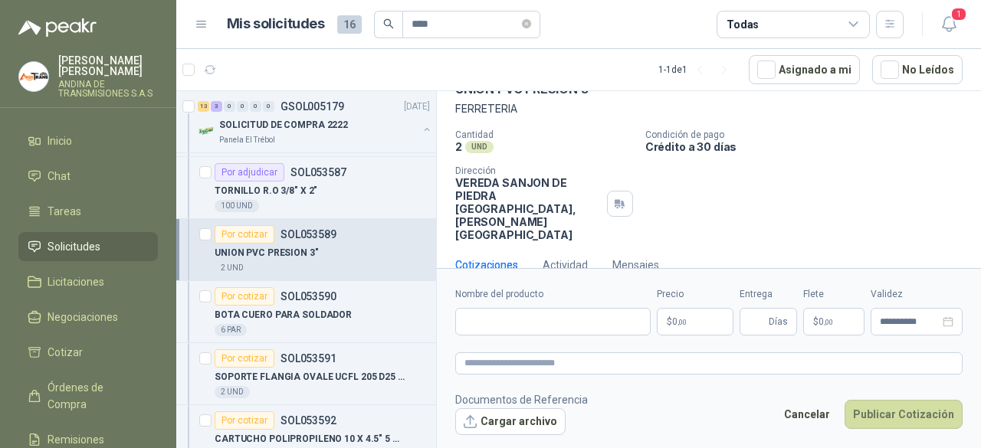
scroll to position [84, 0]
click at [510, 323] on input "Nombre del producto" at bounding box center [552, 322] width 195 height 28
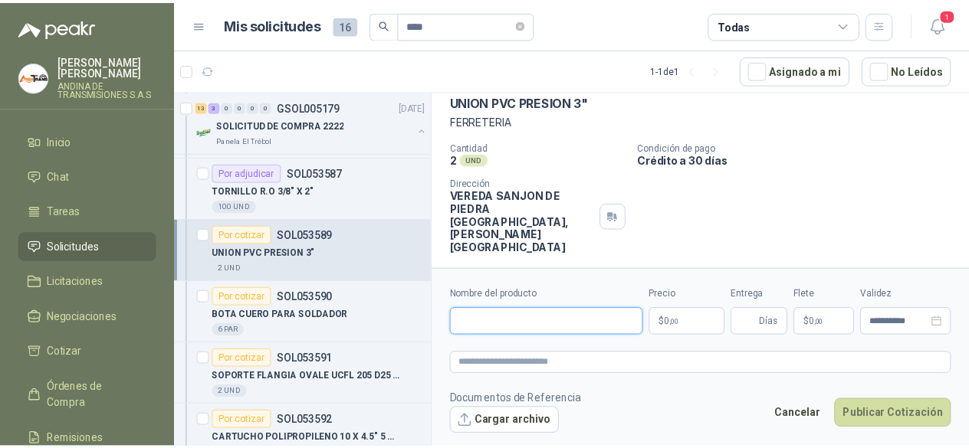
scroll to position [71, 0]
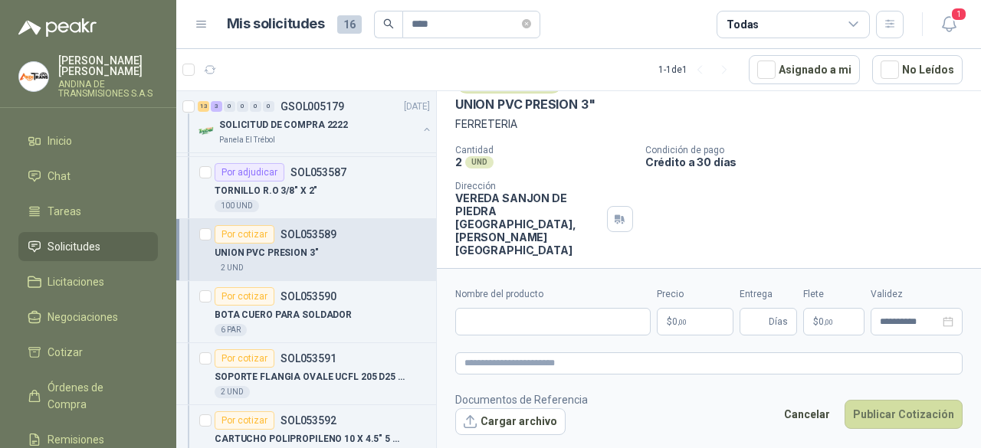
click at [785, 151] on p "Condición de pago" at bounding box center [810, 150] width 330 height 11
drag, startPoint x: 456, startPoint y: 99, endPoint x: 604, endPoint y: 102, distance: 148.0
click at [604, 102] on div "UNION PVC PRESION 3"" at bounding box center [708, 105] width 507 height 16
copy p "UNION PVC PRESION 3""
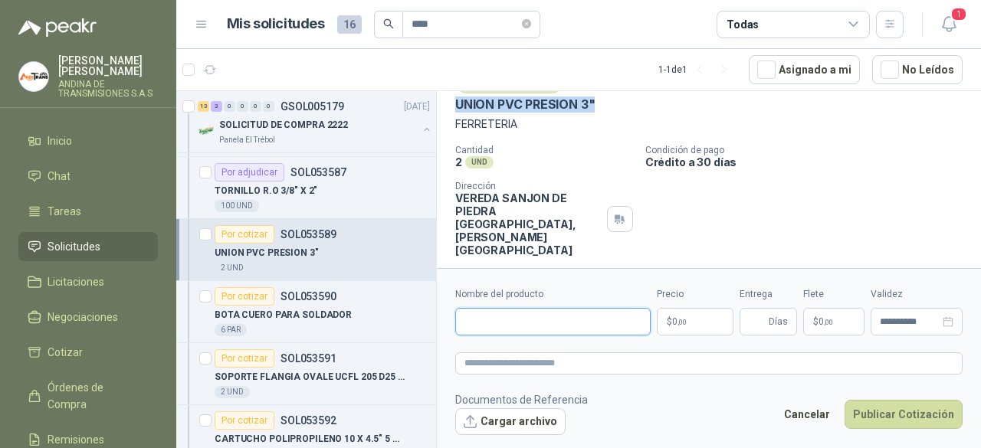
click at [528, 330] on input "Nombre del producto" at bounding box center [552, 322] width 195 height 28
paste input "**********"
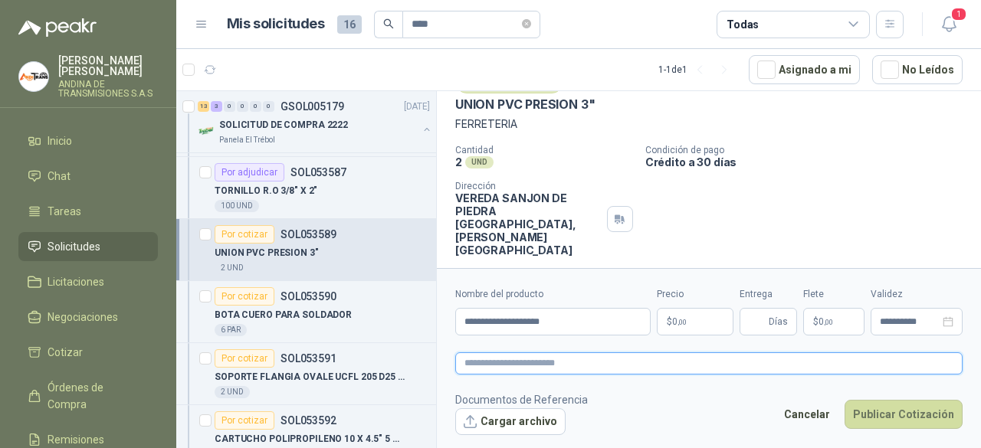
click at [515, 361] on textarea at bounding box center [708, 363] width 507 height 21
paste textarea "**********"
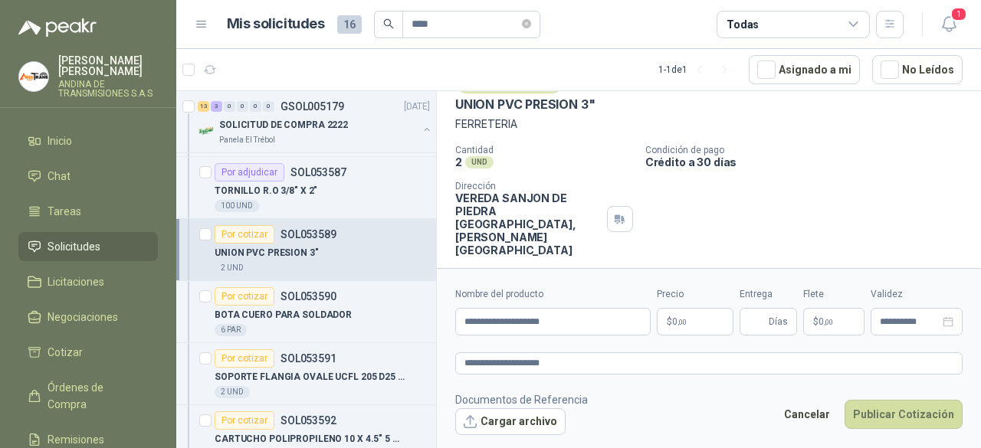
click at [707, 320] on p "$ 0 ,00" at bounding box center [695, 322] width 77 height 28
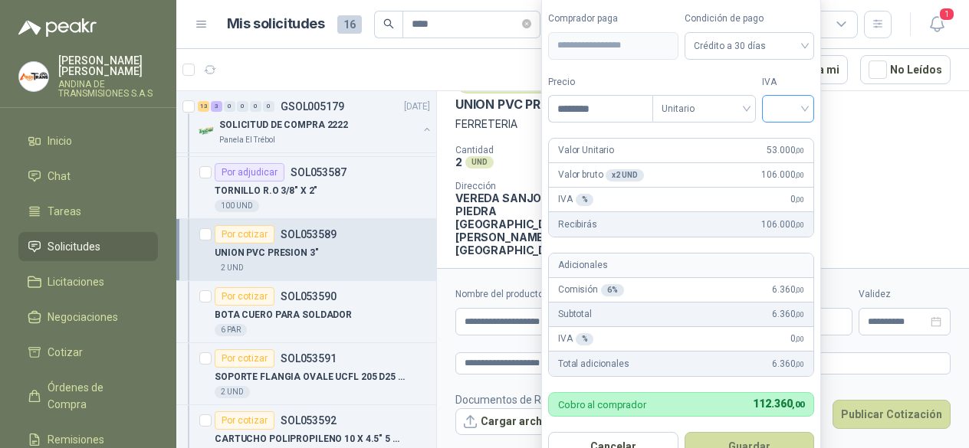
click at [796, 110] on input "search" at bounding box center [788, 107] width 34 height 23
click at [791, 138] on div "19%" at bounding box center [791, 142] width 28 height 17
click at [614, 107] on input "********" at bounding box center [602, 109] width 107 height 26
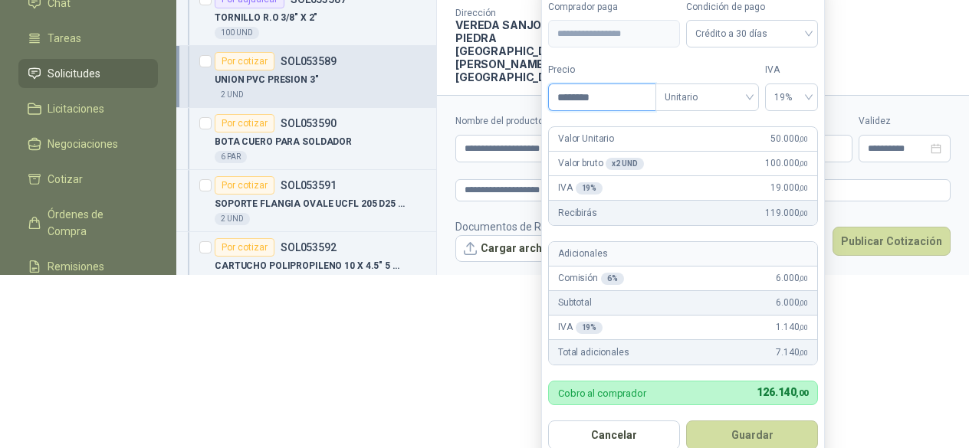
scroll to position [186, 0]
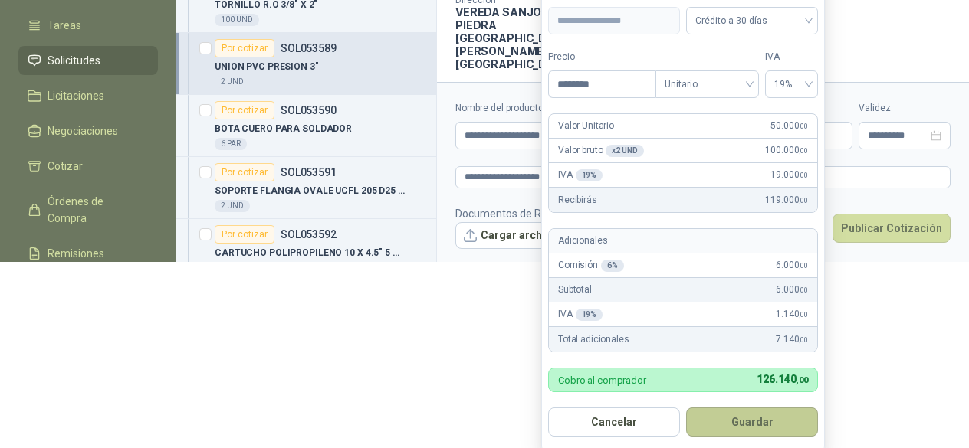
click at [740, 412] on button "Guardar" at bounding box center [752, 422] width 132 height 29
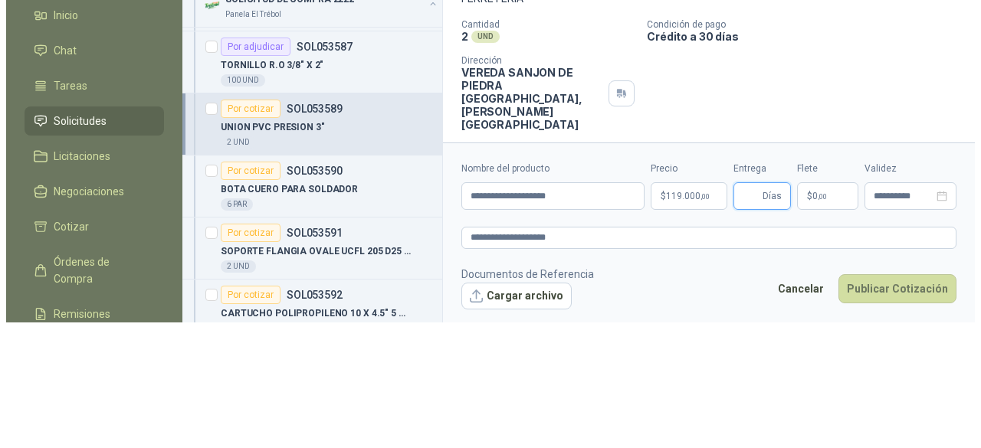
scroll to position [0, 0]
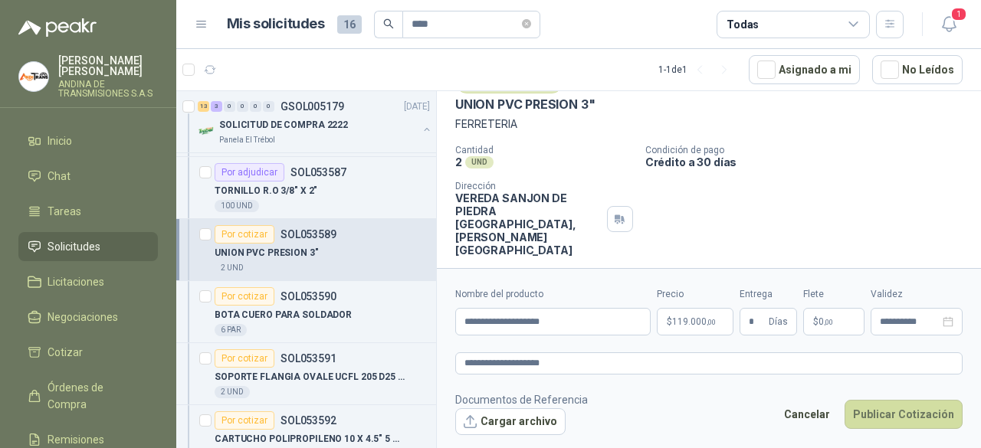
click at [751, 396] on footer "Documentos de Referencia Cargar archivo Cancelar Publicar Cotización" at bounding box center [708, 414] width 507 height 44
click at [904, 413] on button "Publicar Cotización" at bounding box center [904, 414] width 118 height 29
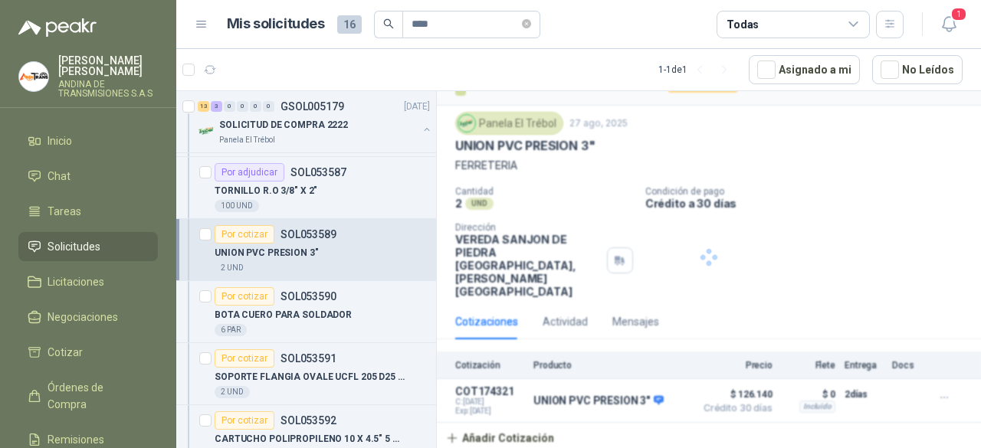
scroll to position [2, 0]
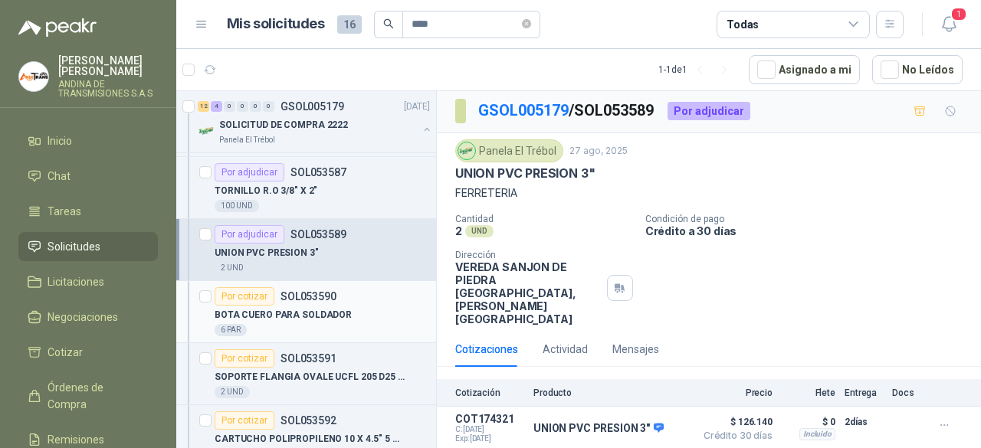
click at [340, 324] on div "6 PAR" at bounding box center [322, 330] width 215 height 12
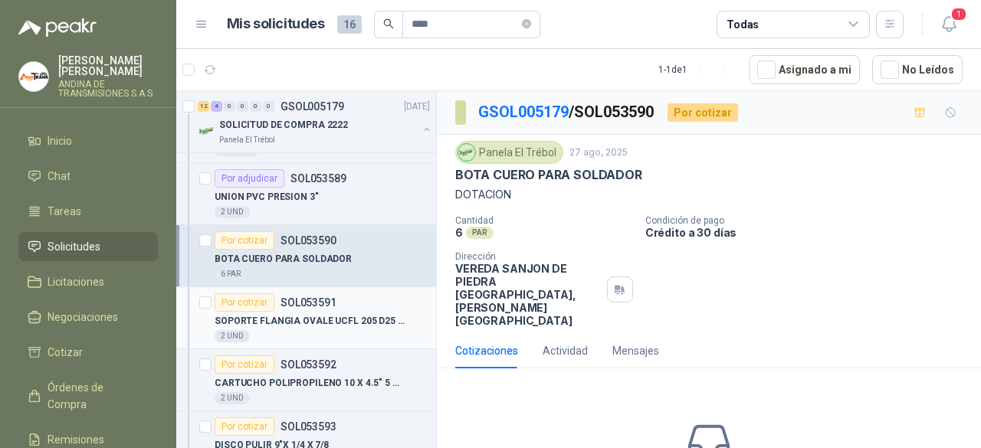
scroll to position [383, 0]
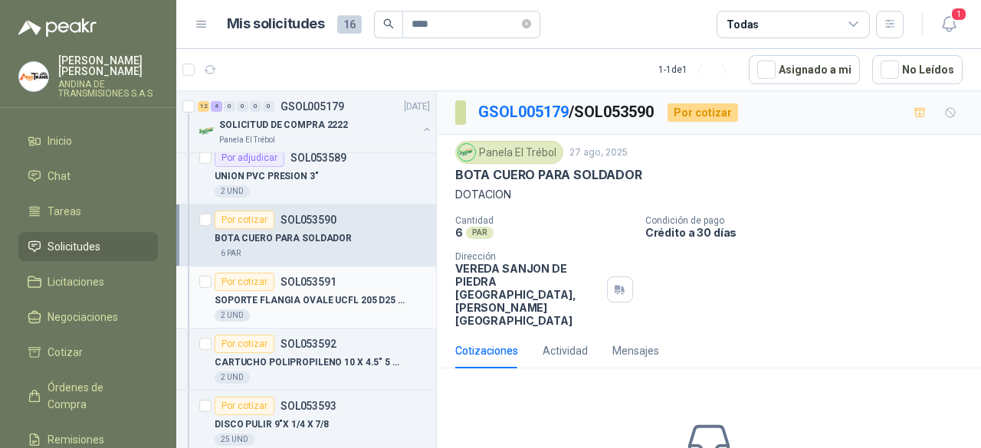
click at [327, 305] on div "SOPORTE FLANGIA OVALE UCFL 205 D25 LONG LIFE REF MF 801195 FP6000CS" at bounding box center [322, 300] width 215 height 18
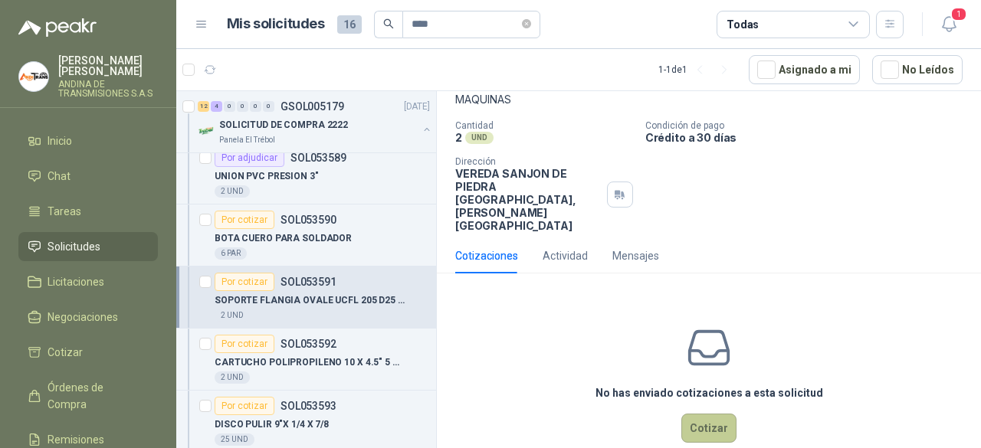
click at [705, 414] on button "Cotizar" at bounding box center [708, 428] width 55 height 29
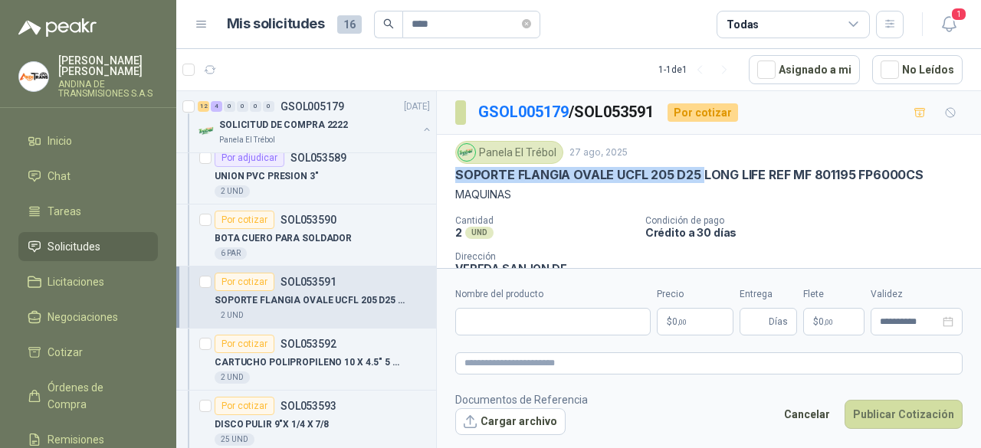
drag, startPoint x: 457, startPoint y: 170, endPoint x: 702, endPoint y: 178, distance: 245.4
click at [702, 178] on p "SOPORTE FLANGIA OVALE UCFL 205 D25 LONG LIFE REF MF 801195 FP6000CS" at bounding box center [689, 175] width 468 height 16
copy p "SOPORTE FLANGIA OVALE UCFL 205 D25"
click at [478, 323] on input "Nombre del producto" at bounding box center [552, 322] width 195 height 28
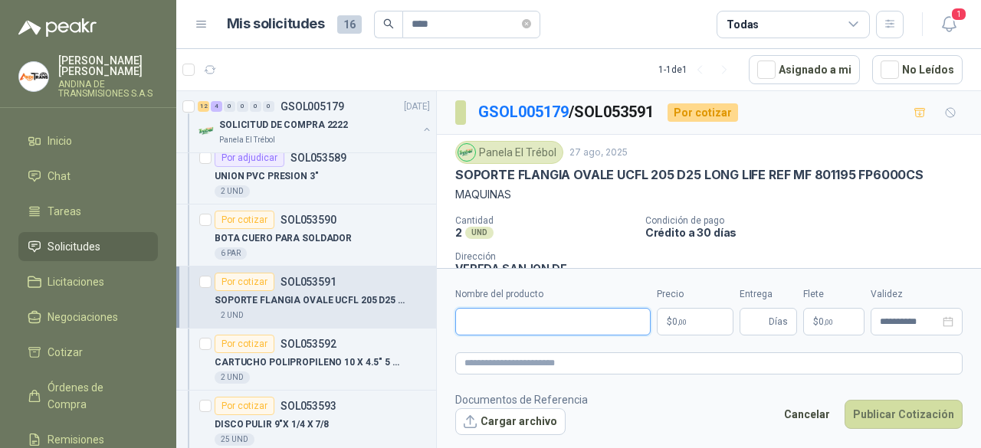
paste input "**********"
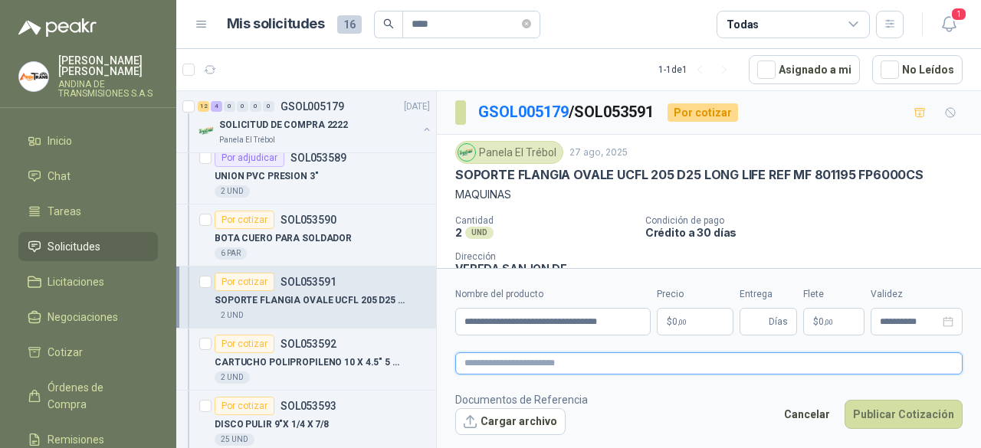
click at [494, 356] on textarea at bounding box center [708, 363] width 507 height 21
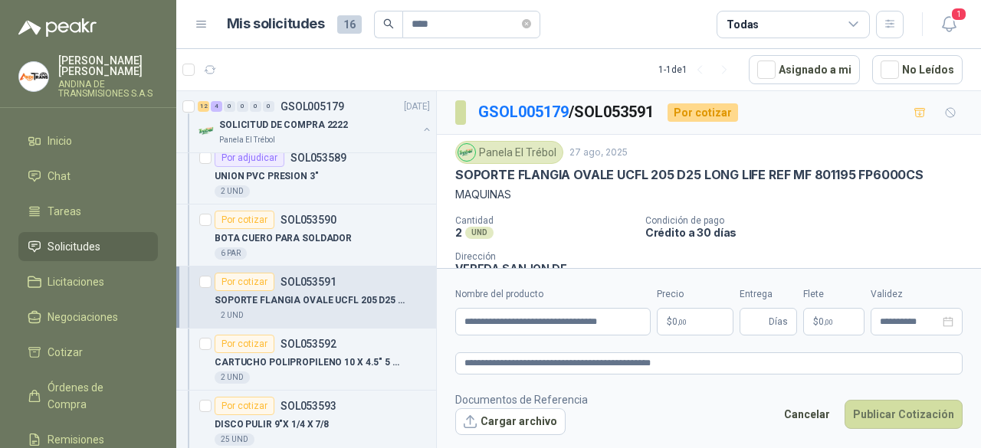
click at [701, 392] on footer "Documentos de Referencia Cargar archivo Cancelar Publicar Cotización" at bounding box center [708, 414] width 507 height 44
click at [689, 323] on body "[PERSON_NAME] ANDINA DE TRANSMISIONES S.A.S Inicio Chat Tareas Solicitudes Lici…" at bounding box center [490, 224] width 981 height 448
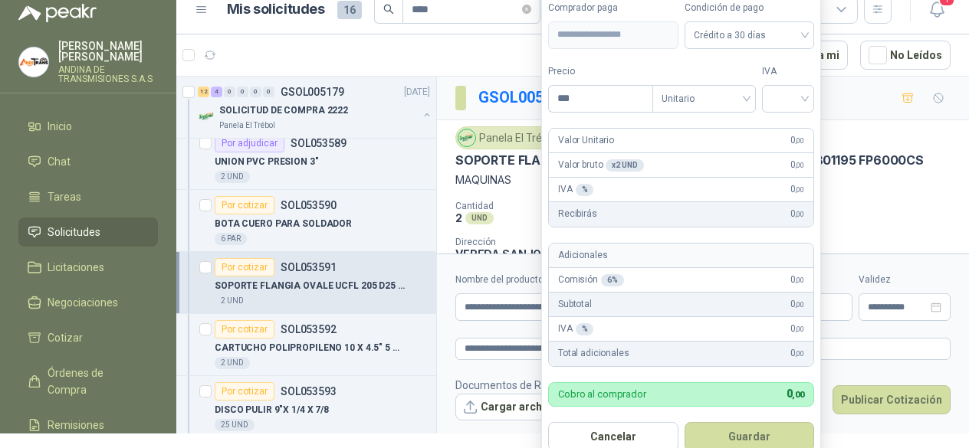
scroll to position [29, 0]
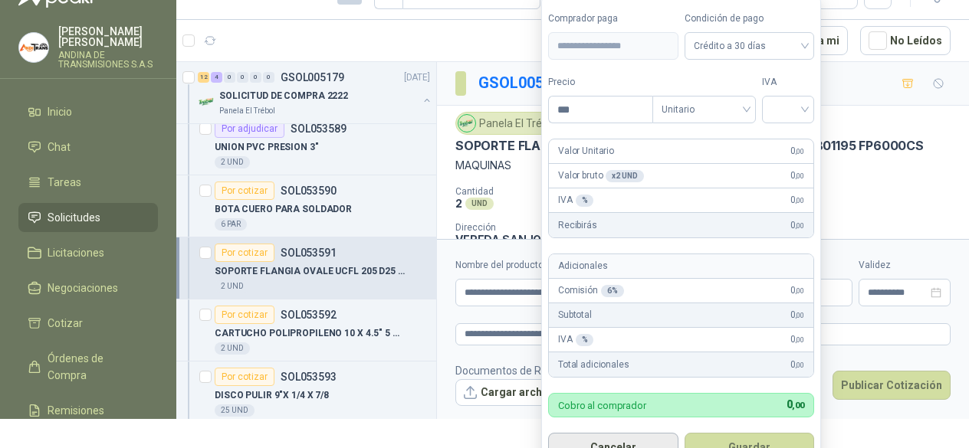
click at [639, 442] on button "Cancelar" at bounding box center [613, 447] width 130 height 29
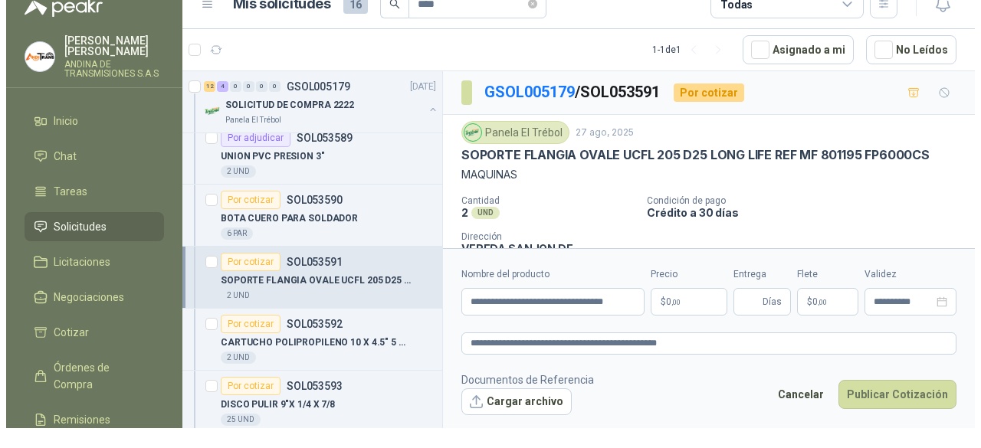
scroll to position [0, 0]
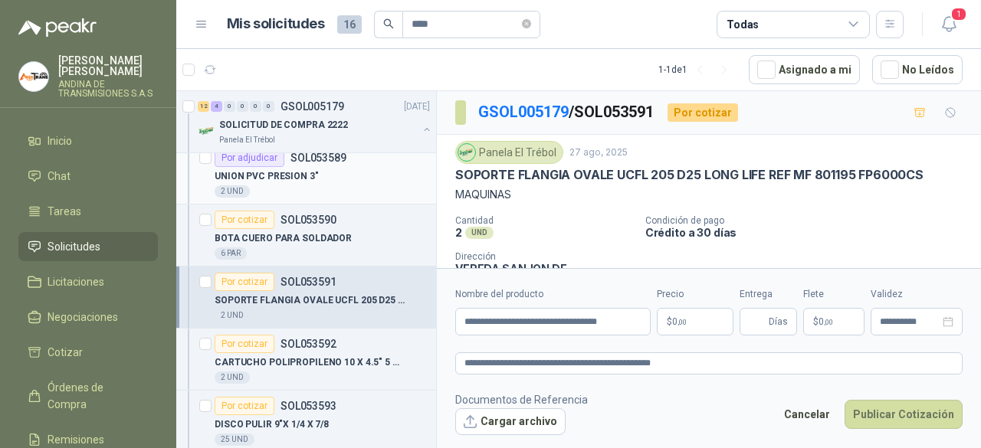
click at [343, 160] on div "Por adjudicar SOL053589" at bounding box center [322, 158] width 215 height 18
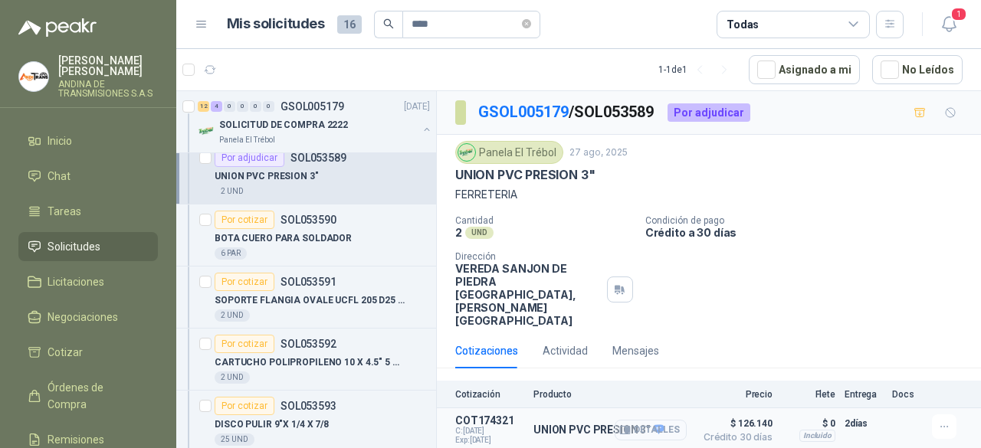
click at [642, 420] on button "Detalles" at bounding box center [651, 430] width 72 height 21
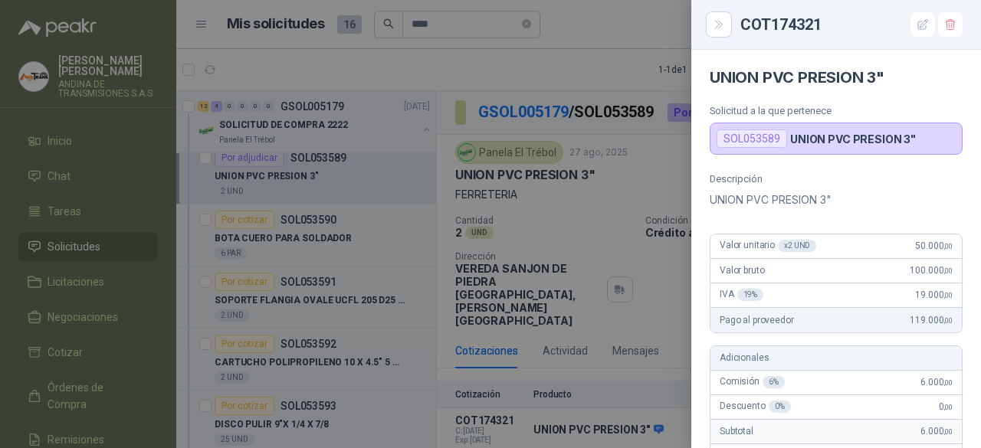
click at [587, 198] on div at bounding box center [490, 224] width 981 height 448
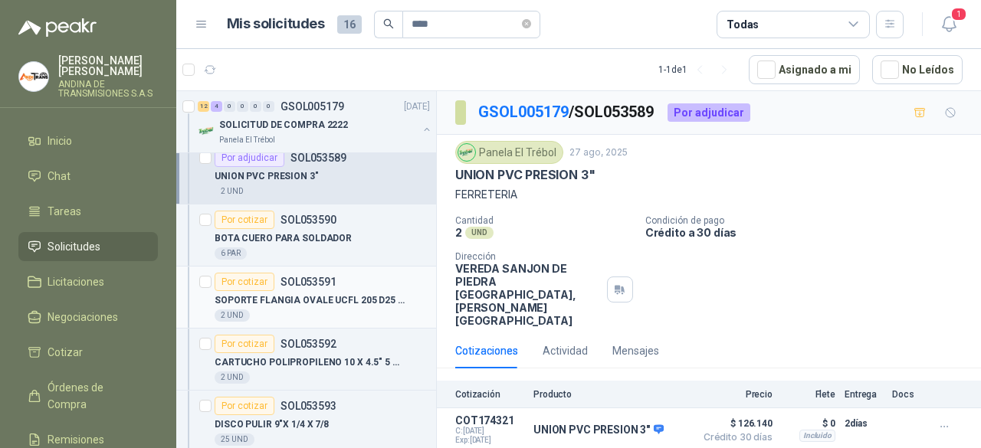
click at [289, 312] on div "2 UND" at bounding box center [322, 316] width 215 height 12
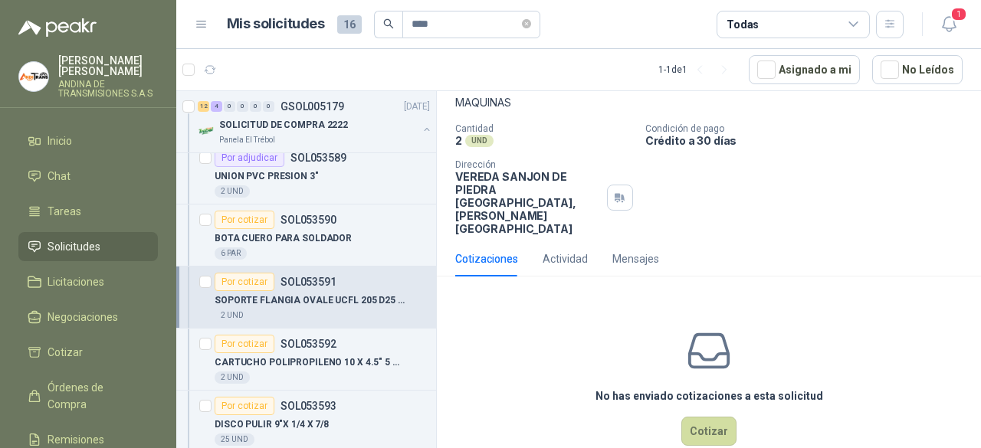
scroll to position [95, 0]
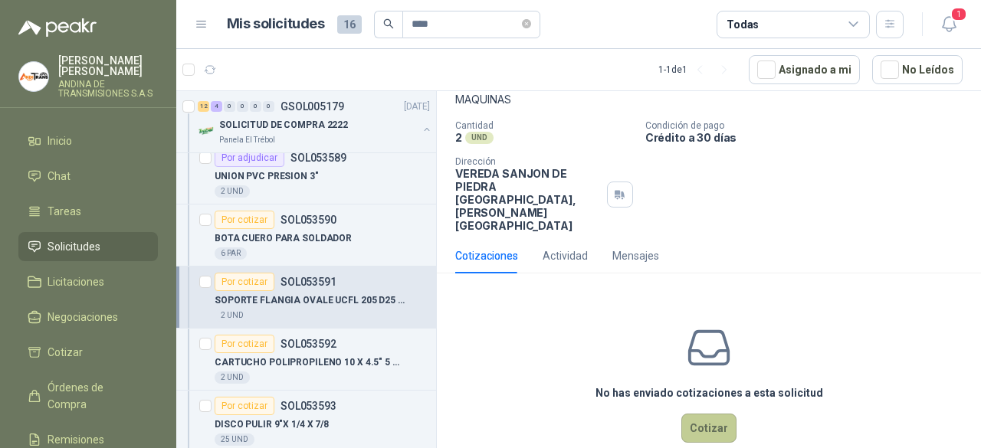
click at [683, 414] on button "Cotizar" at bounding box center [708, 428] width 55 height 29
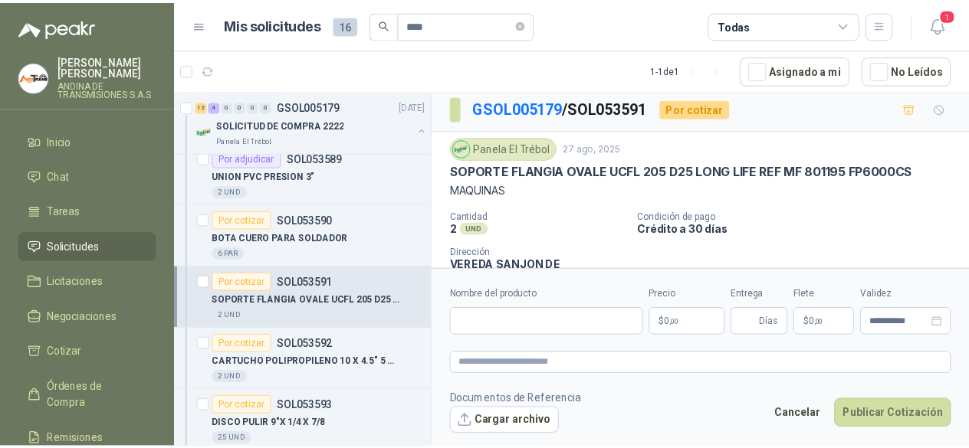
scroll to position [0, 0]
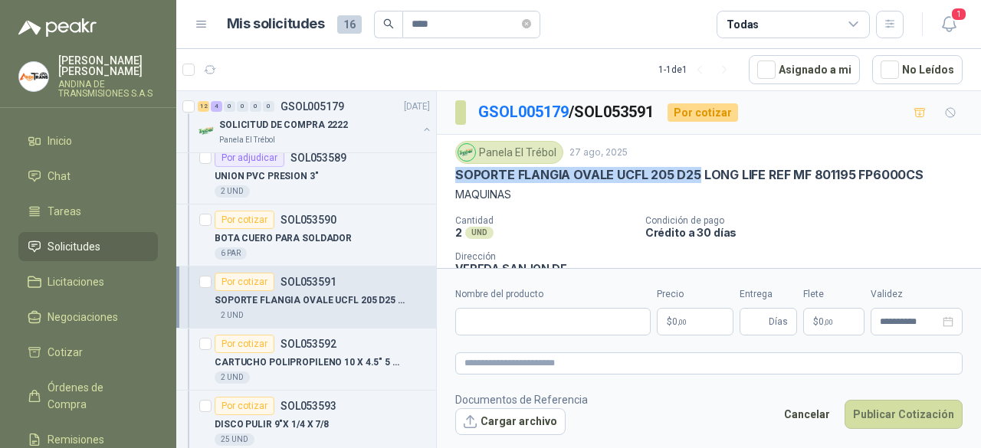
drag, startPoint x: 456, startPoint y: 170, endPoint x: 697, endPoint y: 179, distance: 241.6
click at [697, 179] on p "SOPORTE FLANGIA OVALE UCFL 205 D25 LONG LIFE REF MF 801195 FP6000CS" at bounding box center [689, 175] width 468 height 16
copy p "SOPORTE FLANGIA OVALE UCFL 205 D25"
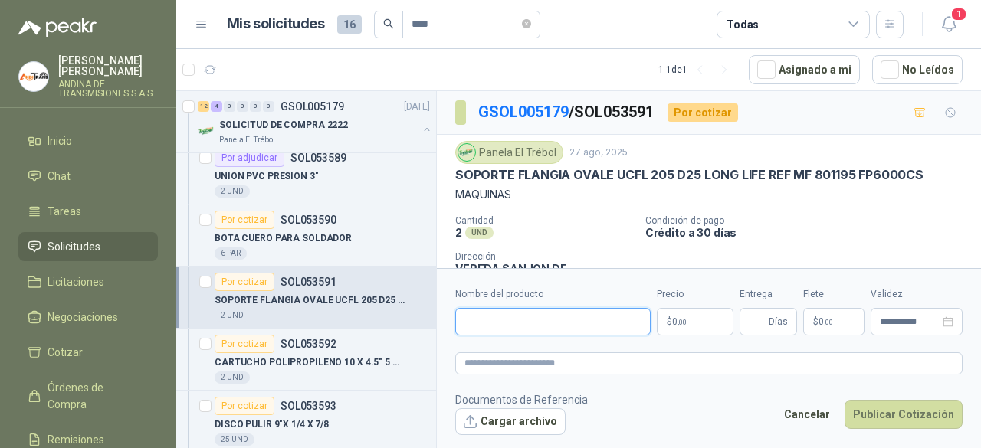
click at [528, 316] on input "Nombre del producto" at bounding box center [552, 322] width 195 height 28
paste input "**********"
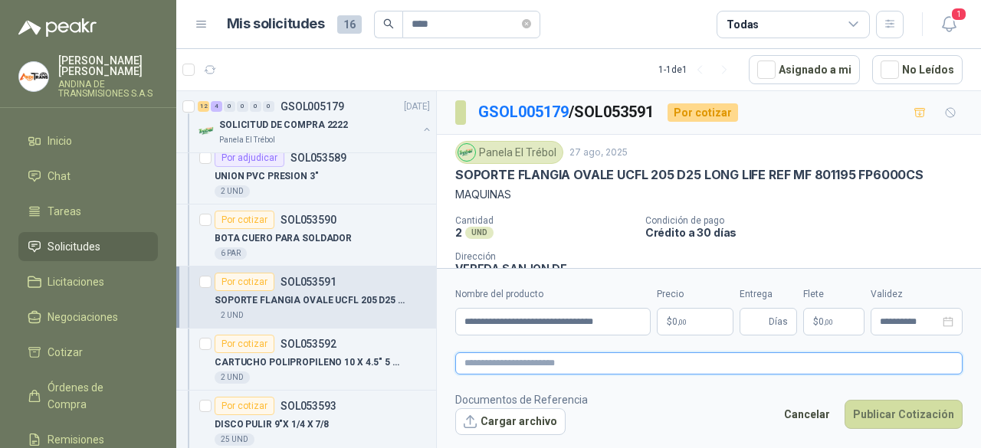
click at [478, 365] on textarea at bounding box center [708, 363] width 507 height 21
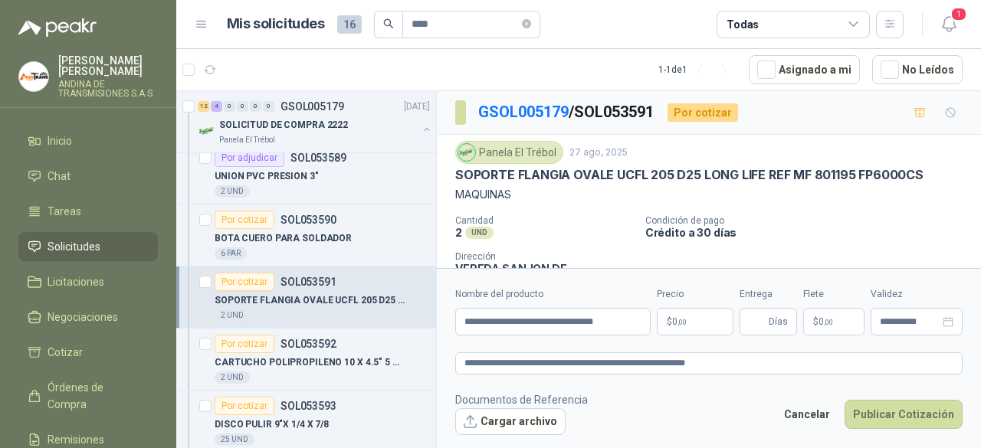
click at [709, 316] on body "[PERSON_NAME] ANDINA DE TRANSMISIONES S.A.S Inicio Chat Tareas Solicitudes Lici…" at bounding box center [490, 224] width 981 height 448
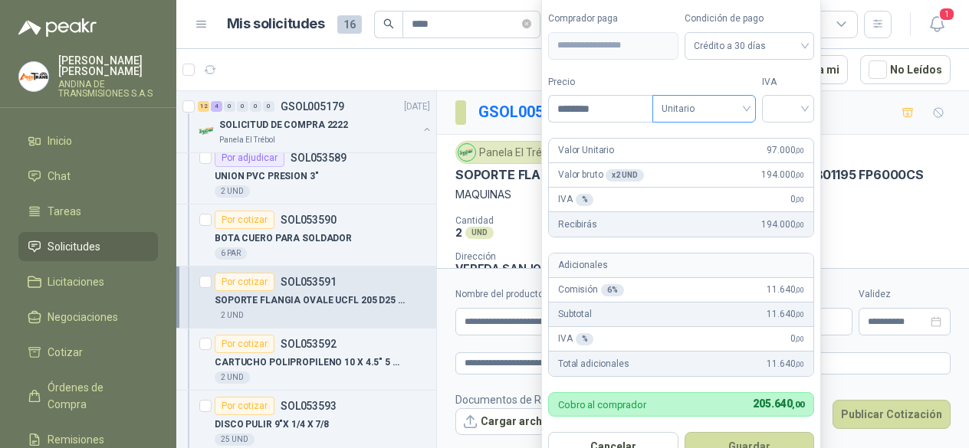
click at [744, 108] on span "Unitario" at bounding box center [703, 108] width 85 height 23
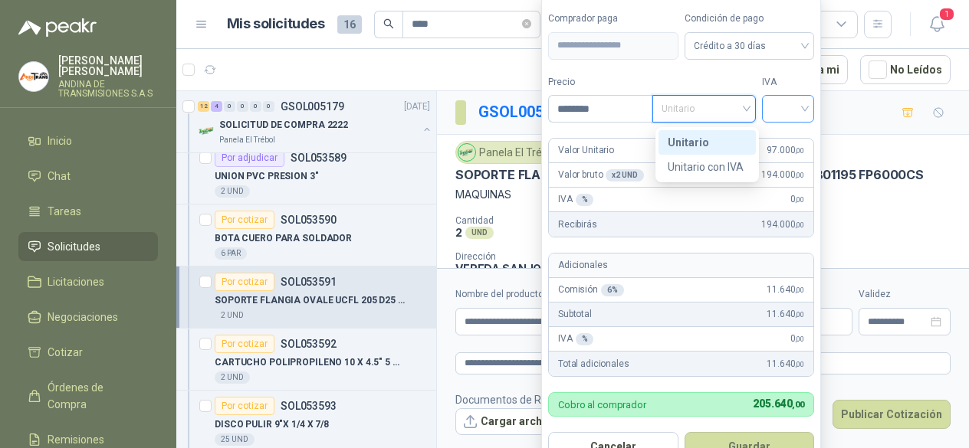
click at [809, 105] on div at bounding box center [788, 109] width 52 height 28
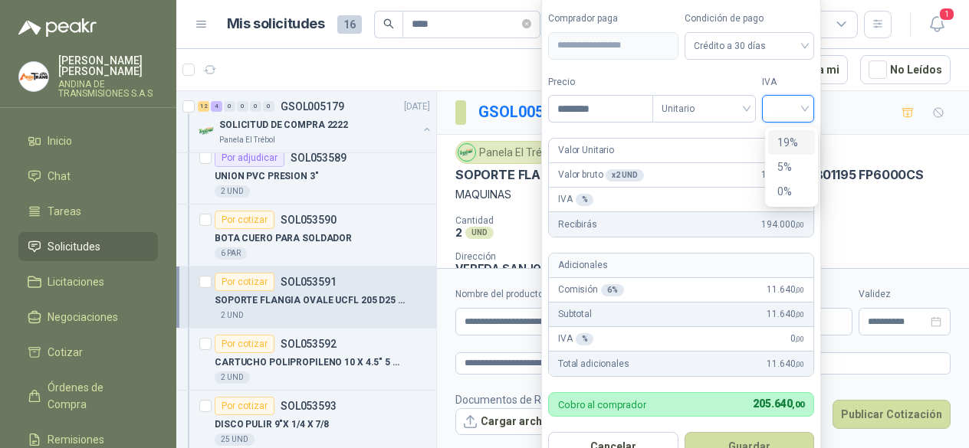
click at [796, 150] on div "19%" at bounding box center [791, 142] width 28 height 17
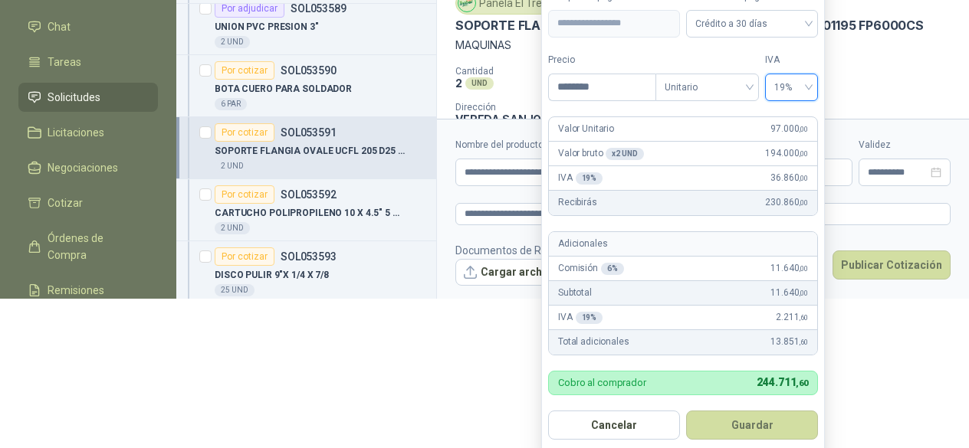
scroll to position [152, 0]
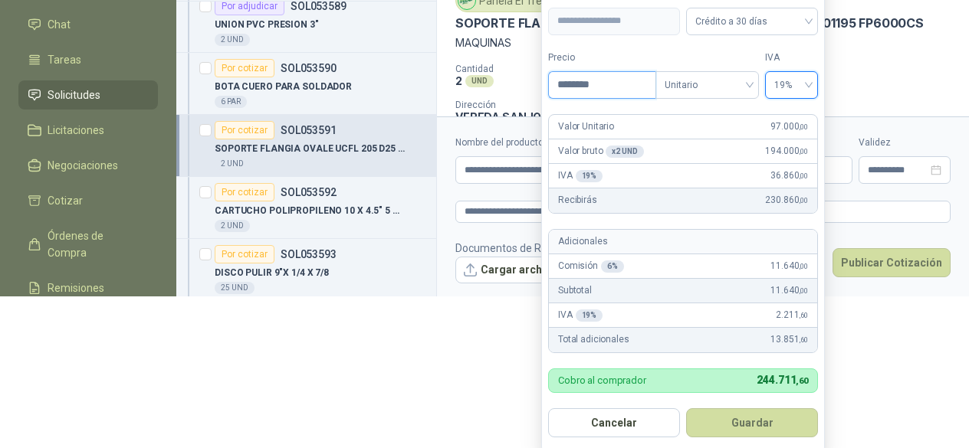
click at [606, 84] on input "********" at bounding box center [602, 85] width 107 height 26
click at [572, 78] on input "********" at bounding box center [602, 85] width 107 height 26
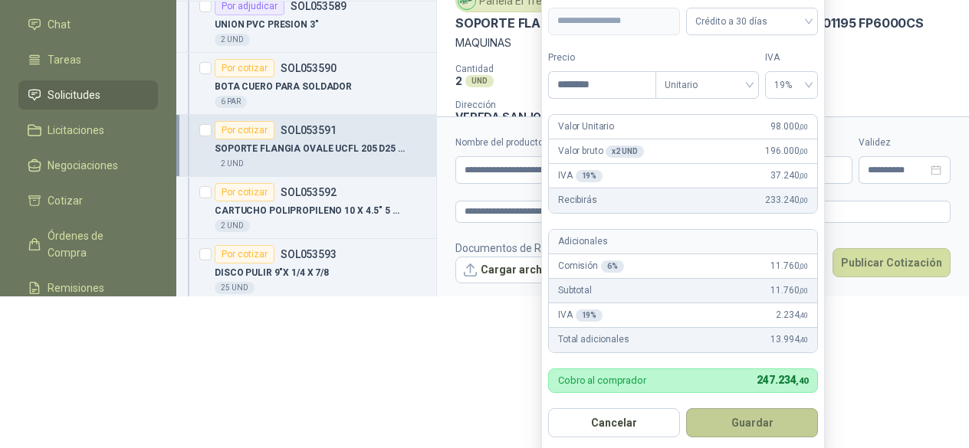
click at [766, 416] on button "Guardar" at bounding box center [752, 423] width 132 height 29
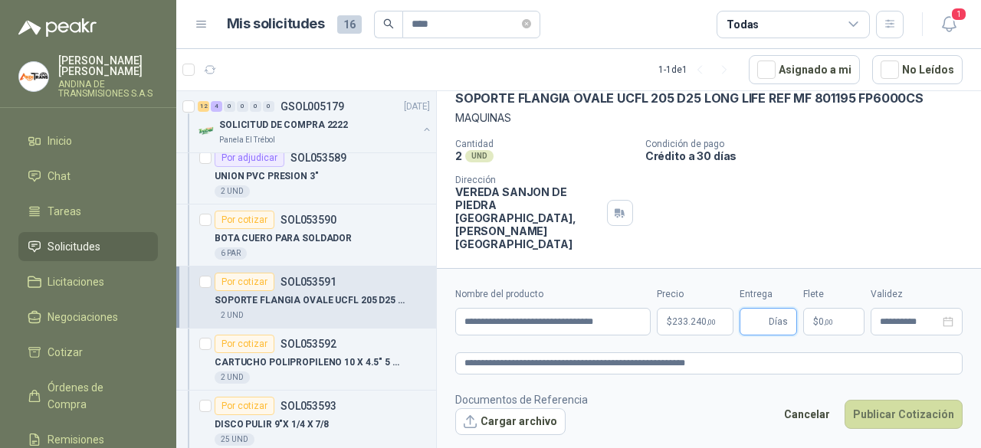
scroll to position [84, 0]
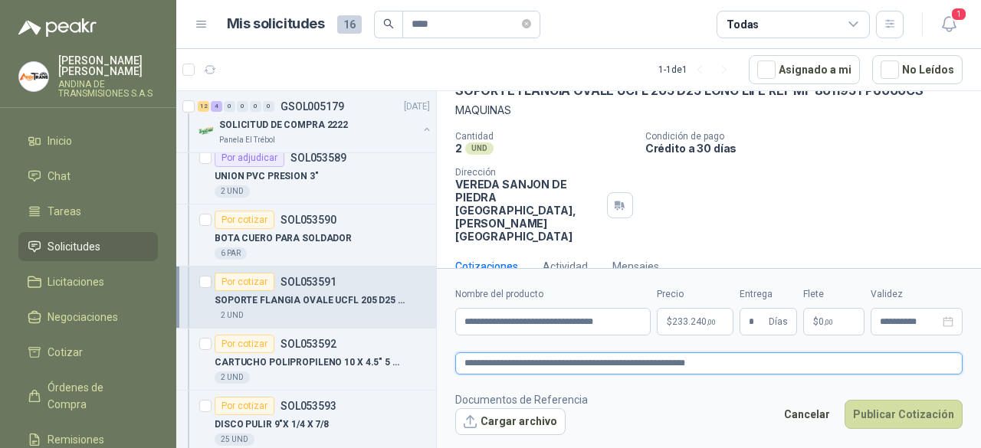
click at [754, 363] on textarea "**********" at bounding box center [708, 363] width 507 height 21
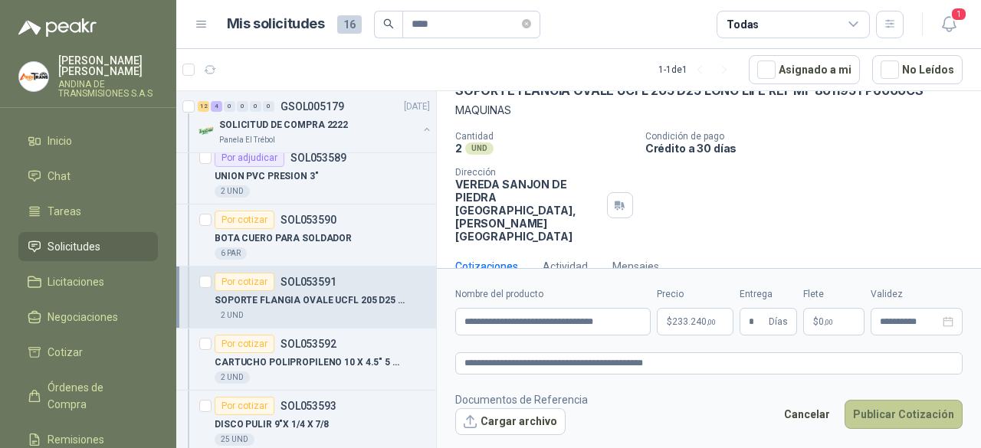
click at [924, 410] on button "Publicar Cotización" at bounding box center [904, 414] width 118 height 29
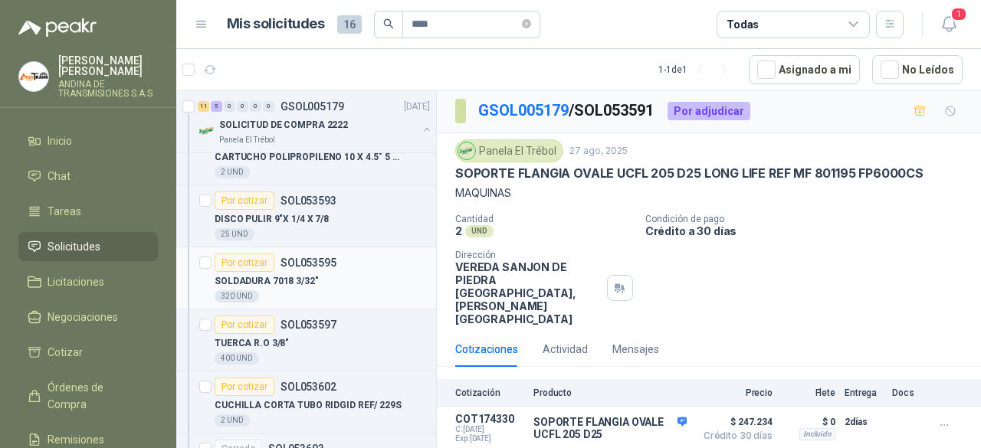
scroll to position [613, 0]
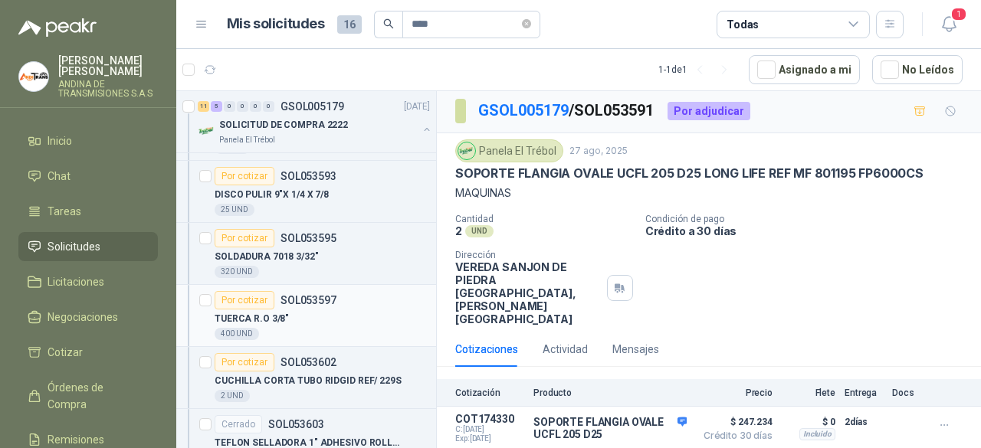
click at [308, 318] on div "TUERCA R.O 3/8"" at bounding box center [322, 319] width 215 height 18
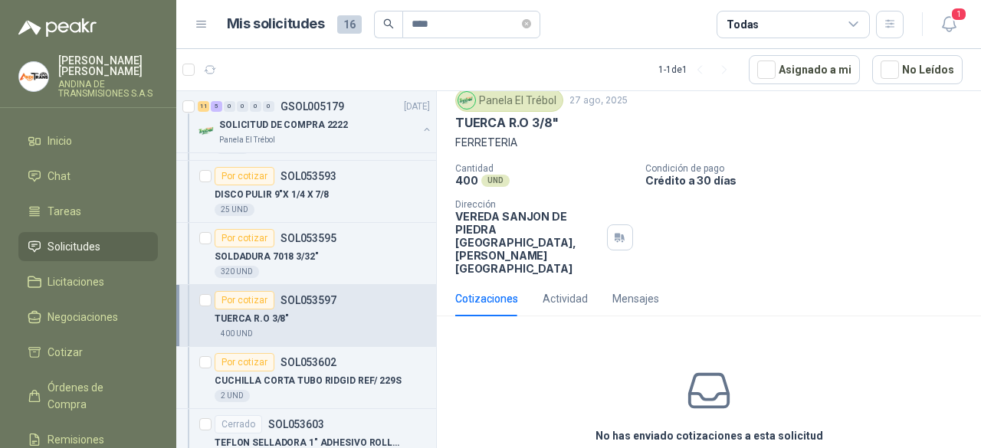
scroll to position [95, 0]
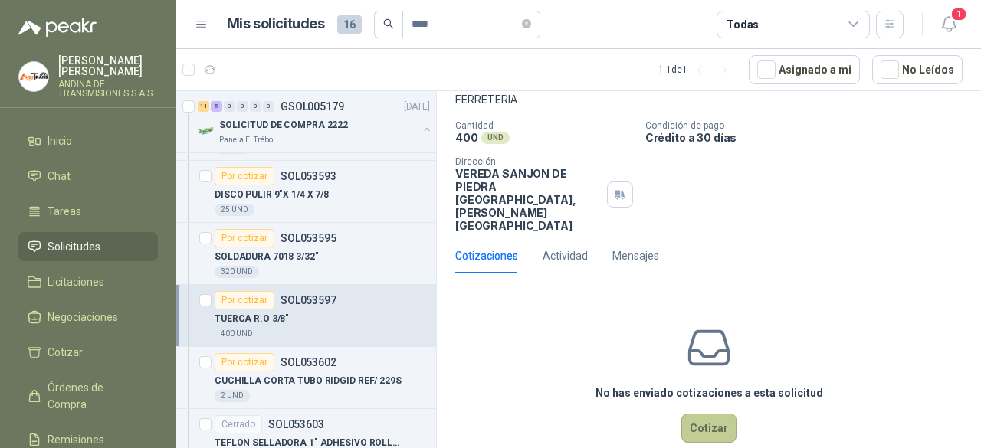
click at [708, 414] on button "Cotizar" at bounding box center [708, 428] width 55 height 29
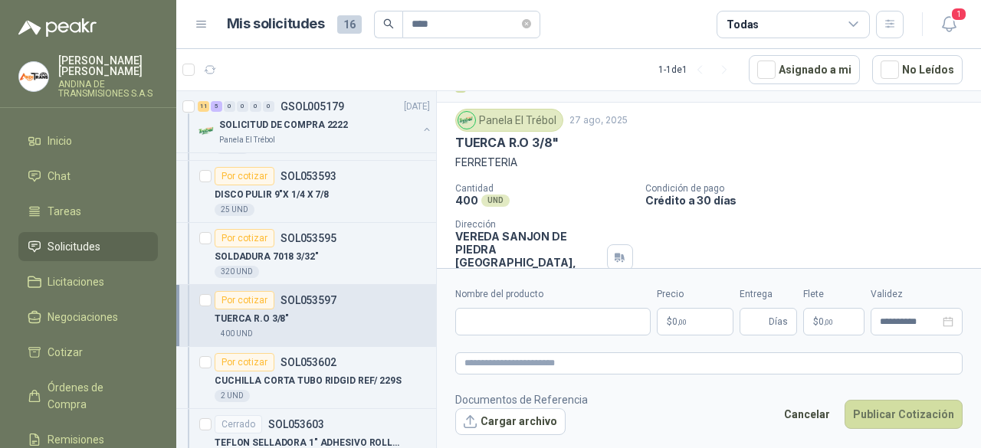
scroll to position [8, 0]
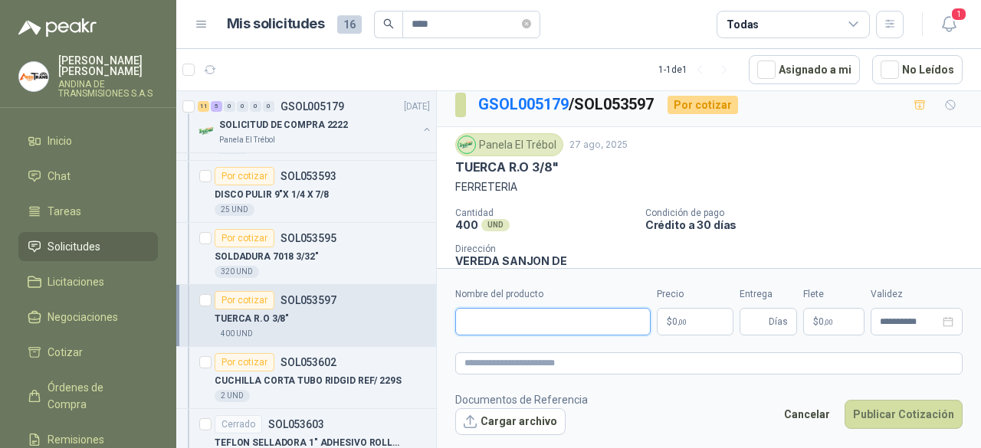
click at [537, 321] on input "Nombre del producto" at bounding box center [552, 322] width 195 height 28
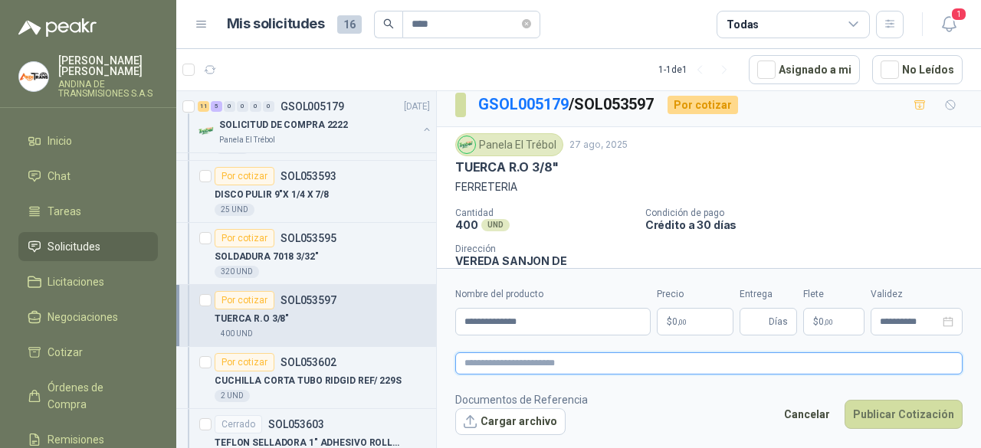
click at [529, 363] on textarea at bounding box center [708, 363] width 507 height 21
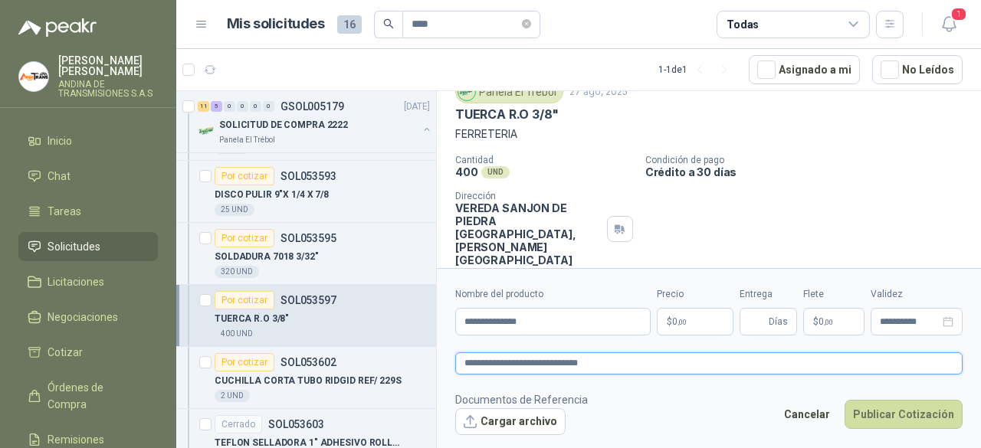
scroll to position [84, 0]
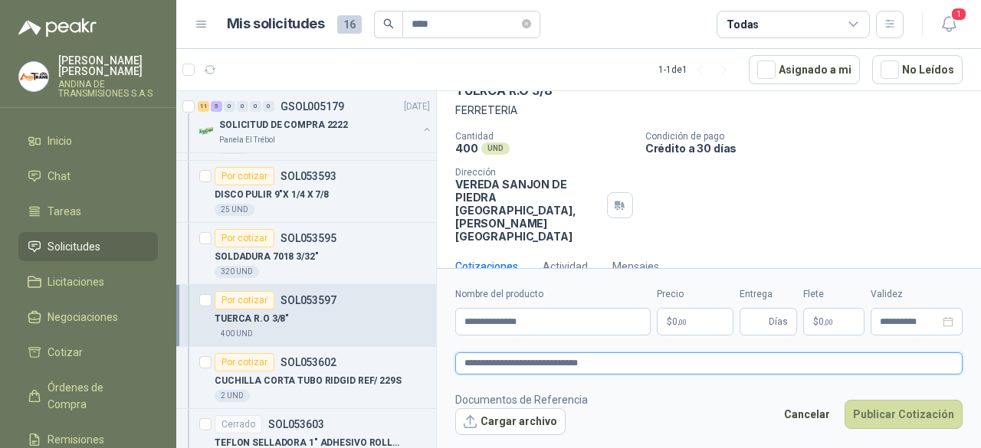
click at [582, 359] on textarea "**********" at bounding box center [708, 363] width 507 height 21
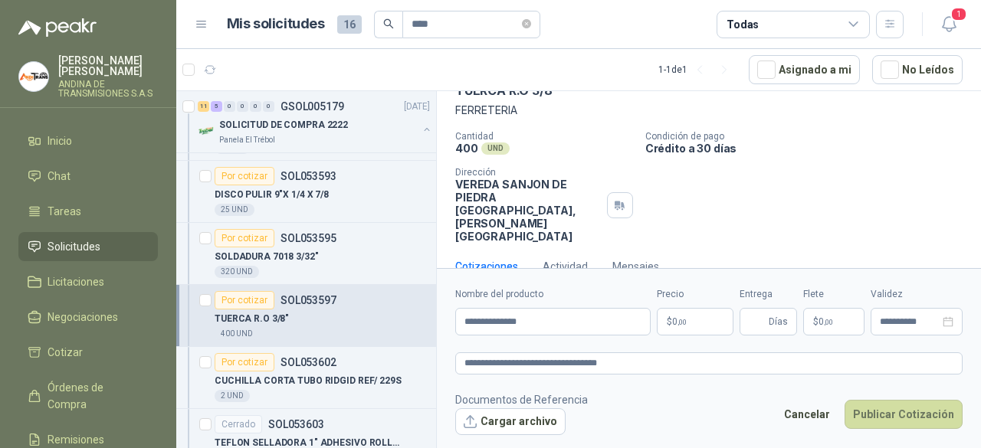
click at [685, 324] on span ",00" at bounding box center [682, 322] width 9 height 8
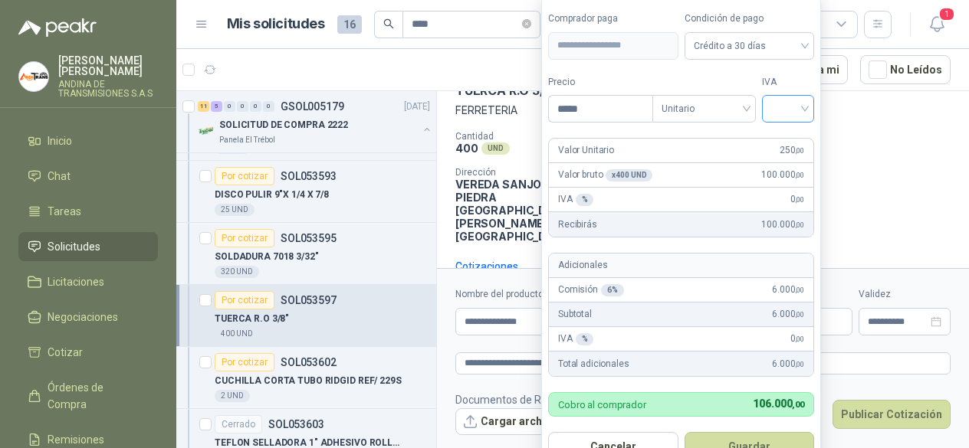
click at [805, 113] on input "search" at bounding box center [788, 107] width 34 height 23
click at [803, 145] on div "19%" at bounding box center [791, 142] width 28 height 17
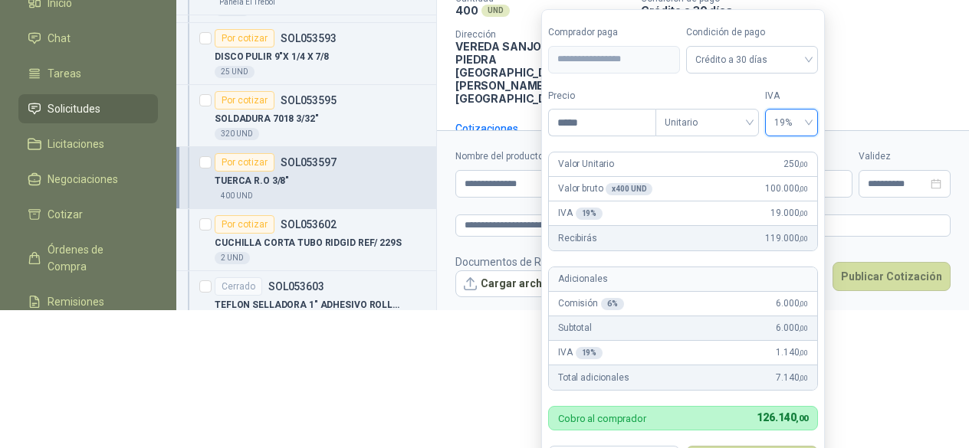
scroll to position [159, 0]
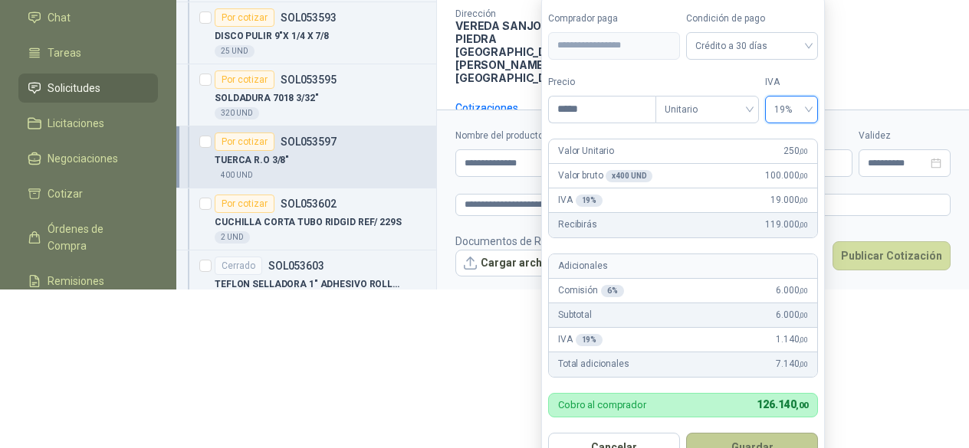
click at [766, 435] on button "Guardar" at bounding box center [752, 447] width 132 height 29
click at [766, 290] on html "[PERSON_NAME] ANDINA DE TRANSMISIONES S.A.S Inicio Chat Tareas Solicitudes Lici…" at bounding box center [484, 65] width 969 height 448
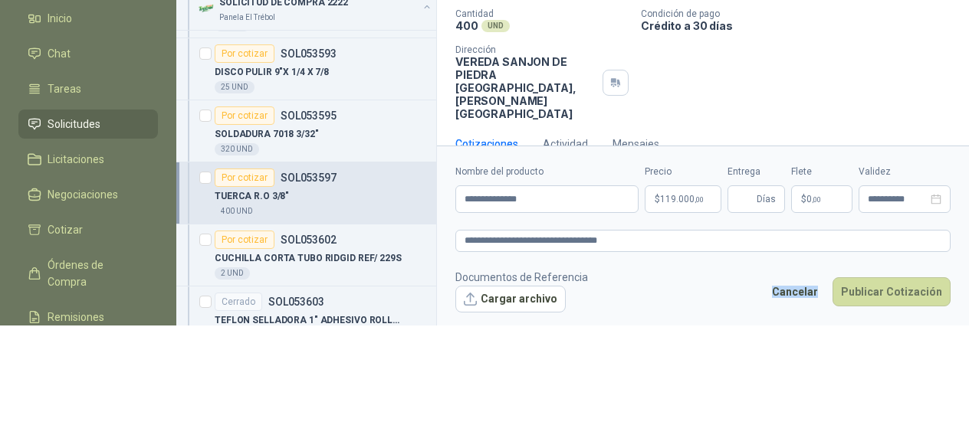
click at [766, 326] on html "[PERSON_NAME] ANDINA DE TRANSMISIONES S.A.S Inicio Chat Tareas Solicitudes Lici…" at bounding box center [484, 101] width 969 height 448
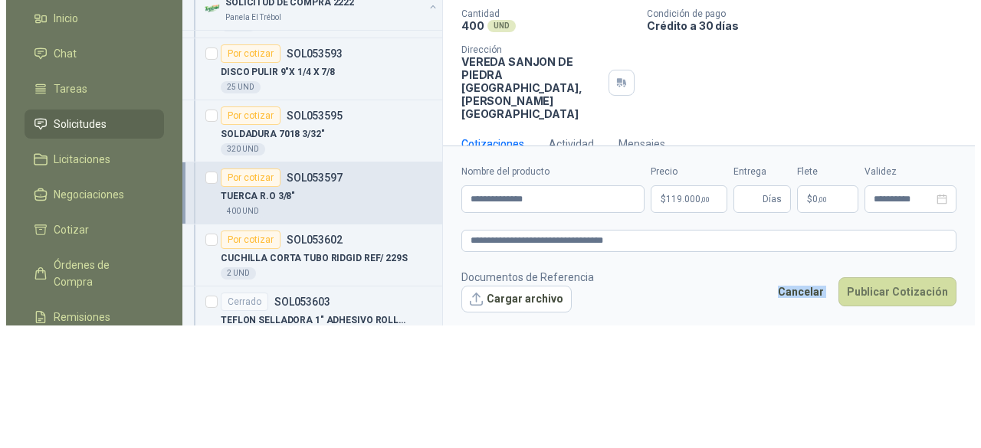
scroll to position [0, 0]
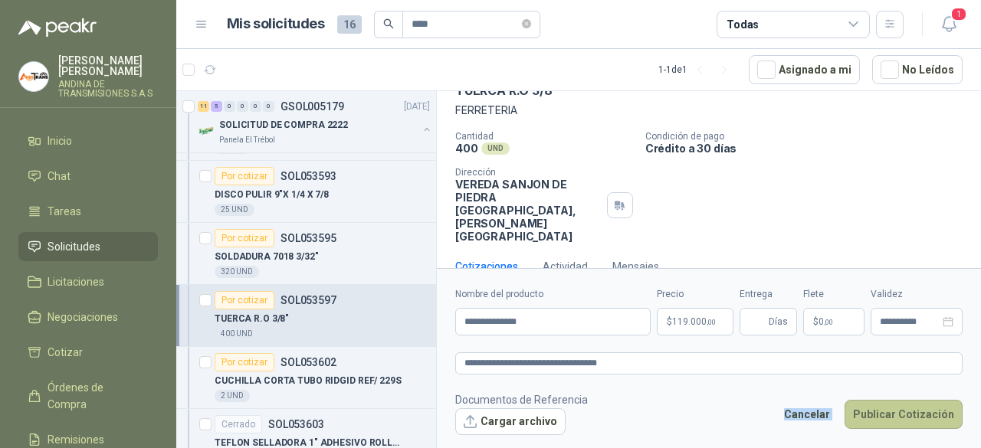
click at [909, 410] on button "Publicar Cotización" at bounding box center [904, 414] width 118 height 29
click at [924, 421] on button "Publicar Cotización" at bounding box center [904, 414] width 118 height 29
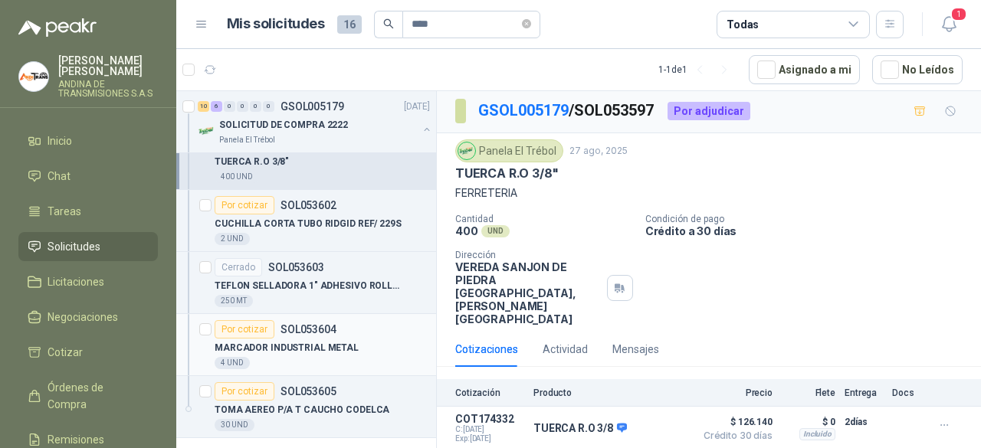
scroll to position [771, 0]
click at [255, 320] on div "Por cotizar" at bounding box center [245, 329] width 60 height 18
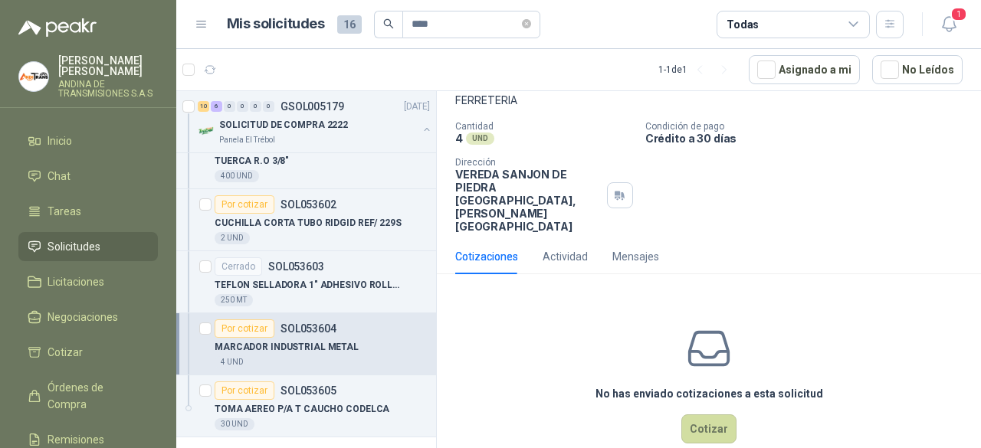
scroll to position [95, 0]
click at [700, 414] on button "Cotizar" at bounding box center [708, 428] width 55 height 29
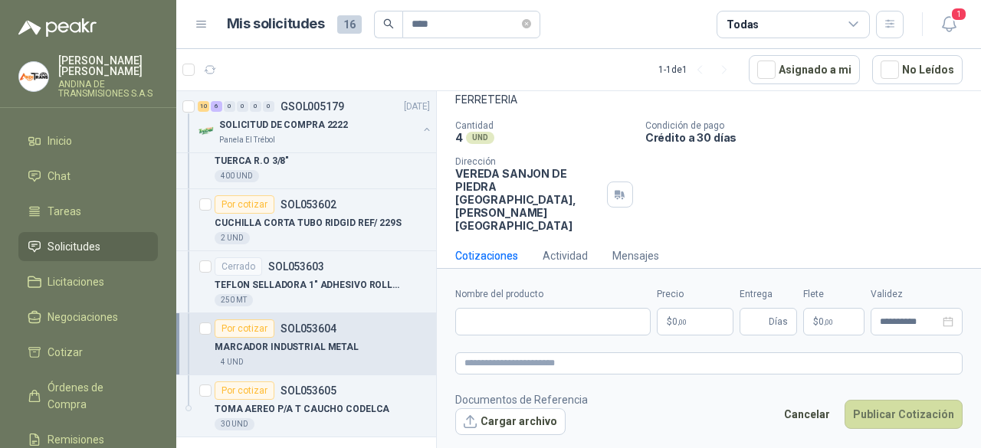
scroll to position [84, 0]
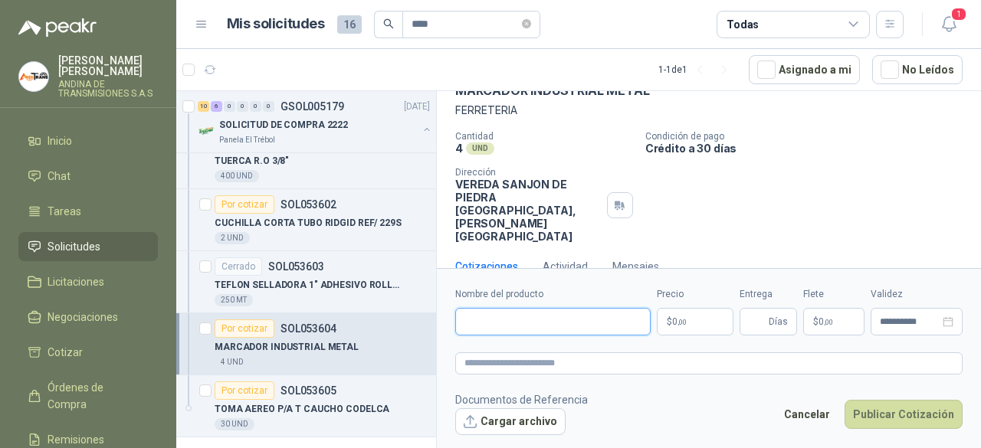
click at [531, 327] on input "Nombre del producto" at bounding box center [552, 322] width 195 height 28
click at [834, 249] on div "Cotizaciones Actividad Mensajes" at bounding box center [708, 266] width 507 height 35
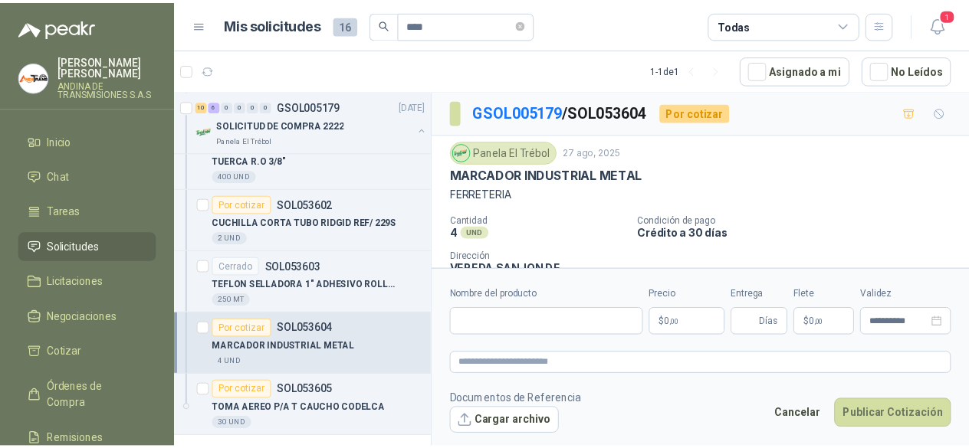
scroll to position [0, 0]
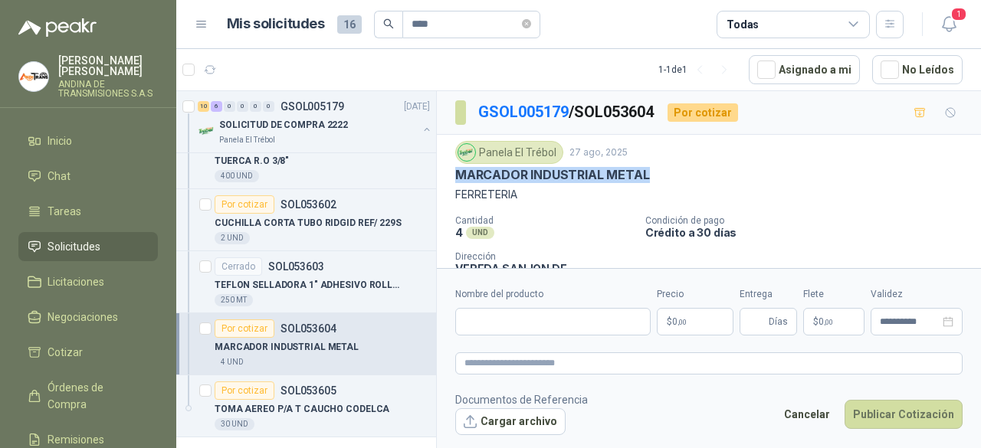
drag, startPoint x: 455, startPoint y: 171, endPoint x: 656, endPoint y: 173, distance: 200.8
click at [656, 173] on div "MARCADOR INDUSTRIAL METAL" at bounding box center [708, 175] width 507 height 16
copy p "MARCADOR INDUSTRIAL METAL"
click at [490, 321] on input "Nombre del producto" at bounding box center [552, 322] width 195 height 28
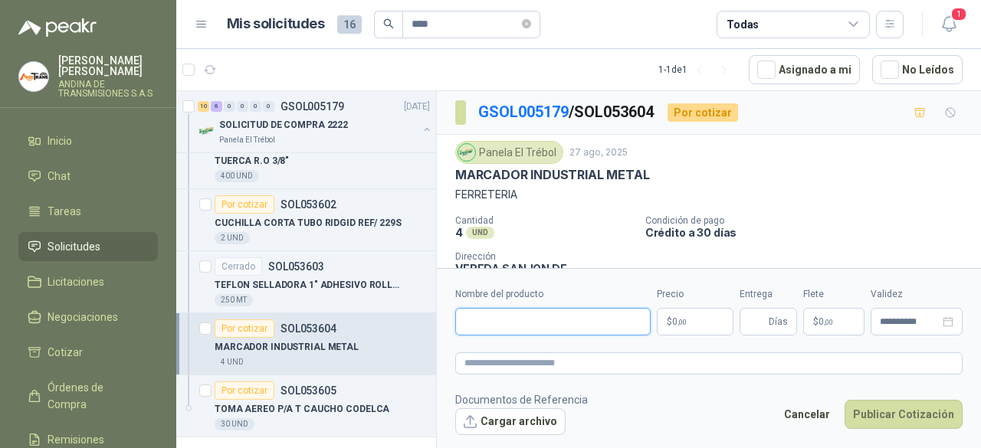
paste input "**********"
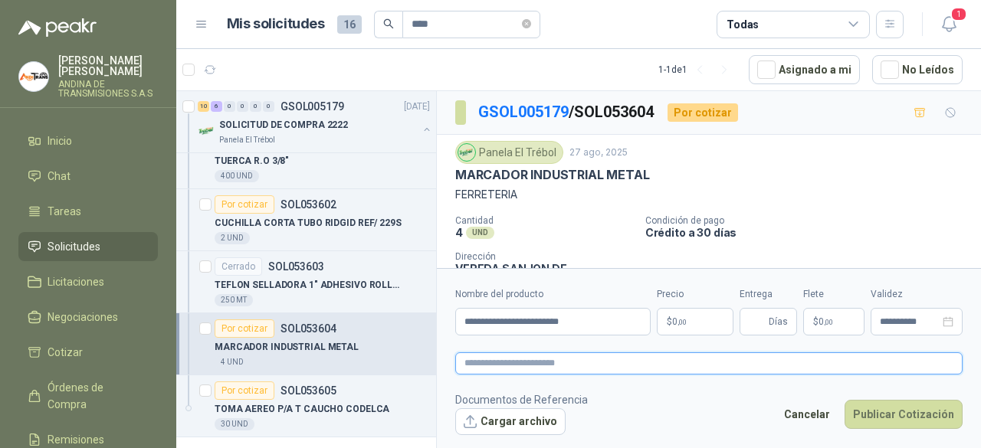
click at [517, 359] on textarea at bounding box center [708, 363] width 507 height 21
click at [699, 321] on body "[PERSON_NAME] ANDINA DE TRANSMISIONES S.A.S Inicio Chat Tareas Solicitudes Lici…" at bounding box center [490, 224] width 981 height 448
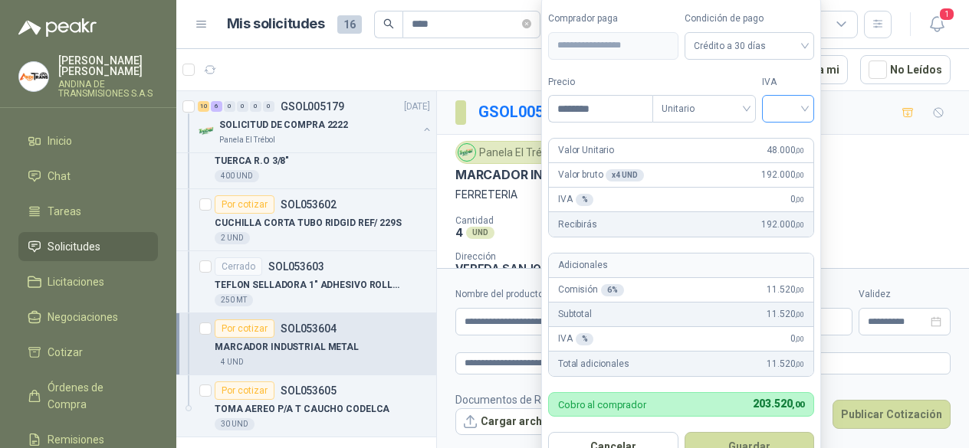
click at [805, 109] on input "search" at bounding box center [788, 107] width 34 height 23
click at [803, 145] on div "19%" at bounding box center [791, 142] width 28 height 17
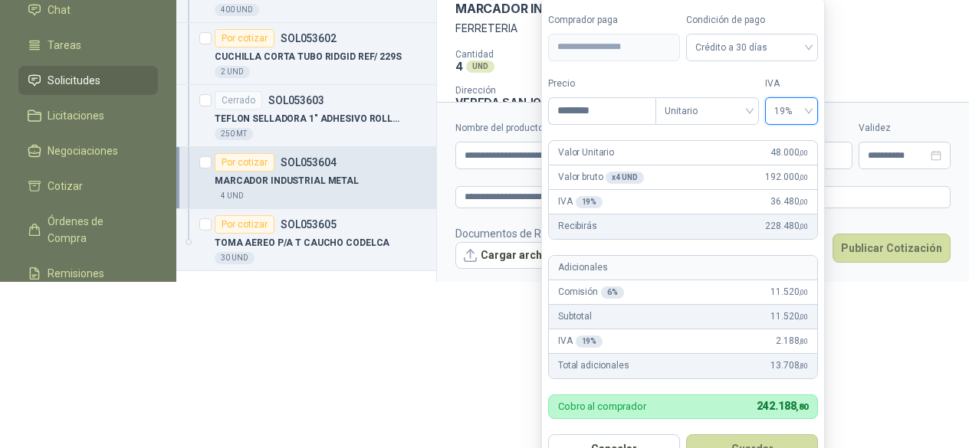
scroll to position [188, 0]
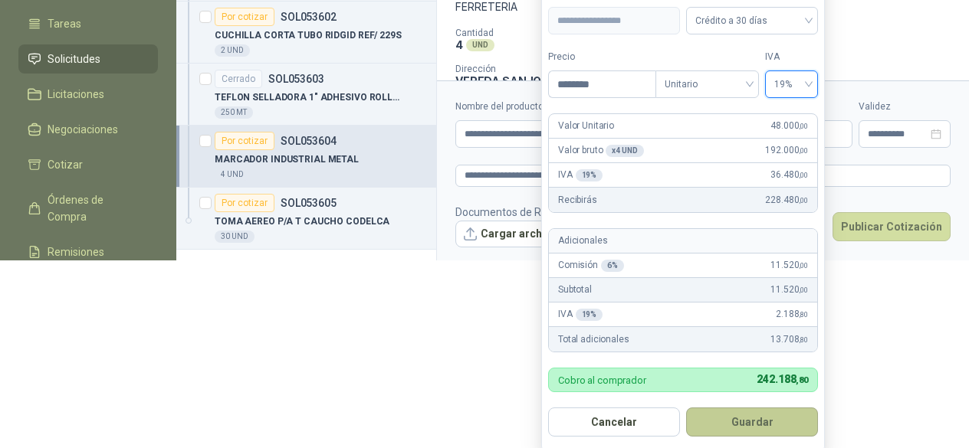
click at [770, 418] on button "Guardar" at bounding box center [752, 422] width 132 height 29
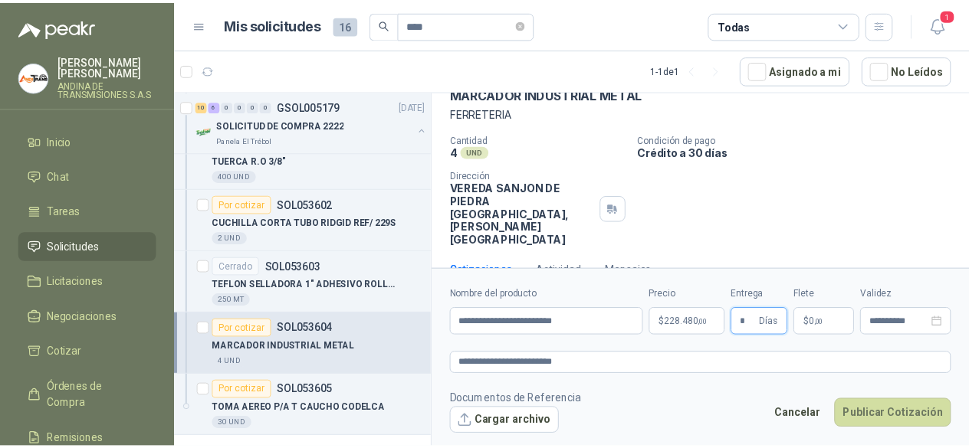
scroll to position [84, 0]
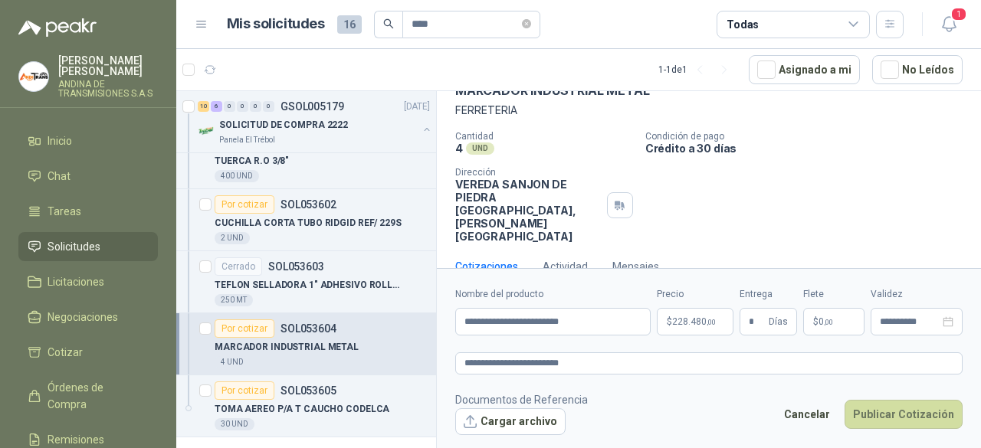
click at [754, 375] on form "**********" at bounding box center [709, 360] width 544 height 185
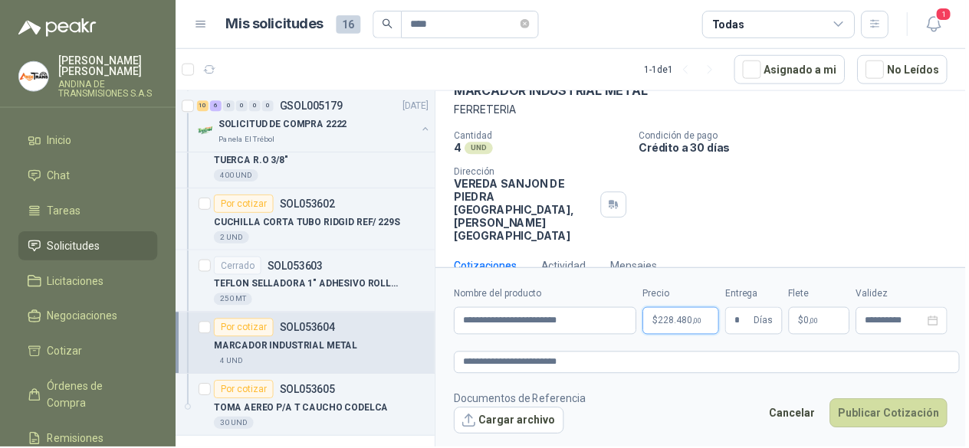
click at [671, 319] on p "$ 228.480 ,00" at bounding box center [683, 322] width 77 height 28
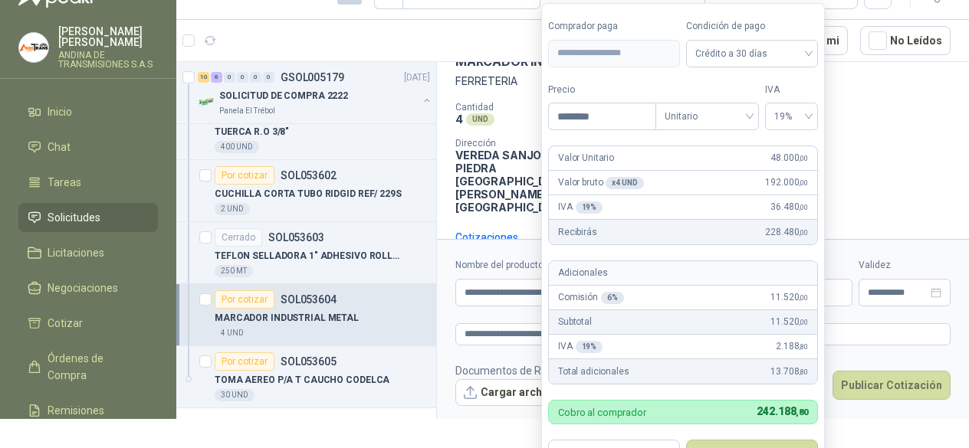
scroll to position [37, 0]
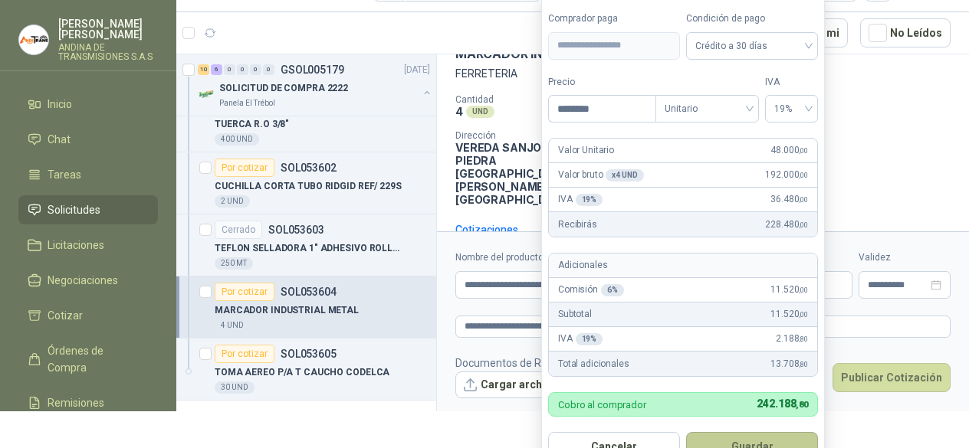
click at [768, 442] on button "Guardar" at bounding box center [752, 446] width 132 height 29
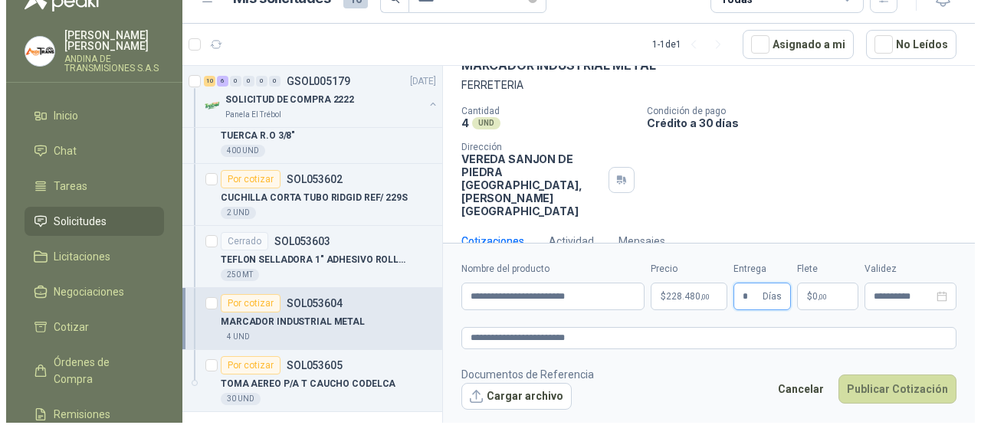
scroll to position [0, 0]
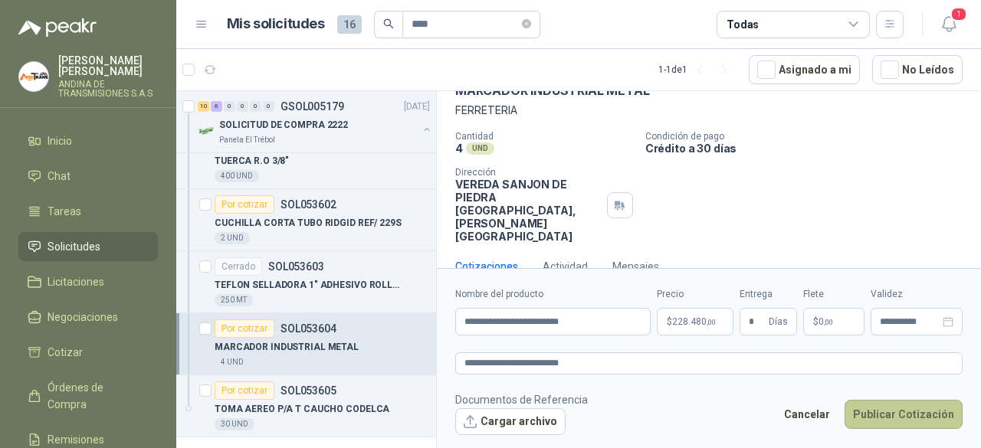
click at [915, 412] on button "Publicar Cotización" at bounding box center [904, 414] width 118 height 29
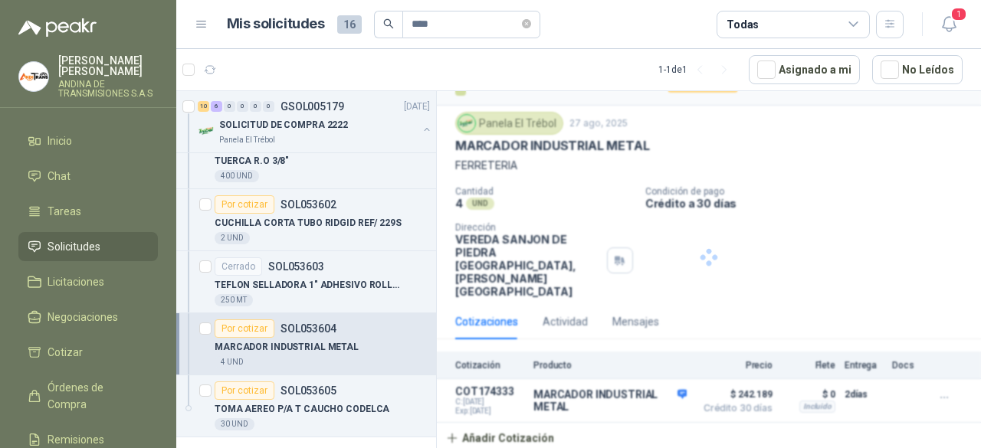
scroll to position [2, 0]
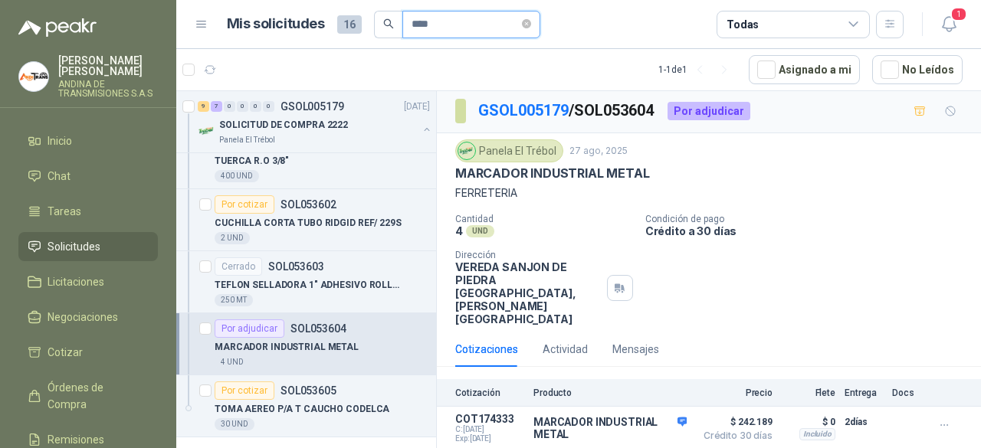
click at [440, 26] on input "****" at bounding box center [465, 24] width 107 height 26
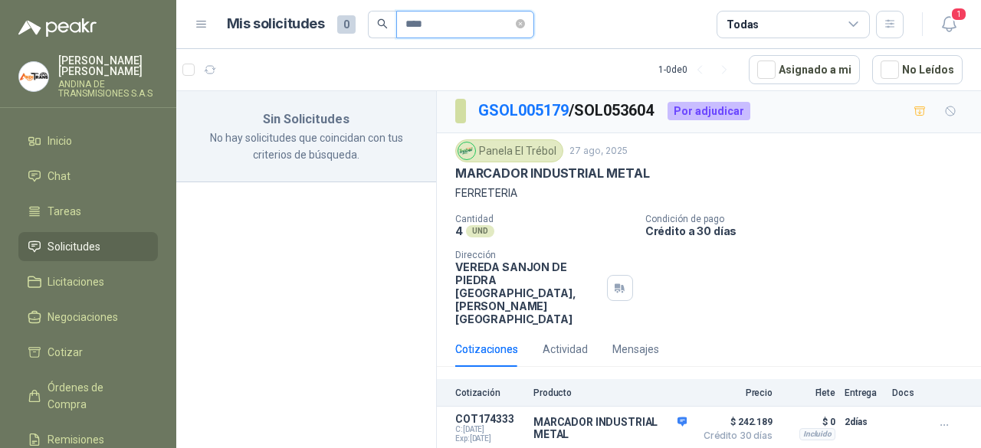
scroll to position [0, 0]
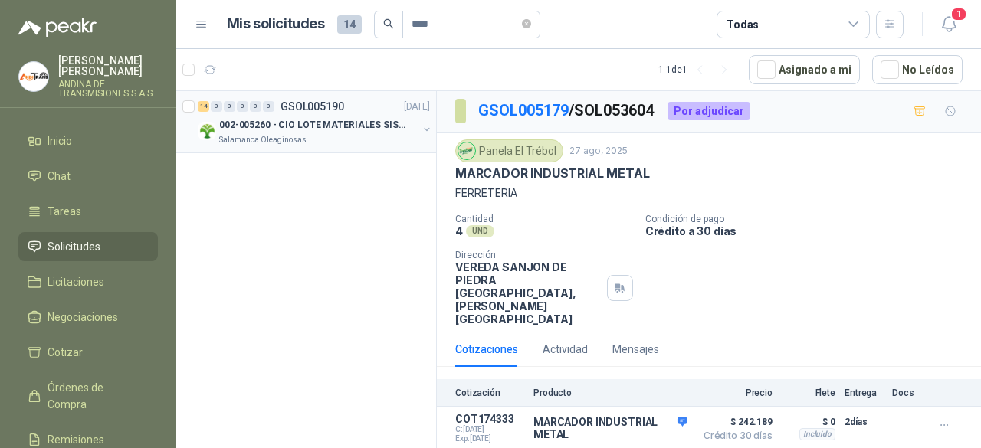
click at [365, 120] on p "002-005260 - CIO LOTE MATERIALES SISTEMA HIDRAULIC" at bounding box center [314, 125] width 191 height 15
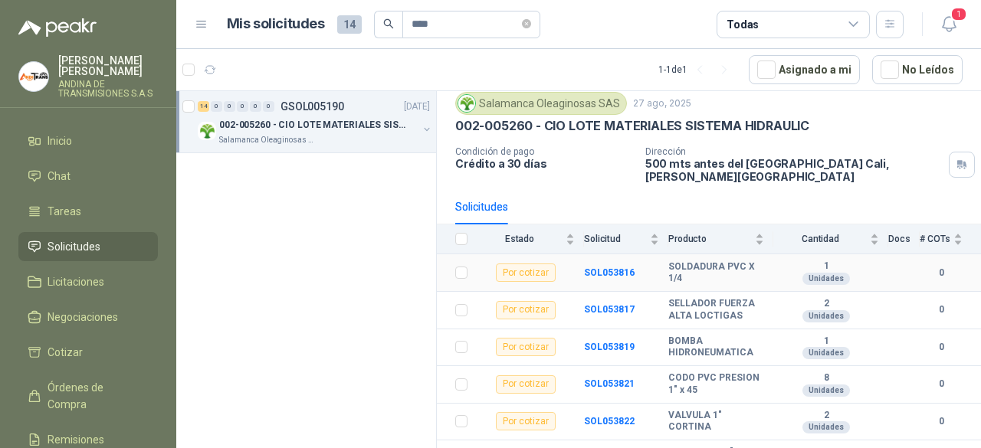
scroll to position [77, 0]
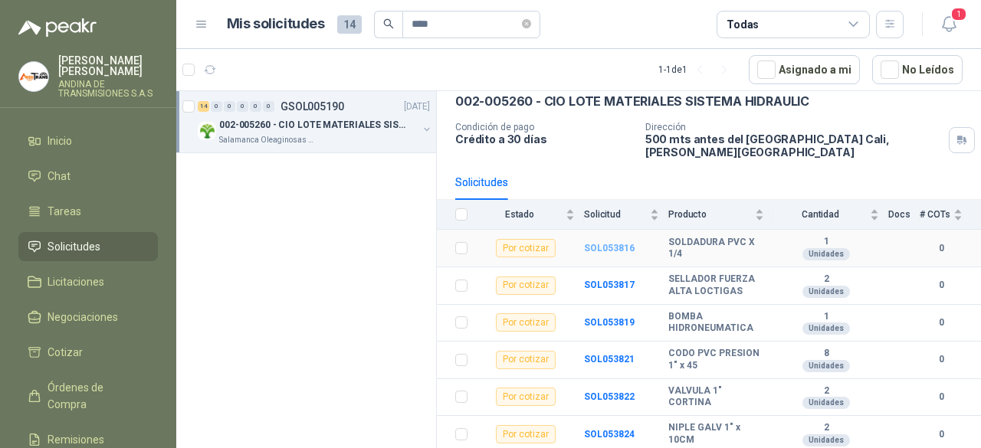
click at [600, 245] on b "SOL053816" at bounding box center [609, 248] width 51 height 11
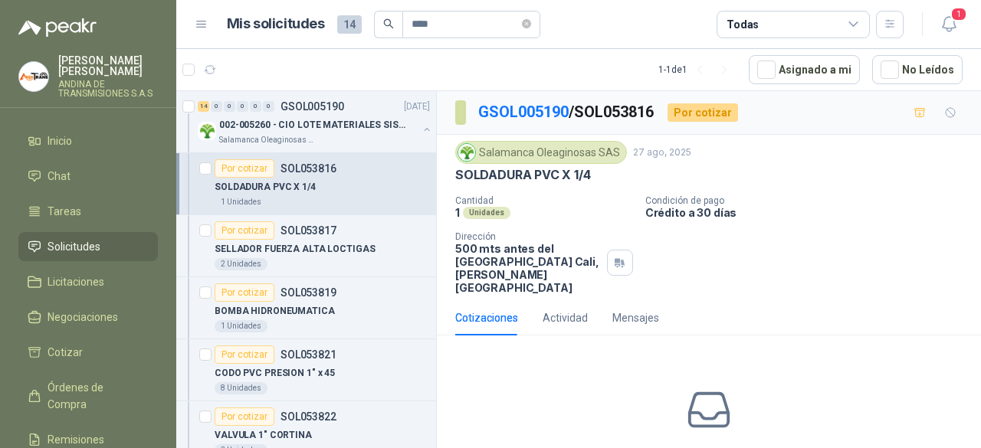
scroll to position [75, 0]
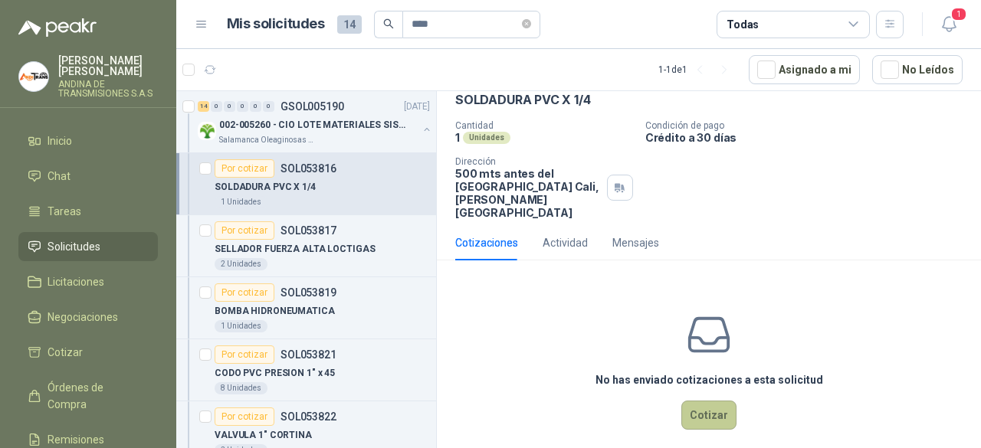
click at [704, 401] on button "Cotizar" at bounding box center [708, 415] width 55 height 29
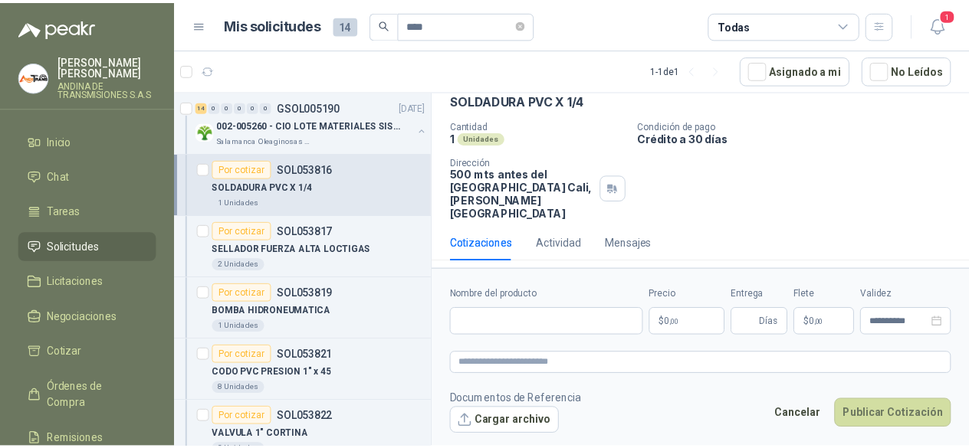
scroll to position [64, 0]
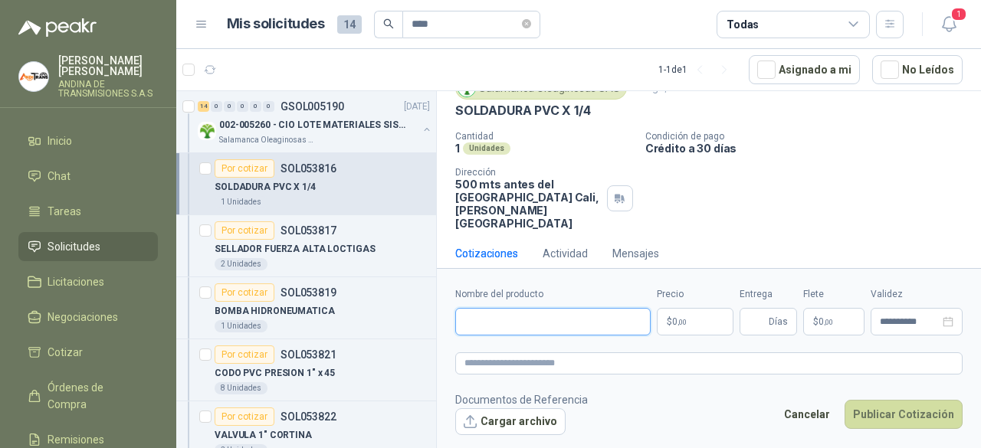
drag, startPoint x: 492, startPoint y: 317, endPoint x: 503, endPoint y: 317, distance: 10.7
click at [492, 317] on input "Nombre del producto" at bounding box center [552, 322] width 195 height 28
drag, startPoint x: 456, startPoint y: 107, endPoint x: 606, endPoint y: 110, distance: 150.3
click at [606, 110] on div "SOLDADURA PVC X 1/4" at bounding box center [708, 111] width 507 height 16
copy p "SOLDADURA PVC X 1/4"
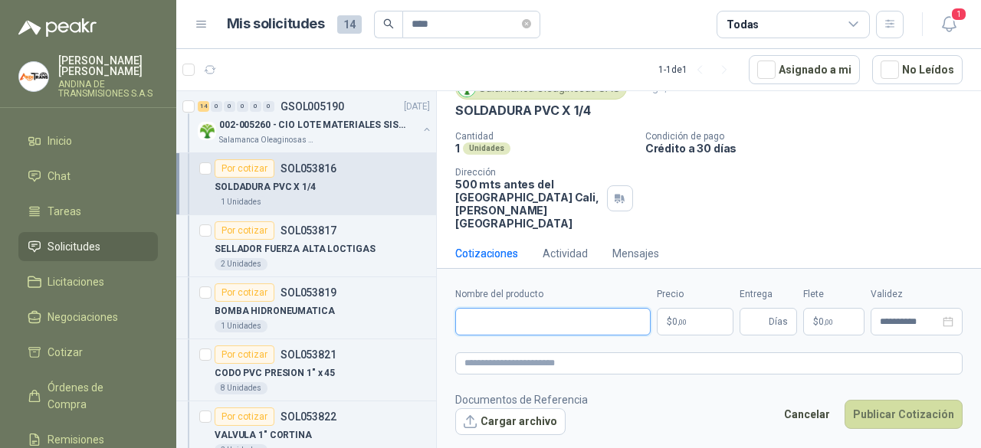
click at [499, 327] on input "Nombre del producto" at bounding box center [552, 322] width 195 height 28
paste input "**********"
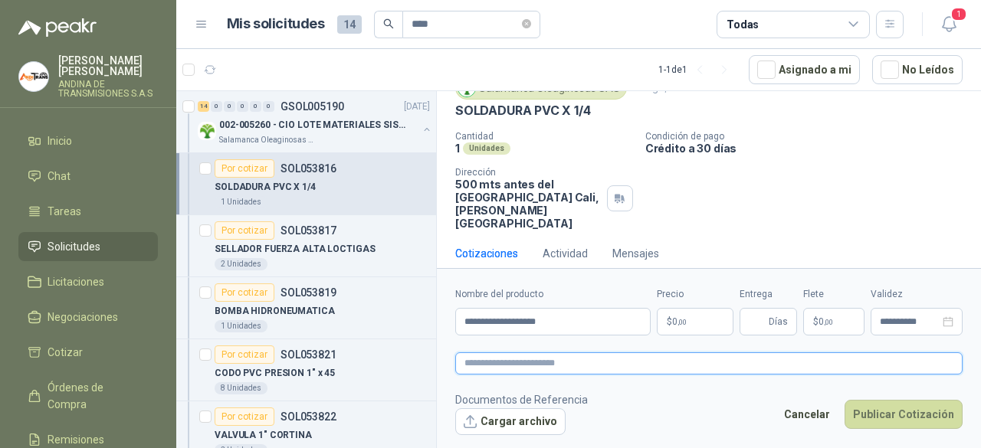
click at [498, 360] on textarea at bounding box center [708, 363] width 507 height 21
paste textarea "**********"
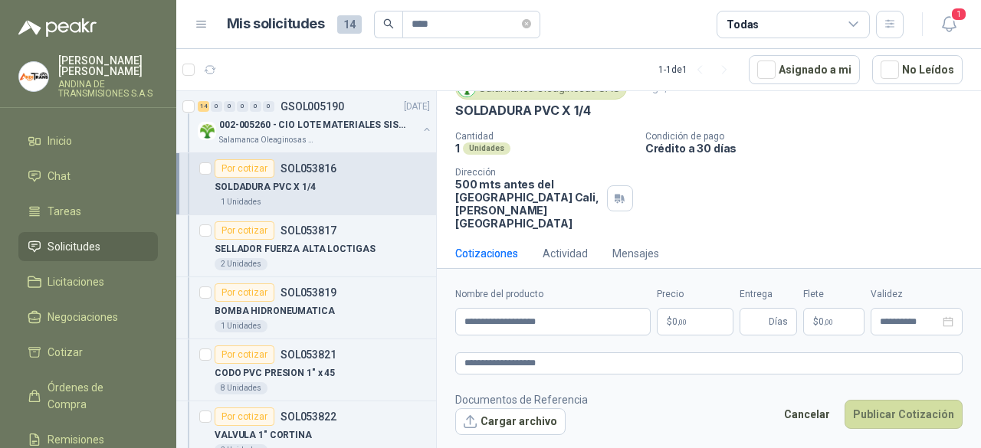
click at [678, 323] on body "[PERSON_NAME] ANDINA DE TRANSMISIONES S.A.S Inicio Chat Tareas Solicitudes Lici…" at bounding box center [490, 224] width 981 height 448
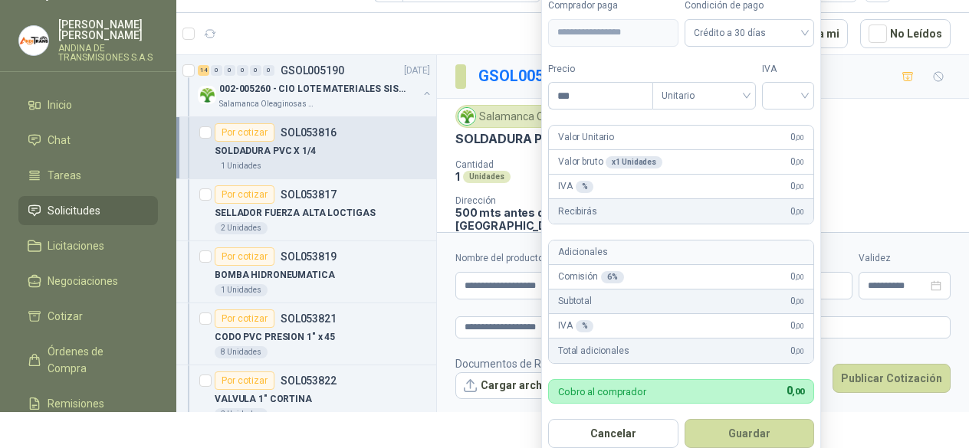
scroll to position [44, 0]
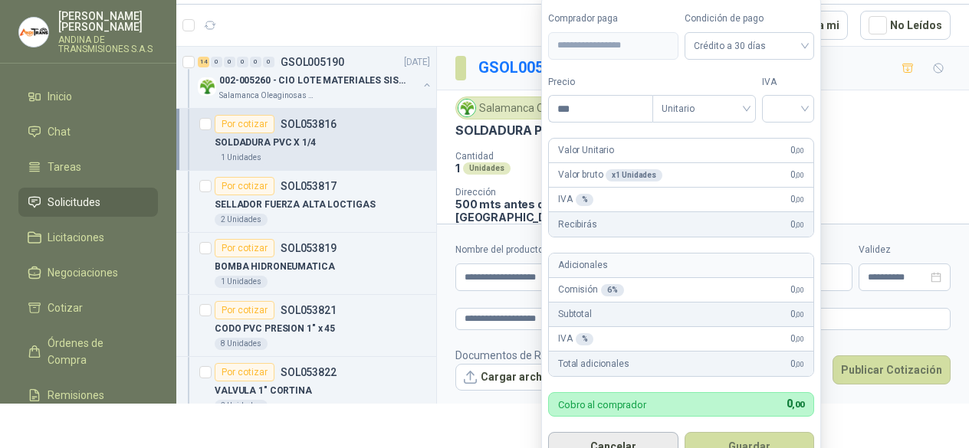
click at [629, 435] on button "Cancelar" at bounding box center [613, 446] width 130 height 29
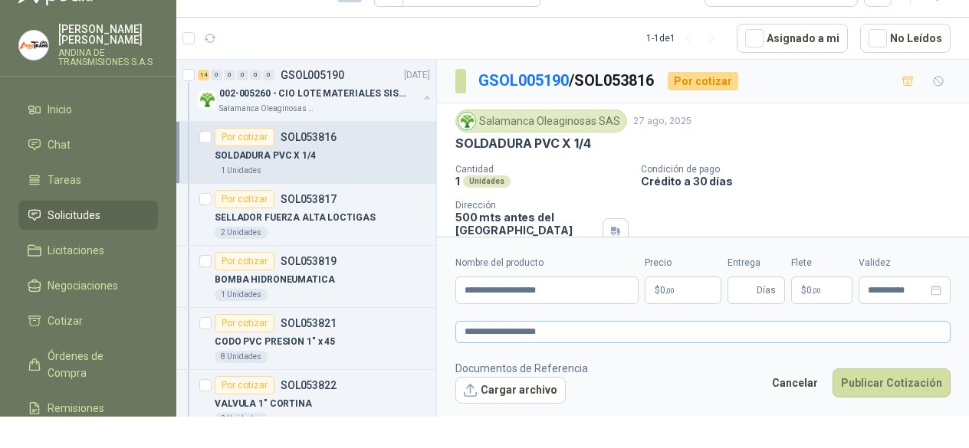
scroll to position [0, 0]
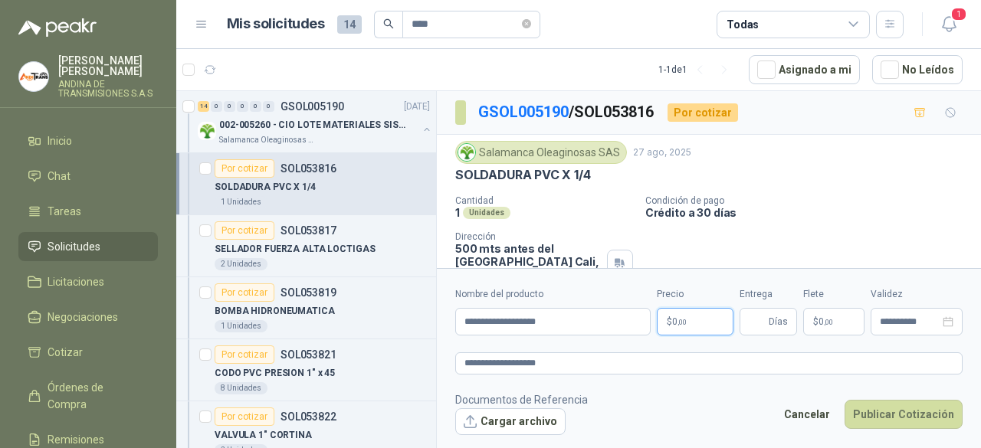
click at [702, 323] on p "$ 0 ,00" at bounding box center [695, 322] width 77 height 28
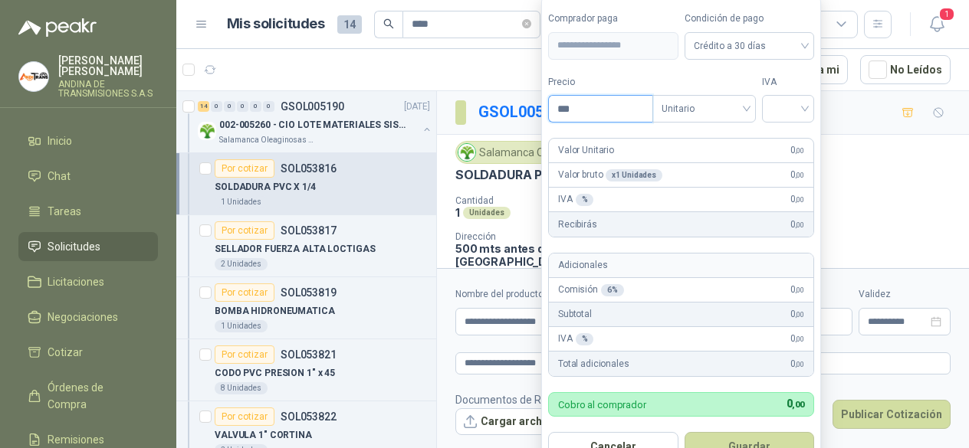
click at [585, 108] on input "***" at bounding box center [600, 109] width 103 height 26
click at [811, 107] on div at bounding box center [788, 109] width 52 height 28
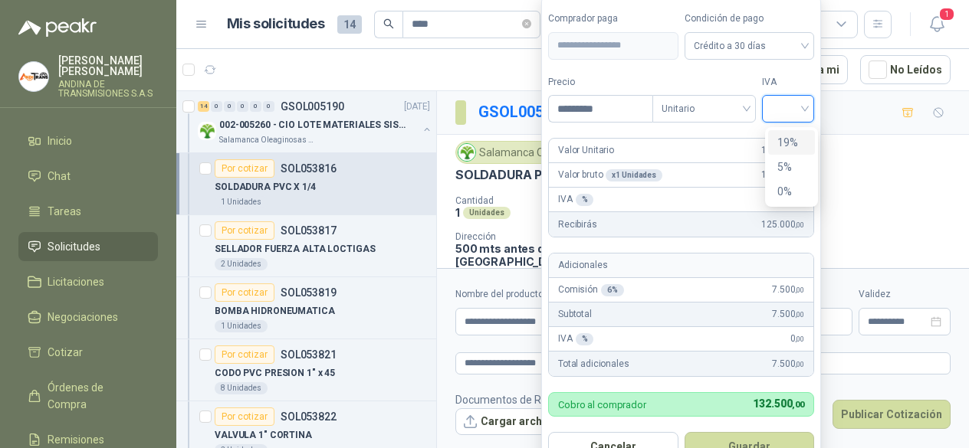
click at [802, 136] on div "19%" at bounding box center [791, 142] width 28 height 17
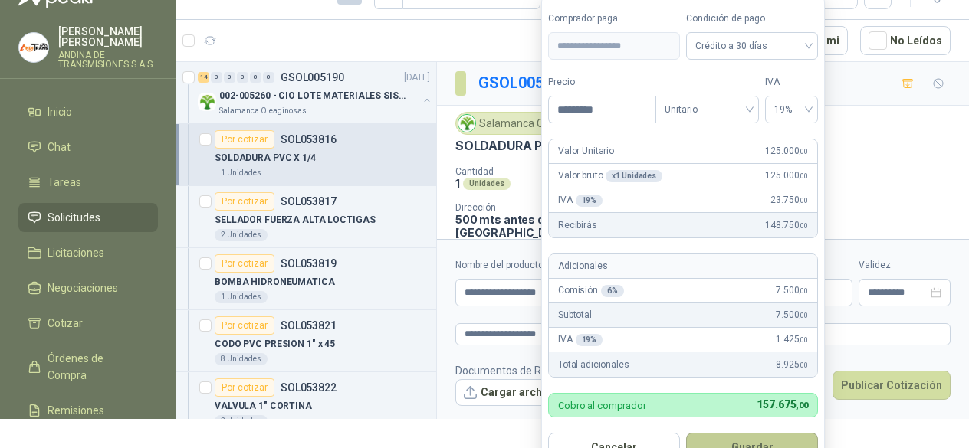
click at [750, 436] on button "Guardar" at bounding box center [752, 447] width 132 height 29
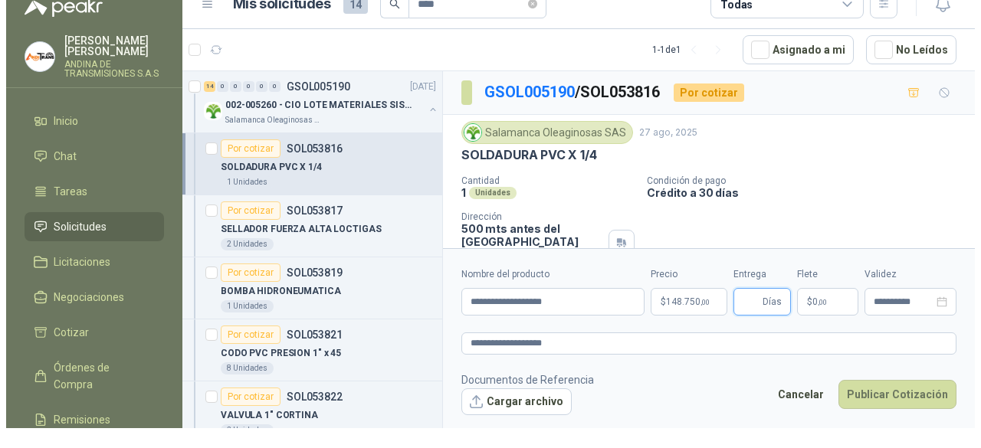
scroll to position [0, 0]
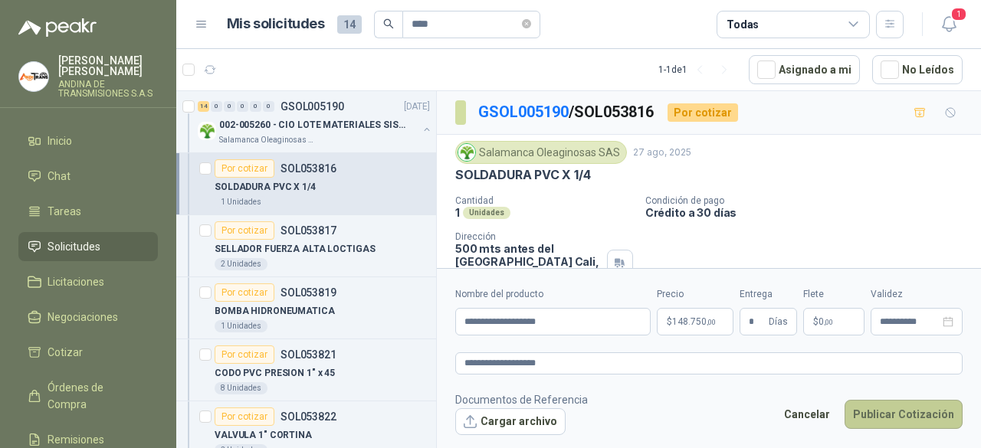
click at [909, 415] on button "Publicar Cotización" at bounding box center [904, 414] width 118 height 29
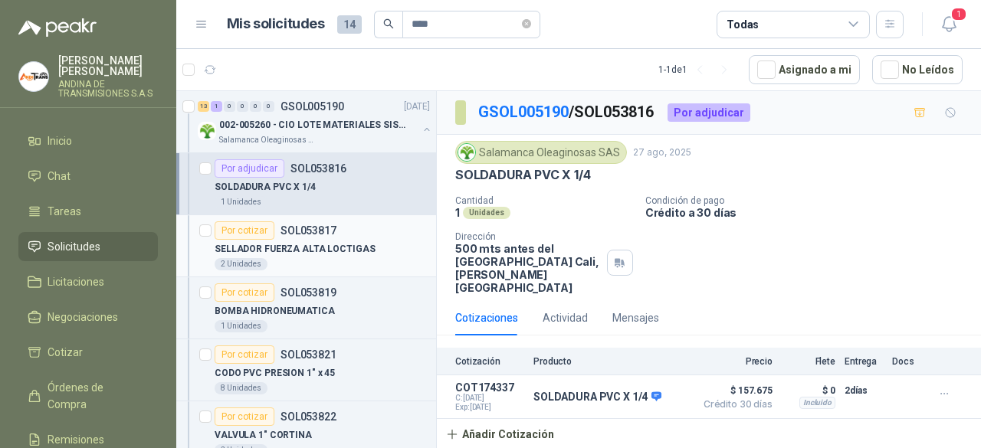
click at [343, 260] on div "2 Unidades" at bounding box center [322, 264] width 215 height 12
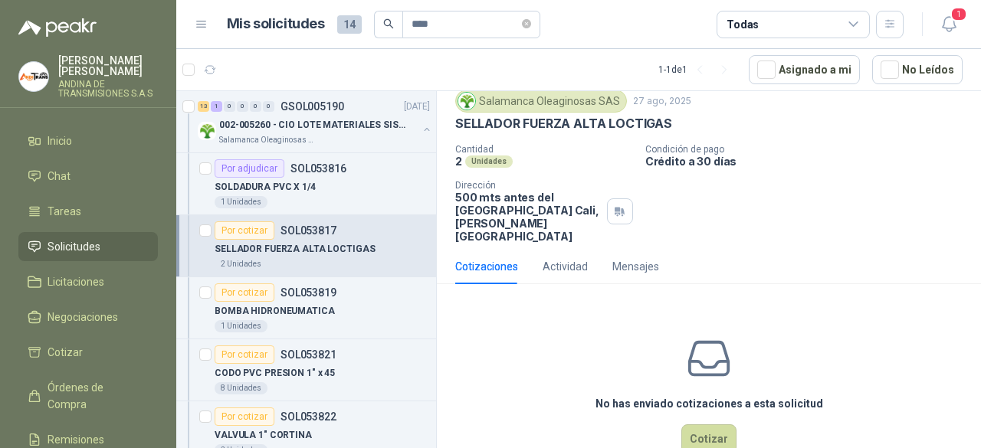
scroll to position [75, 0]
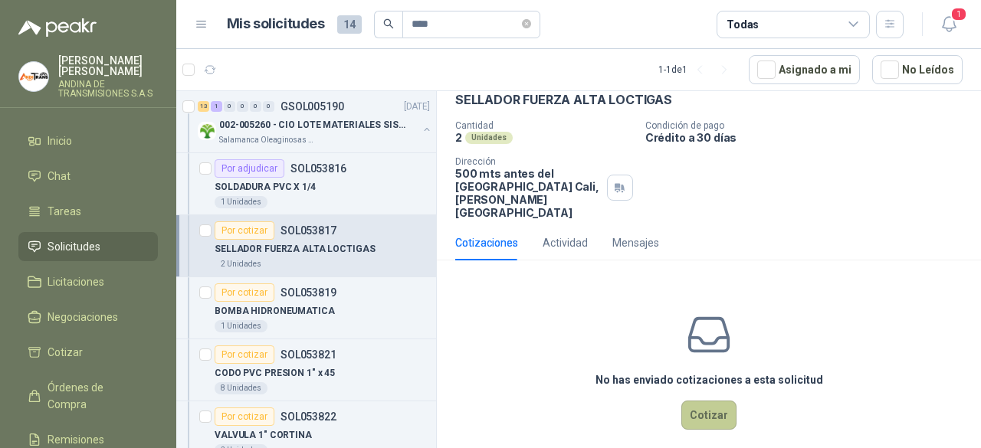
click at [712, 401] on button "Cotizar" at bounding box center [708, 415] width 55 height 29
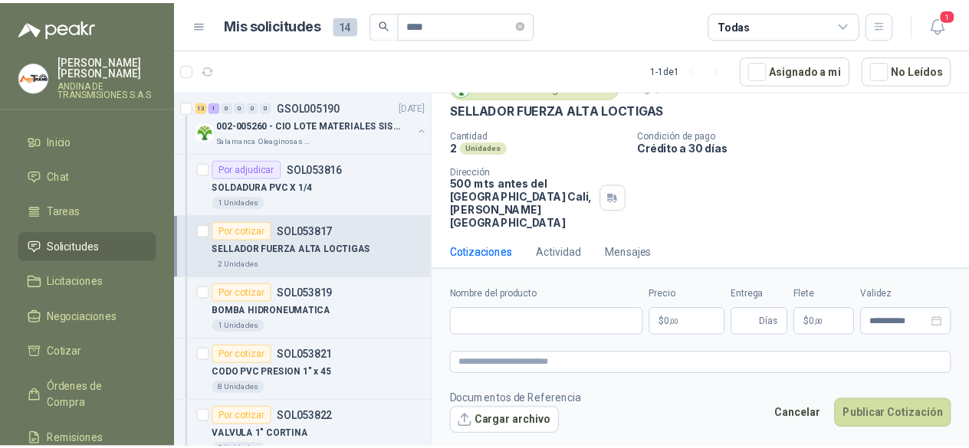
scroll to position [64, 0]
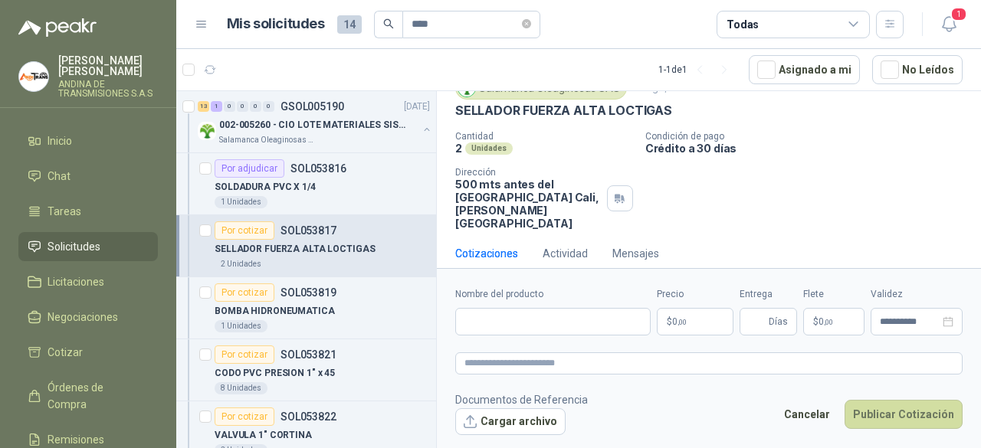
click at [711, 320] on body "[PERSON_NAME] ANDINA DE TRANSMISIONES S.A.S Inicio Chat Tareas Solicitudes Lici…" at bounding box center [490, 224] width 981 height 448
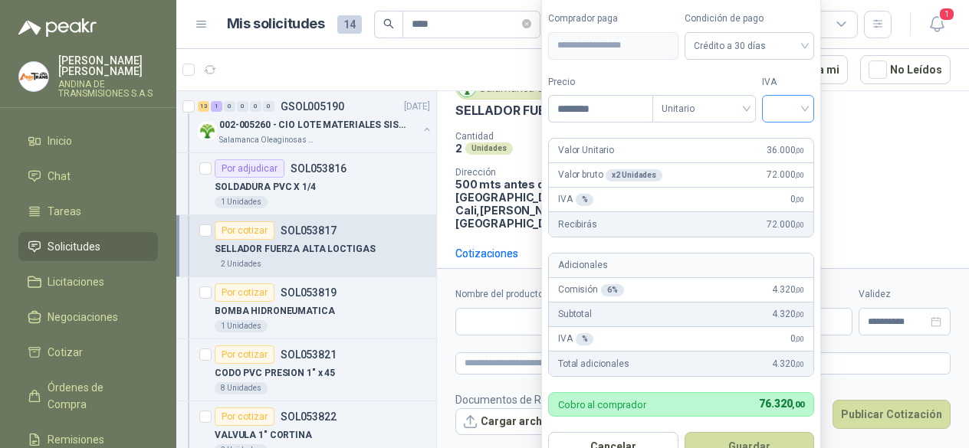
click at [805, 107] on input "search" at bounding box center [788, 107] width 34 height 23
click at [796, 146] on div "19%" at bounding box center [791, 142] width 28 height 17
click at [759, 438] on button "Guardar" at bounding box center [752, 446] width 132 height 29
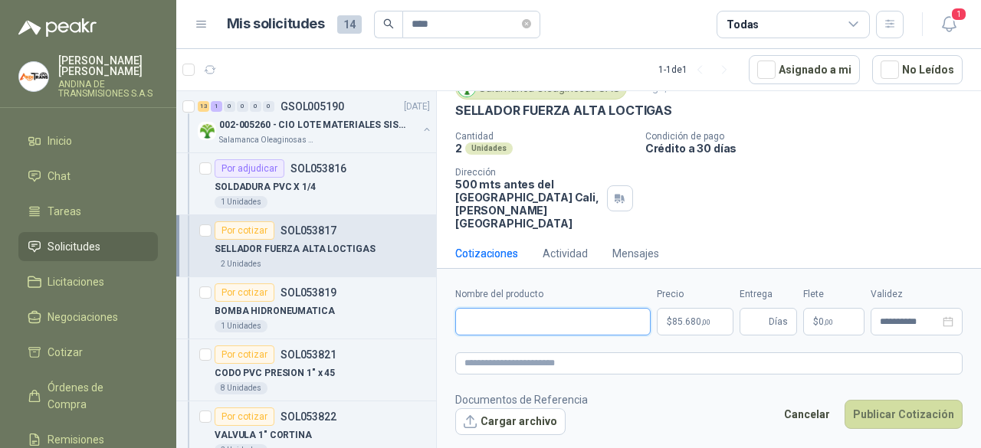
click at [510, 323] on input "Nombre del producto" at bounding box center [552, 322] width 195 height 28
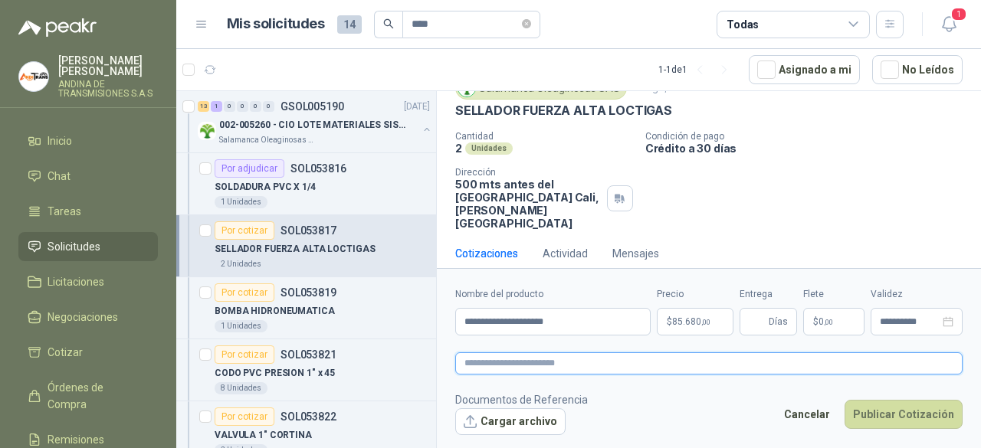
click at [546, 367] on textarea at bounding box center [708, 363] width 507 height 21
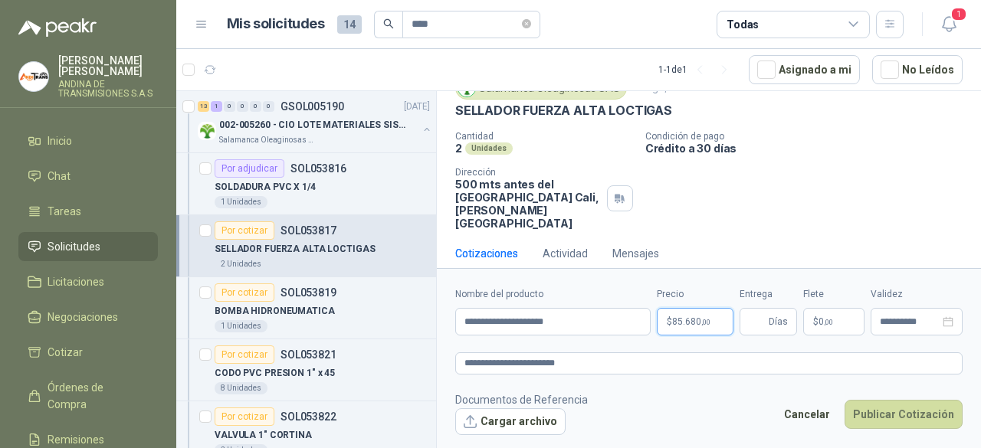
click at [696, 321] on body "[PERSON_NAME] ANDINA DE TRANSMISIONES S.A.S Inicio Chat Tareas Solicitudes Lici…" at bounding box center [490, 224] width 981 height 448
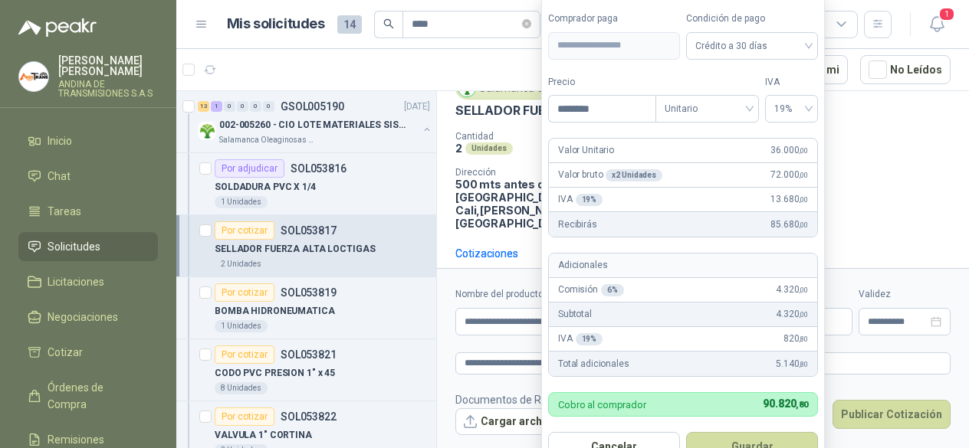
click at [782, 150] on span "36.000 ,00" at bounding box center [789, 150] width 38 height 15
click at [788, 153] on span "36.000 ,00" at bounding box center [789, 150] width 38 height 15
click at [623, 110] on input "********" at bounding box center [602, 109] width 107 height 26
click at [577, 111] on input "********" at bounding box center [602, 109] width 107 height 26
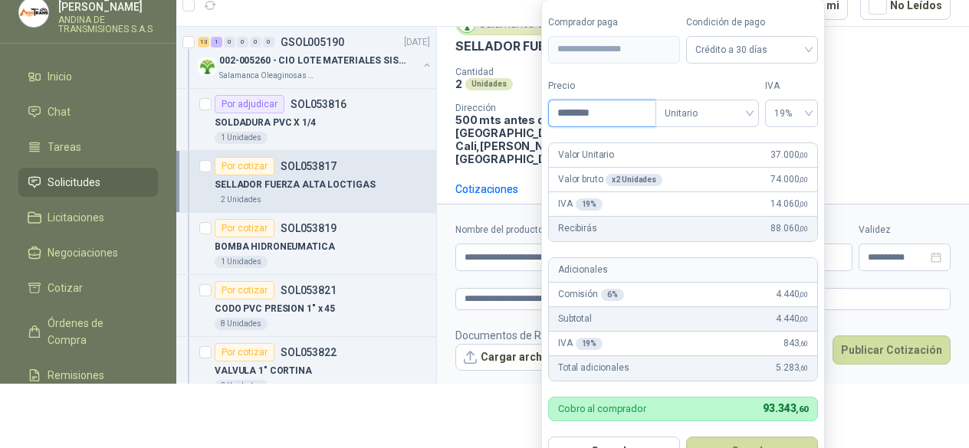
scroll to position [75, 0]
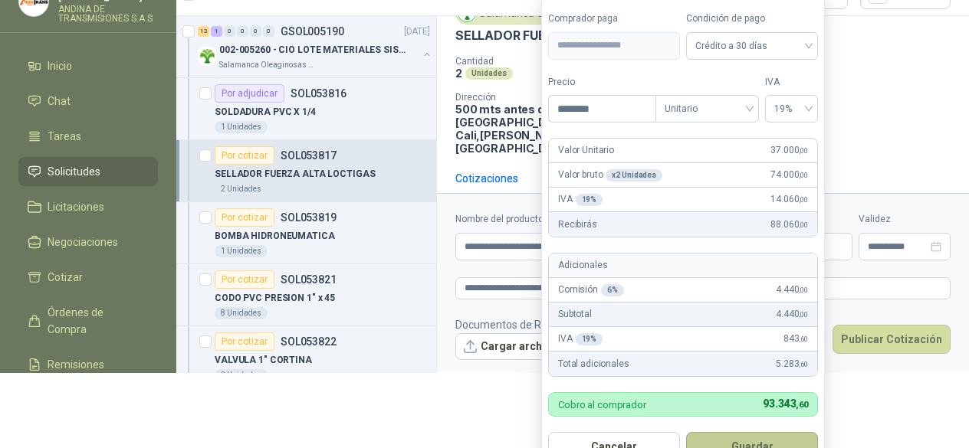
click at [753, 438] on button "Guardar" at bounding box center [752, 446] width 132 height 29
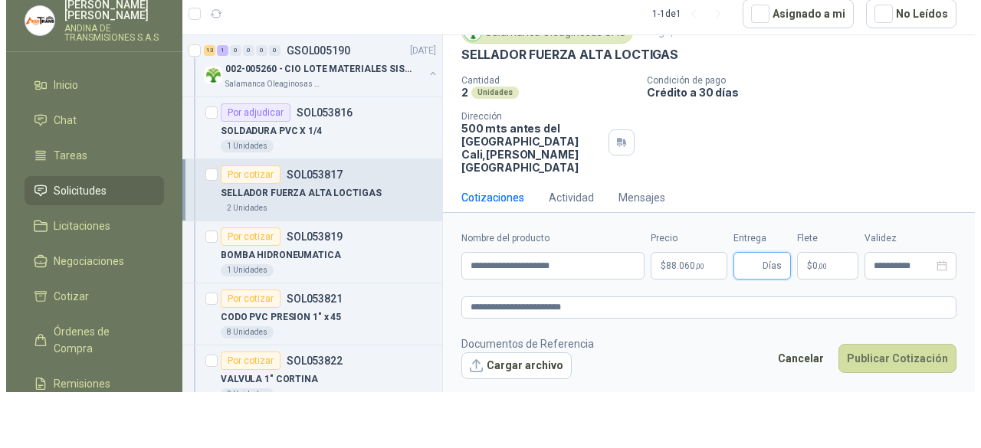
scroll to position [0, 0]
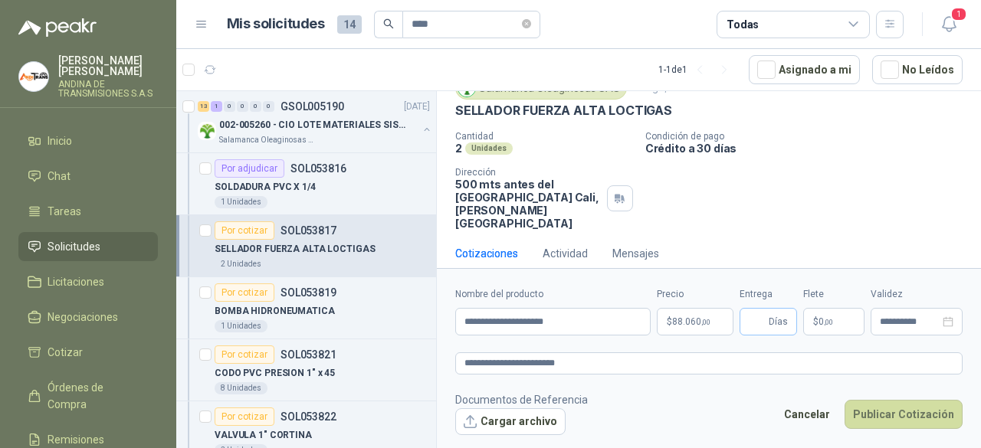
click at [776, 321] on span "Días" at bounding box center [778, 322] width 19 height 26
click at [894, 413] on button "Publicar Cotización" at bounding box center [904, 414] width 118 height 29
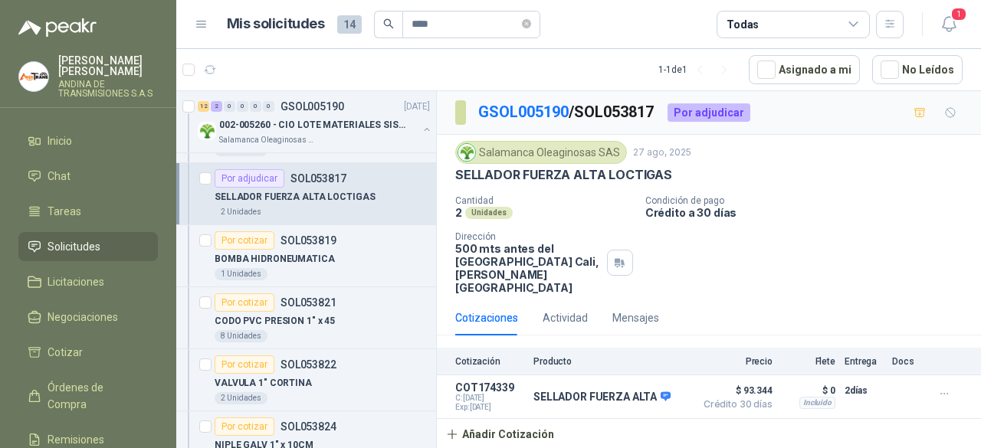
scroll to position [77, 0]
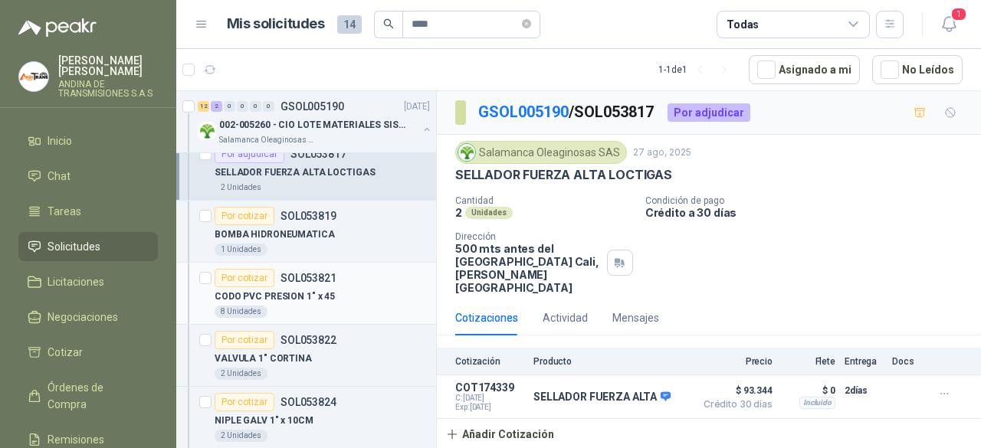
click at [252, 279] on div "Por cotizar" at bounding box center [245, 278] width 60 height 18
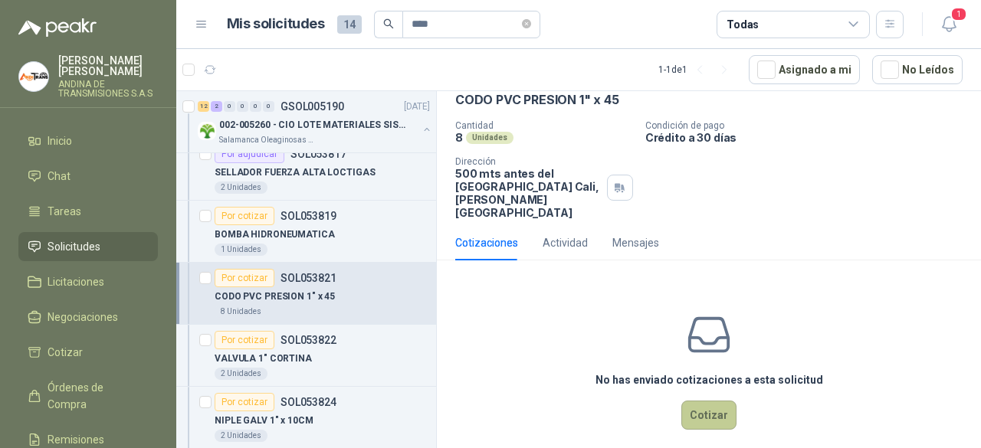
click at [711, 401] on button "Cotizar" at bounding box center [708, 415] width 55 height 29
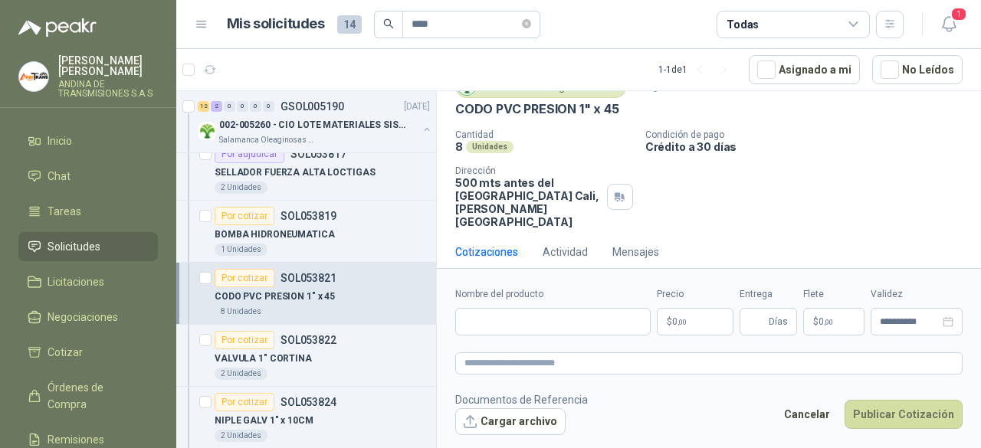
scroll to position [64, 0]
click at [509, 318] on input "Nombre del producto" at bounding box center [552, 322] width 195 height 28
click at [248, 341] on div "Por cotizar" at bounding box center [245, 340] width 60 height 18
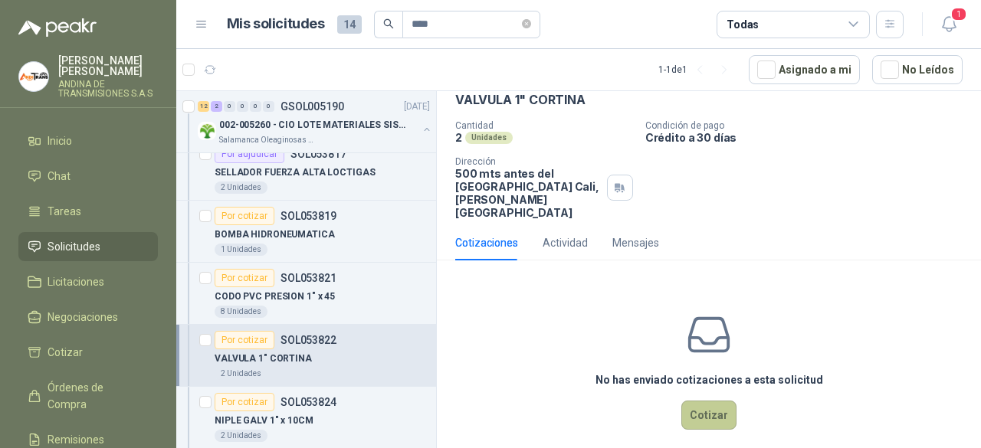
click at [707, 401] on button "Cotizar" at bounding box center [708, 415] width 55 height 29
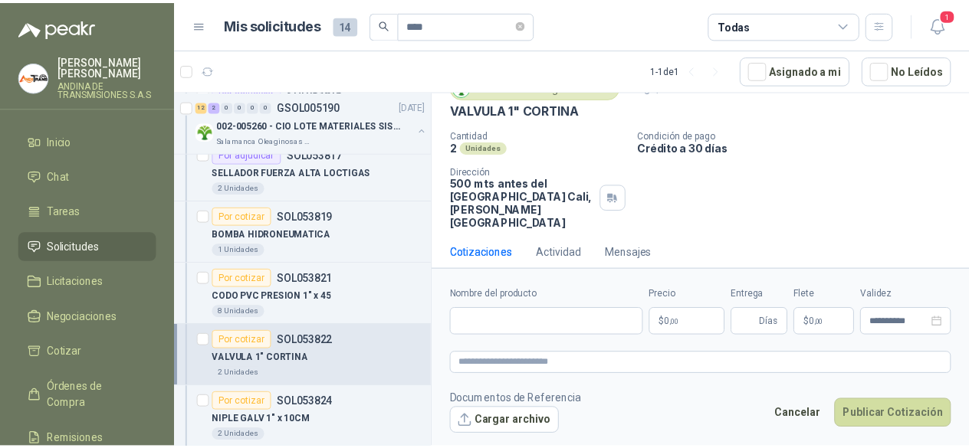
scroll to position [64, 0]
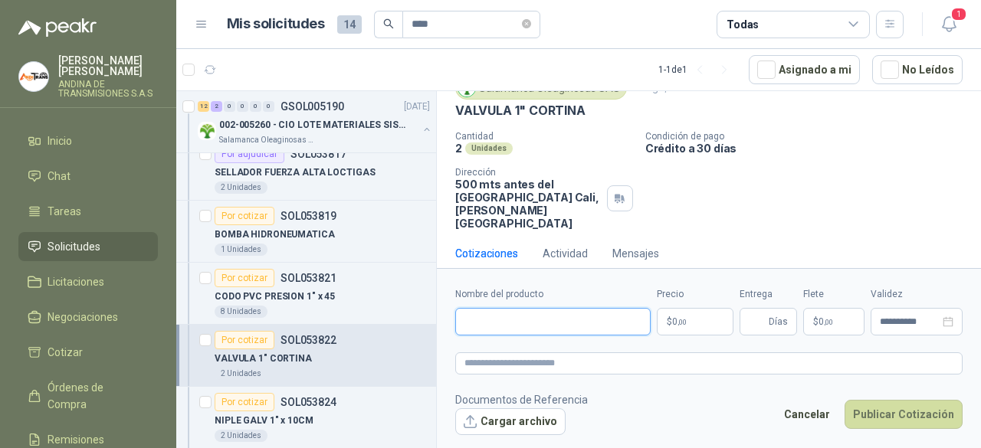
click at [556, 323] on input "Nombre del producto" at bounding box center [552, 322] width 195 height 28
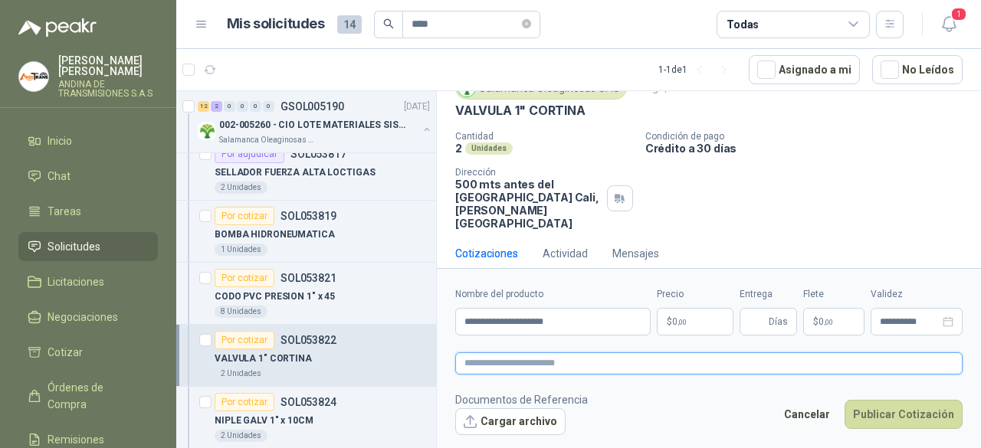
click at [562, 359] on textarea at bounding box center [708, 363] width 507 height 21
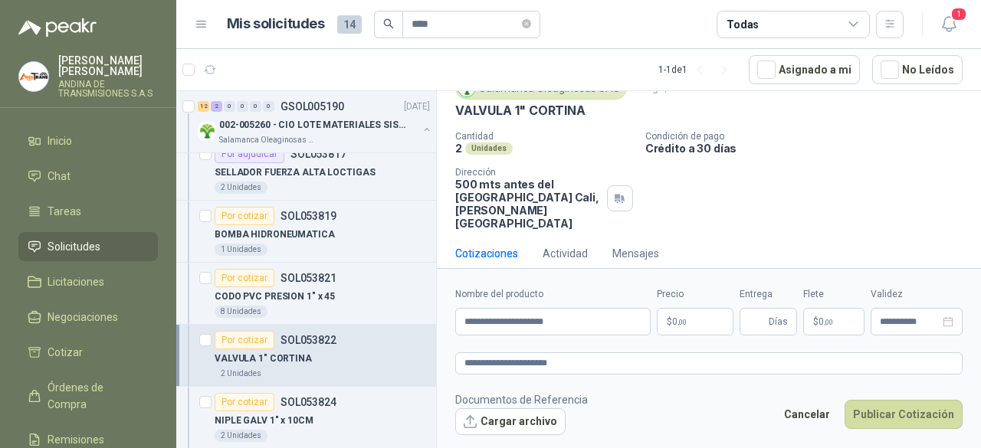
click at [673, 323] on span "0 ,00" at bounding box center [679, 321] width 15 height 9
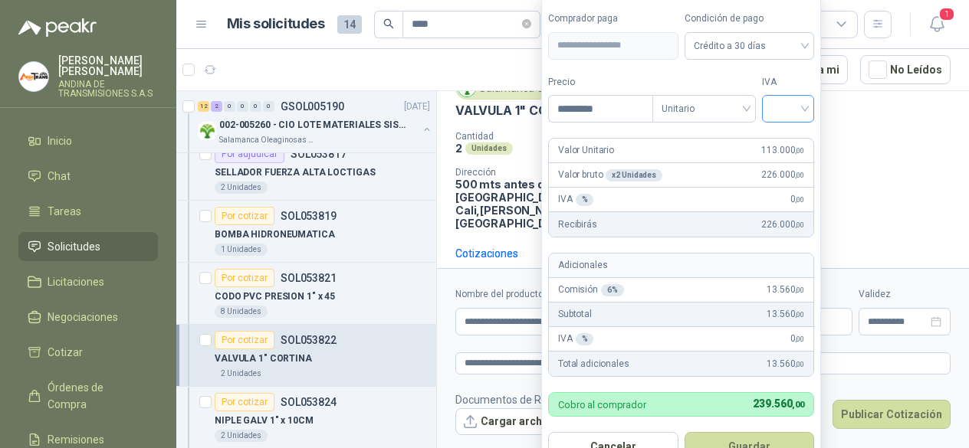
click at [811, 108] on div at bounding box center [788, 109] width 52 height 28
click at [780, 149] on div "19%" at bounding box center [791, 142] width 28 height 17
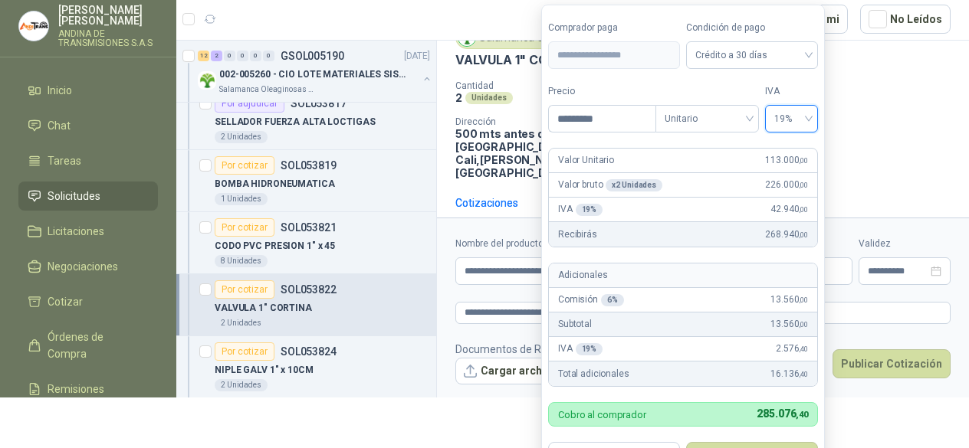
scroll to position [61, 0]
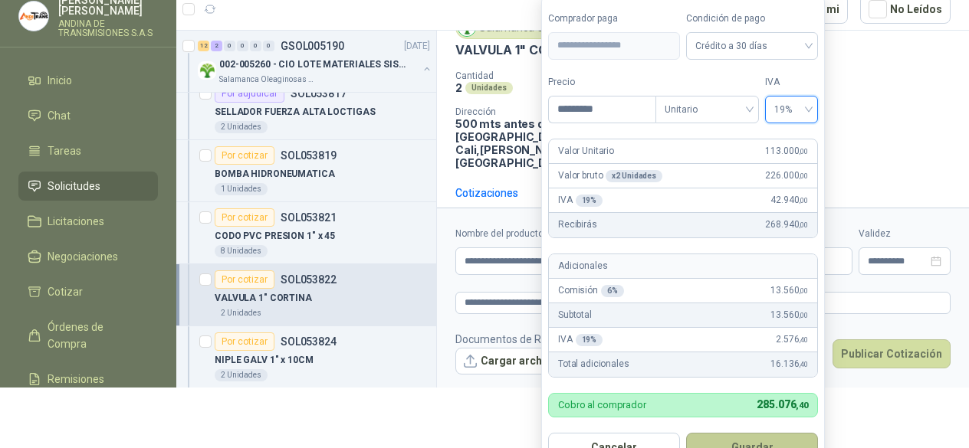
click at [756, 441] on button "Guardar" at bounding box center [752, 447] width 132 height 29
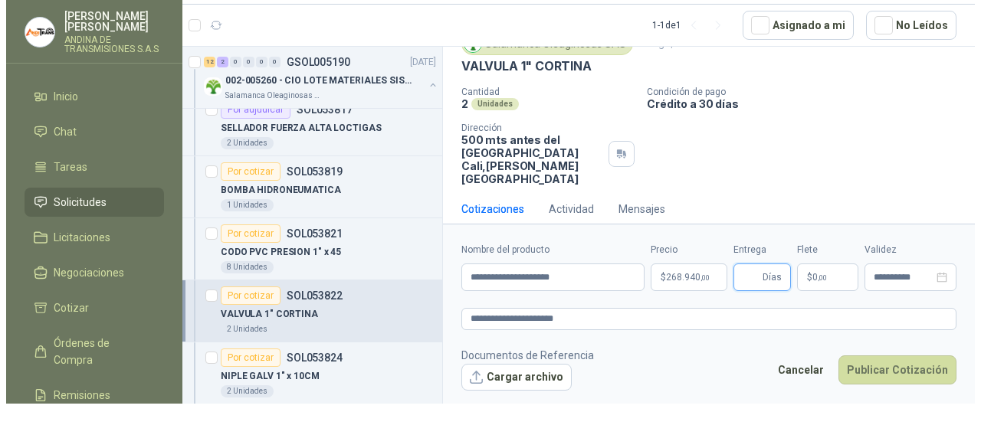
scroll to position [0, 0]
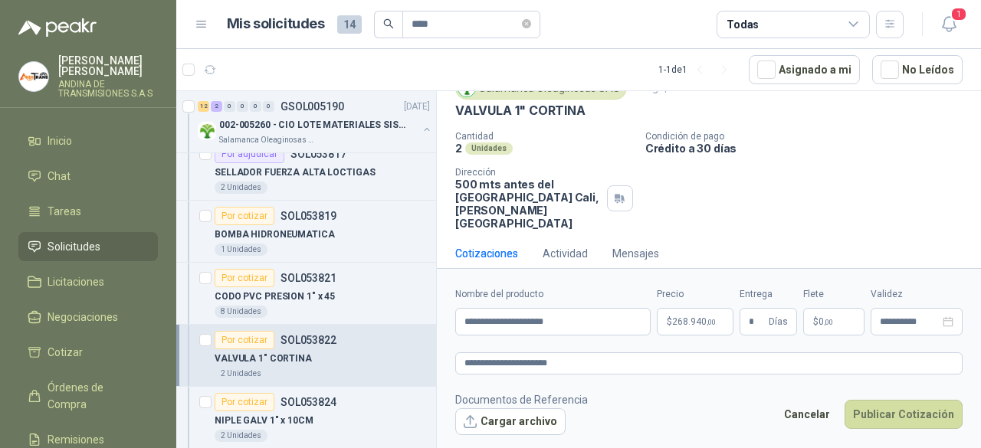
click at [793, 217] on div "Salamanca Oleaginosas SAS [DATE] VALVULA 1" CORTINA Cantidad 2 Unidades Condici…" at bounding box center [709, 154] width 544 height 166
click at [898, 410] on button "Publicar Cotización" at bounding box center [904, 414] width 118 height 29
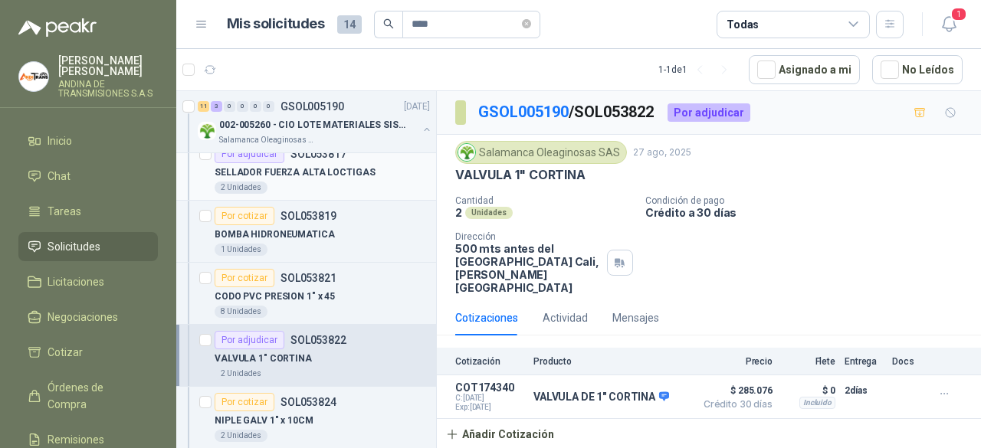
click at [267, 168] on p "SELLADOR FUERZA ALTA LOCTIGAS" at bounding box center [295, 173] width 161 height 15
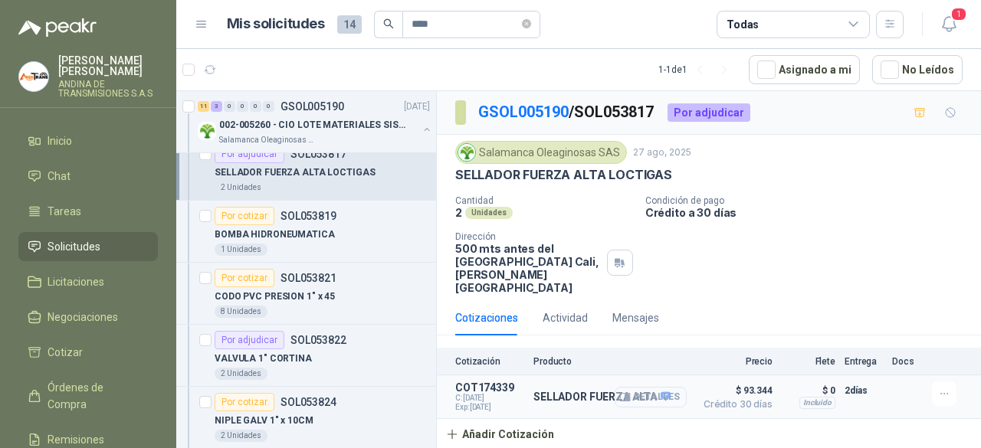
click at [652, 387] on button "Detalles" at bounding box center [651, 397] width 72 height 21
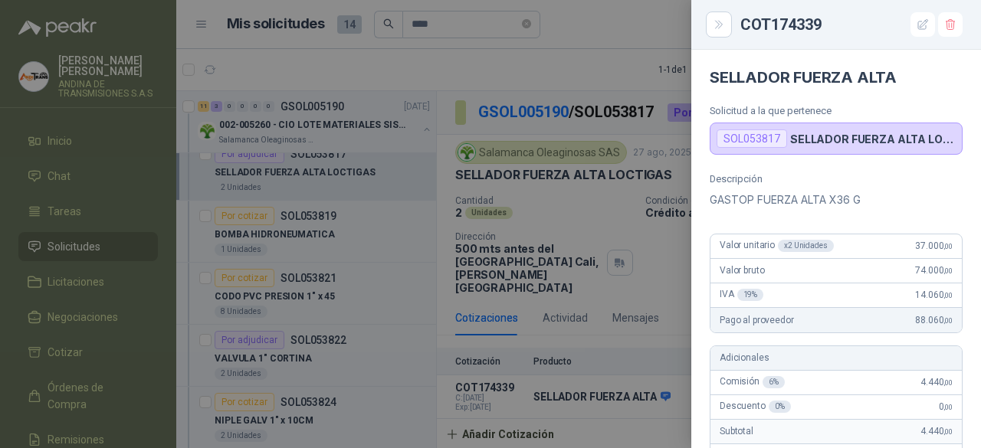
click at [585, 67] on div at bounding box center [490, 224] width 981 height 448
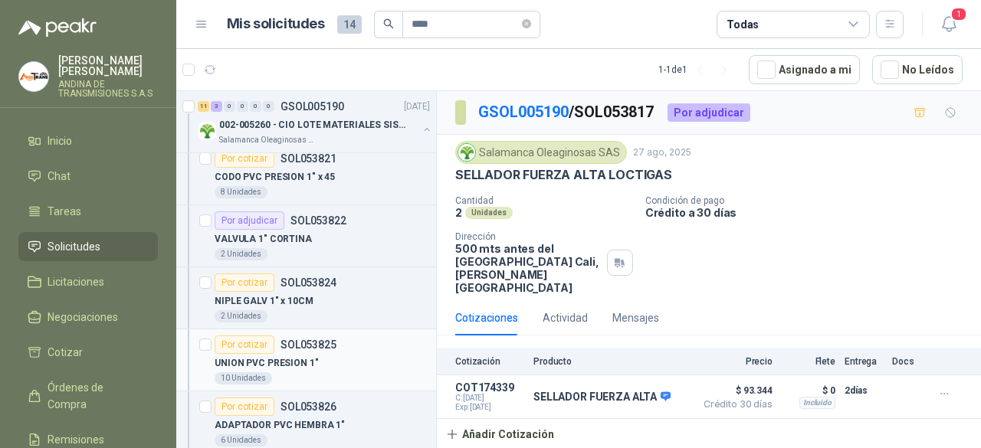
scroll to position [230, 0]
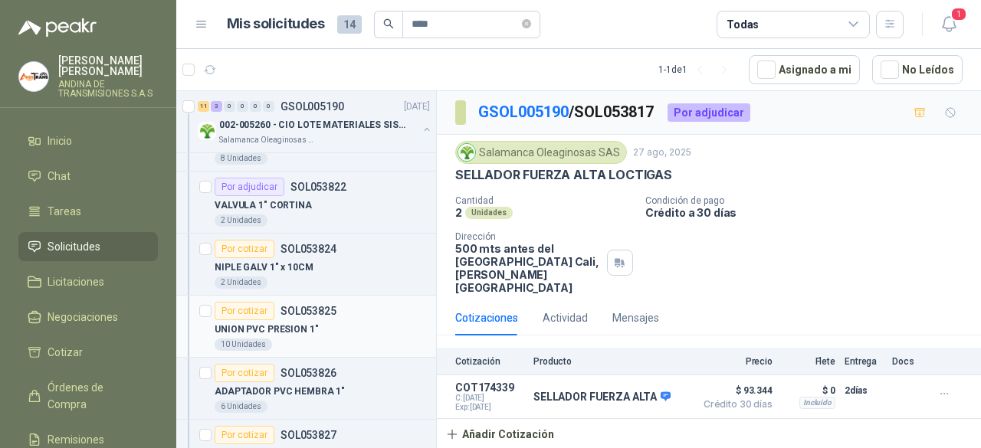
click at [247, 312] on div "Por cotizar" at bounding box center [245, 311] width 60 height 18
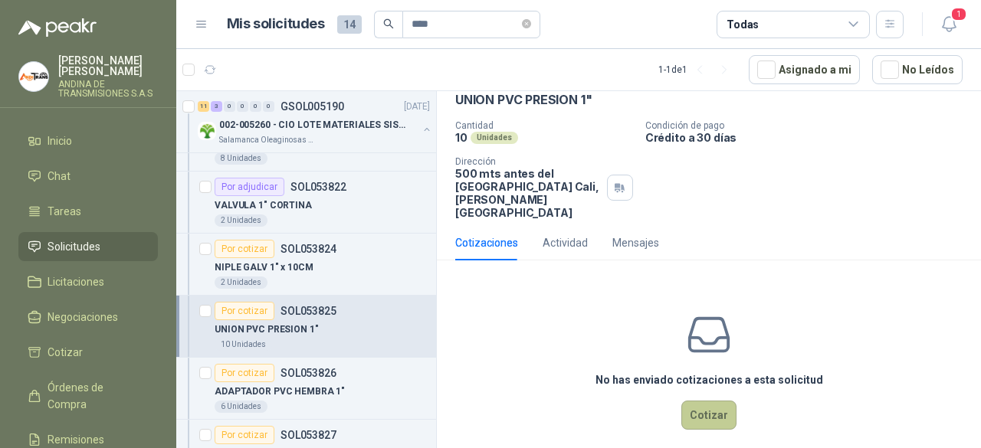
click at [701, 405] on button "Cotizar" at bounding box center [708, 415] width 55 height 29
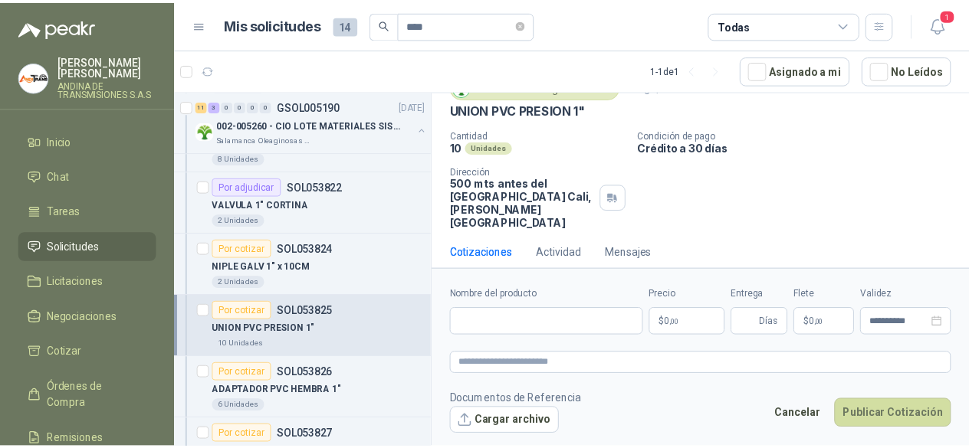
scroll to position [64, 0]
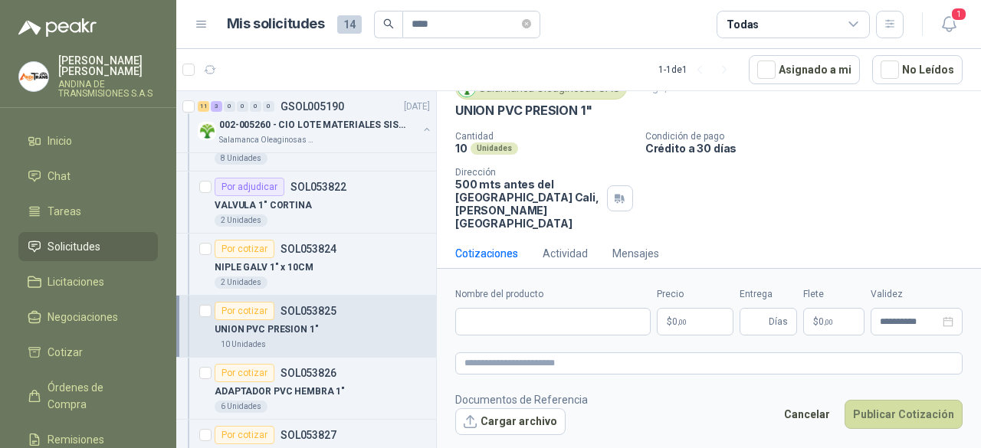
click at [455, 105] on div "Salamanca Oleaginosas SAS [DATE] UNION PVC PRESION 1" Cantidad 10 Unidades Cond…" at bounding box center [709, 154] width 544 height 166
drag, startPoint x: 456, startPoint y: 107, endPoint x: 607, endPoint y: 113, distance: 151.1
click at [607, 113] on div "UNION PVC PRESION 1"" at bounding box center [708, 111] width 507 height 16
copy p "UNION PVC PRESION 1""
click at [491, 317] on input "Nombre del producto" at bounding box center [552, 322] width 195 height 28
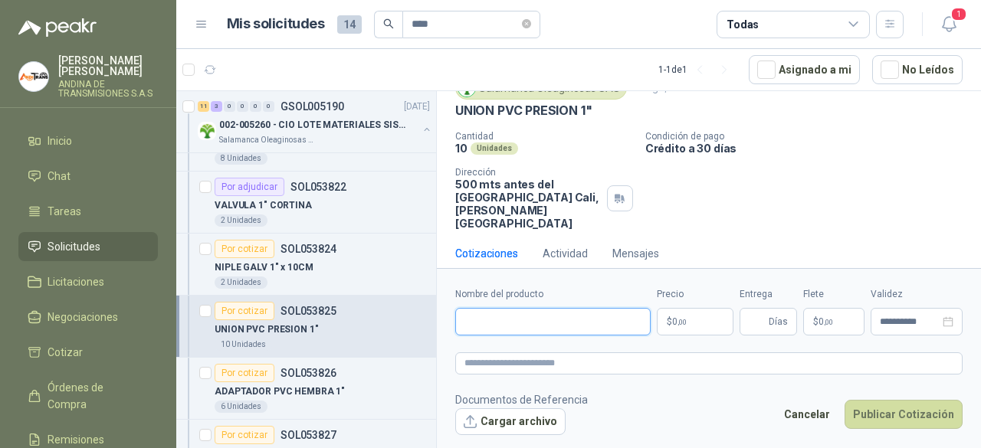
paste input "**********"
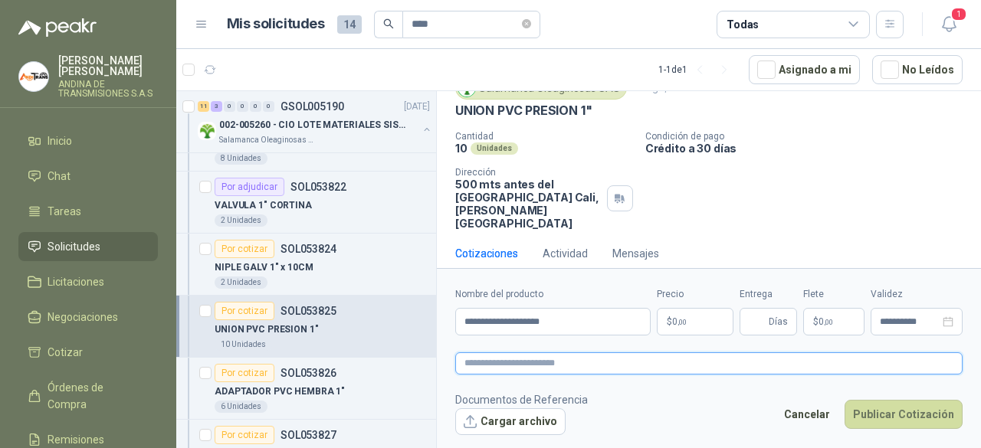
click at [501, 363] on textarea at bounding box center [708, 363] width 507 height 21
paste textarea "**********"
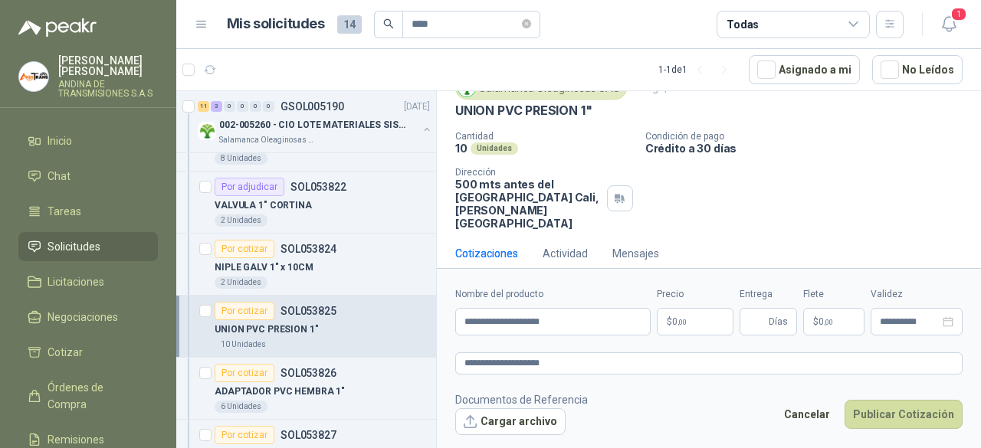
click at [691, 322] on p "$ 0 ,00" at bounding box center [695, 322] width 77 height 28
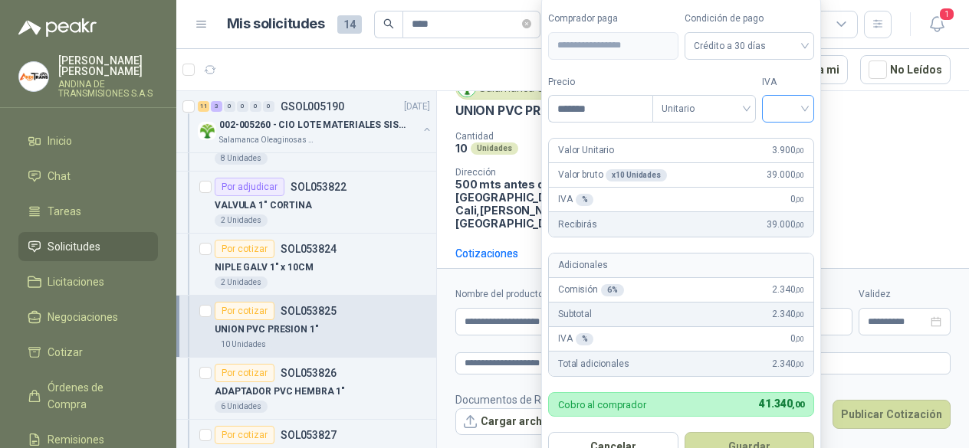
click at [805, 106] on input "search" at bounding box center [788, 107] width 34 height 23
click at [799, 141] on div "19%" at bounding box center [791, 142] width 28 height 17
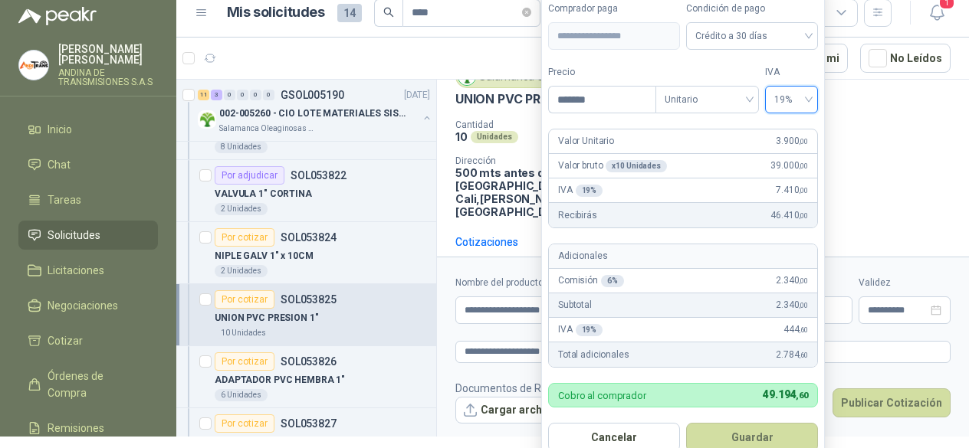
scroll to position [29, 0]
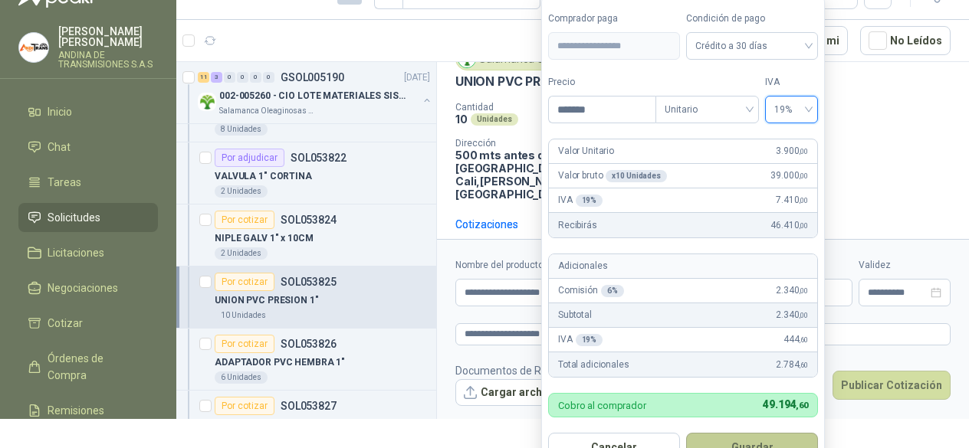
click at [760, 440] on button "Guardar" at bounding box center [752, 447] width 132 height 29
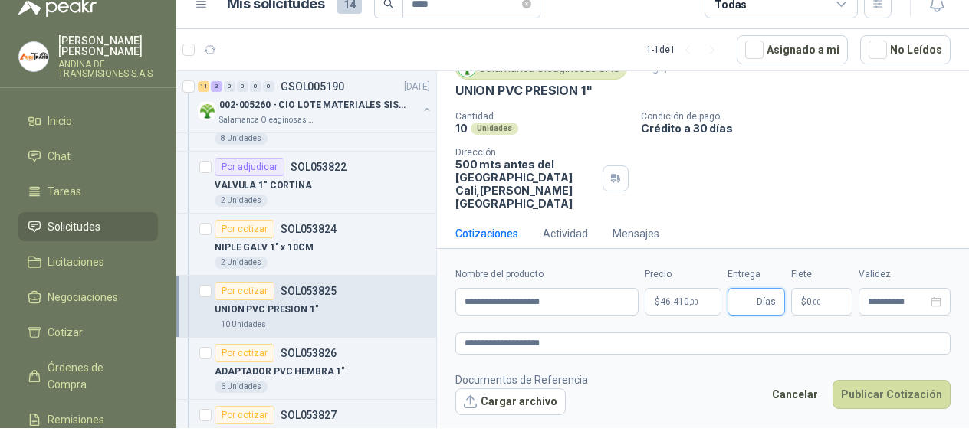
scroll to position [0, 0]
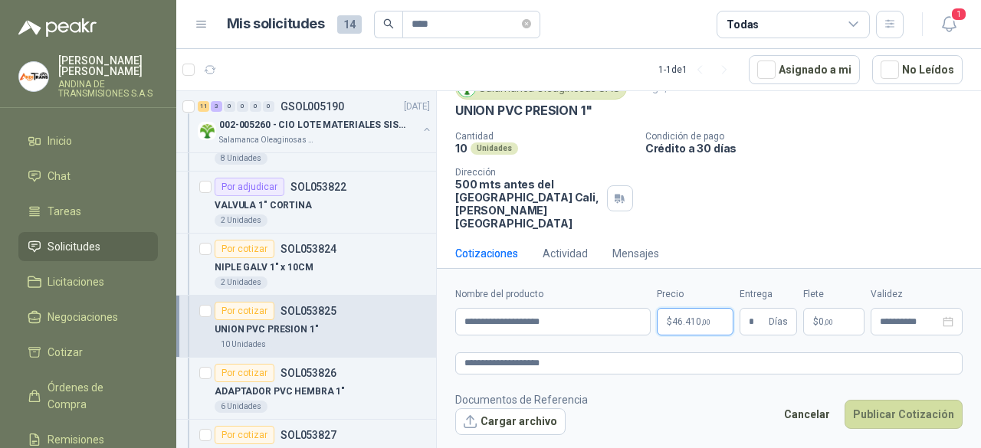
click at [675, 315] on p "$ 46.410 ,00" at bounding box center [695, 322] width 77 height 28
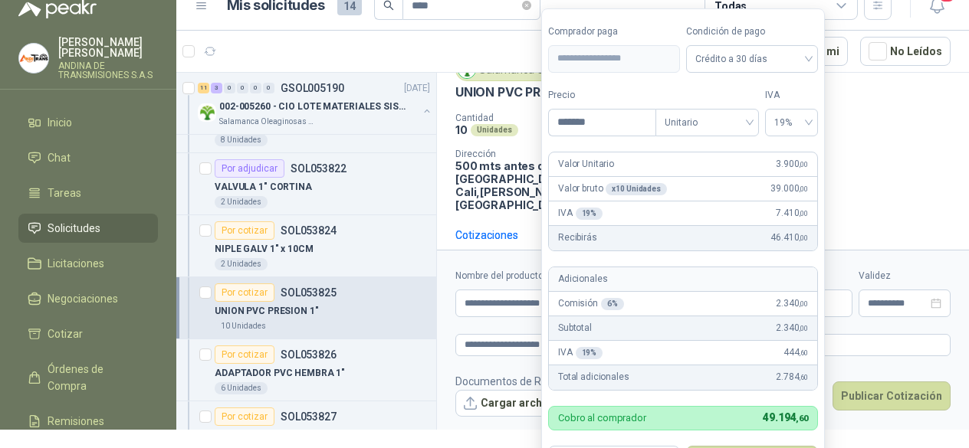
scroll to position [34, 0]
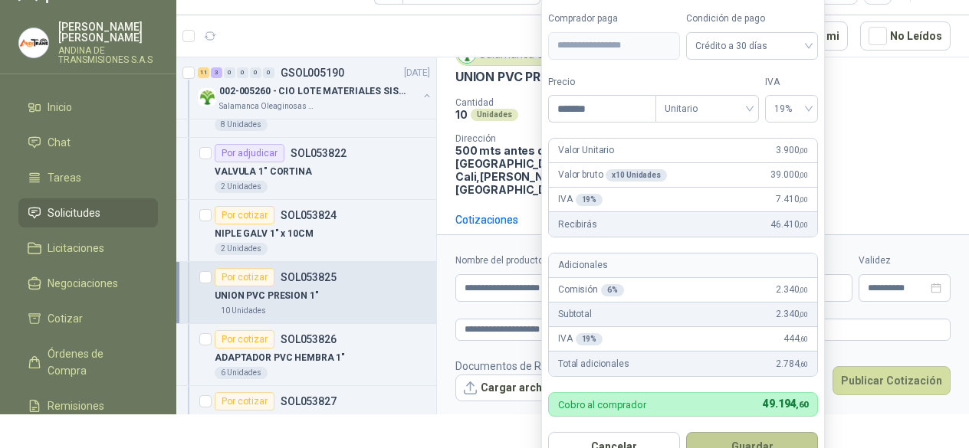
click at [751, 444] on button "Guardar" at bounding box center [752, 446] width 132 height 29
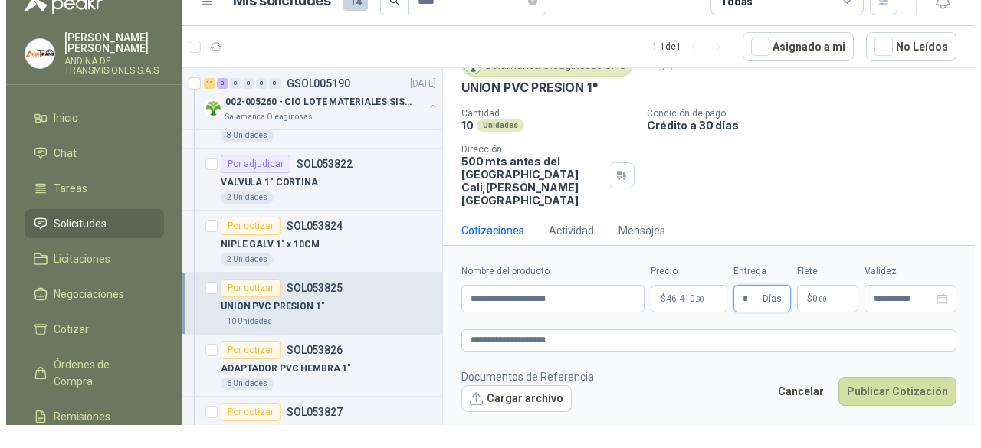
scroll to position [0, 0]
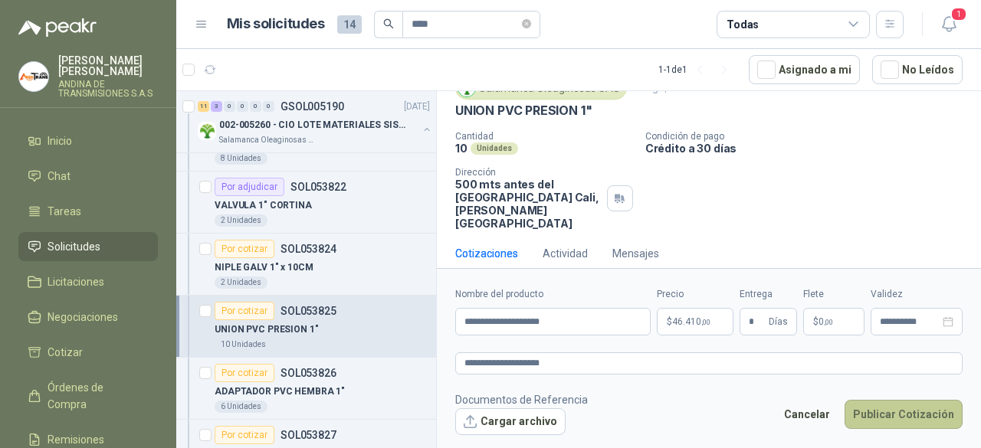
click at [917, 405] on button "Publicar Cotización" at bounding box center [904, 414] width 118 height 29
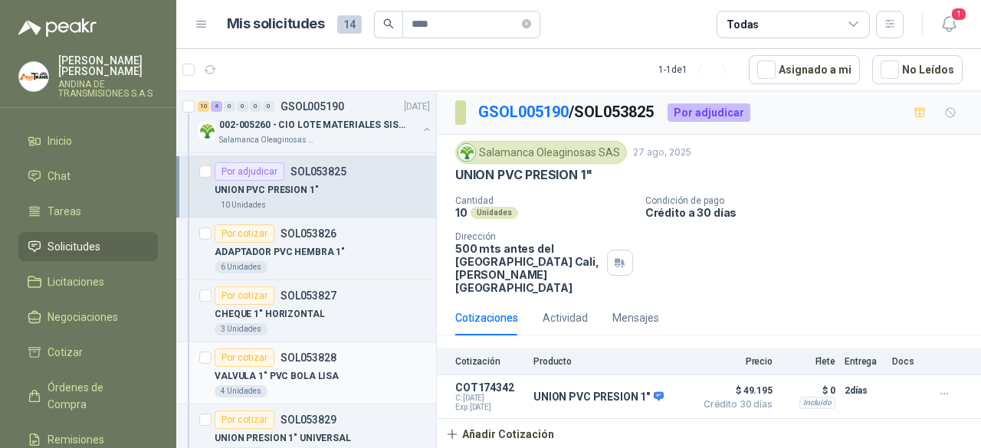
scroll to position [383, 0]
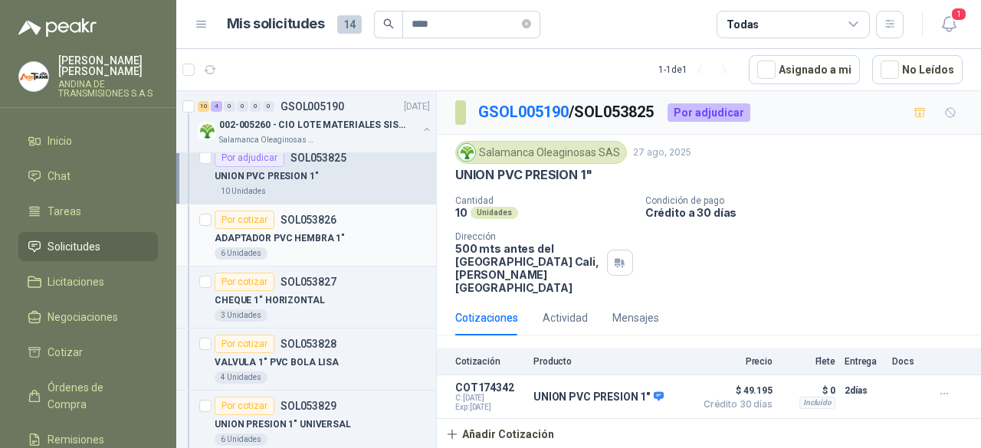
click at [250, 214] on div "Por cotizar" at bounding box center [245, 220] width 60 height 18
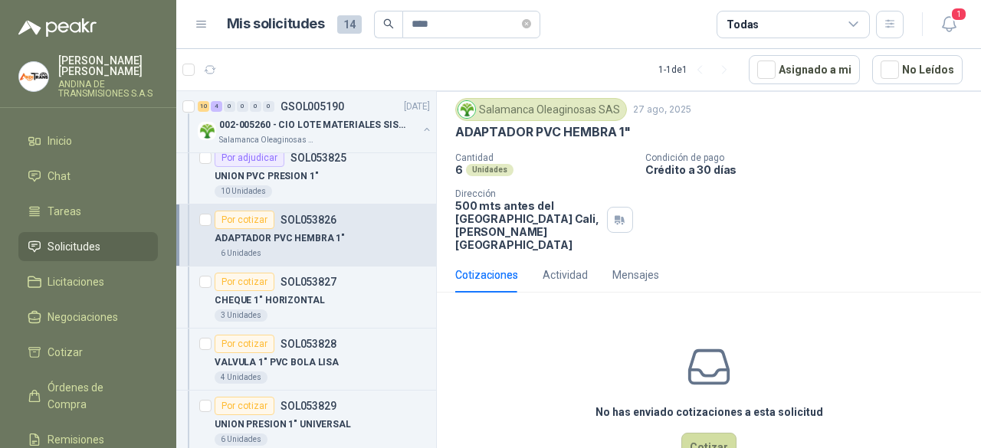
scroll to position [75, 0]
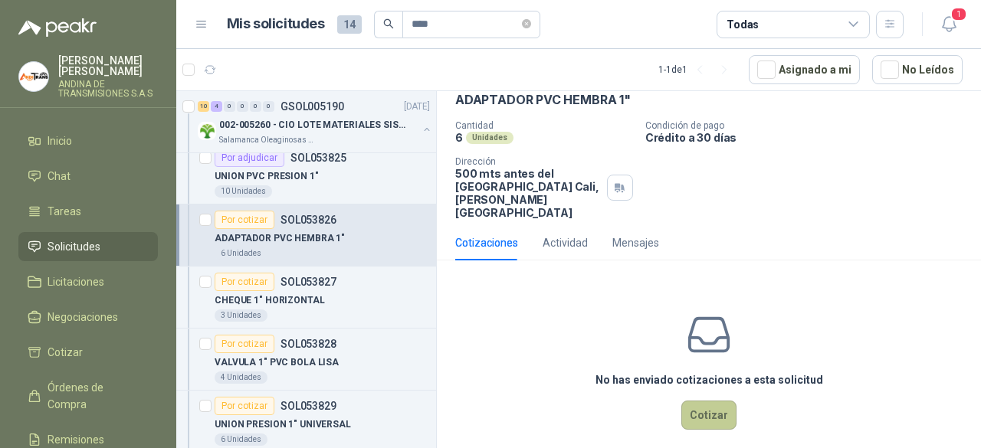
click at [698, 401] on button "Cotizar" at bounding box center [708, 415] width 55 height 29
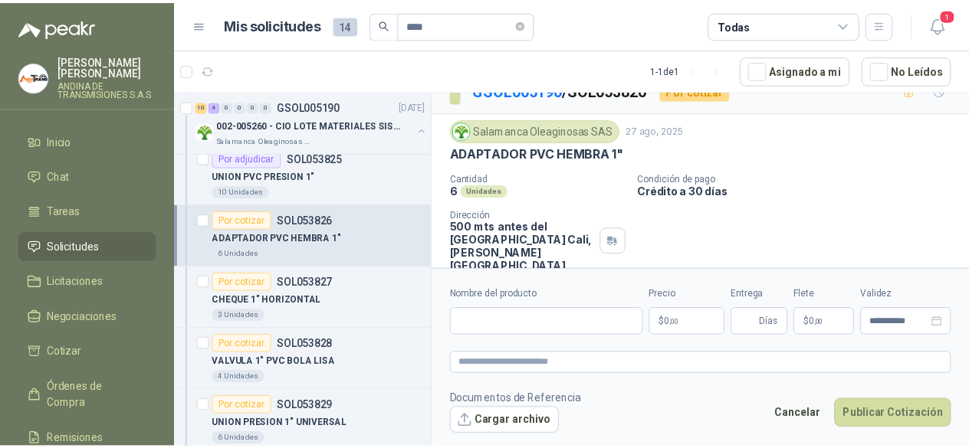
scroll to position [0, 0]
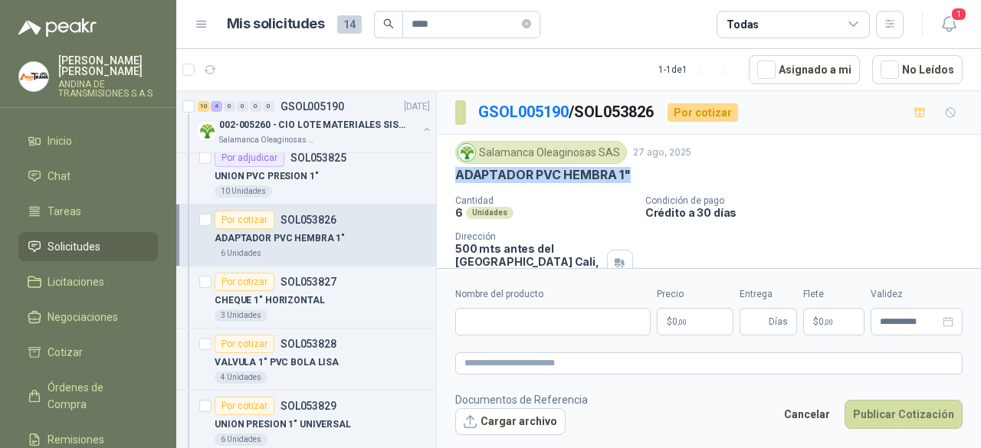
drag, startPoint x: 457, startPoint y: 170, endPoint x: 627, endPoint y: 174, distance: 170.2
click at [627, 174] on p "ADAPTADOR PVC HEMBRA 1"" at bounding box center [543, 175] width 176 height 16
copy p "ADAPTADOR PVC HEMBRA 1""
click at [528, 326] on input "Nombre del producto" at bounding box center [552, 322] width 195 height 28
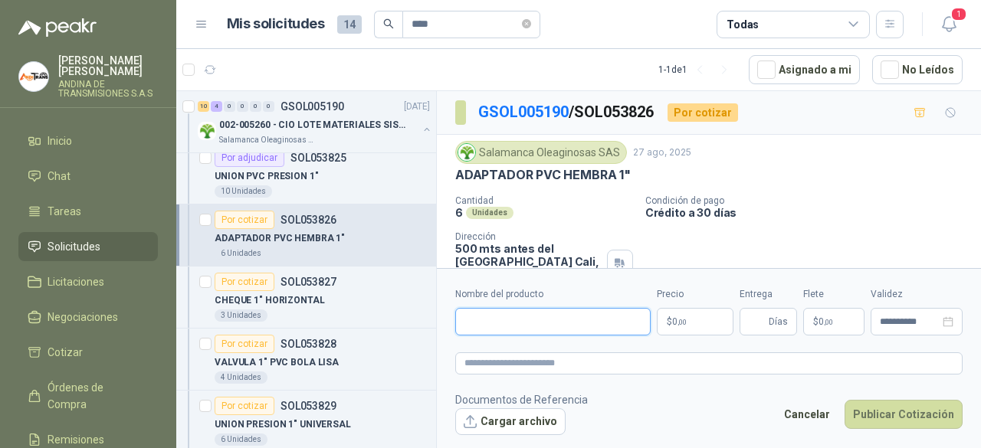
paste input "**********"
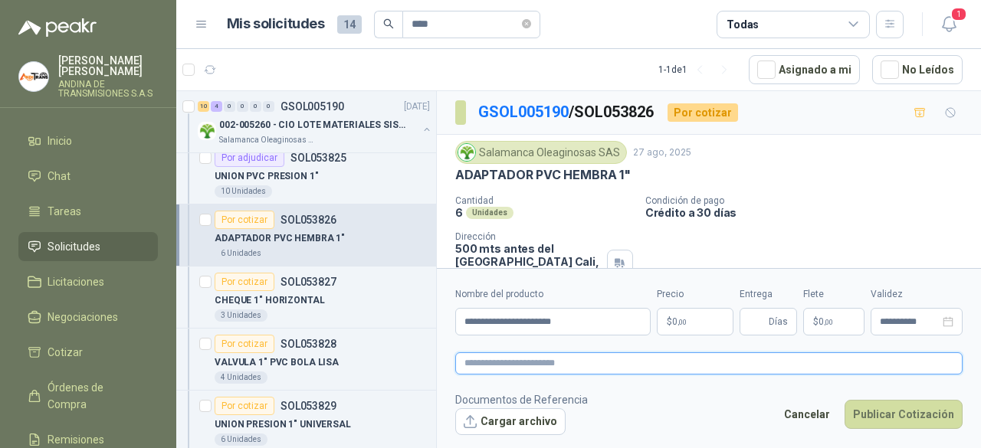
click at [514, 359] on textarea at bounding box center [708, 363] width 507 height 21
paste textarea "**********"
click at [685, 320] on body "[PERSON_NAME] ANDINA DE TRANSMISIONES S.A.S Inicio Chat Tareas Solicitudes Lici…" at bounding box center [490, 224] width 981 height 448
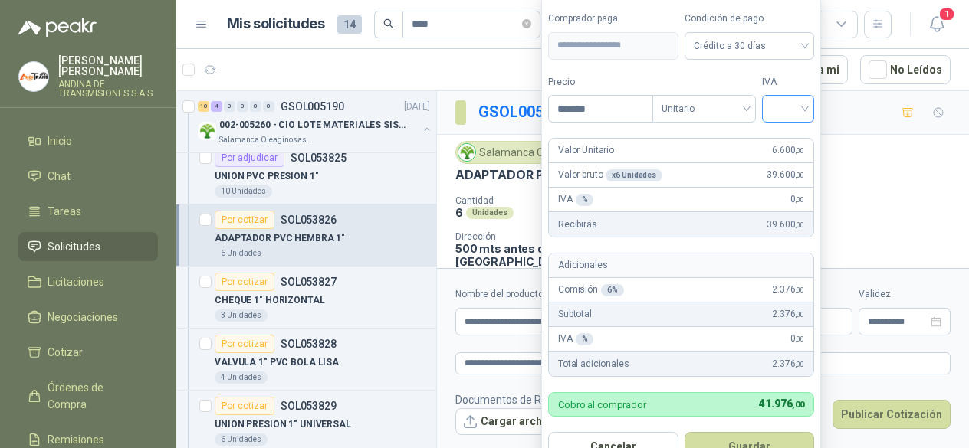
click at [812, 110] on div at bounding box center [788, 109] width 52 height 28
click at [796, 140] on div "19%" at bounding box center [791, 142] width 28 height 17
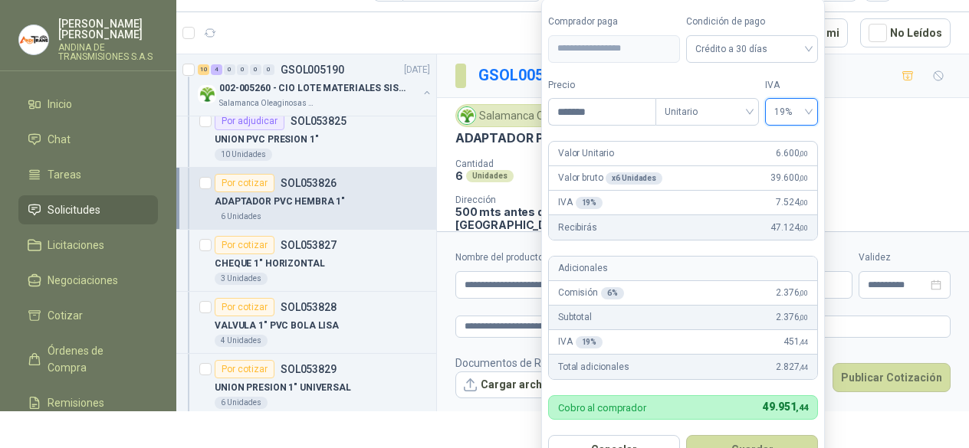
scroll to position [41, 0]
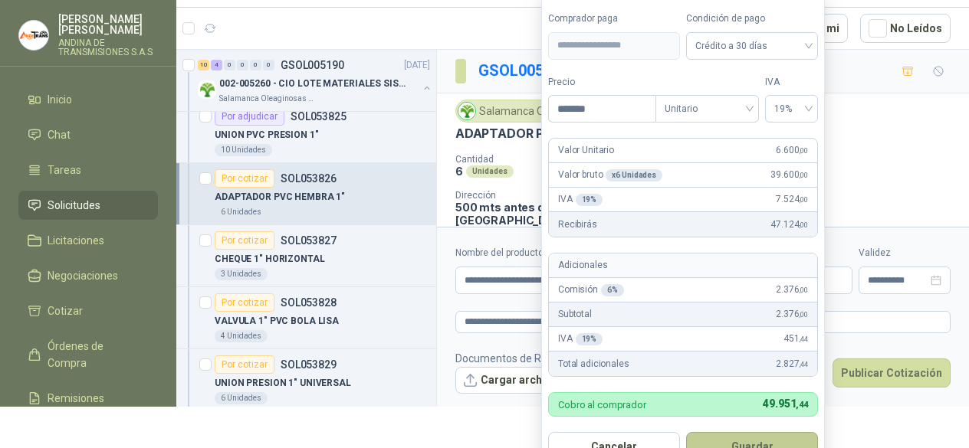
click at [743, 442] on button "Guardar" at bounding box center [752, 446] width 132 height 29
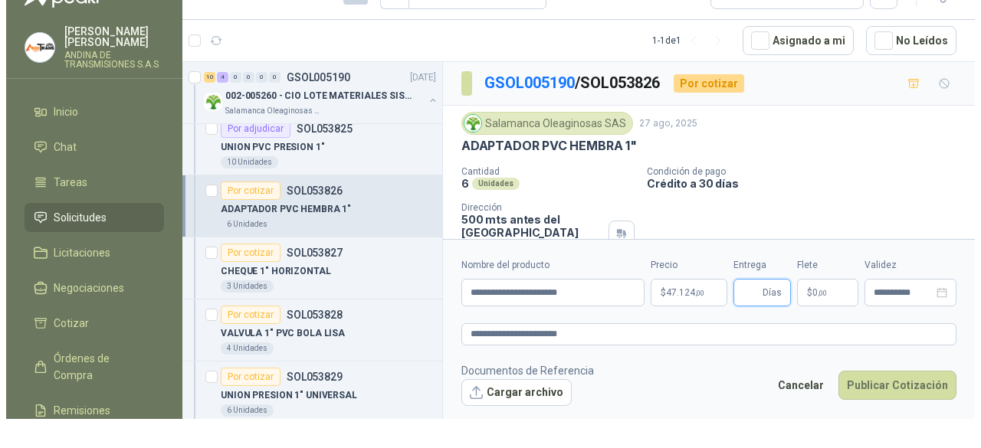
scroll to position [0, 0]
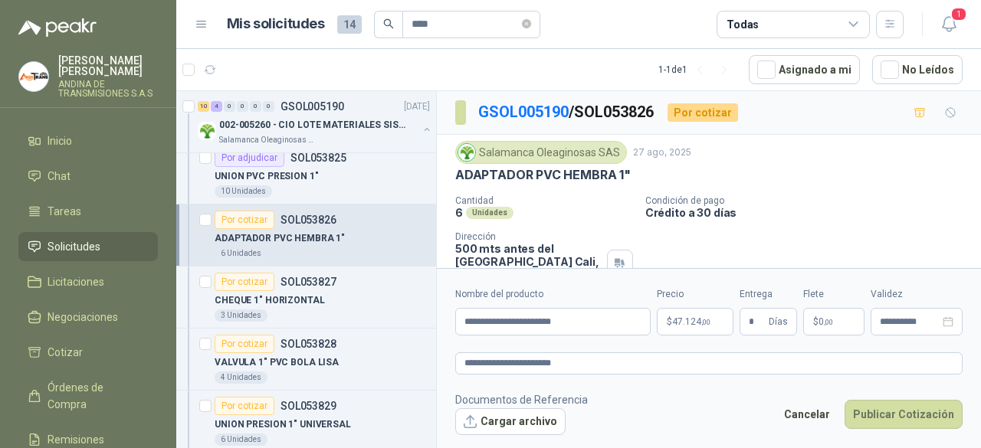
click at [676, 398] on footer "Documentos de Referencia Cargar archivo Cancelar Publicar Cotización" at bounding box center [708, 414] width 507 height 44
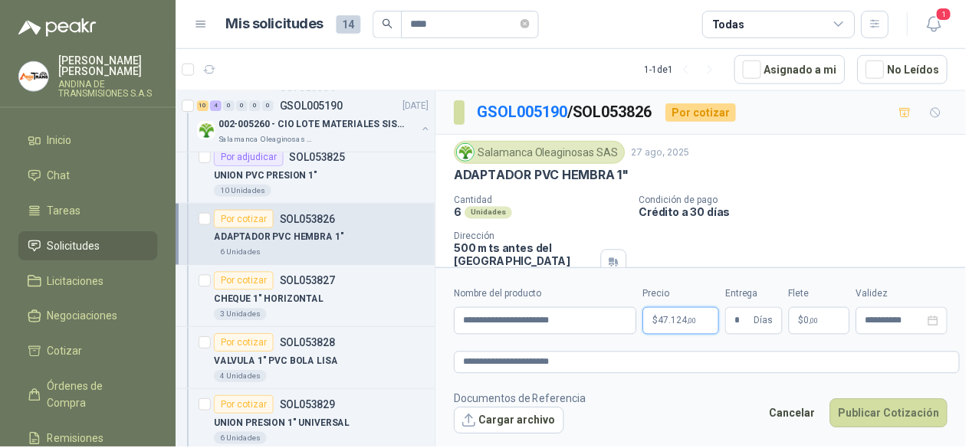
click at [681, 325] on span "47.124 ,00" at bounding box center [679, 321] width 38 height 9
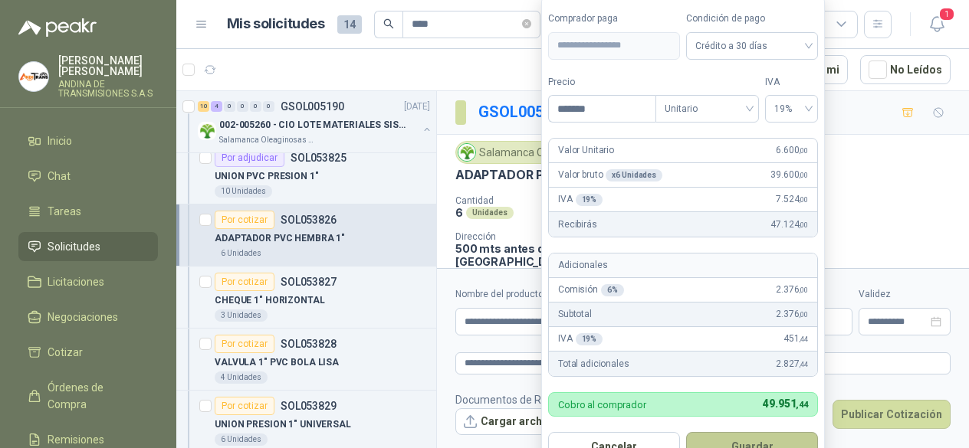
click at [766, 441] on button "Guardar" at bounding box center [752, 446] width 132 height 29
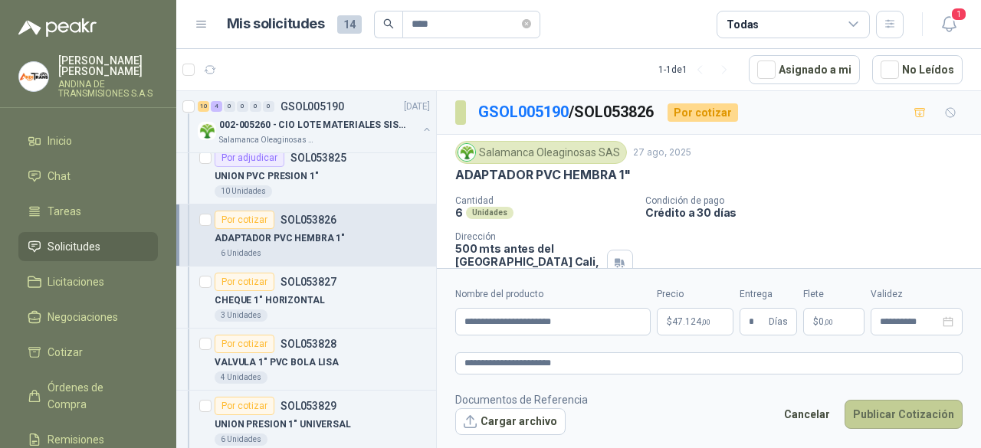
click at [895, 409] on button "Publicar Cotización" at bounding box center [904, 414] width 118 height 29
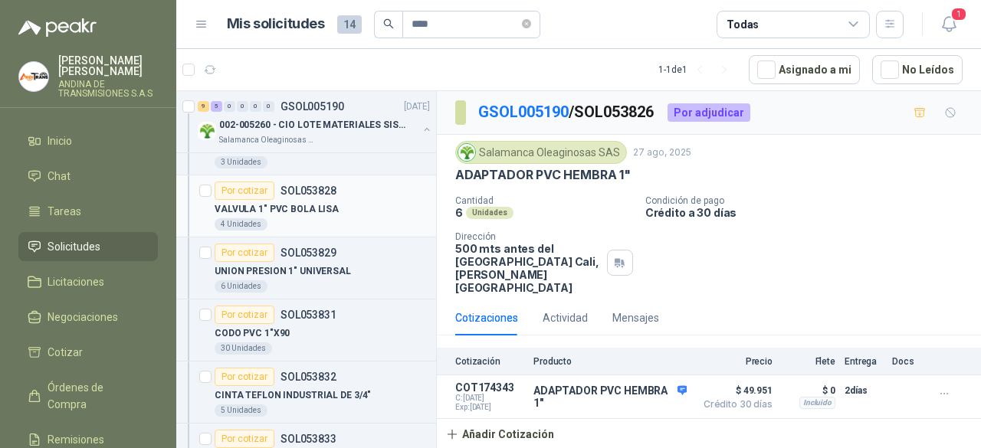
scroll to position [460, 0]
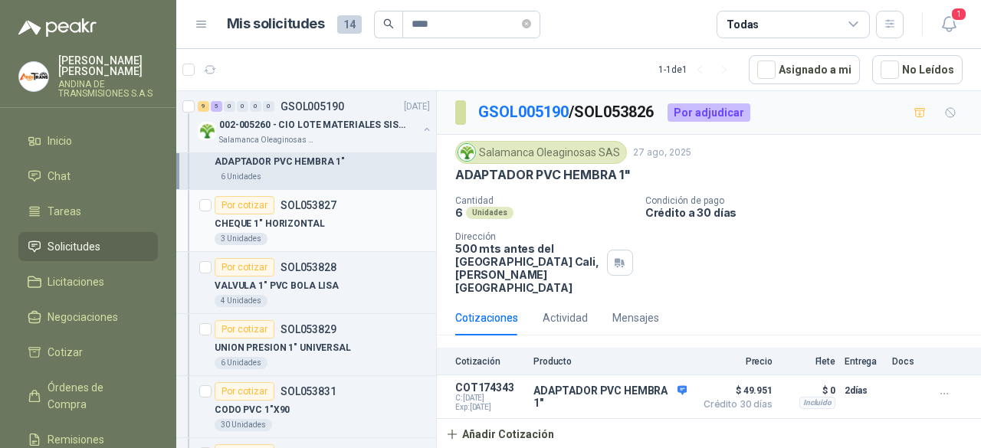
click at [326, 226] on div "CHEQUE 1" HORIZONTAL" at bounding box center [322, 224] width 215 height 18
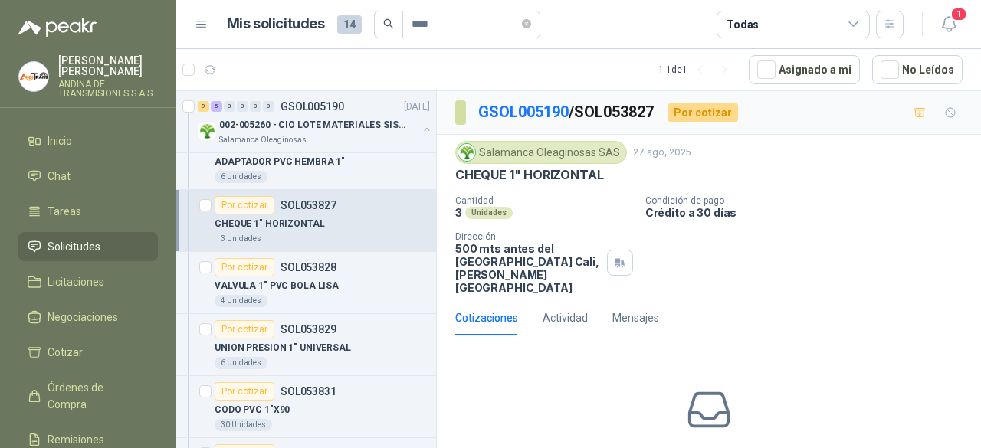
click at [239, 200] on div "Por cotizar" at bounding box center [245, 205] width 60 height 18
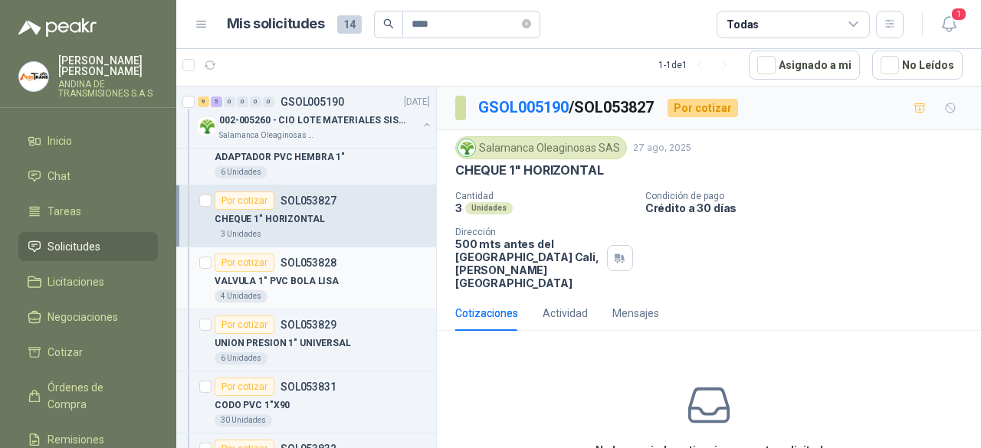
click at [239, 260] on div "Por cotizar" at bounding box center [245, 263] width 60 height 18
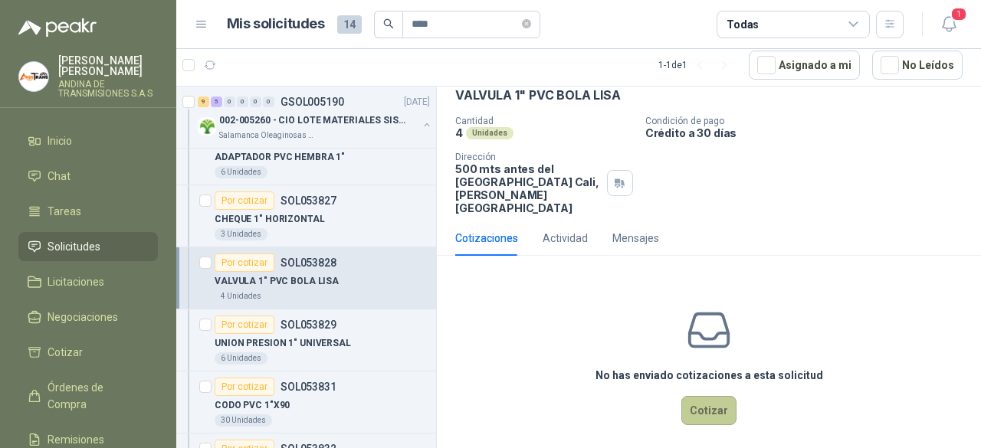
click at [705, 396] on button "Cotizar" at bounding box center [708, 410] width 55 height 29
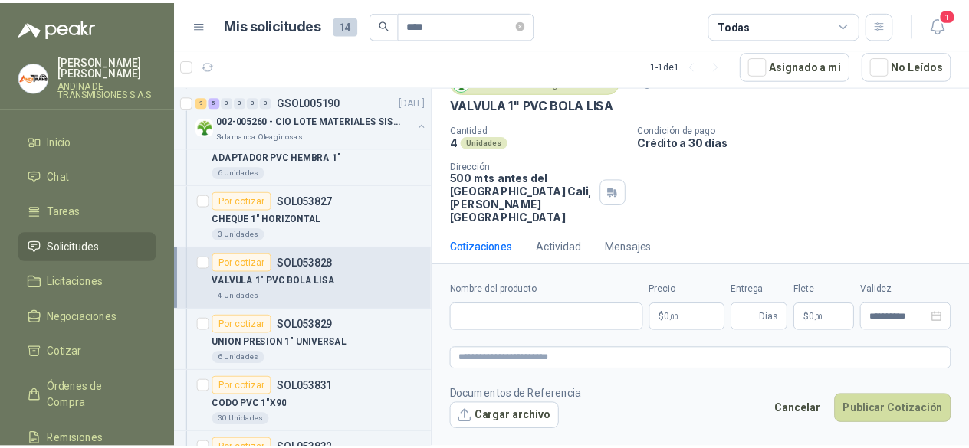
scroll to position [64, 0]
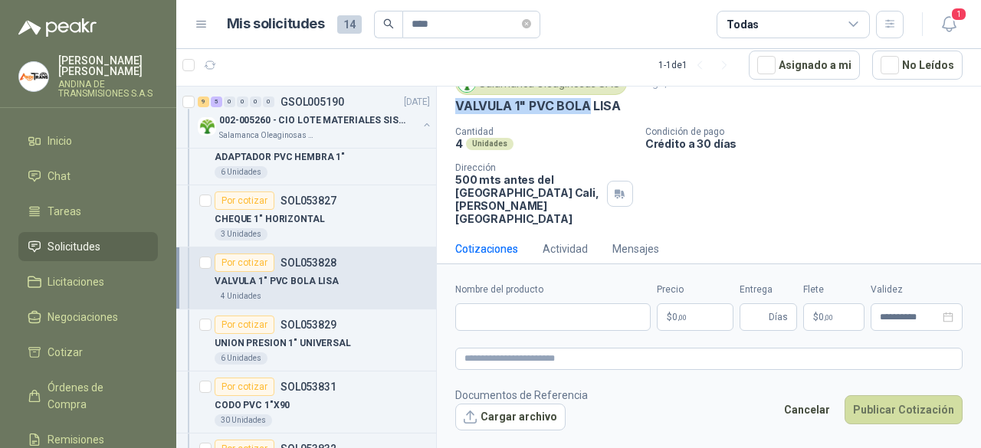
drag, startPoint x: 457, startPoint y: 100, endPoint x: 587, endPoint y: 110, distance: 130.7
click at [587, 110] on p "VALVULA 1" PVC BOLA LISA" at bounding box center [538, 106] width 166 height 16
copy p "VALVULA 1" PVC BOLA"
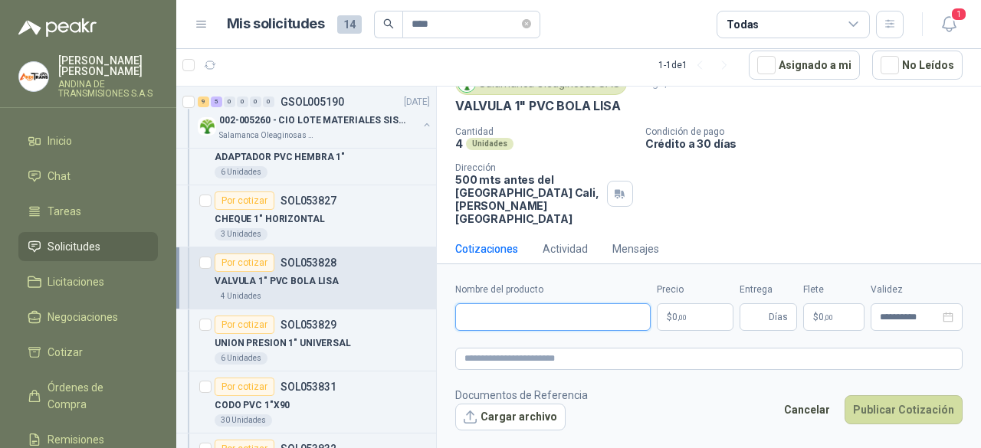
click at [512, 324] on input "Nombre del producto" at bounding box center [552, 318] width 195 height 28
paste input "**********"
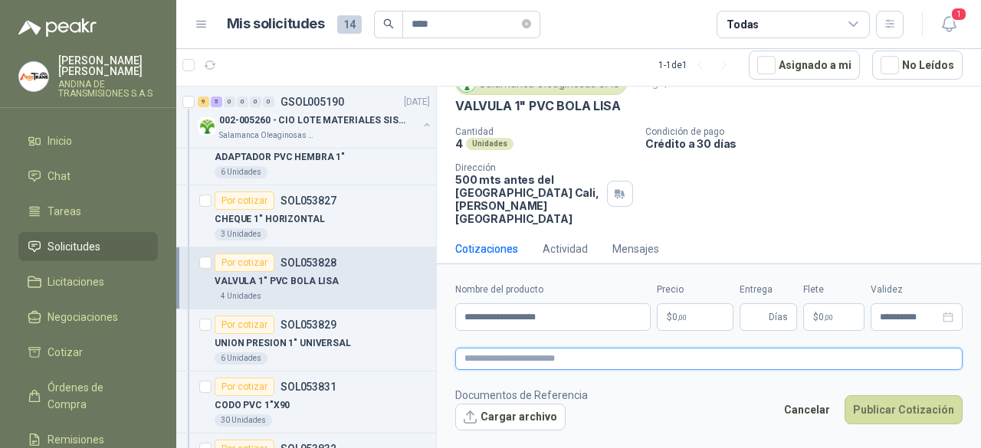
click at [524, 358] on textarea at bounding box center [708, 358] width 507 height 21
paste textarea "**********"
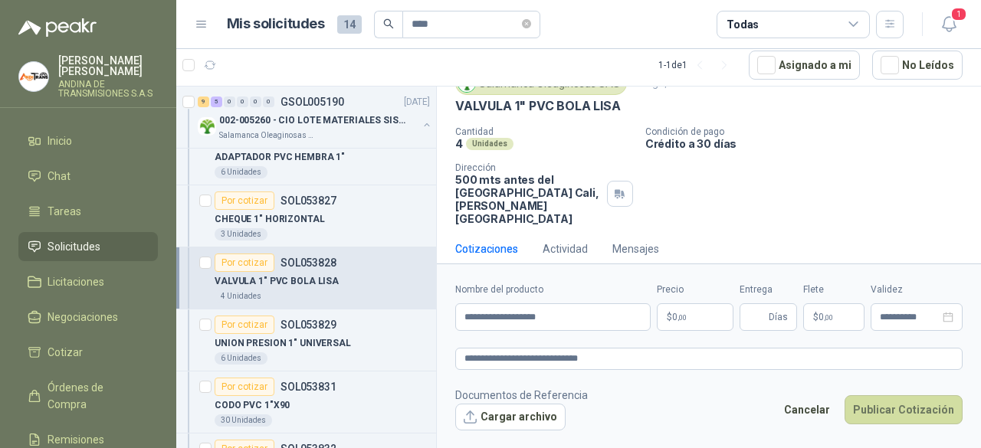
click at [679, 320] on body "[PERSON_NAME] ANDINA DE TRANSMISIONES S.A.S Inicio Chat Tareas Solicitudes Lici…" at bounding box center [490, 224] width 981 height 448
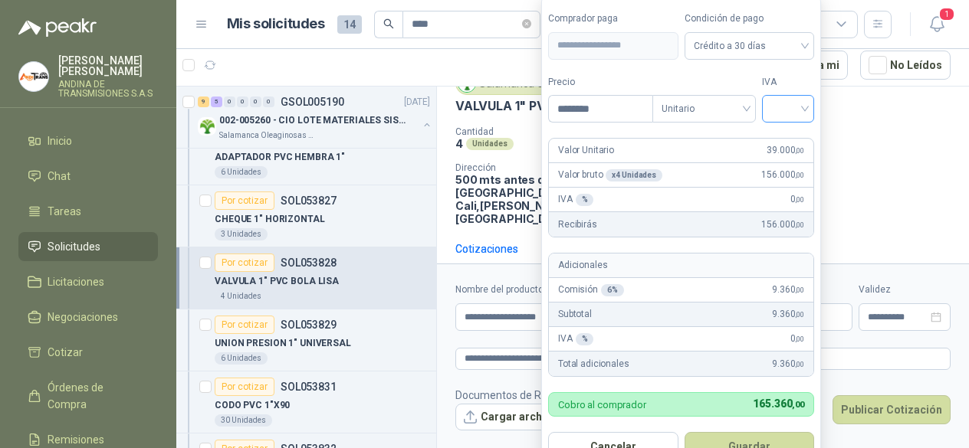
click at [805, 105] on input "search" at bounding box center [788, 107] width 34 height 23
click at [794, 139] on div "19%" at bounding box center [791, 142] width 28 height 17
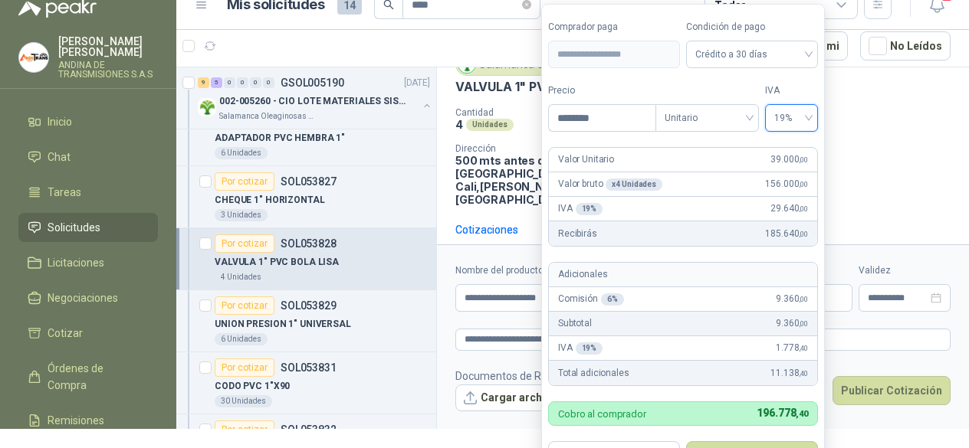
scroll to position [29, 0]
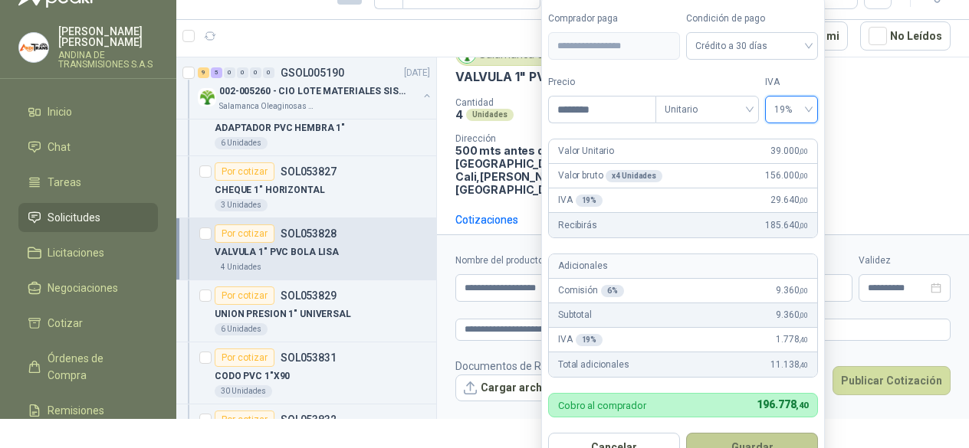
click at [760, 438] on button "Guardar" at bounding box center [752, 447] width 132 height 29
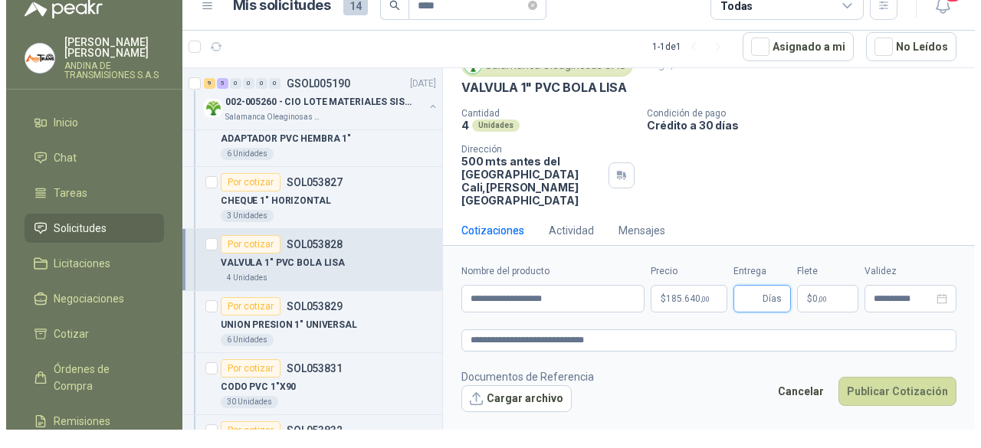
scroll to position [0, 0]
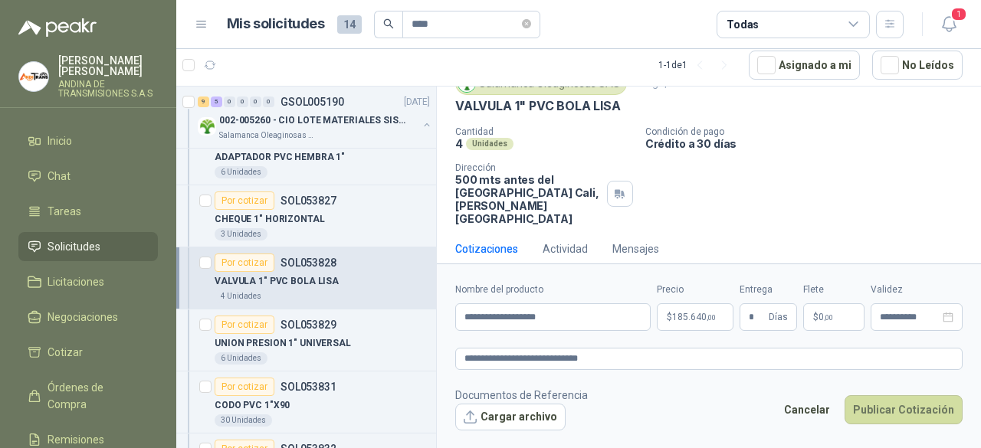
click at [725, 401] on footer "Documentos de Referencia Cargar archivo Cancelar Publicar Cotización" at bounding box center [708, 409] width 507 height 44
click at [903, 400] on button "Publicar Cotización" at bounding box center [904, 410] width 118 height 29
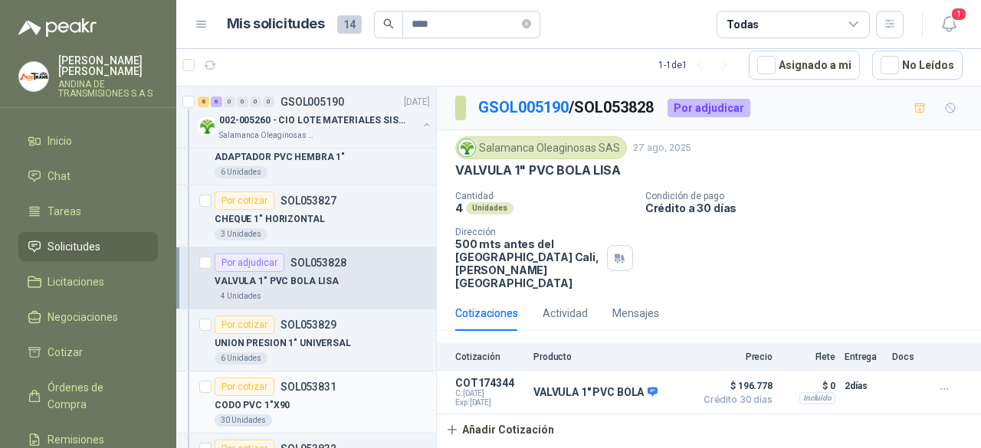
click at [290, 396] on div "CODO PVC 1"X90" at bounding box center [322, 405] width 215 height 18
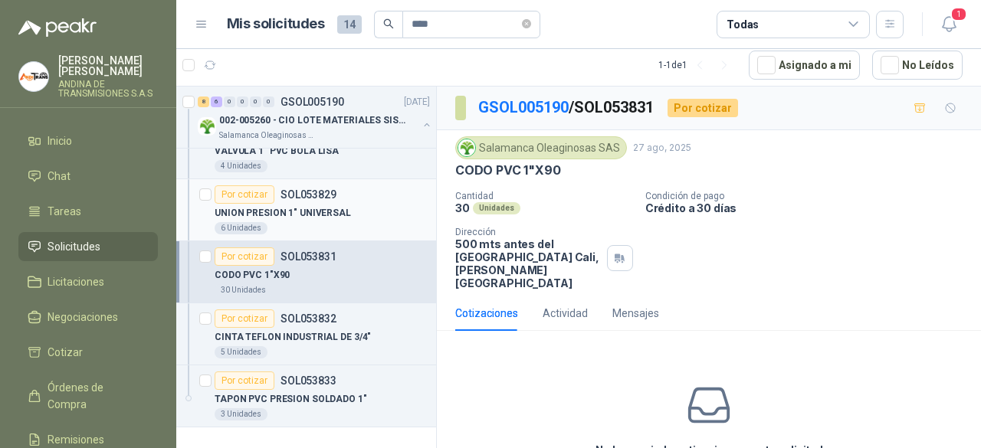
scroll to position [598, 0]
click at [276, 346] on div "5 Unidades" at bounding box center [322, 352] width 215 height 12
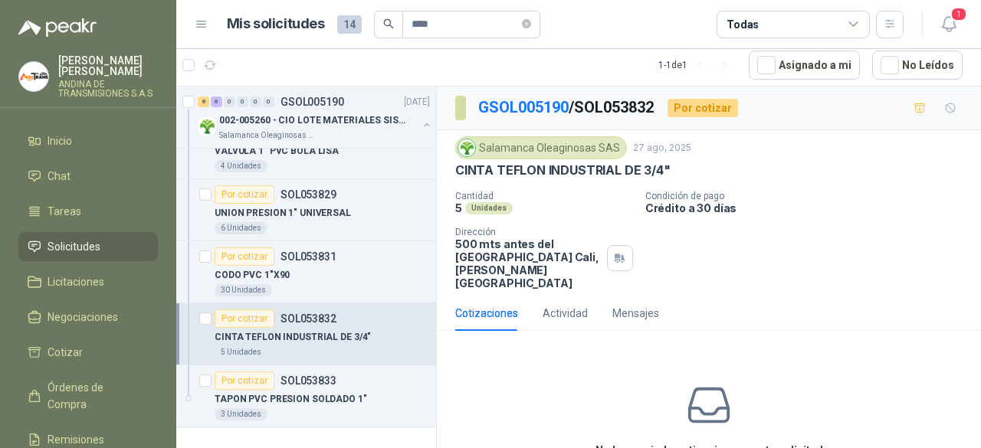
click at [247, 310] on div "Por cotizar" at bounding box center [245, 319] width 60 height 18
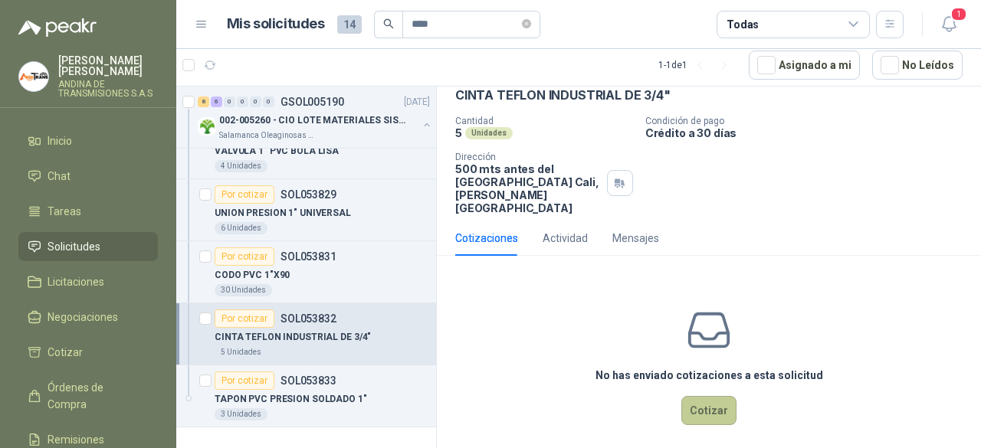
click at [703, 396] on button "Cotizar" at bounding box center [708, 410] width 55 height 29
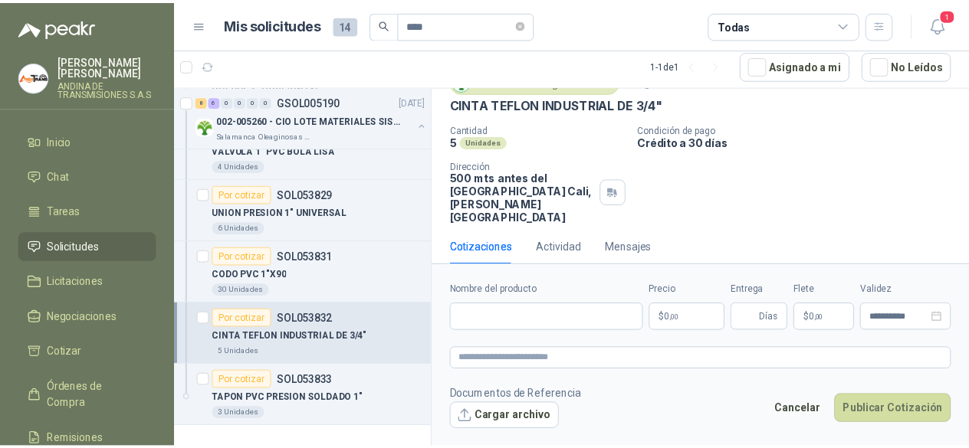
scroll to position [64, 0]
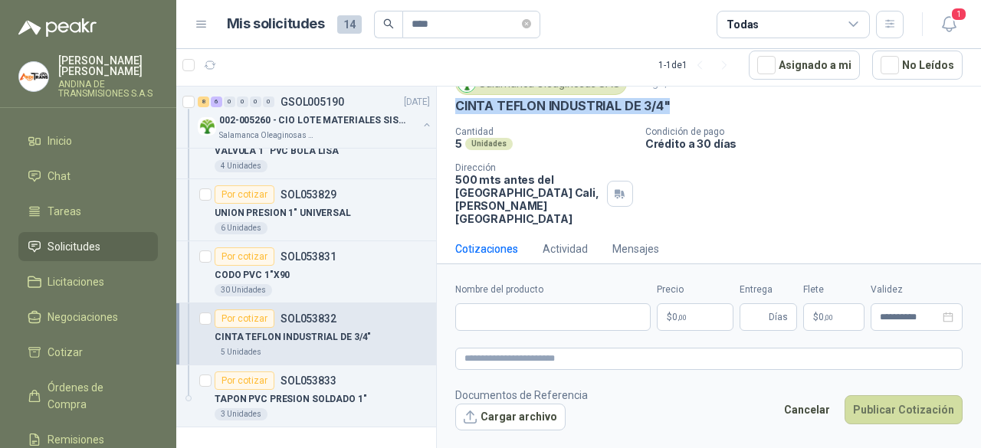
drag, startPoint x: 457, startPoint y: 103, endPoint x: 737, endPoint y: 103, distance: 279.8
click at [737, 103] on div "CINTA TEFLON INDUSTRIAL DE 3/4"" at bounding box center [708, 106] width 507 height 16
copy p "CINTA TEFLON INDUSTRIAL DE 3/4""
click at [515, 317] on input "Nombre del producto" at bounding box center [552, 318] width 195 height 28
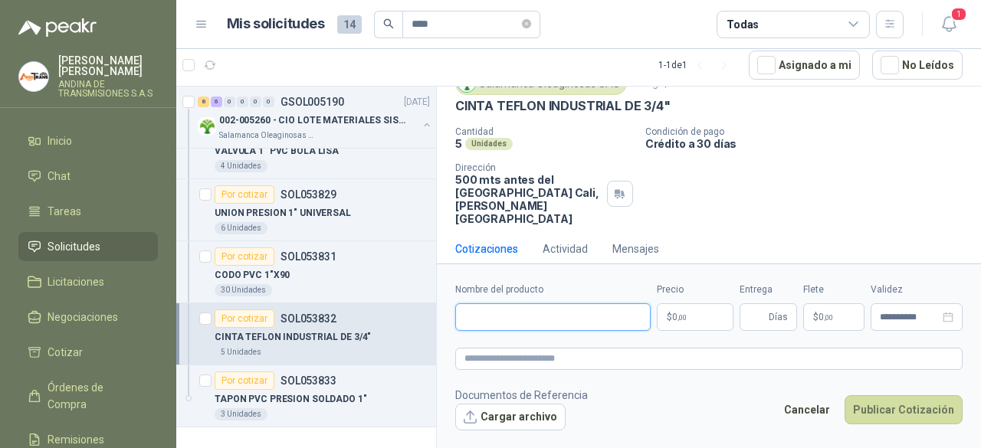
paste input "**********"
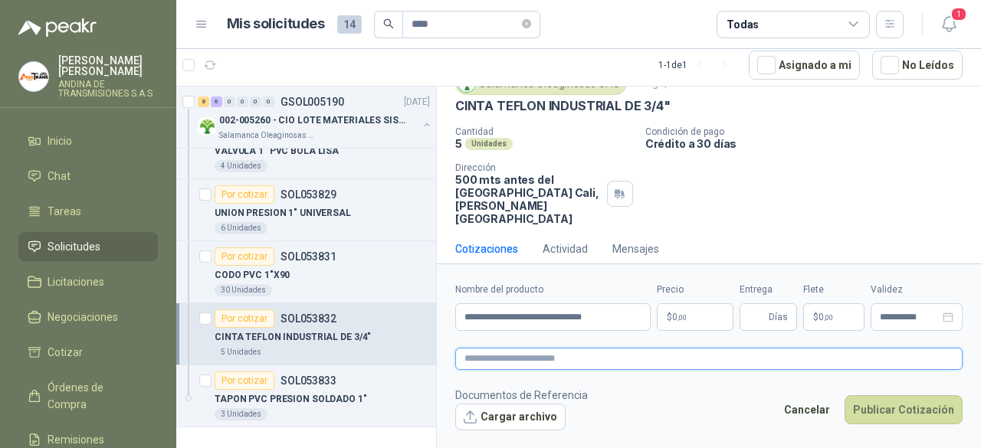
click at [510, 356] on textarea at bounding box center [708, 358] width 507 height 21
paste textarea "**********"
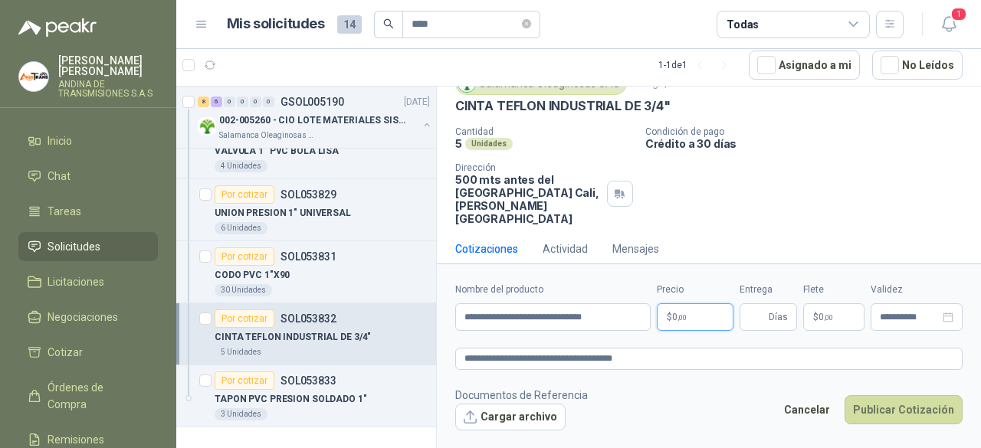
click at [706, 310] on p "$ 0 ,00" at bounding box center [695, 318] width 77 height 28
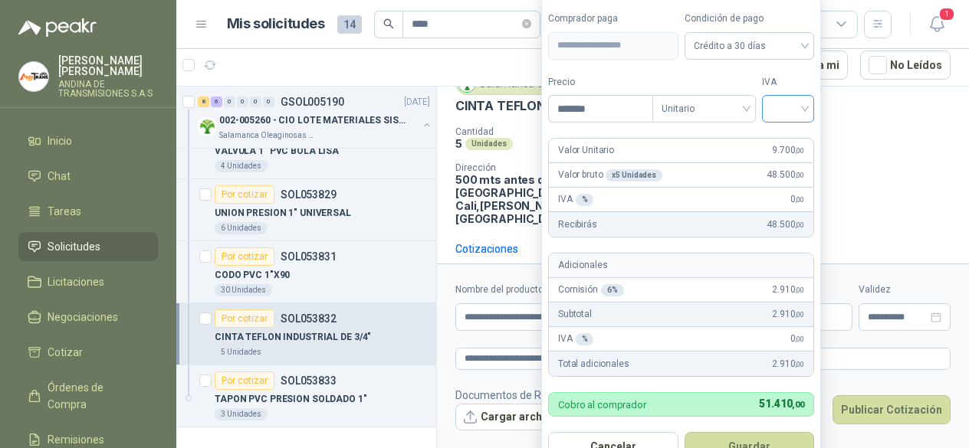
click at [805, 109] on input "search" at bounding box center [788, 107] width 34 height 23
click at [803, 133] on div "19%" at bounding box center [791, 142] width 47 height 25
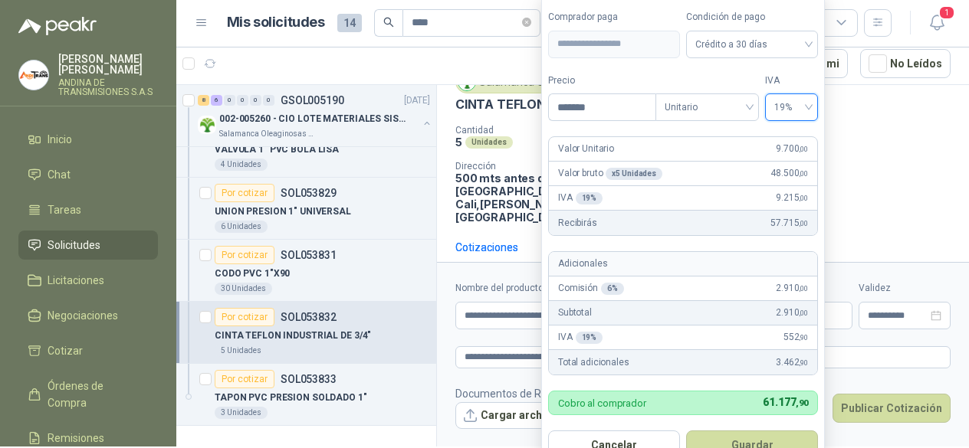
scroll to position [29, 0]
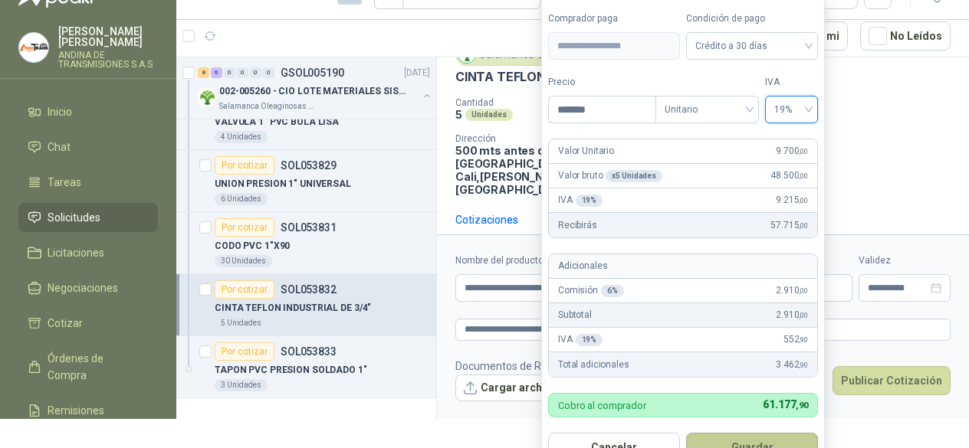
click at [758, 438] on button "Guardar" at bounding box center [752, 447] width 132 height 29
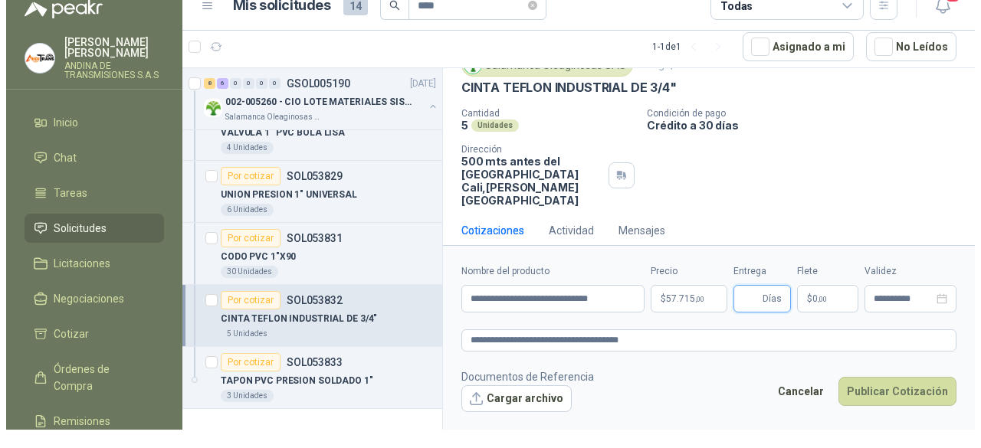
scroll to position [0, 0]
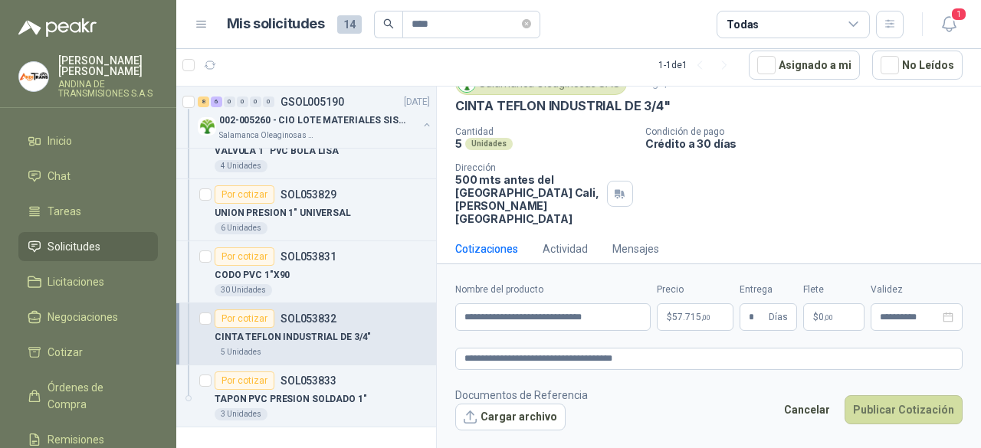
click at [705, 382] on form "**********" at bounding box center [709, 356] width 544 height 185
click at [897, 402] on button "Publicar Cotización" at bounding box center [904, 410] width 118 height 29
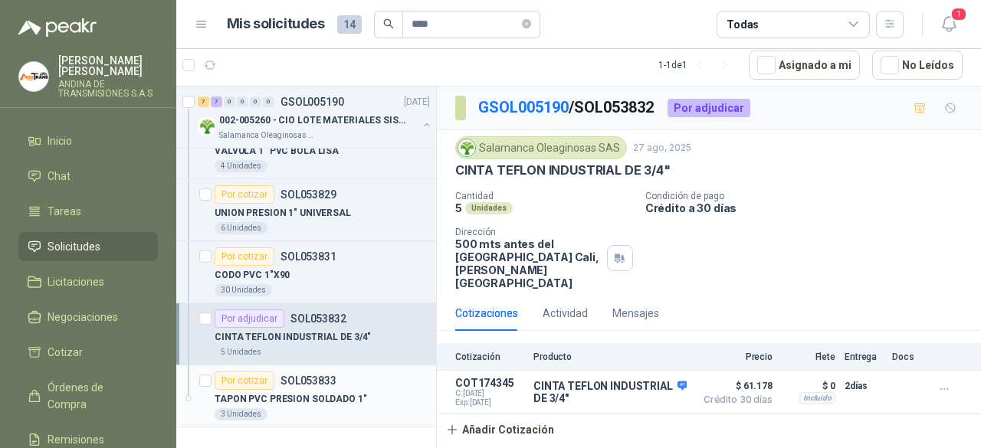
click at [310, 392] on p "TAPON PVC PRESION SOLDADO 1"" at bounding box center [291, 399] width 153 height 15
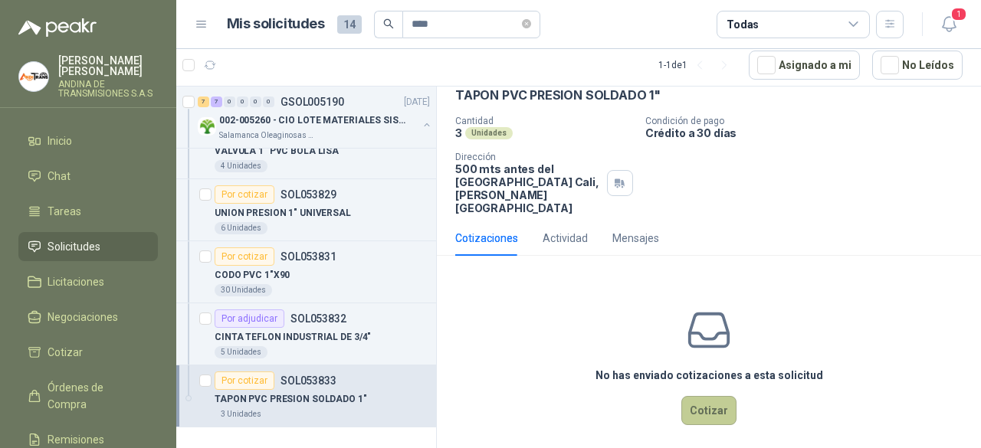
click at [704, 399] on button "Cotizar" at bounding box center [708, 410] width 55 height 29
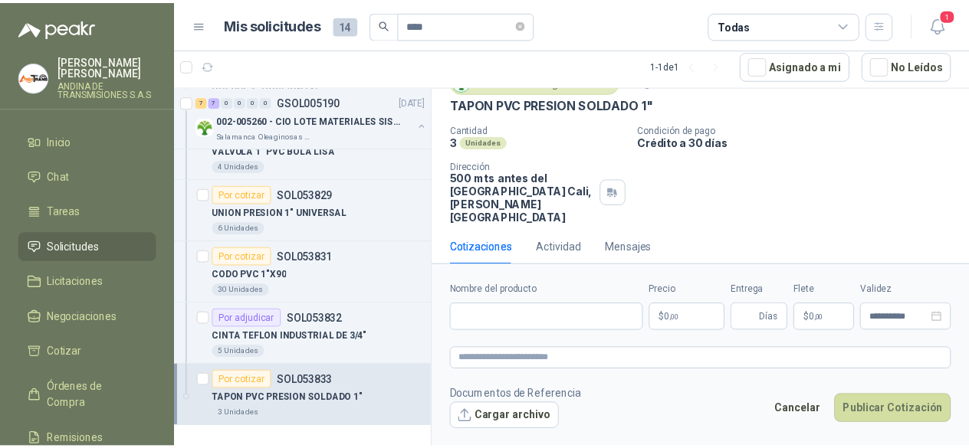
scroll to position [64, 0]
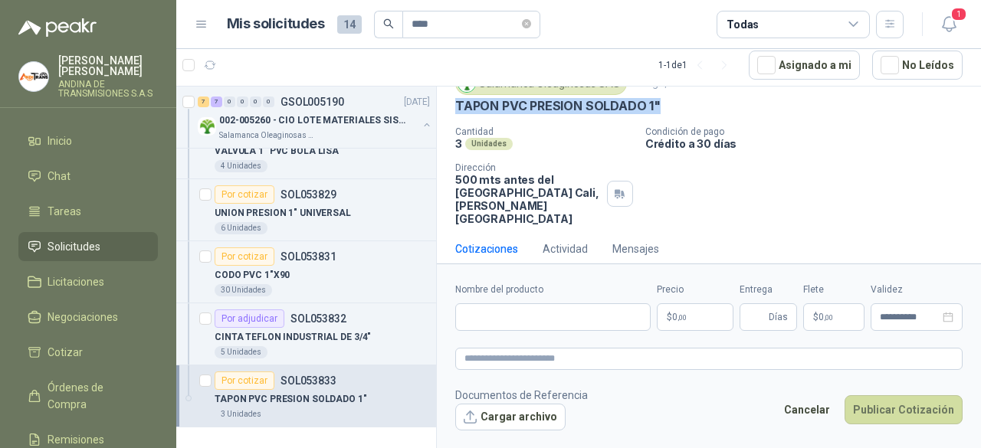
drag, startPoint x: 458, startPoint y: 103, endPoint x: 662, endPoint y: 102, distance: 204.7
click at [662, 102] on div "TAPON PVC PRESION SOLDADO 1"" at bounding box center [708, 106] width 507 height 16
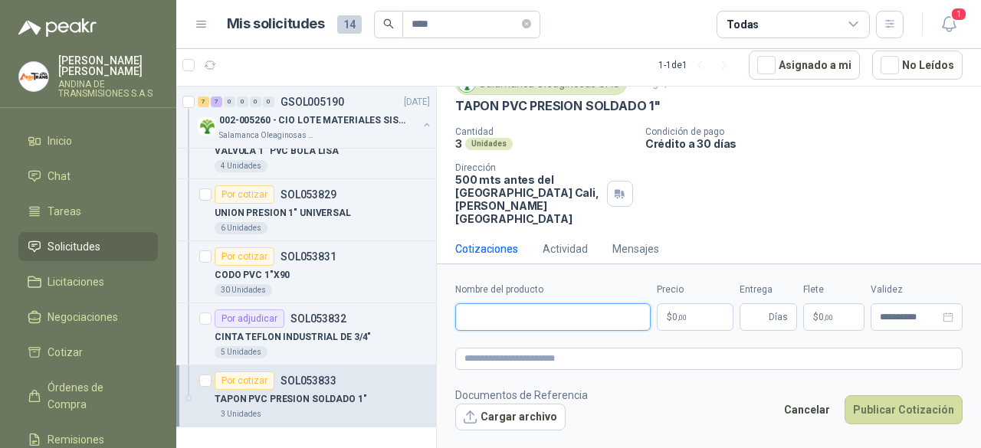
click at [517, 320] on input "Nombre del producto" at bounding box center [552, 318] width 195 height 28
paste input "**********"
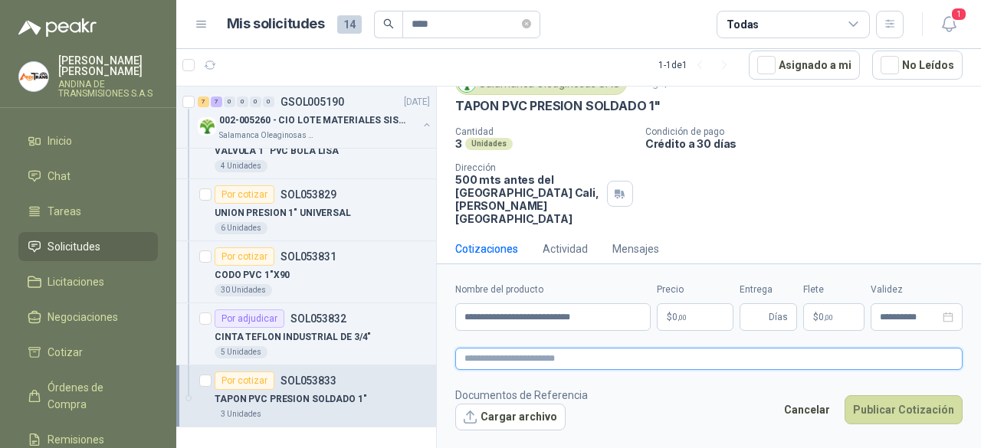
click at [513, 357] on textarea at bounding box center [708, 358] width 507 height 21
paste textarea "**********"
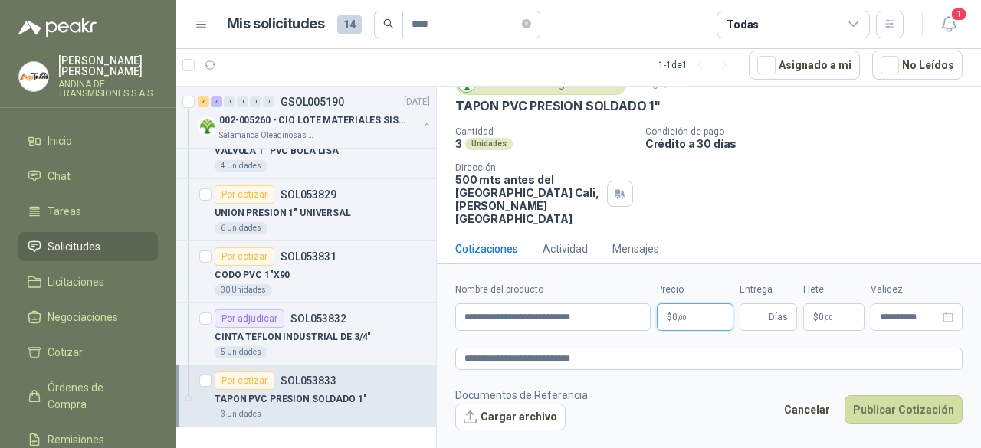
click at [695, 318] on body "[PERSON_NAME] ANDINA DE TRANSMISIONES S.A.S Inicio Chat Tareas Solicitudes Lici…" at bounding box center [490, 224] width 981 height 448
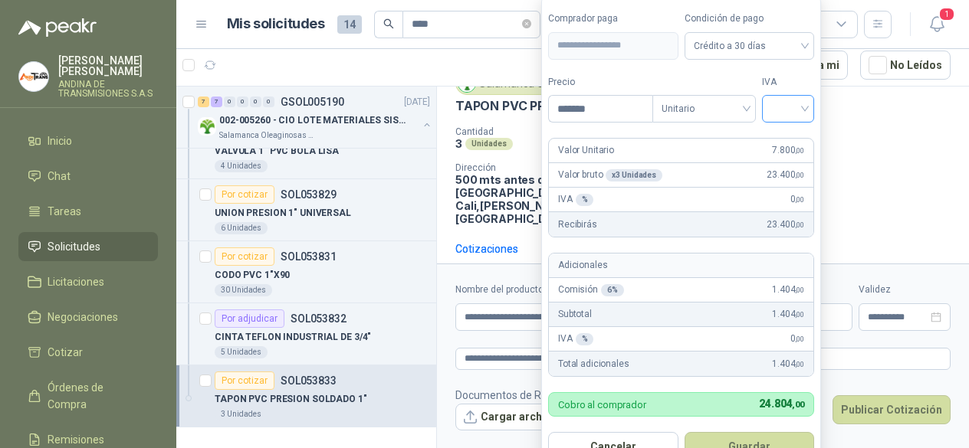
click at [805, 107] on input "search" at bounding box center [788, 107] width 34 height 23
click at [797, 140] on div "19%" at bounding box center [791, 142] width 28 height 17
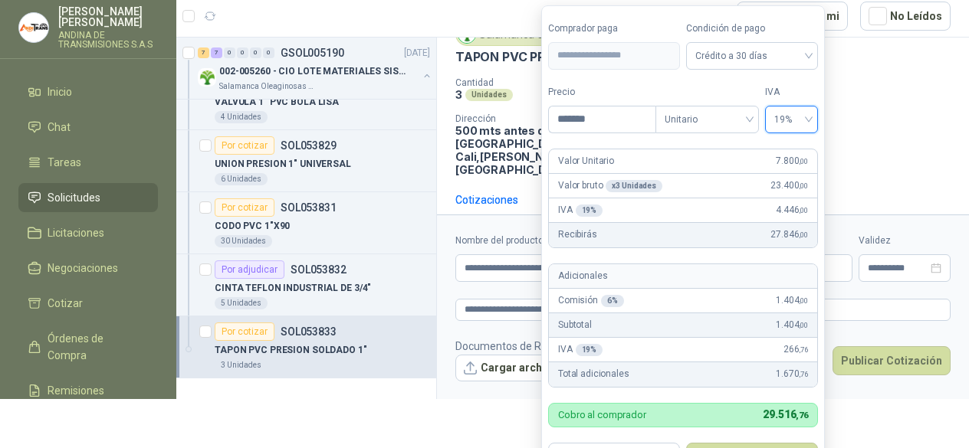
scroll to position [60, 0]
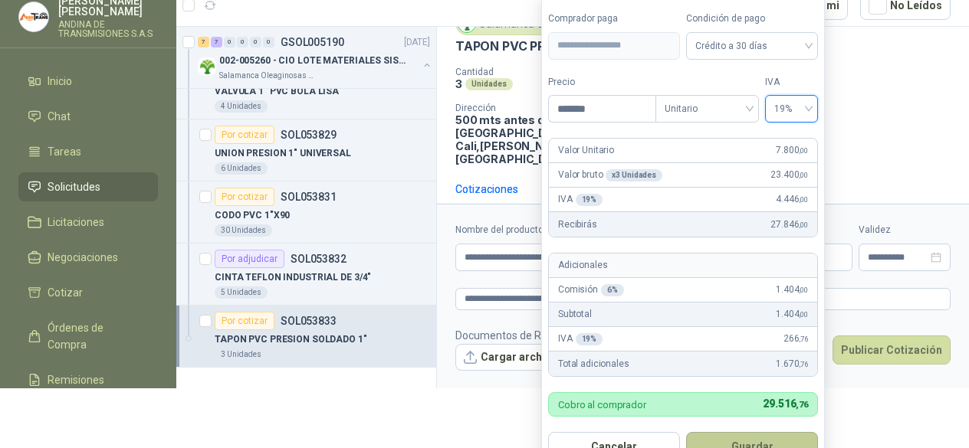
click at [760, 439] on button "Guardar" at bounding box center [752, 446] width 132 height 29
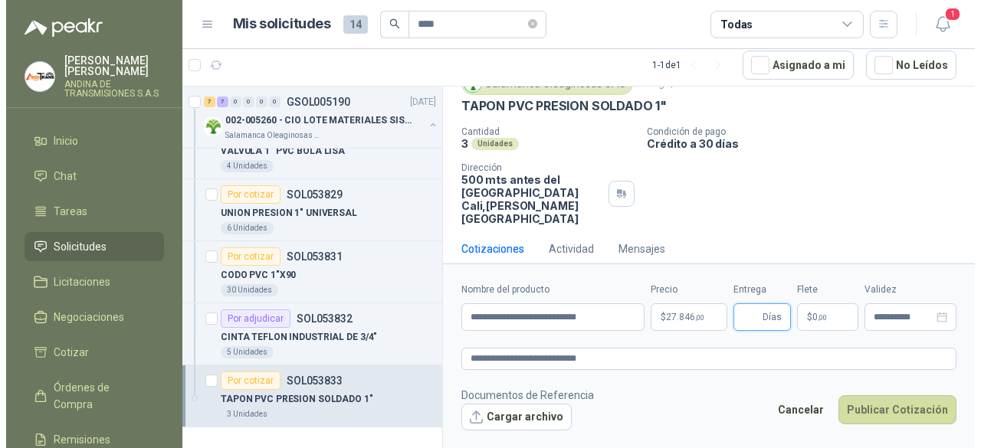
scroll to position [0, 0]
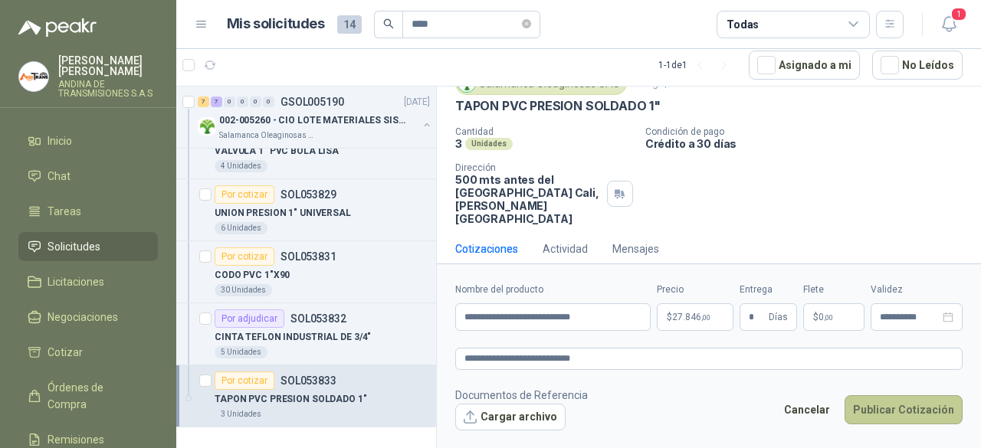
click at [916, 405] on button "Publicar Cotización" at bounding box center [904, 410] width 118 height 29
